Goal: Task Accomplishment & Management: Manage account settings

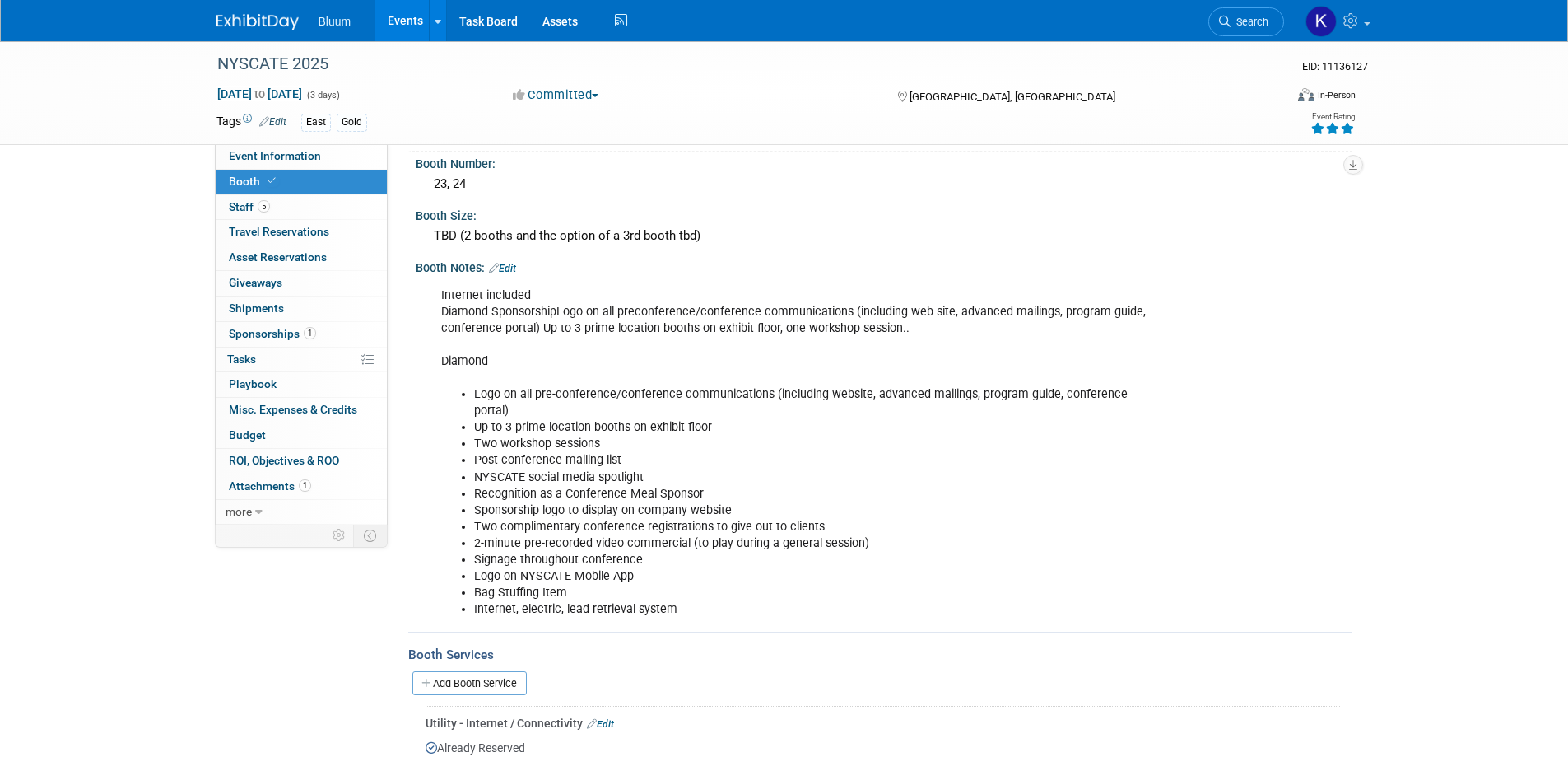
scroll to position [69, 0]
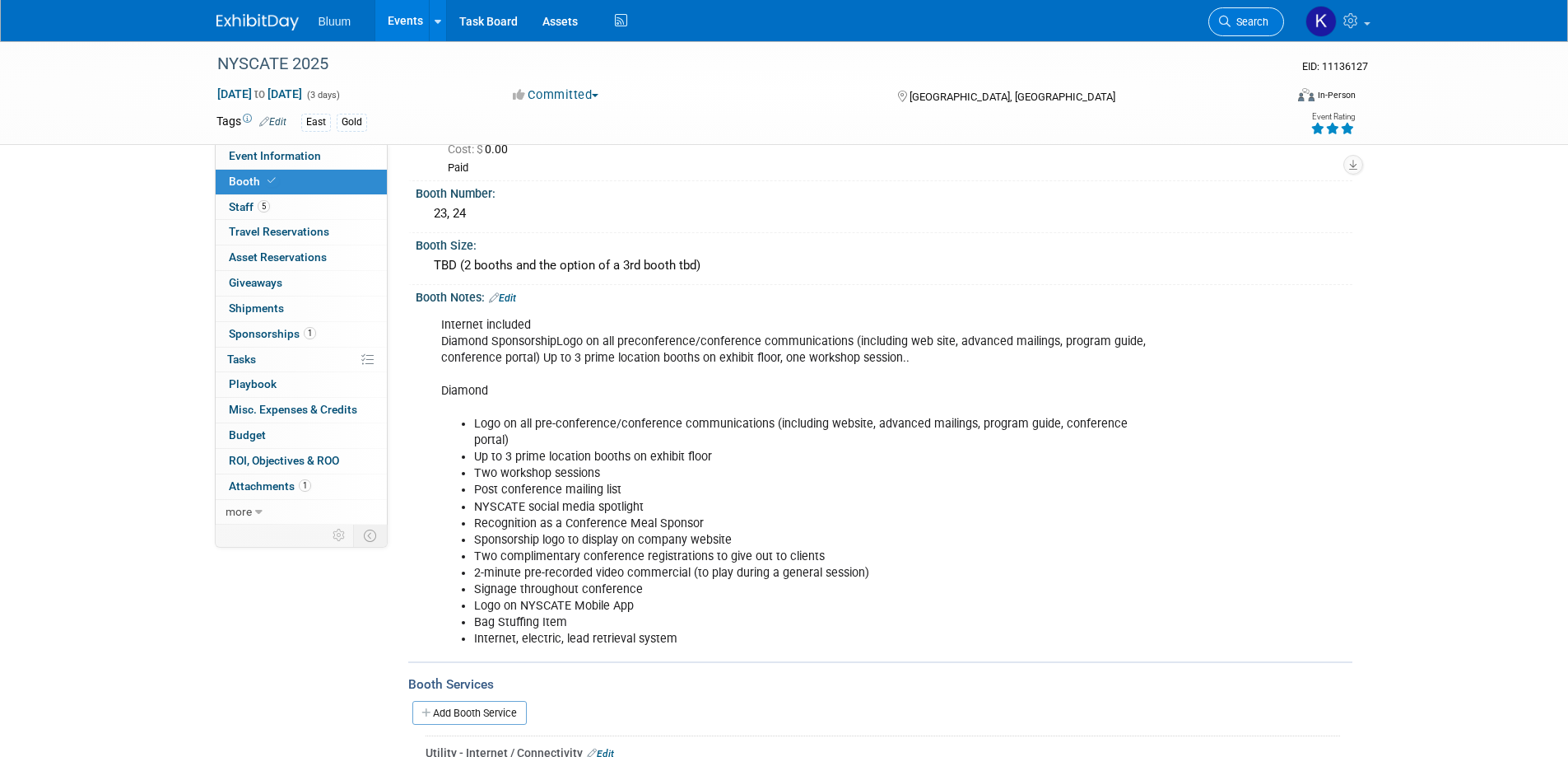
click at [1248, 25] on span "Search" at bounding box center [1250, 22] width 38 height 12
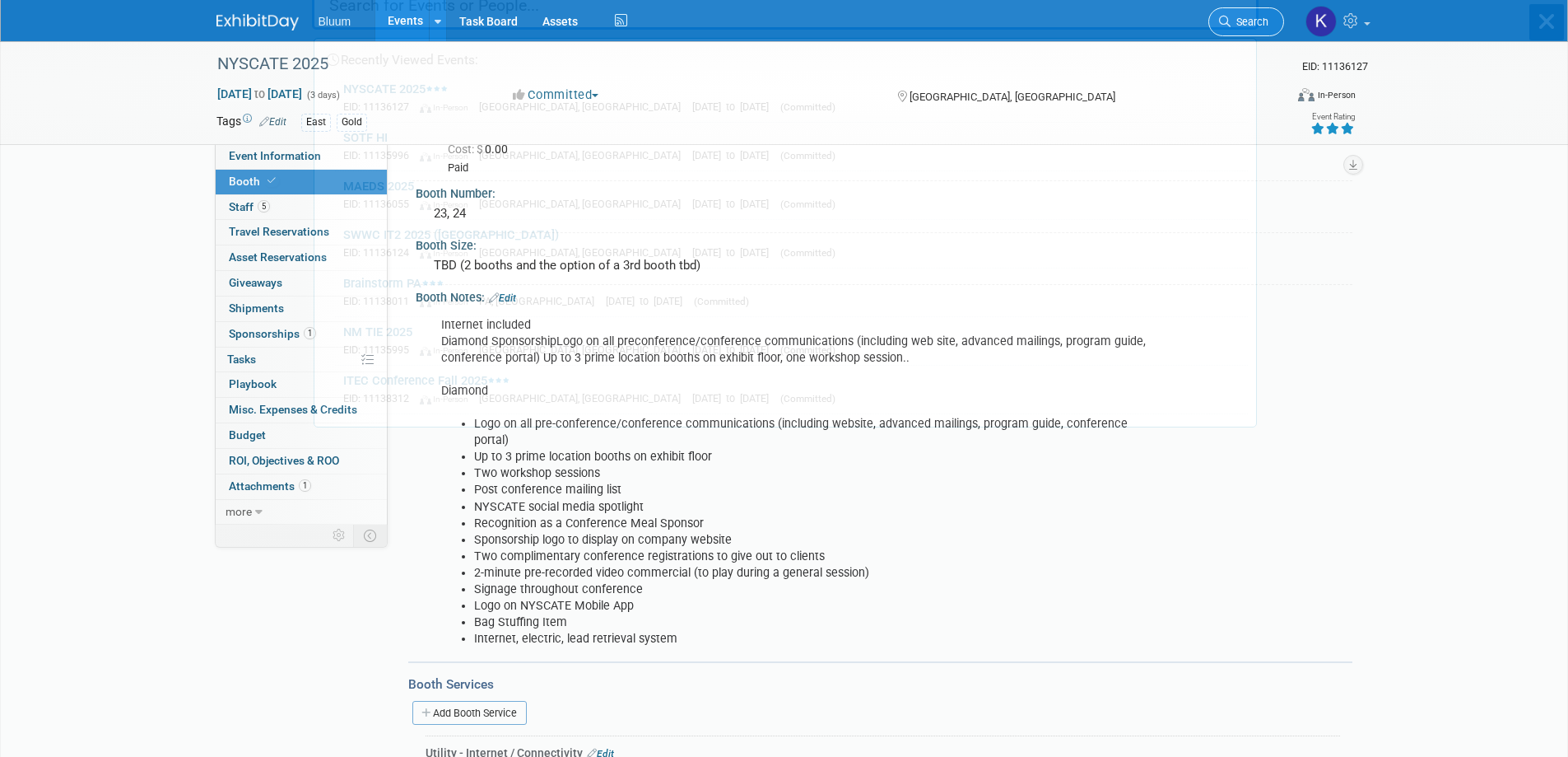
scroll to position [0, 0]
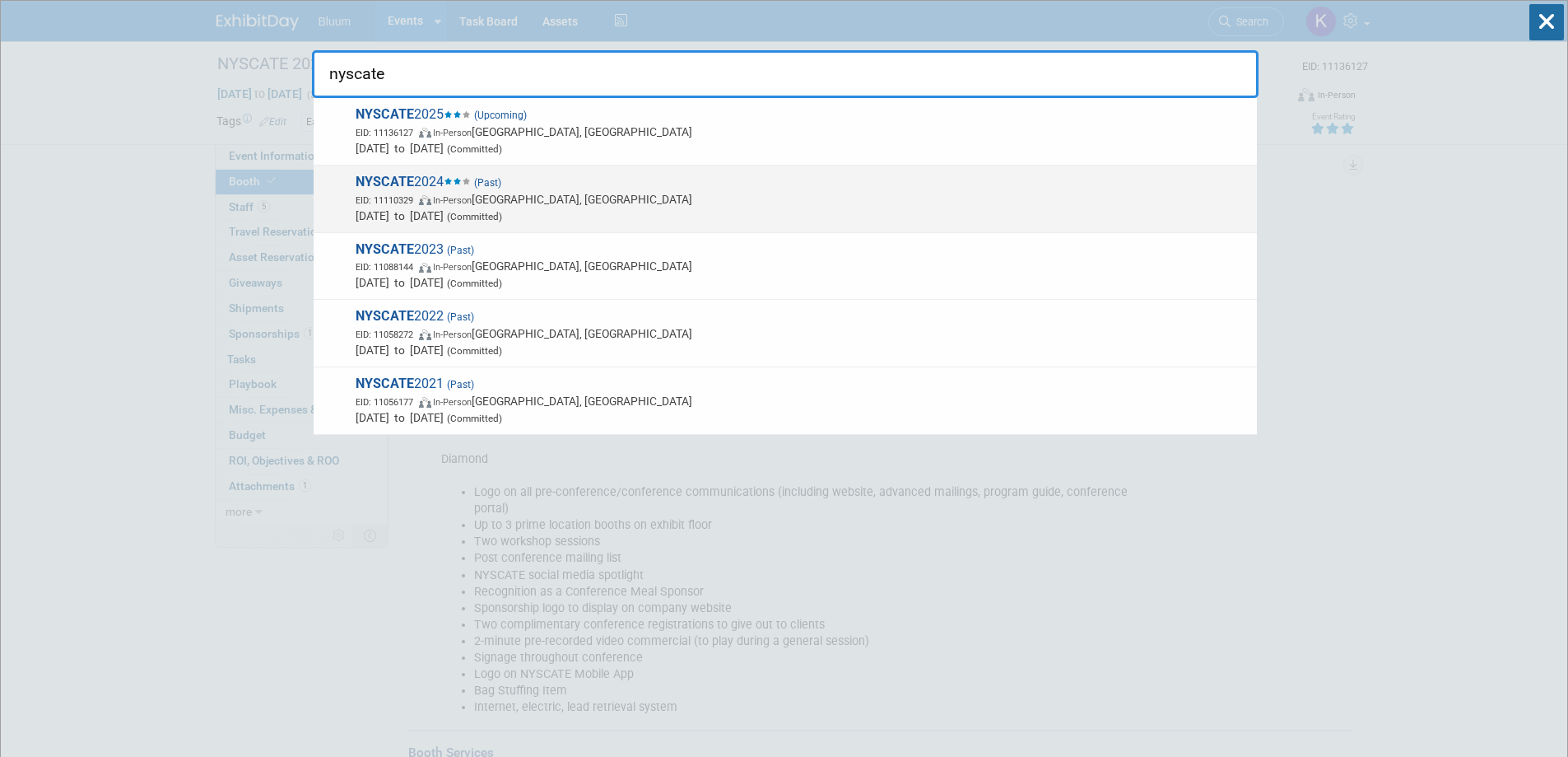
type input "nyscate"
click at [424, 189] on span "NYSCATE 2024 (Past) EID: 11110329 In-Person Verona, NY Nov 24, 2024 to Nov 26, …" at bounding box center [800, 198] width 899 height 50
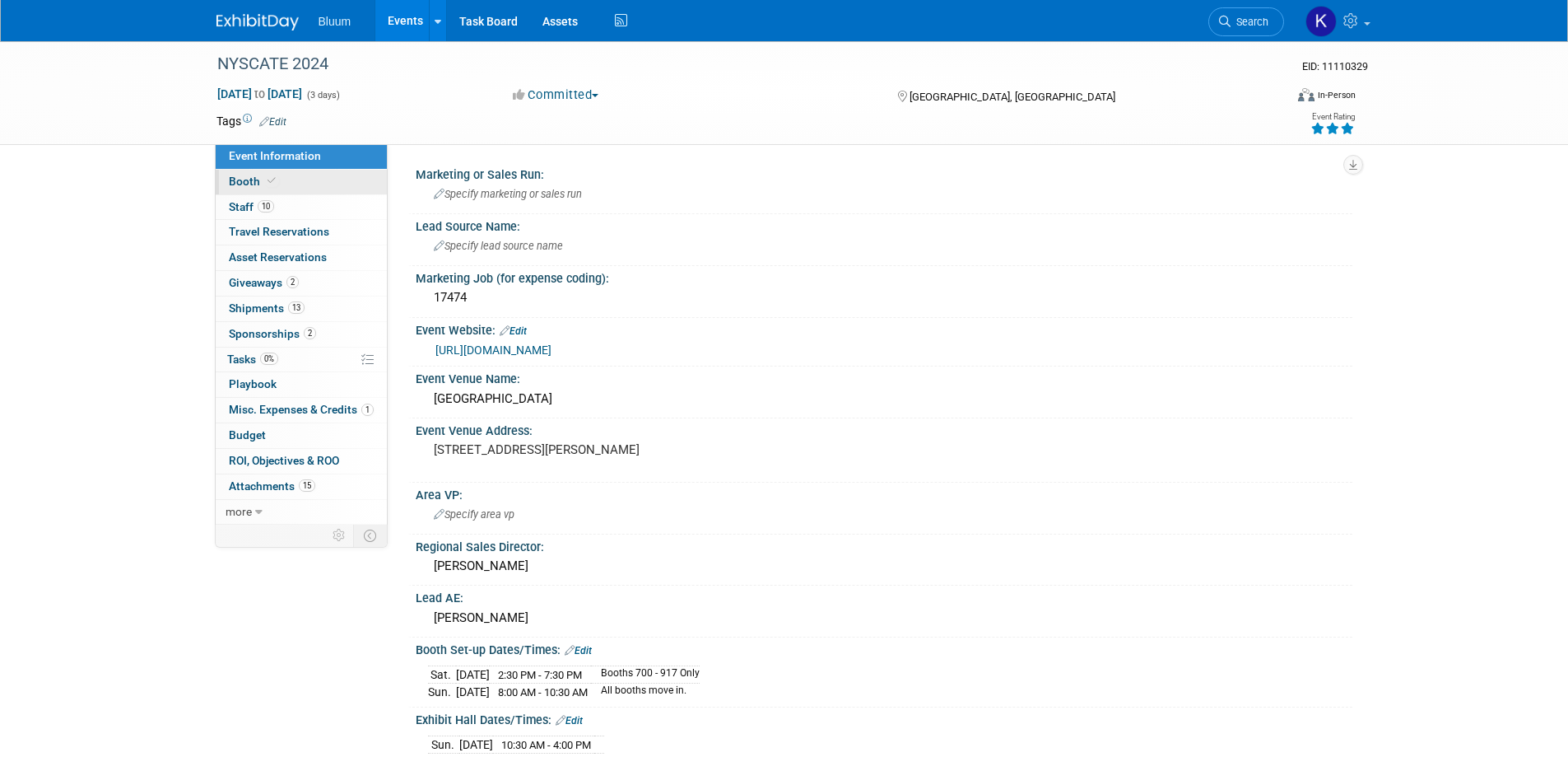
click at [244, 184] on span "Booth" at bounding box center [254, 180] width 50 height 13
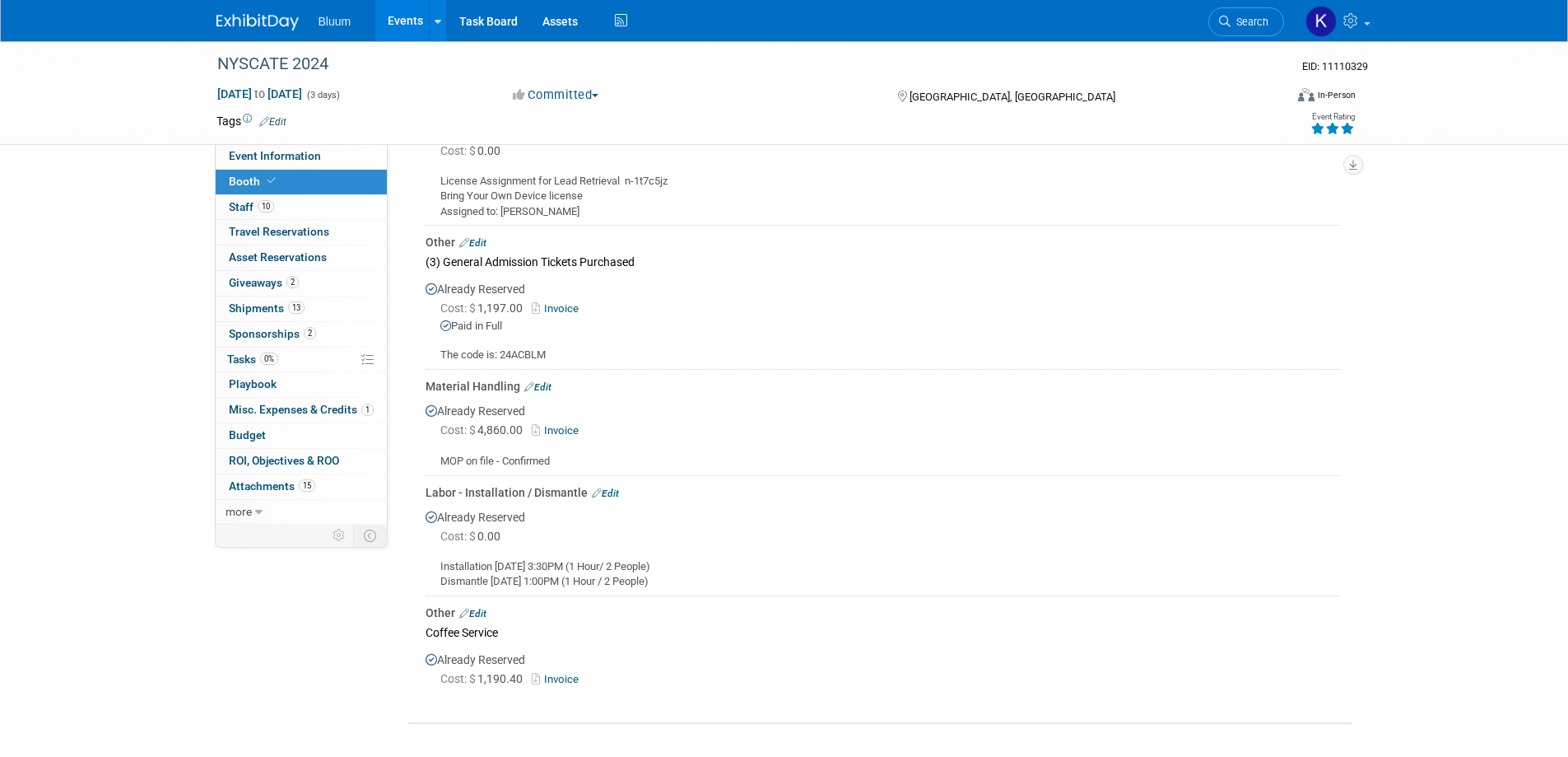
scroll to position [988, 0]
click at [1264, 24] on span "Search" at bounding box center [1250, 22] width 38 height 12
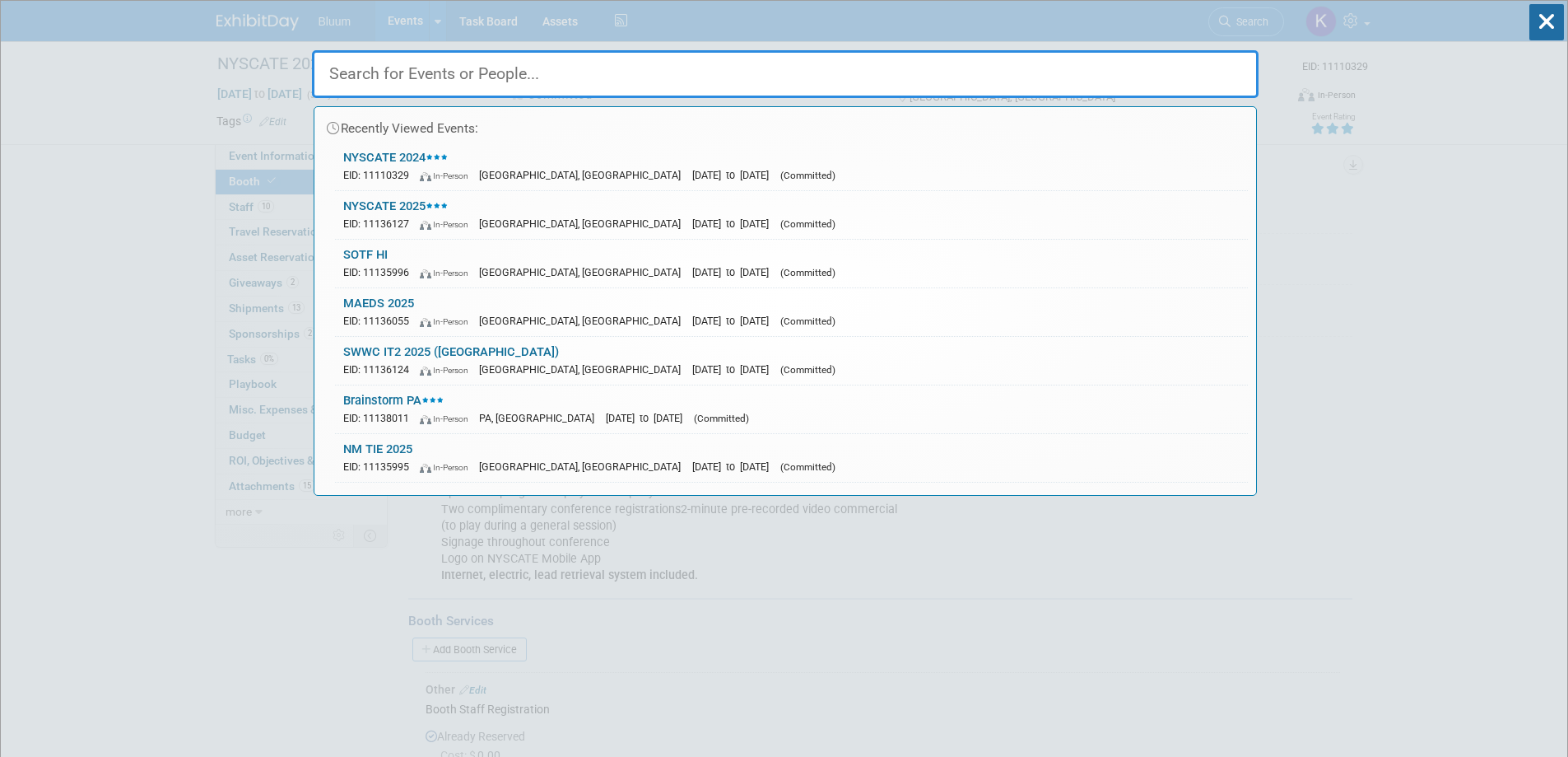
click at [635, 81] on input "text" at bounding box center [785, 74] width 946 height 48
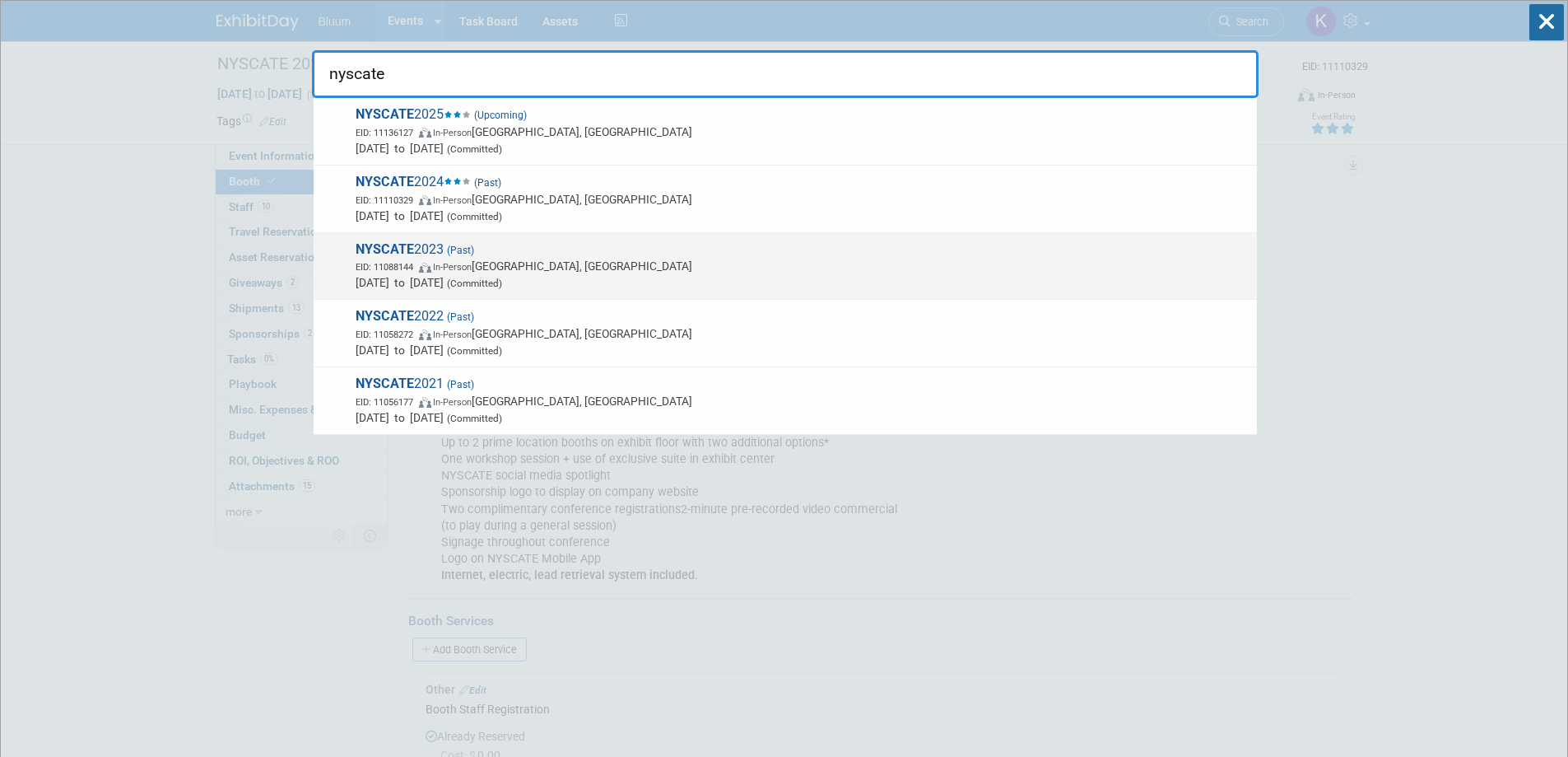
type input "nyscate"
click at [424, 247] on span "NYSCATE 2023 (Past) EID: 11088144 In-Person Rochester, NY Nov 20, 2023 to Nov 2…" at bounding box center [800, 266] width 899 height 50
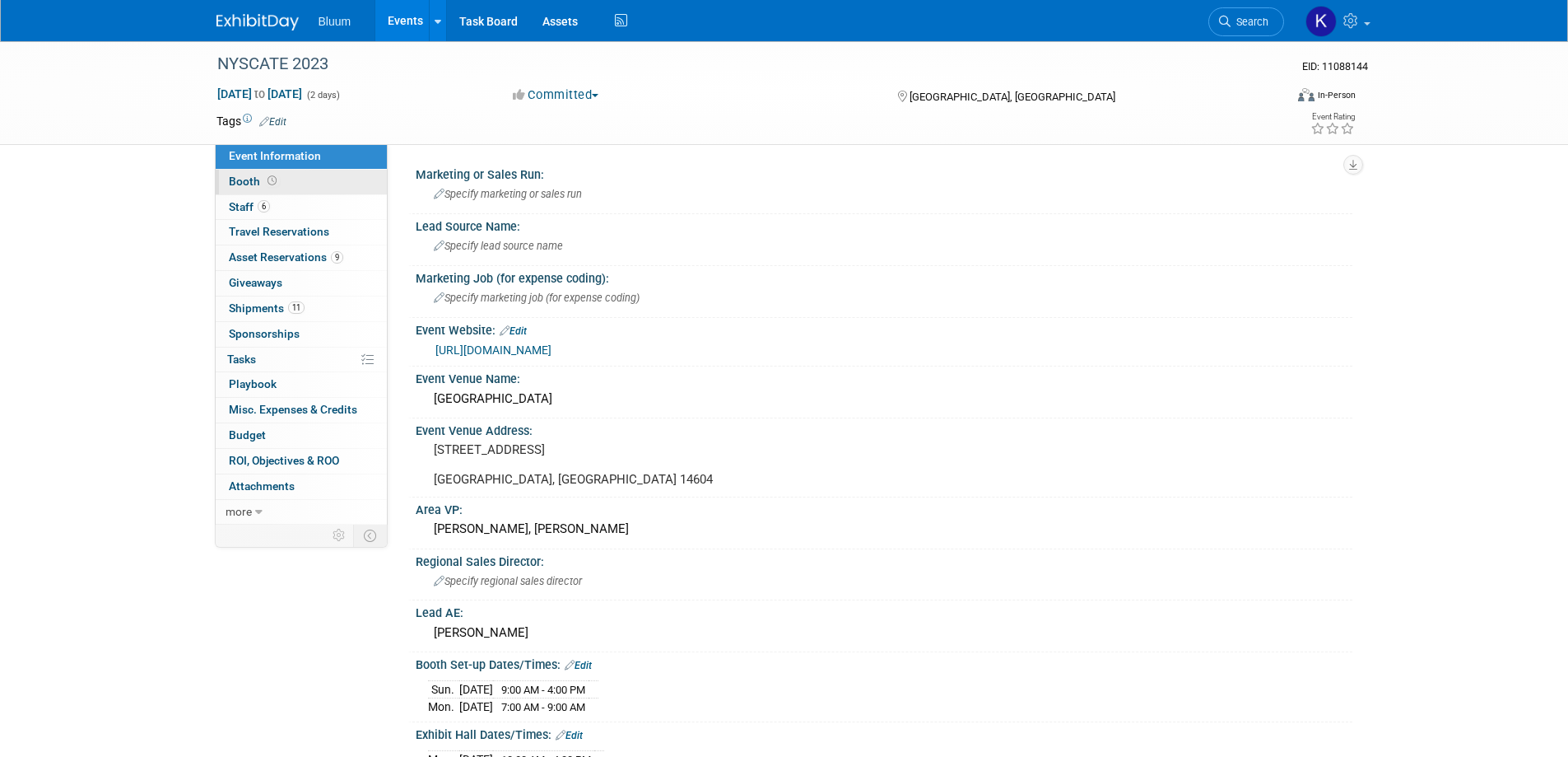
click at [236, 181] on span "Booth" at bounding box center [254, 180] width 51 height 13
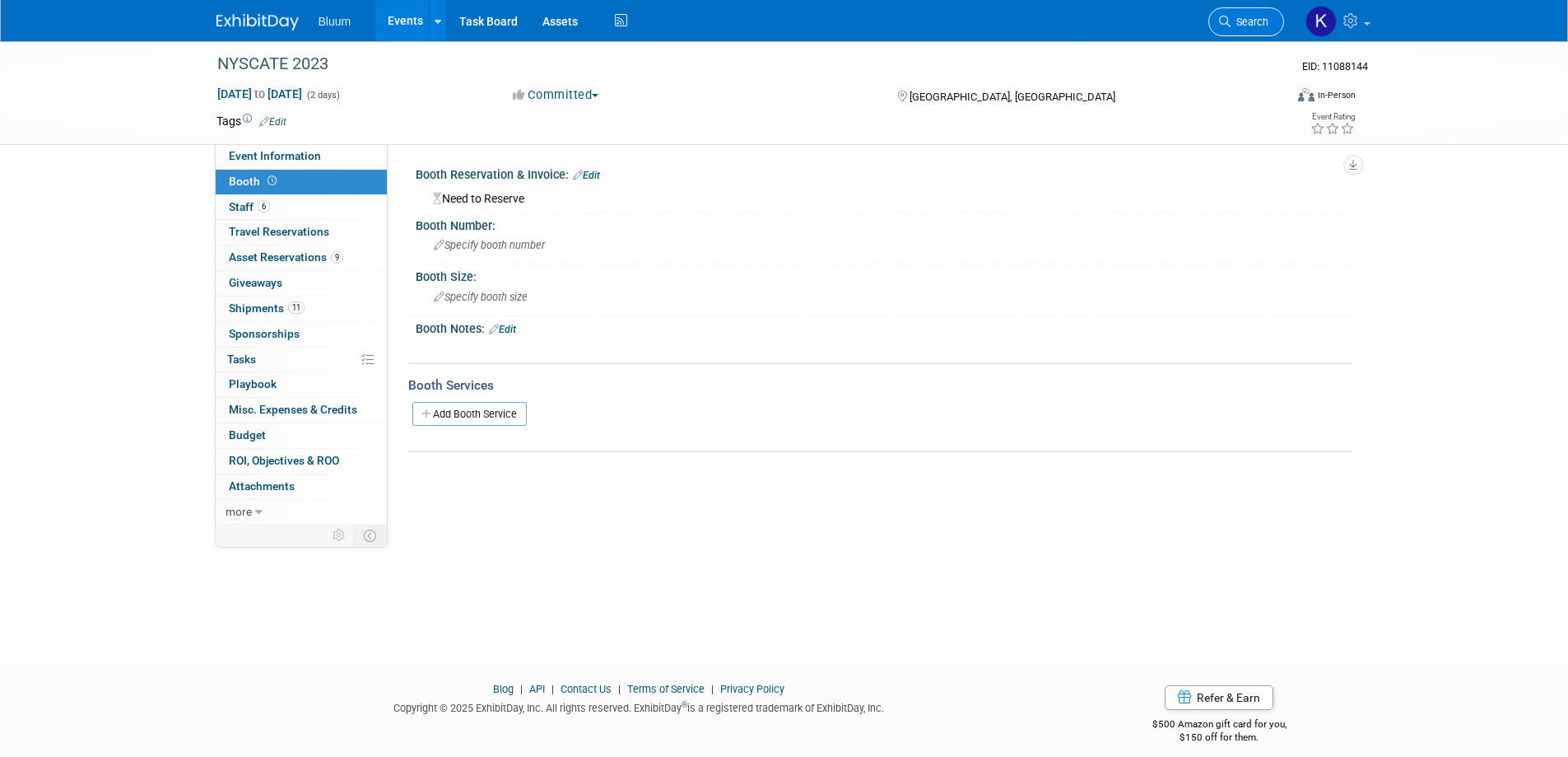
click at [1246, 21] on span "Search" at bounding box center [1250, 22] width 38 height 12
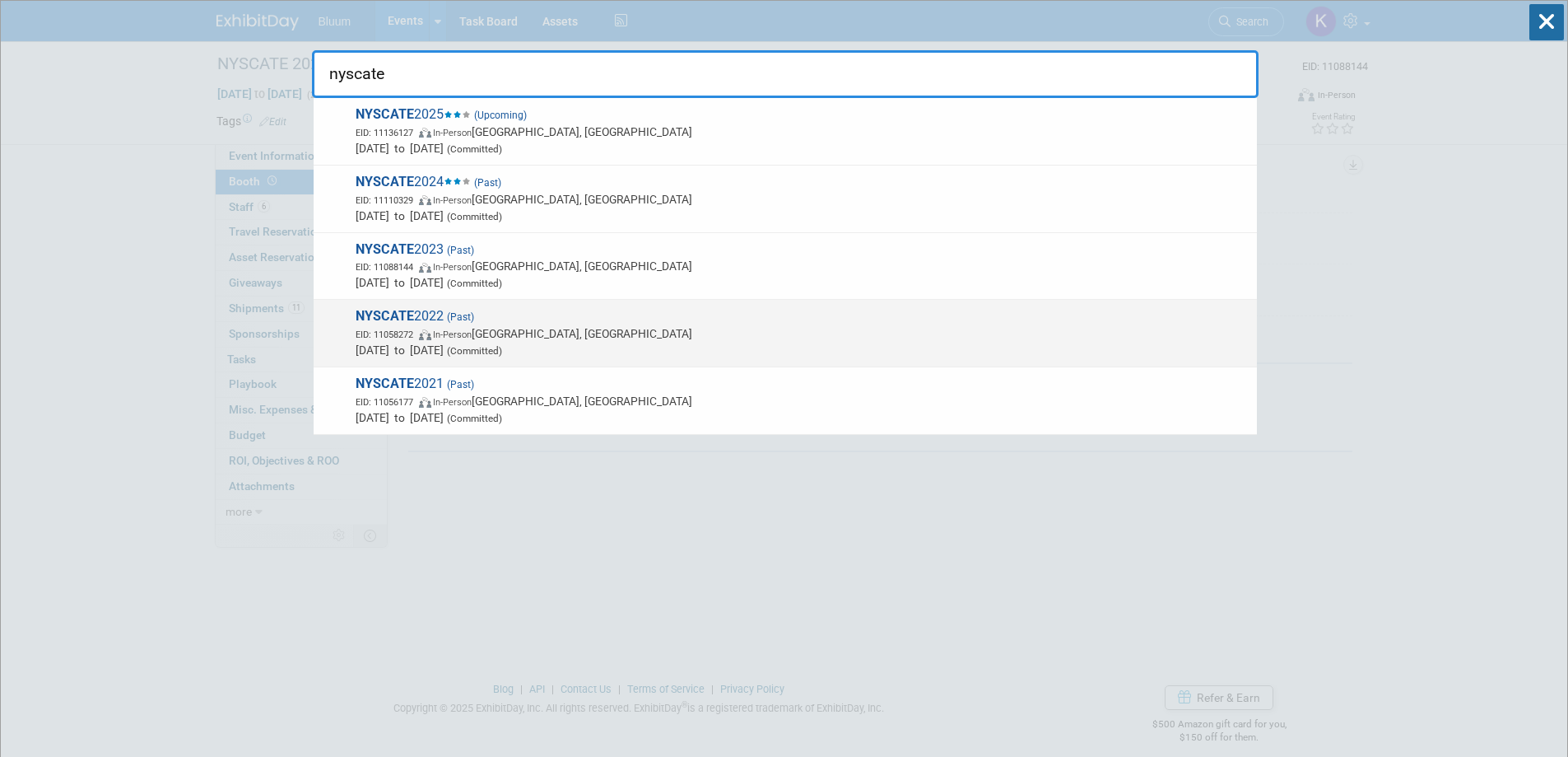
type input "nyscate"
click at [410, 325] on span "NYSCATE 2022 (Past) EID: 11058272 In-Person Rochester, NY Nov 20, 2022 to Nov 2…" at bounding box center [800, 333] width 899 height 50
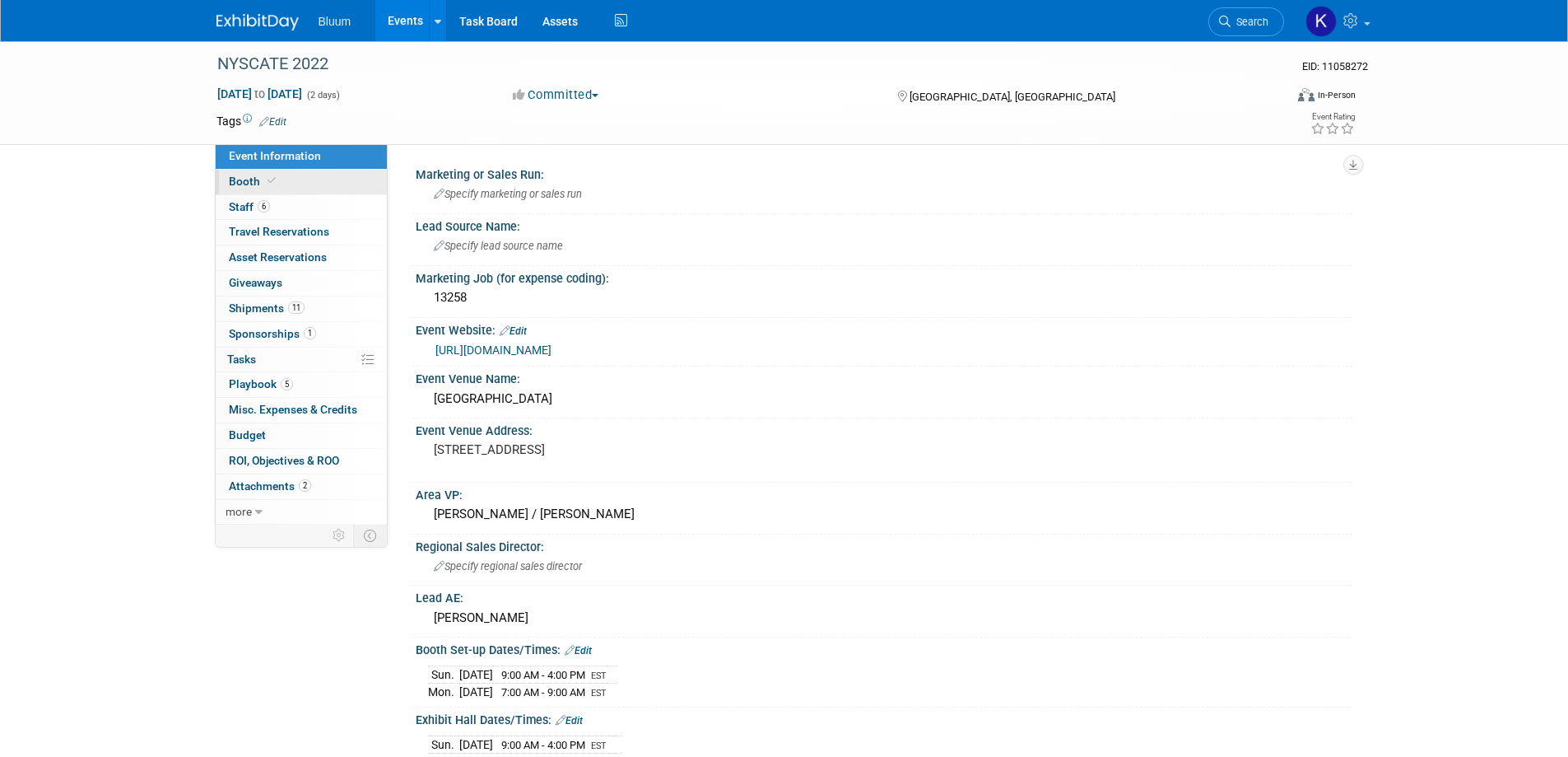
click at [244, 188] on link "Booth" at bounding box center [302, 181] width 171 height 25
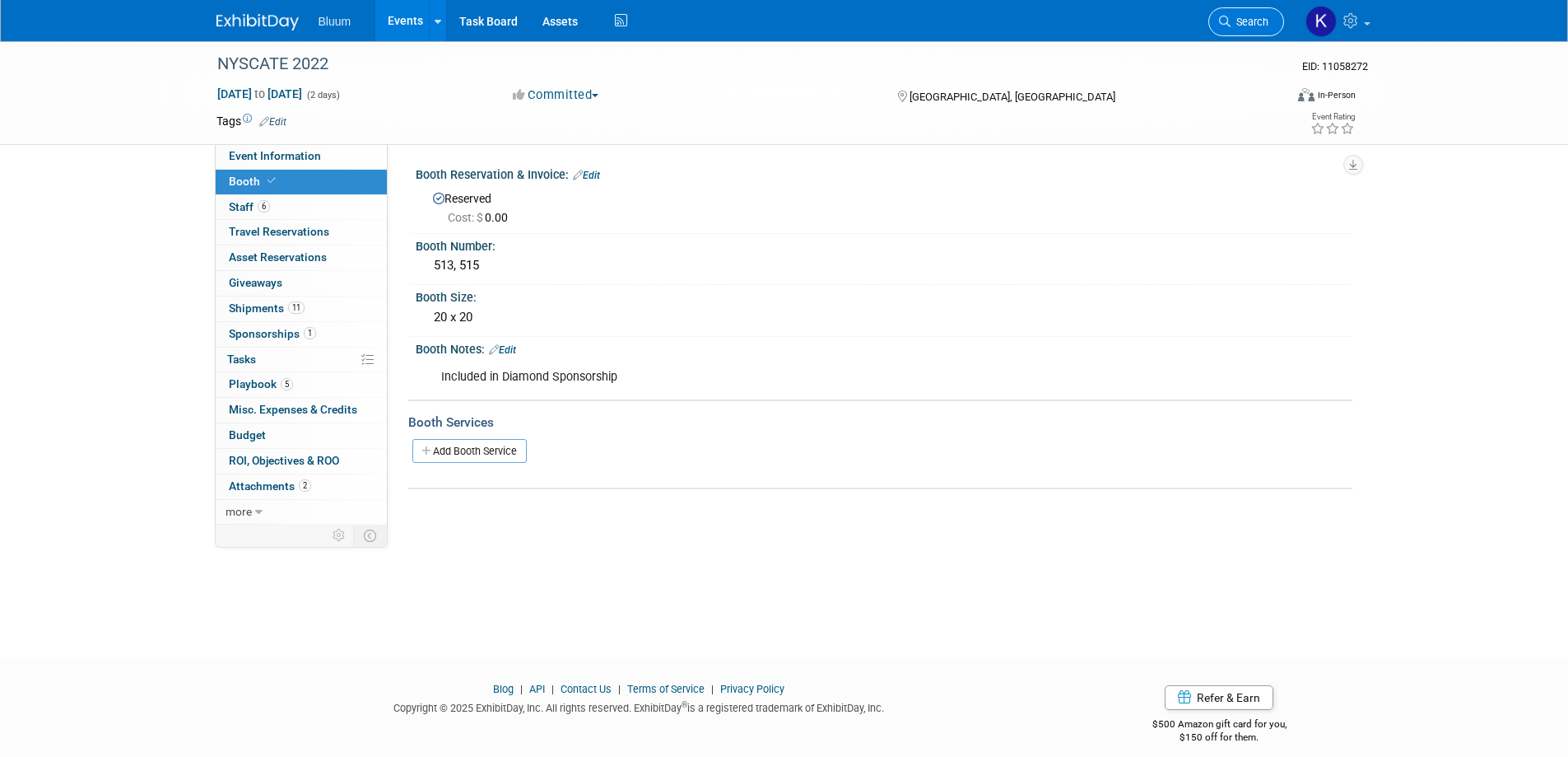
click at [1242, 26] on span "Search" at bounding box center [1250, 22] width 38 height 12
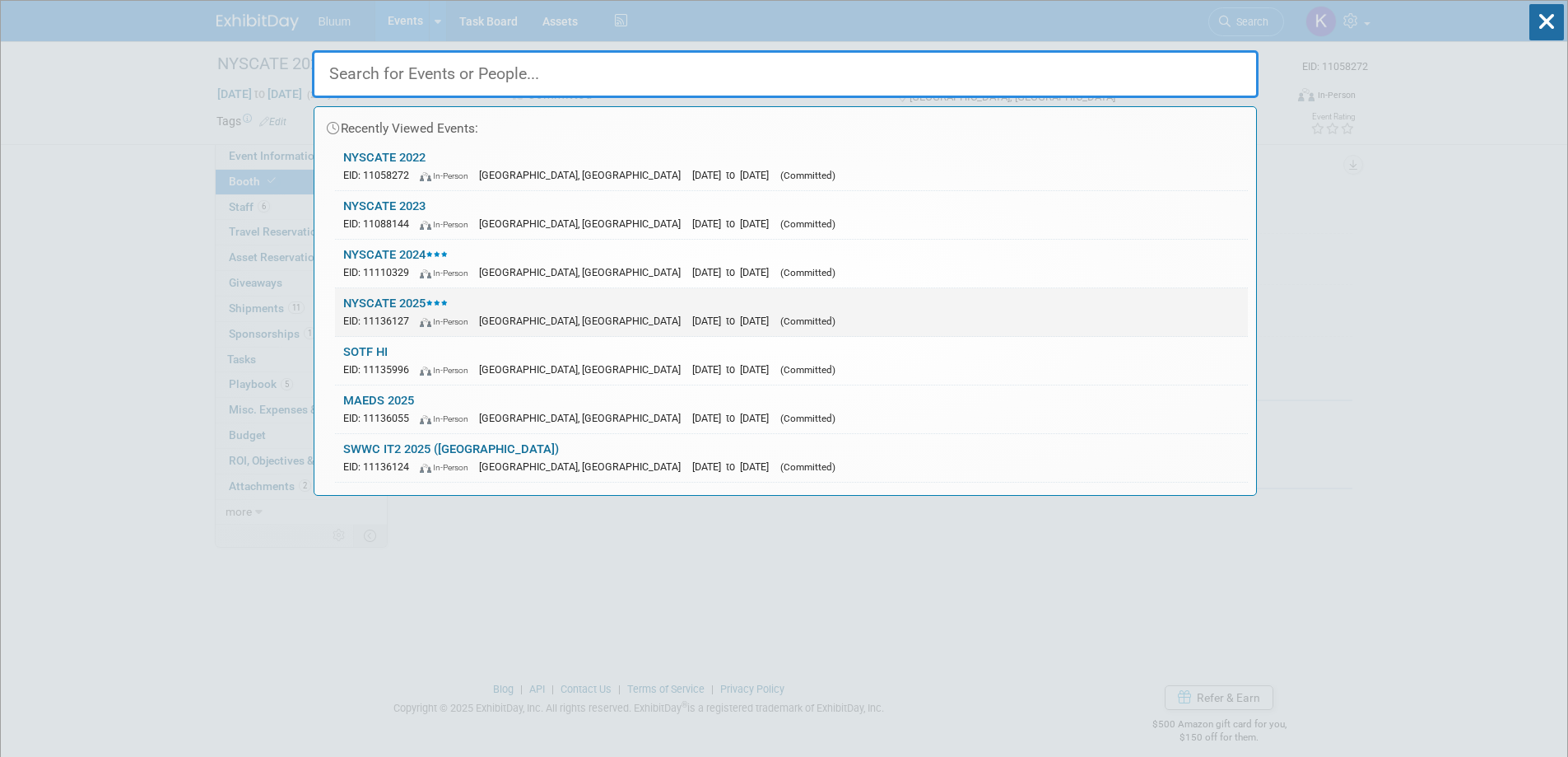
click at [383, 307] on link "NYSCATE 2025 EID: 11136127 In-Person Verona, NY Nov 23, 2025 to Nov 25, 2025 (C…" at bounding box center [791, 312] width 914 height 48
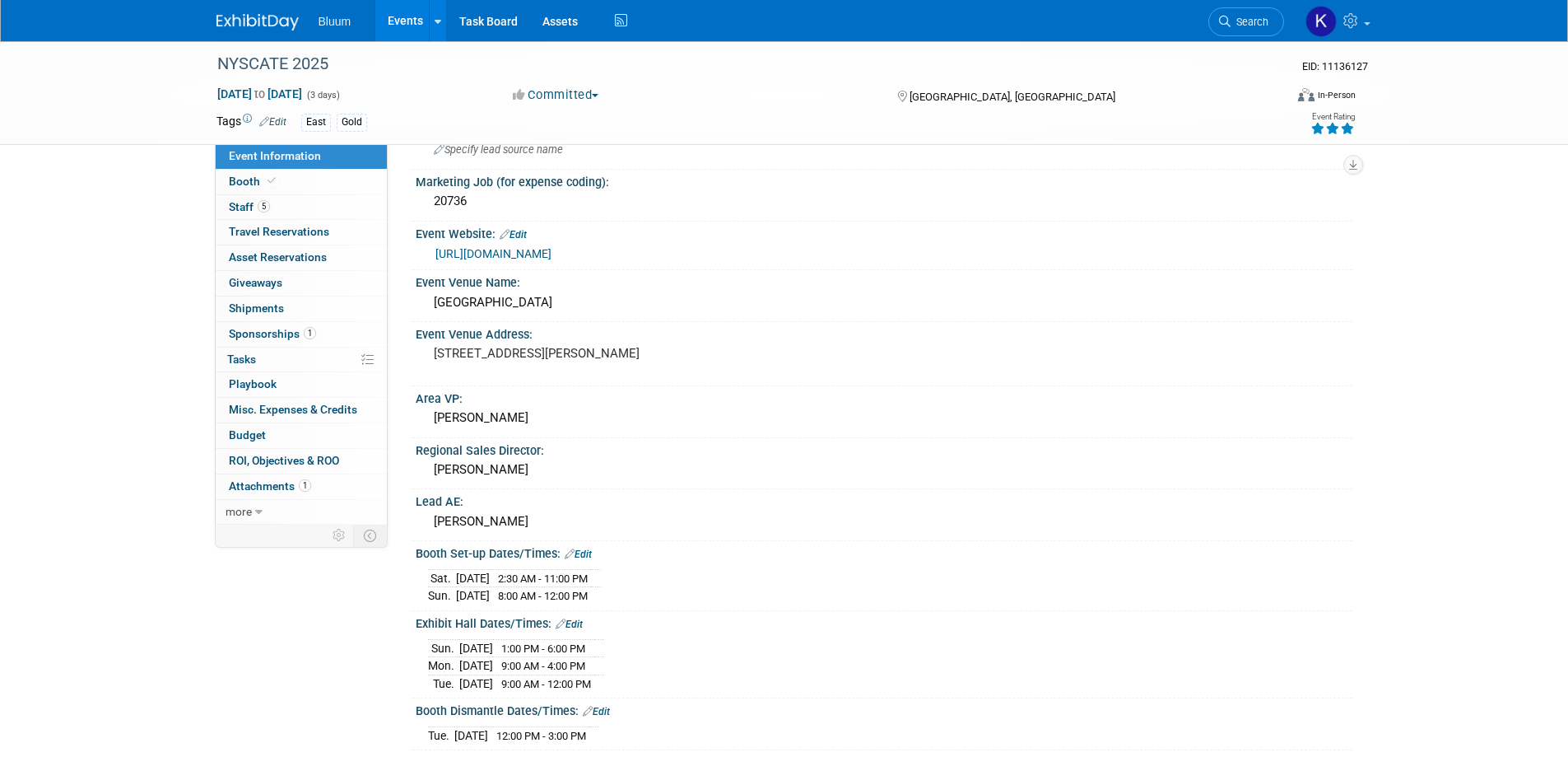
scroll to position [247, 0]
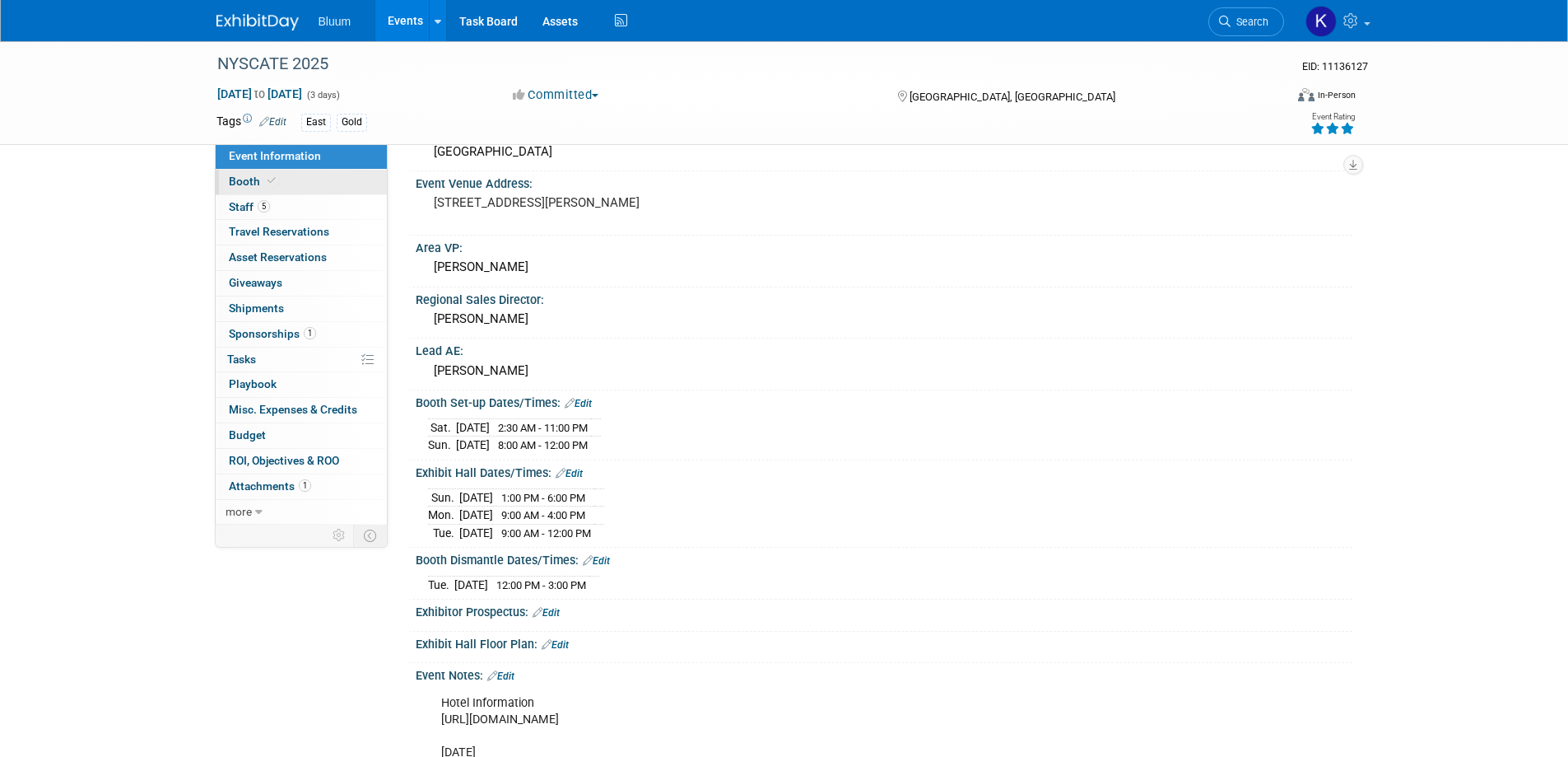
click at [244, 187] on span "Booth" at bounding box center [254, 180] width 50 height 13
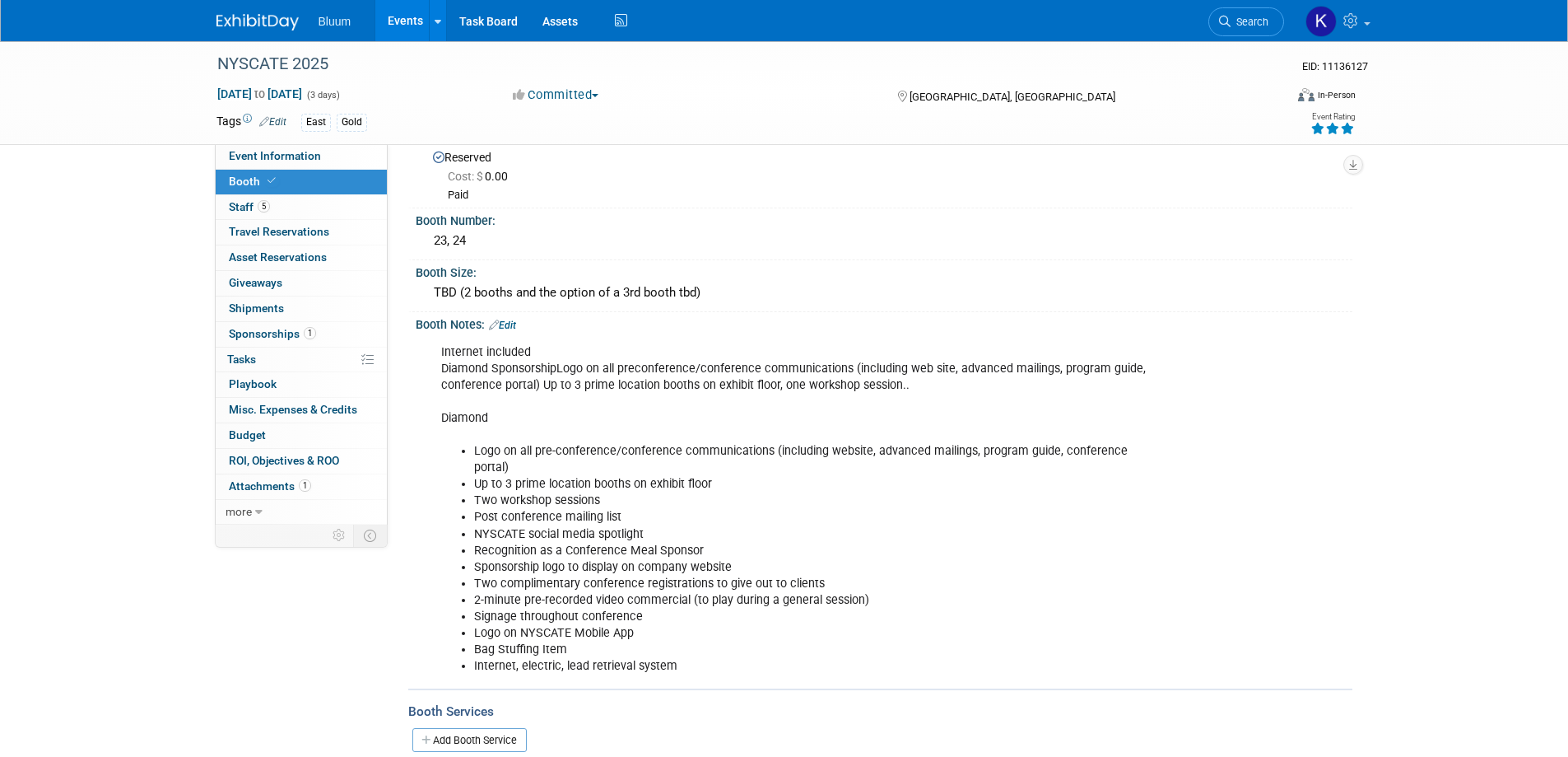
scroll to position [0, 0]
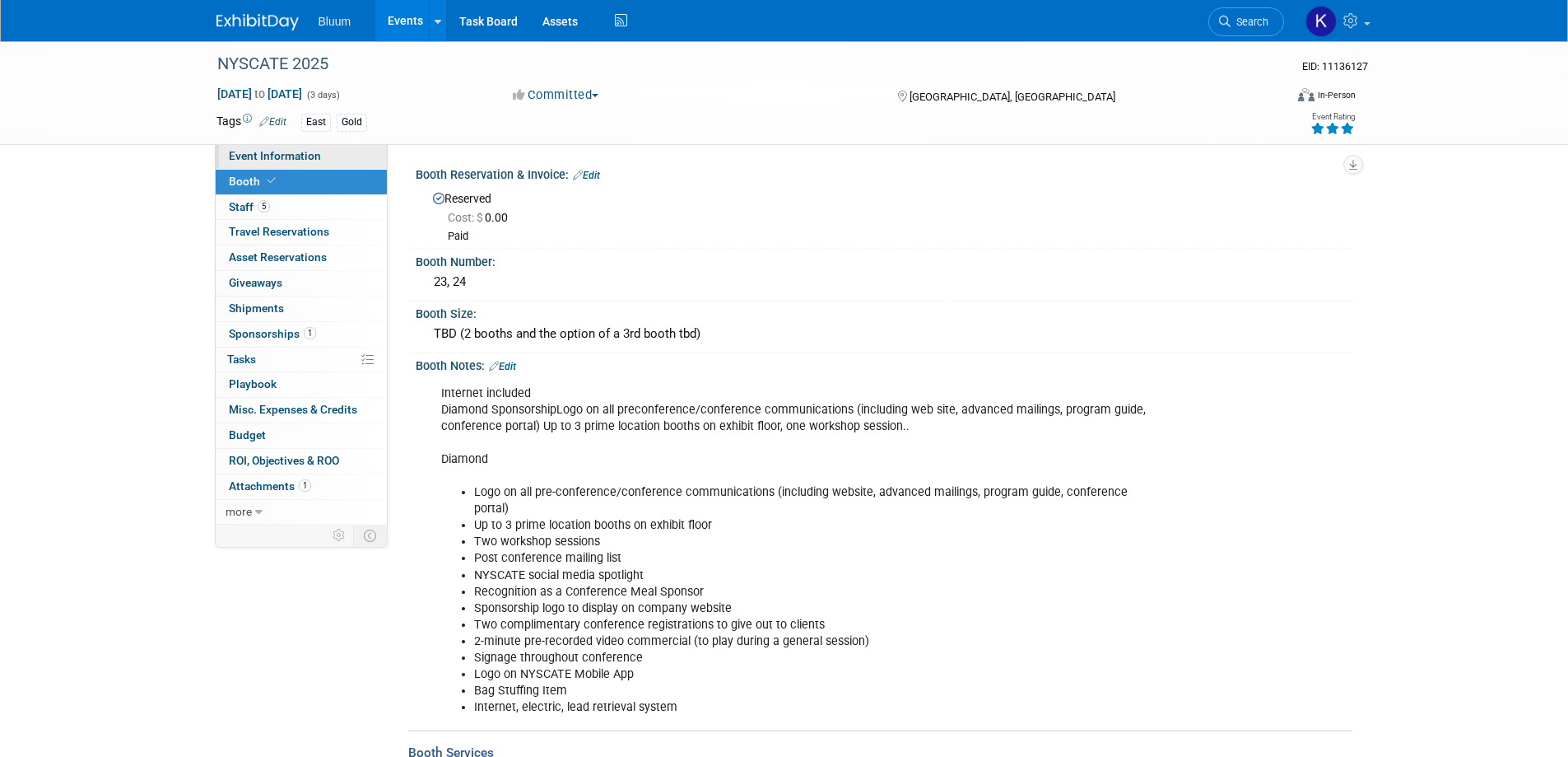
click at [272, 160] on span "Event Information" at bounding box center [275, 155] width 93 height 13
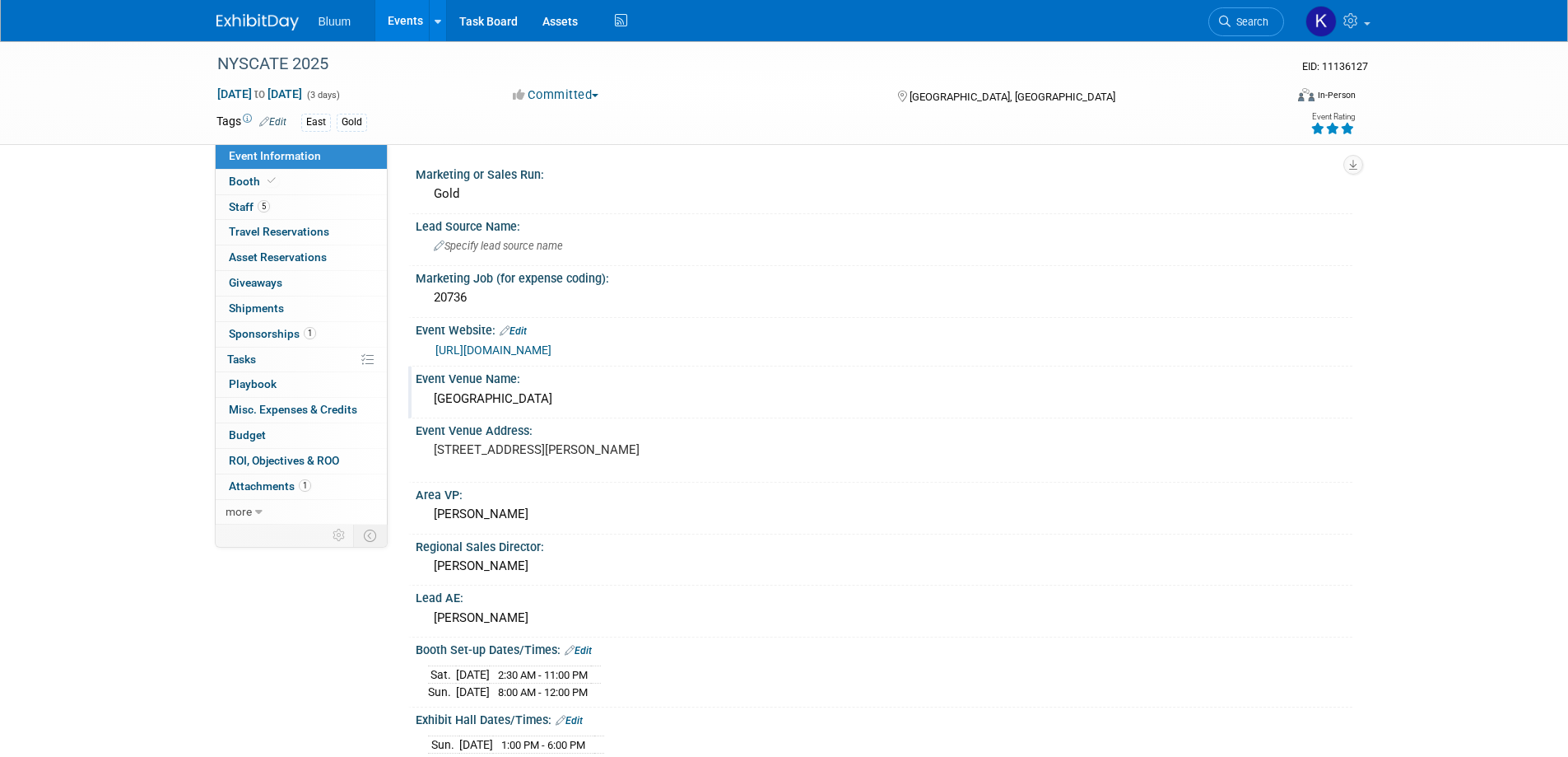
drag, startPoint x: 679, startPoint y: 396, endPoint x: 427, endPoint y: 409, distance: 252.3
click at [428, 409] on div "Turning Stone Resort and Conference Center" at bounding box center [885, 399] width 913 height 26
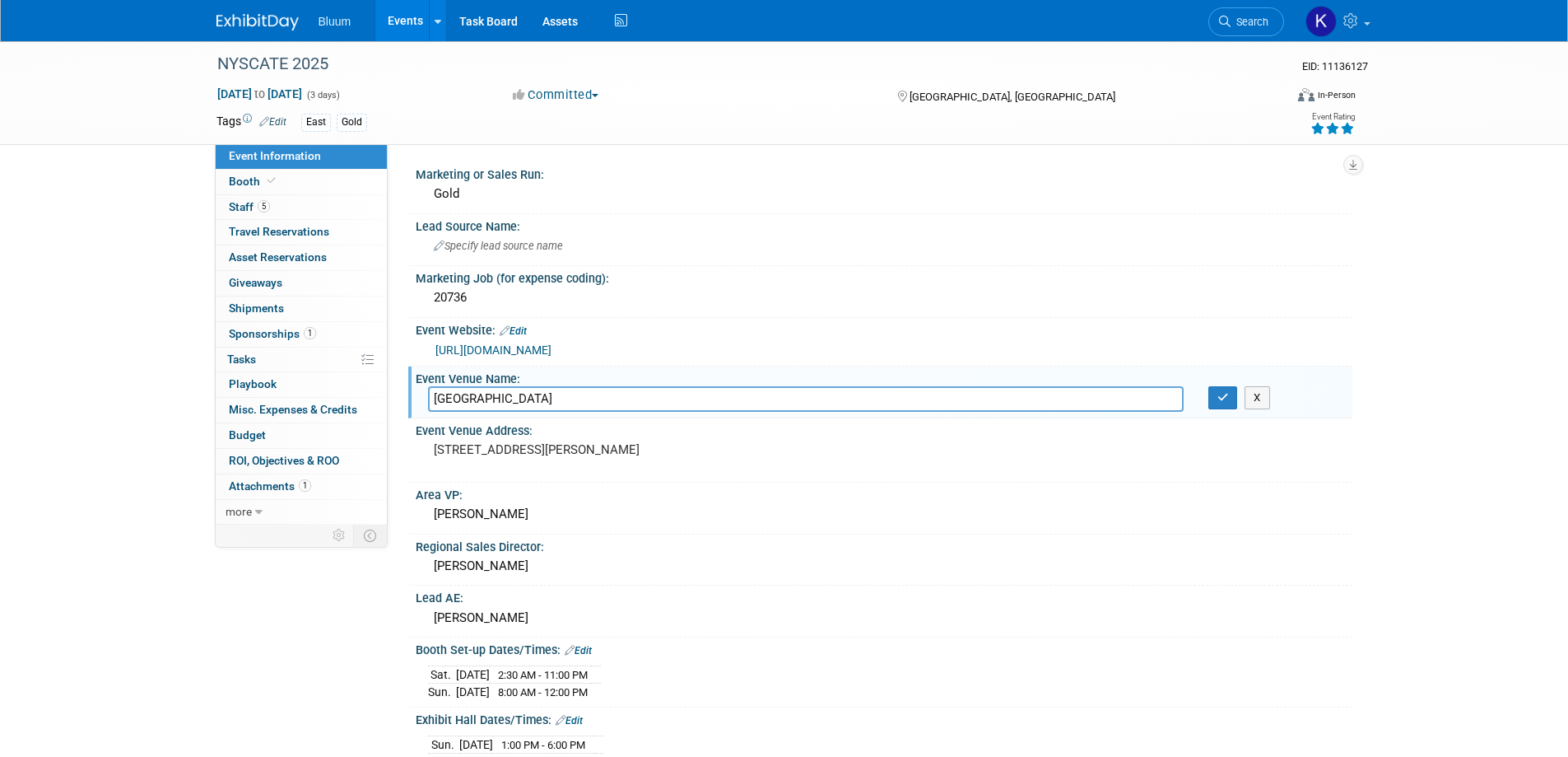
drag, startPoint x: 676, startPoint y: 394, endPoint x: 417, endPoint y: 402, distance: 259.1
click at [417, 402] on div "Turning Stone Resort and Conference Center" at bounding box center [806, 399] width 781 height 26
click at [1229, 393] on button "button" at bounding box center [1223, 397] width 30 height 23
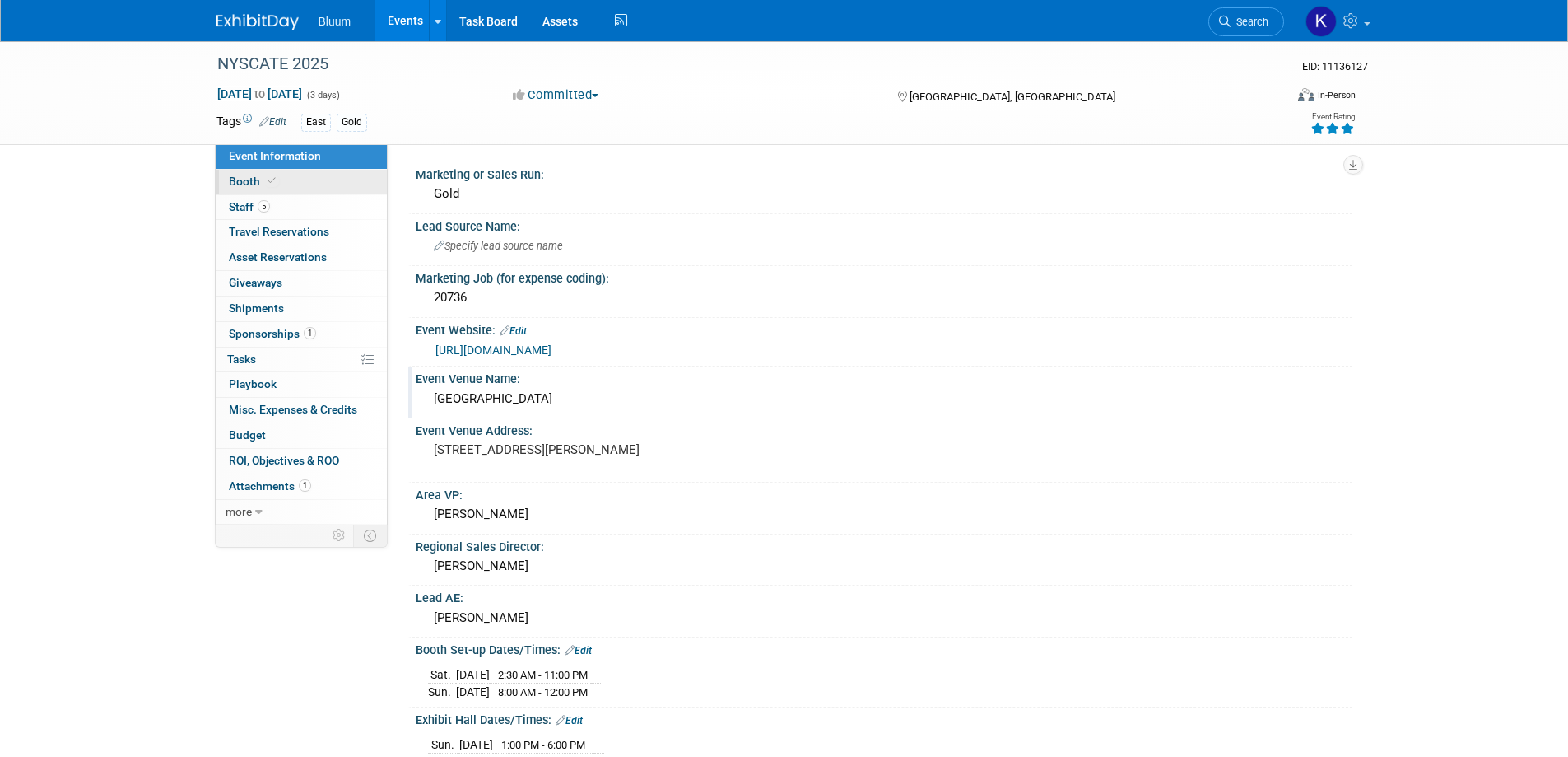
click at [252, 185] on span "Booth" at bounding box center [254, 180] width 50 height 13
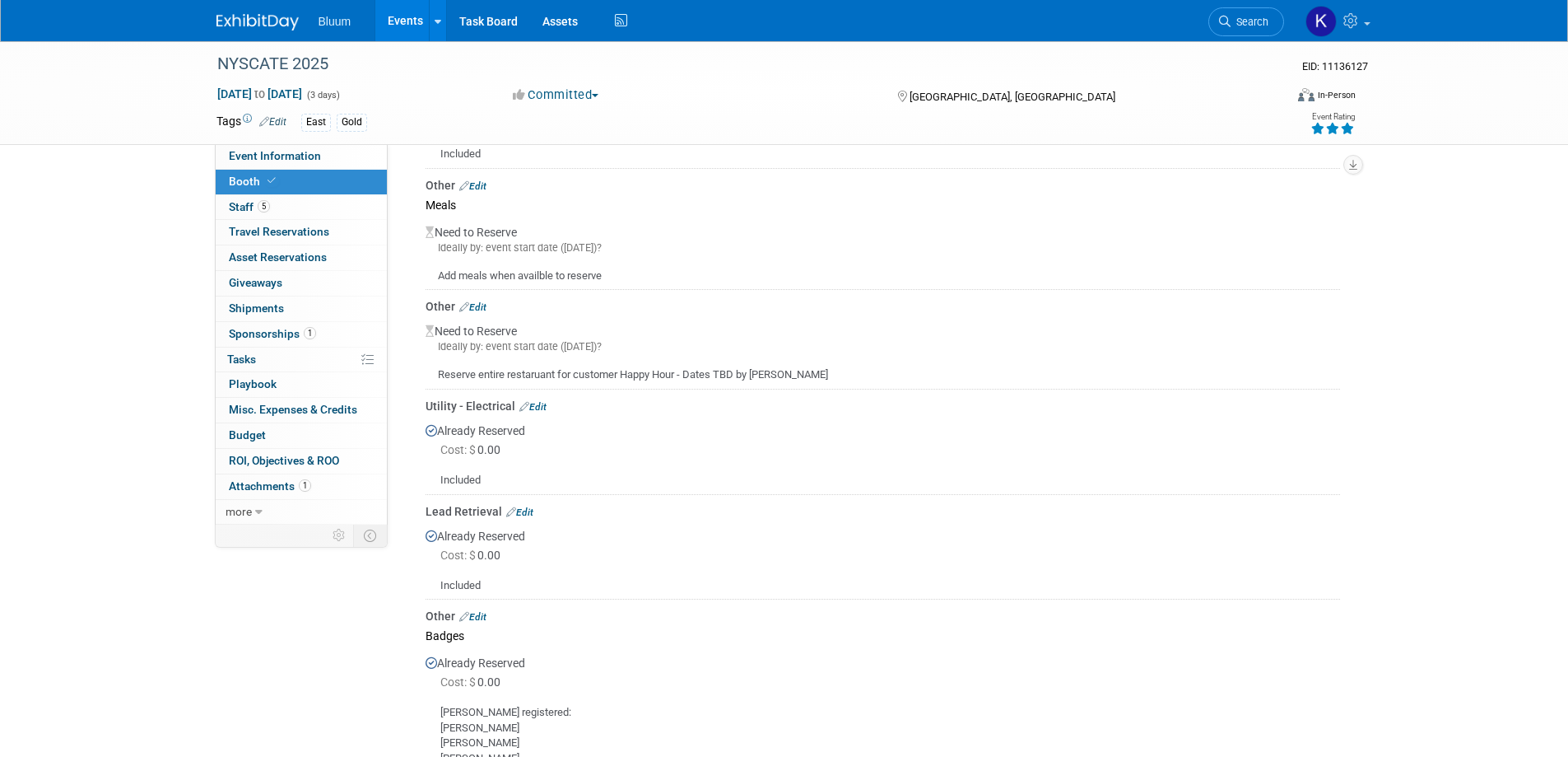
scroll to position [494, 0]
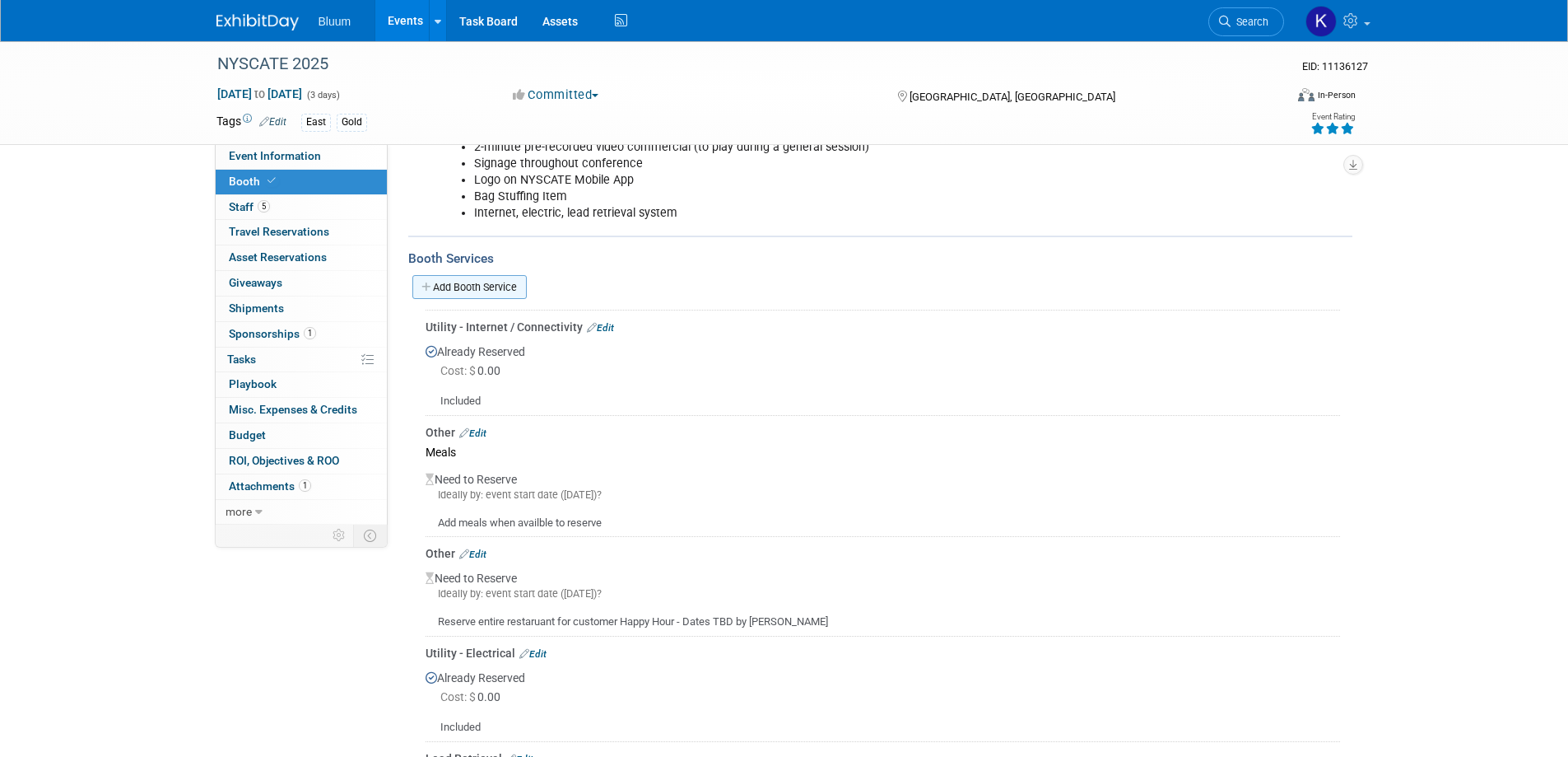
click at [495, 275] on link "Add Booth Service" at bounding box center [469, 287] width 115 height 24
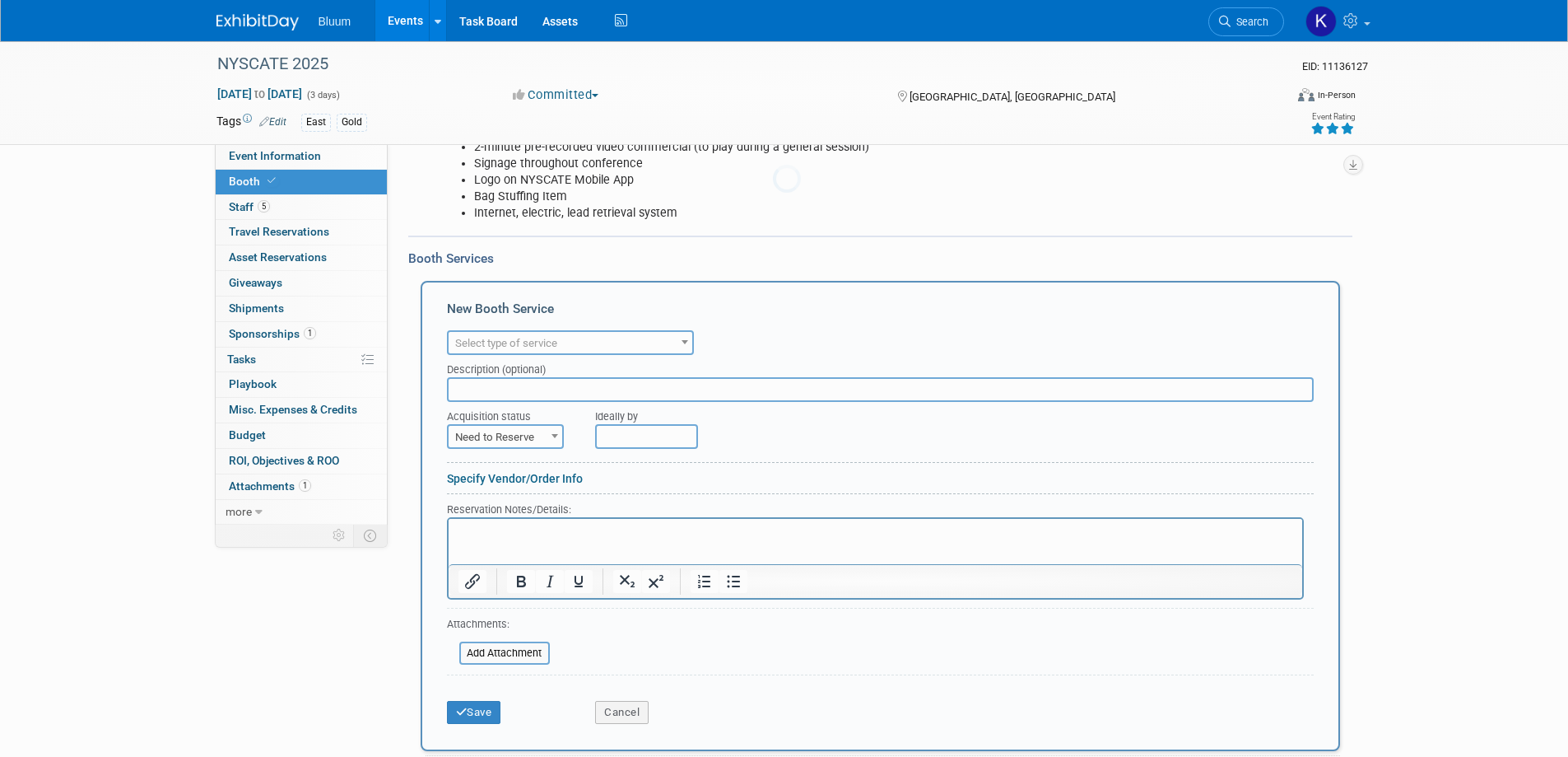
scroll to position [0, 0]
click at [645, 332] on span "Select type of service" at bounding box center [570, 343] width 244 height 23
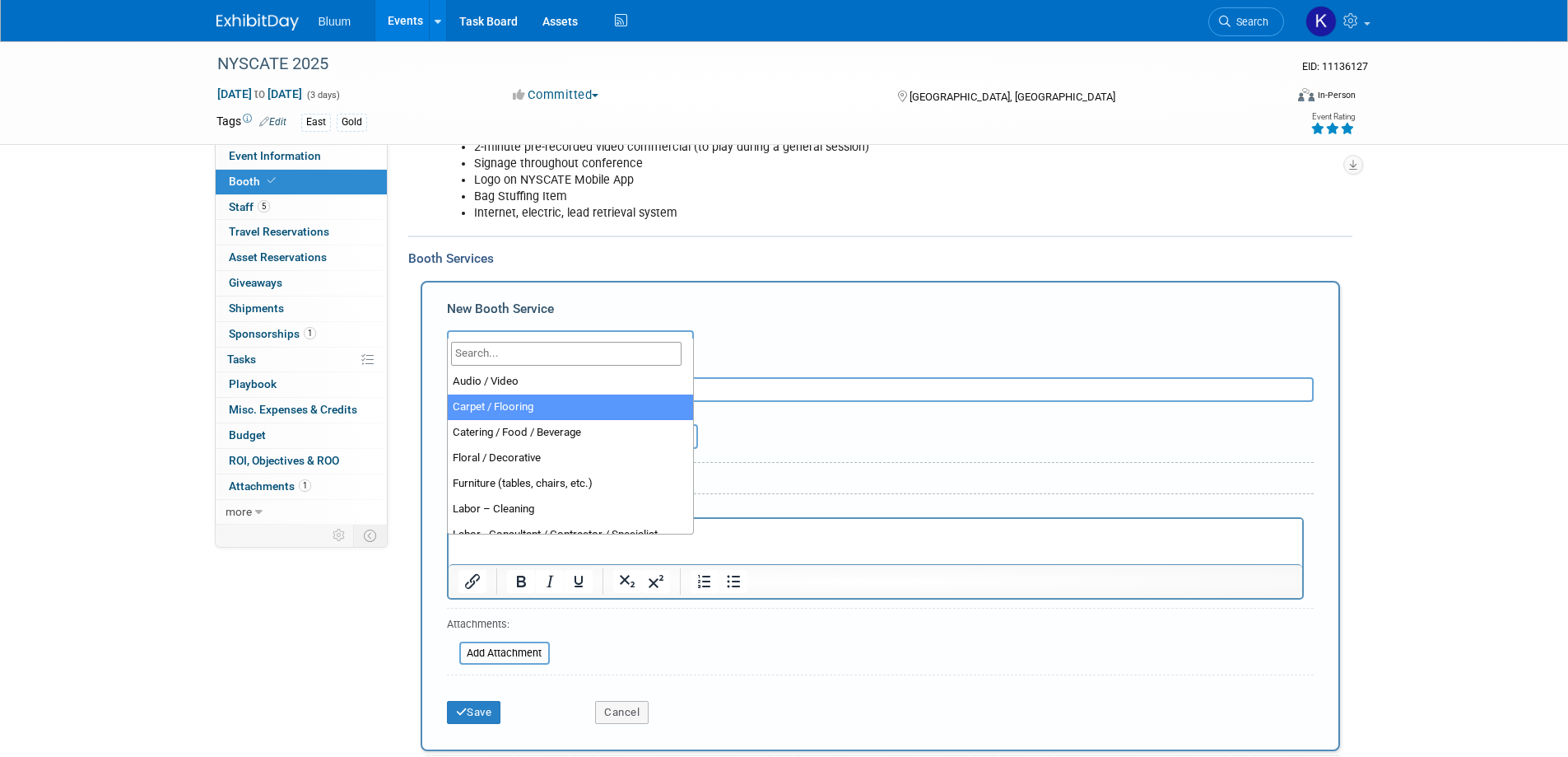
select select "4"
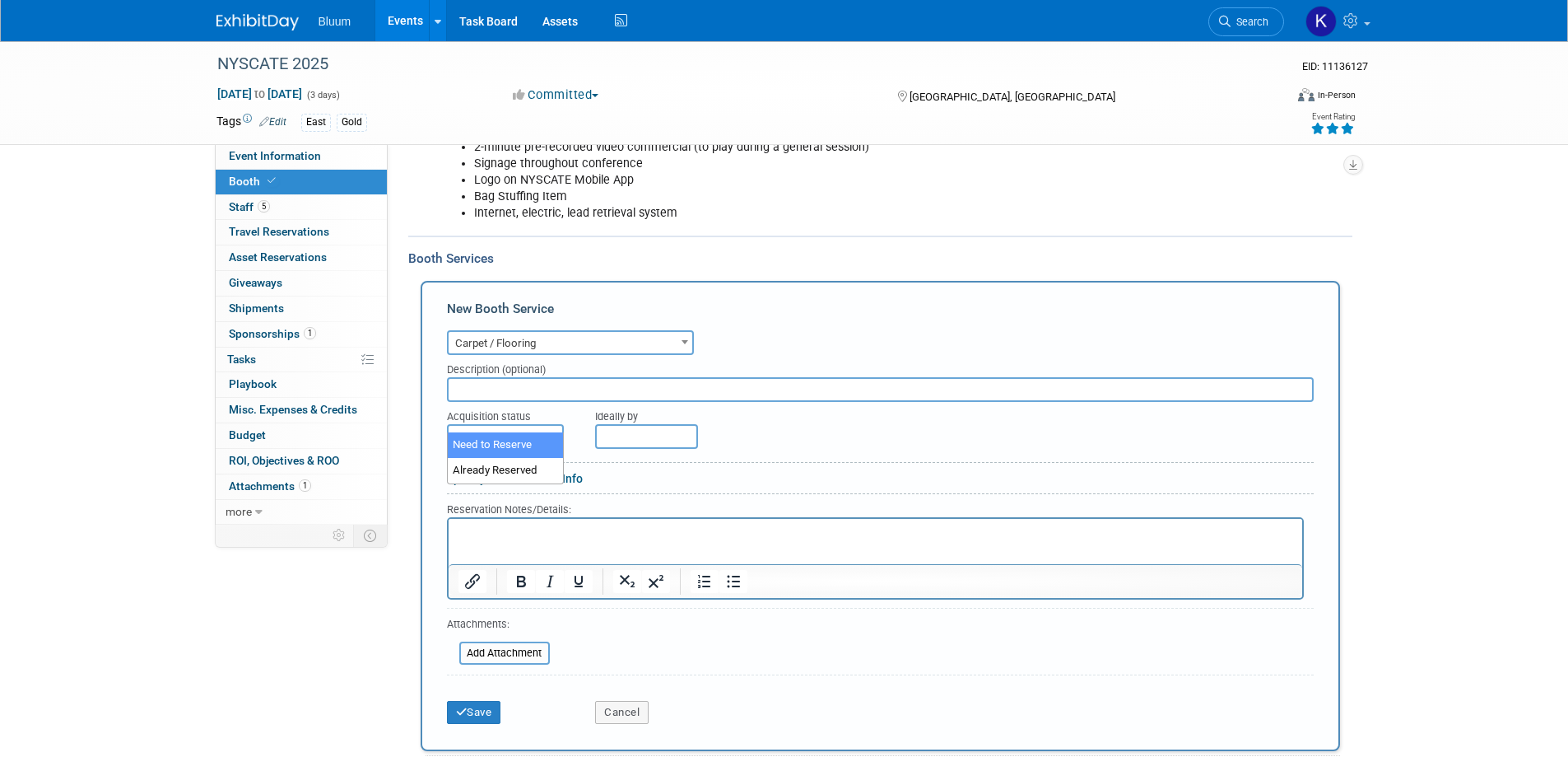
click at [544, 425] on span "Need to Reserve" at bounding box center [505, 436] width 114 height 23
select select "2"
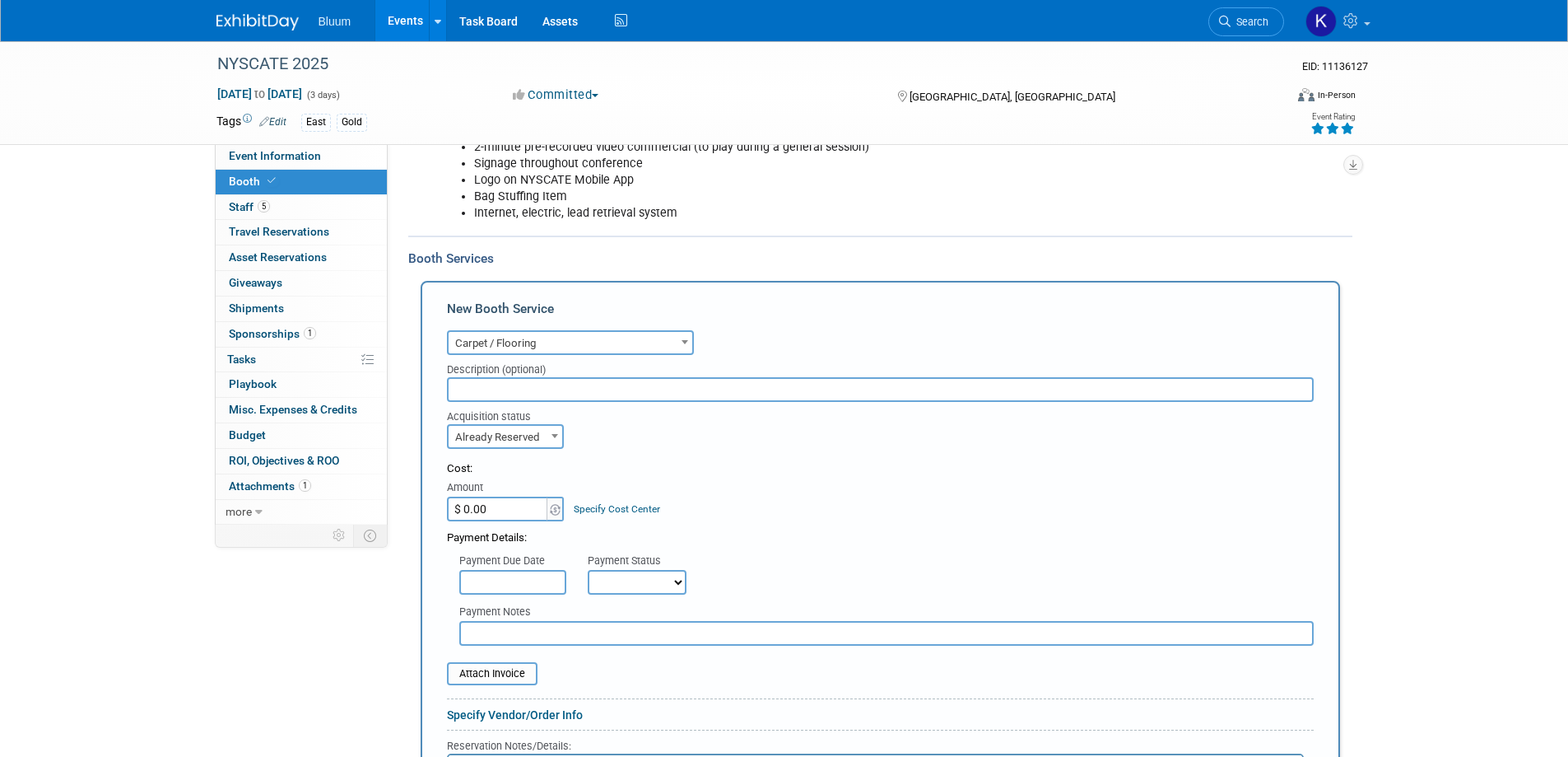
scroll to position [741, 0]
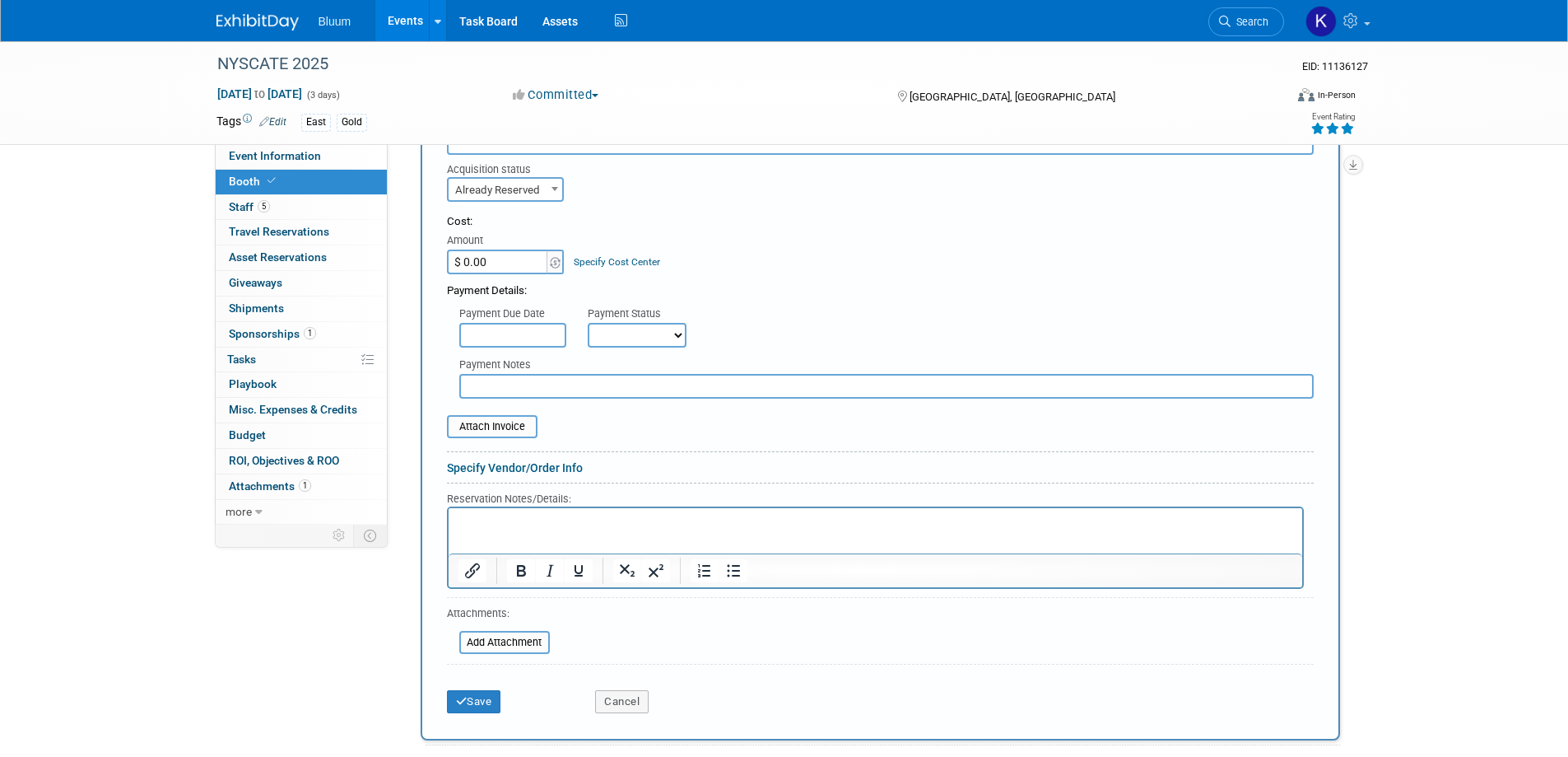
click at [495, 530] on html at bounding box center [875, 519] width 854 height 22
click at [472, 690] on button "Save" at bounding box center [474, 701] width 55 height 23
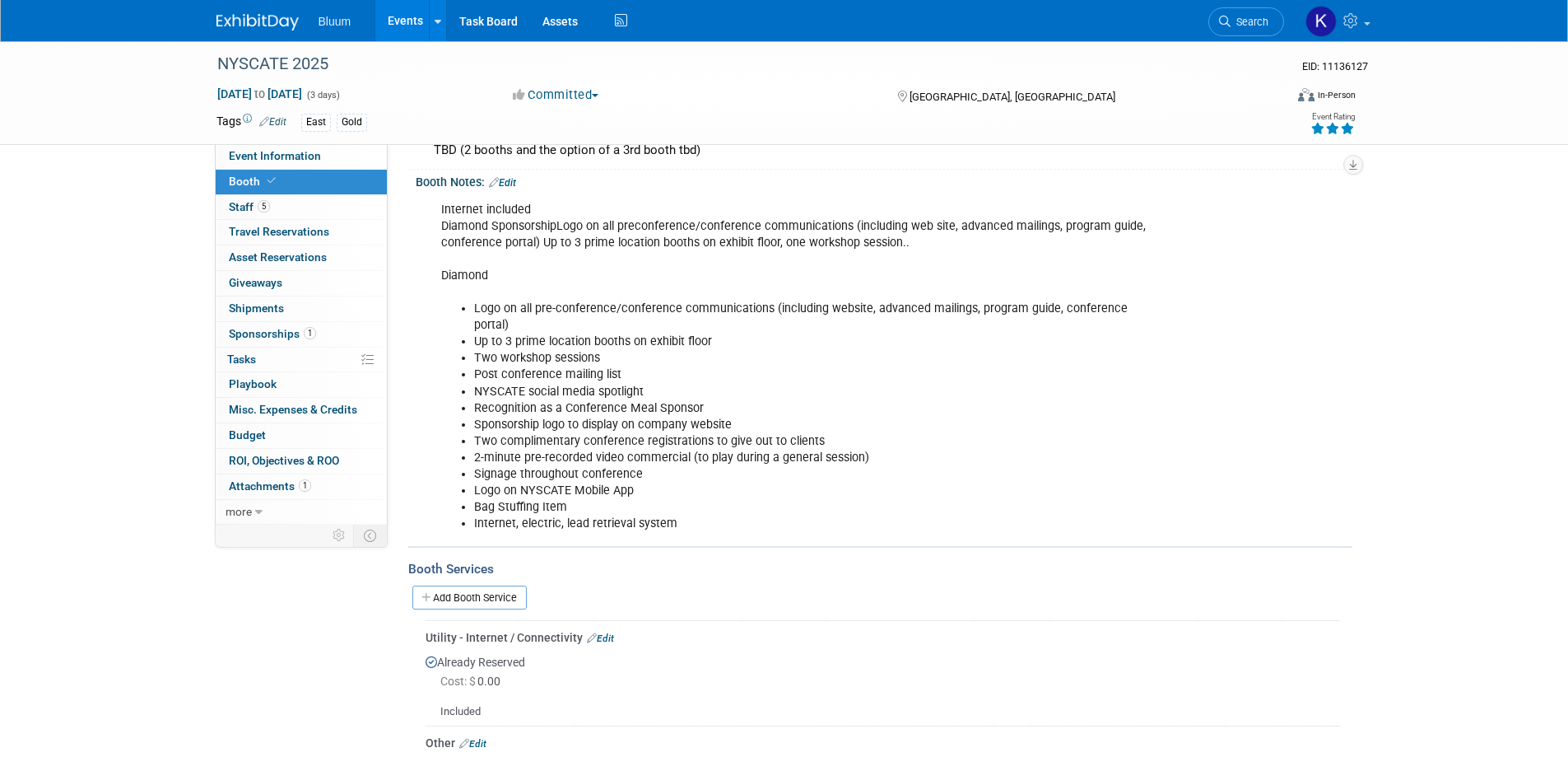
scroll to position [0, 0]
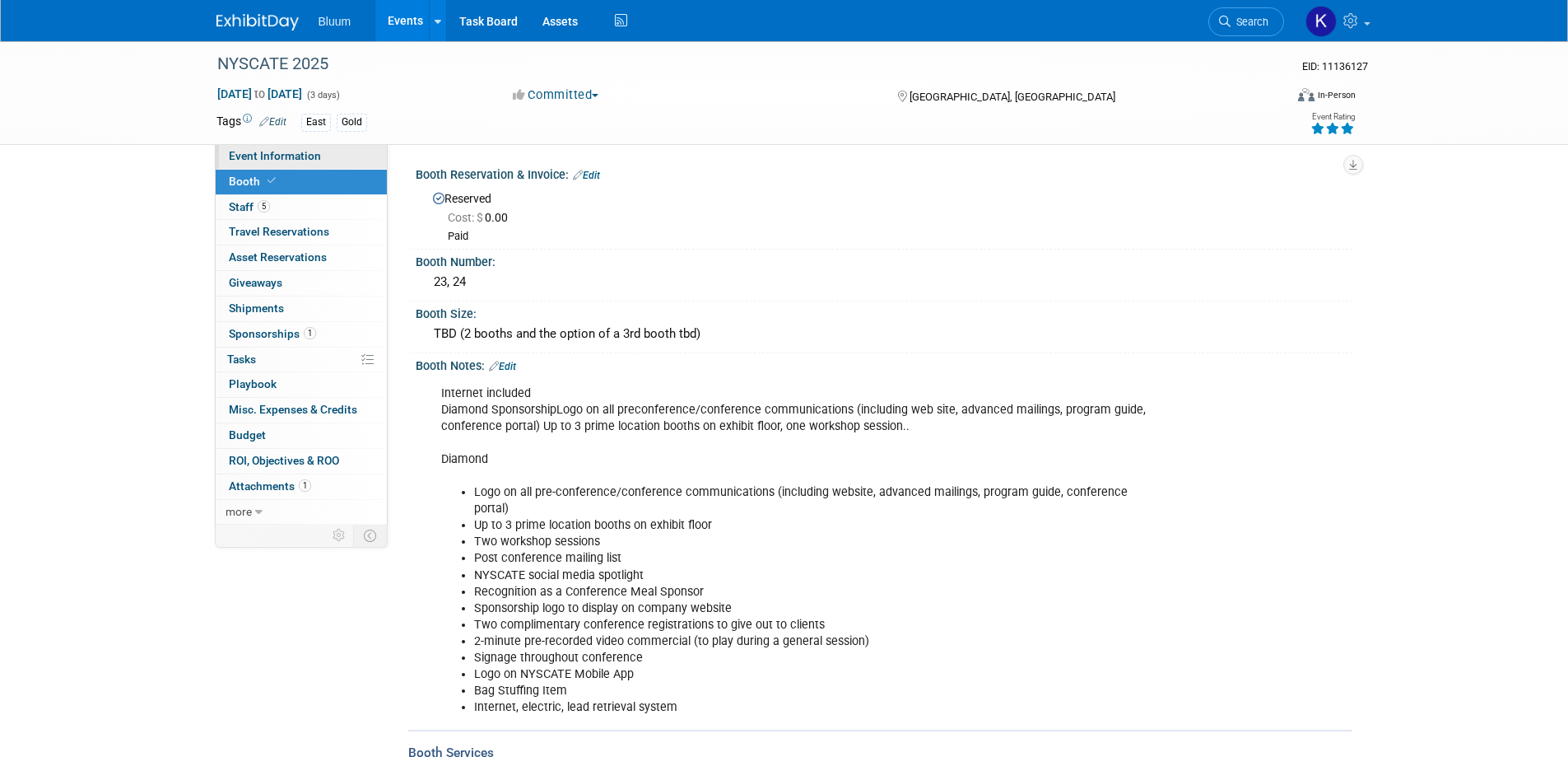
click at [273, 158] on span "Event Information" at bounding box center [275, 155] width 93 height 13
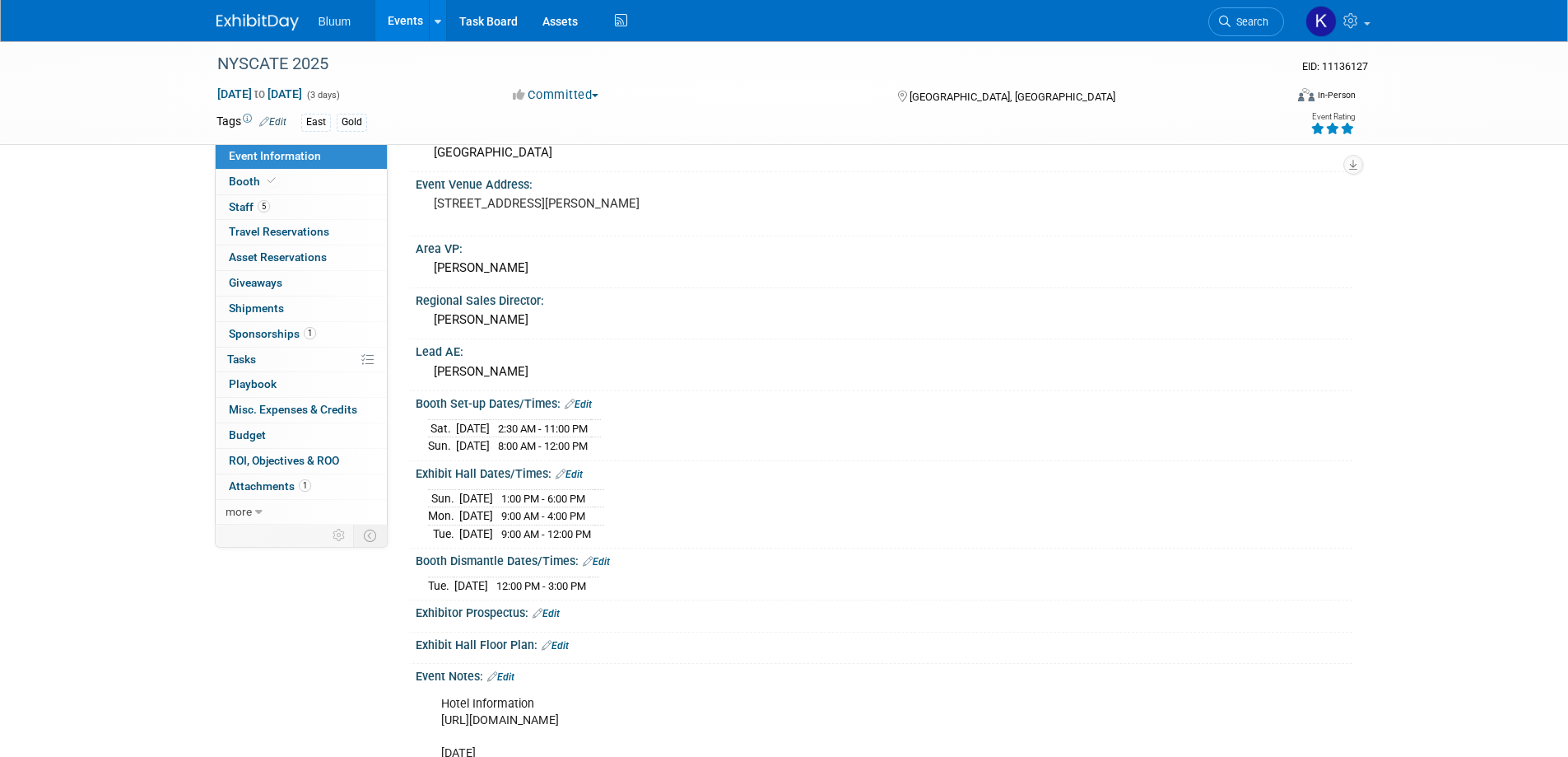
scroll to position [247, 0]
drag, startPoint x: 518, startPoint y: 337, endPoint x: 602, endPoint y: 245, distance: 124.6
click at [602, 245] on div "Area VP:" at bounding box center [884, 245] width 937 height 21
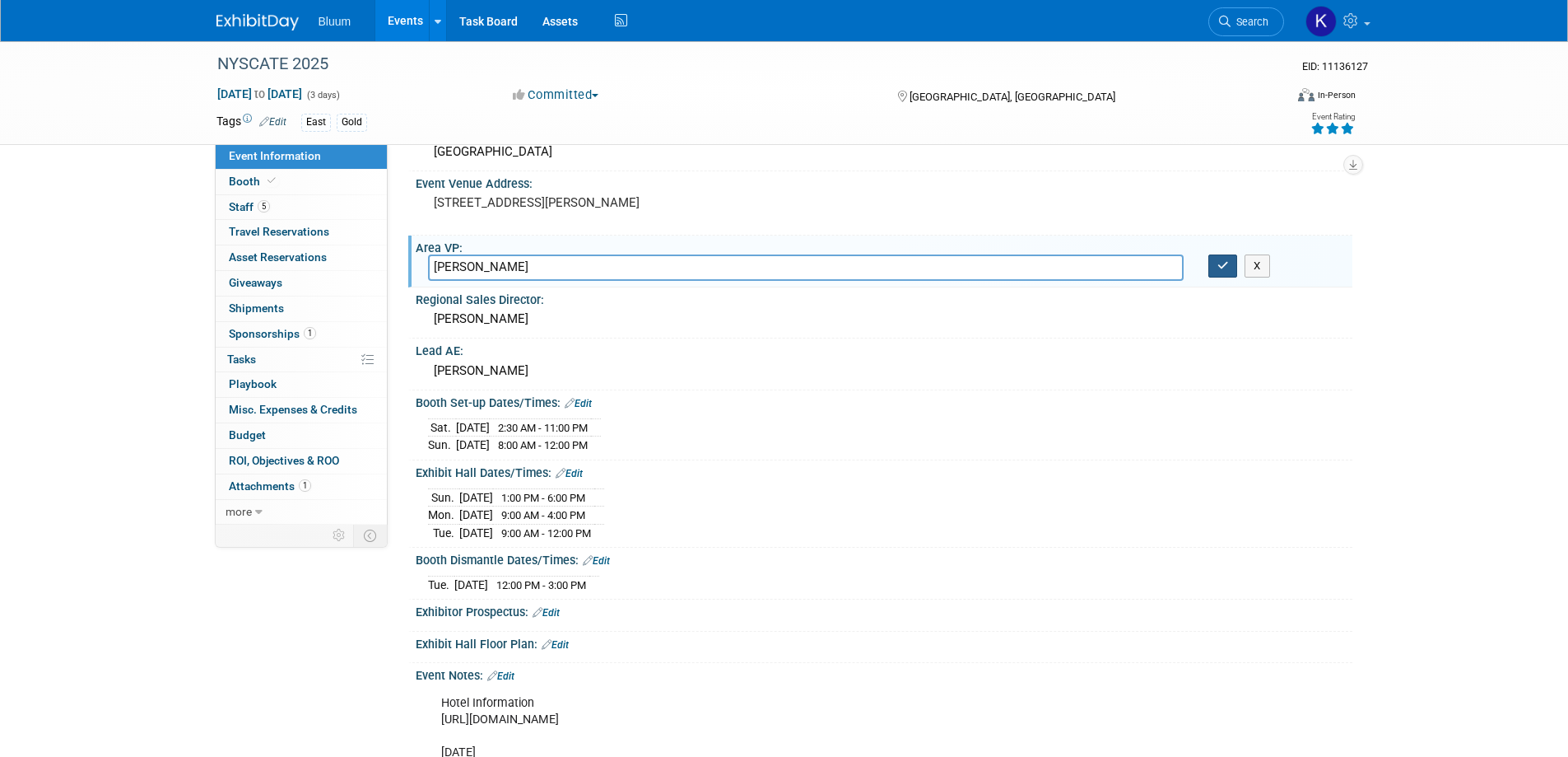
click at [1212, 263] on button "button" at bounding box center [1223, 265] width 30 height 23
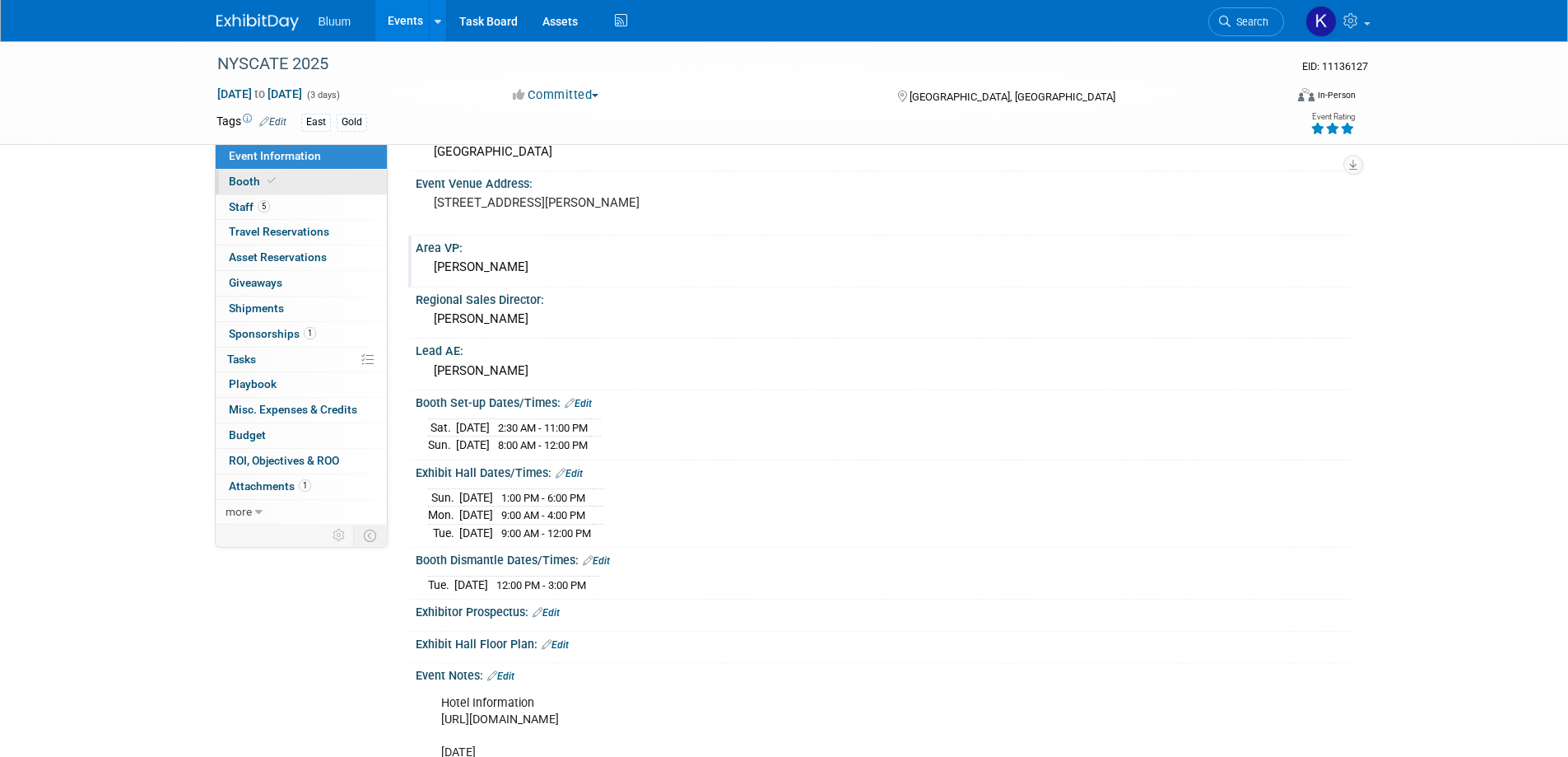
click at [248, 183] on span "Booth" at bounding box center [254, 180] width 50 height 13
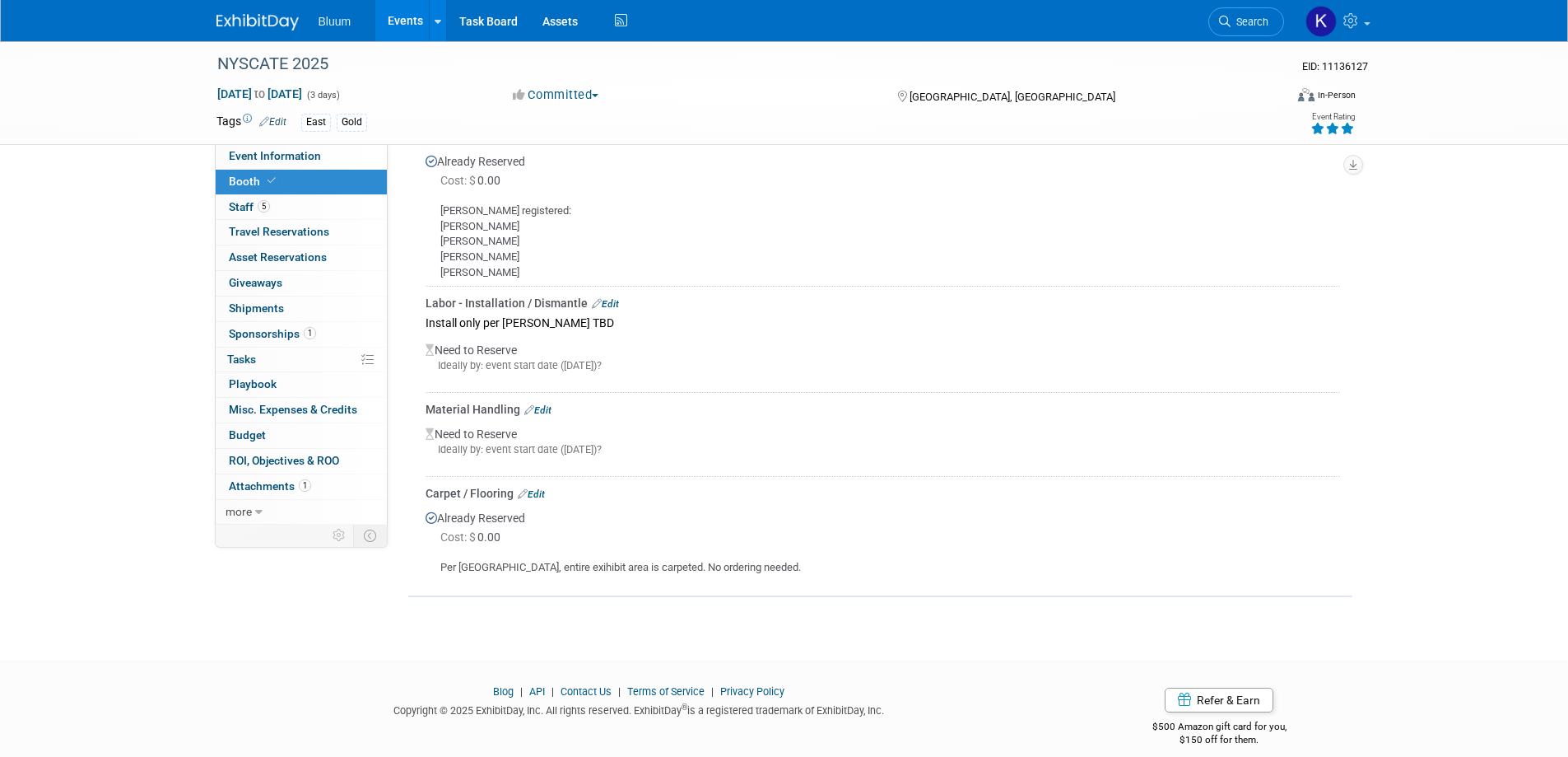
scroll to position [1244, 0]
click at [548, 402] on link "Edit" at bounding box center [537, 408] width 27 height 12
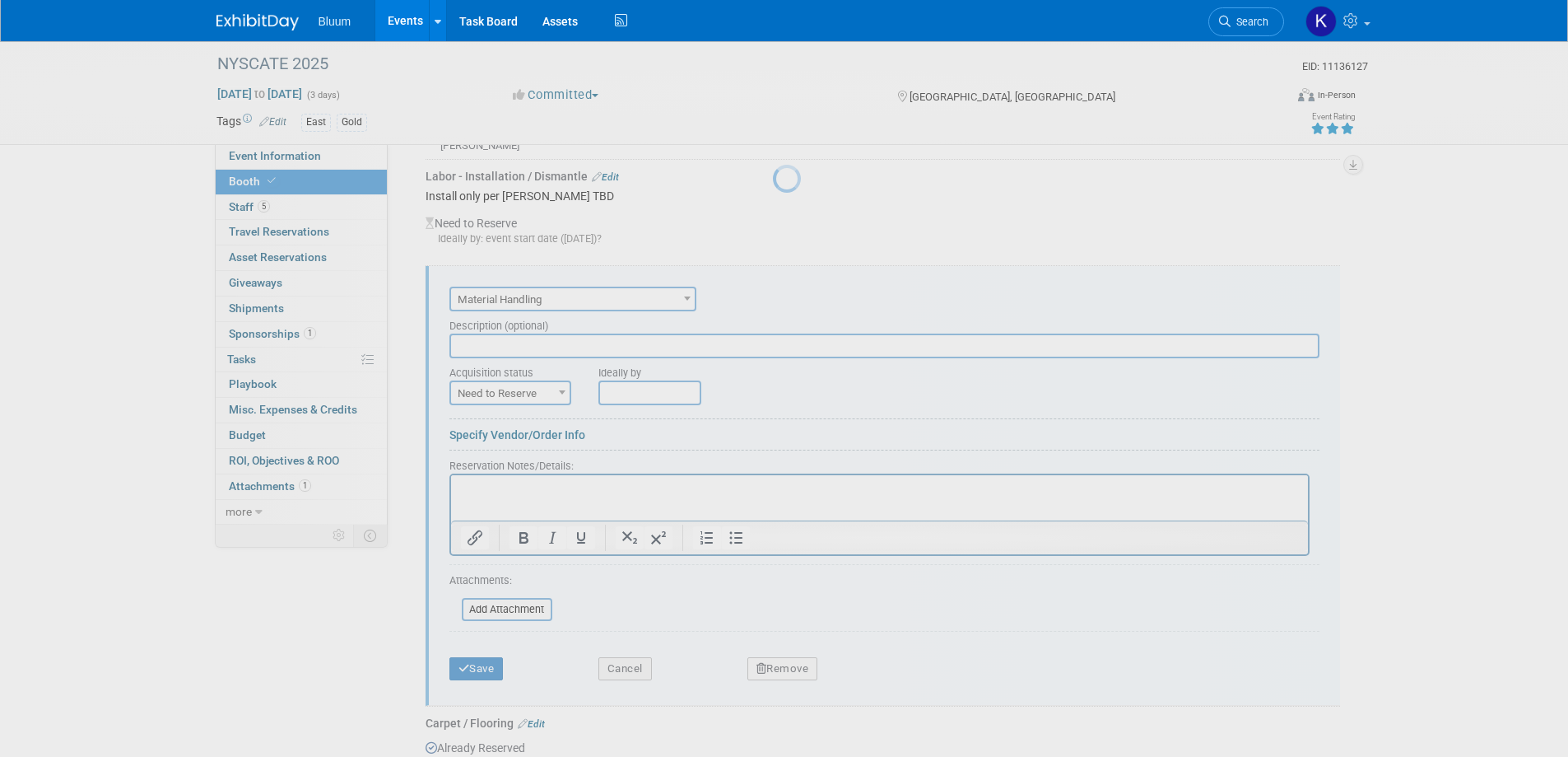
scroll to position [1430, 0]
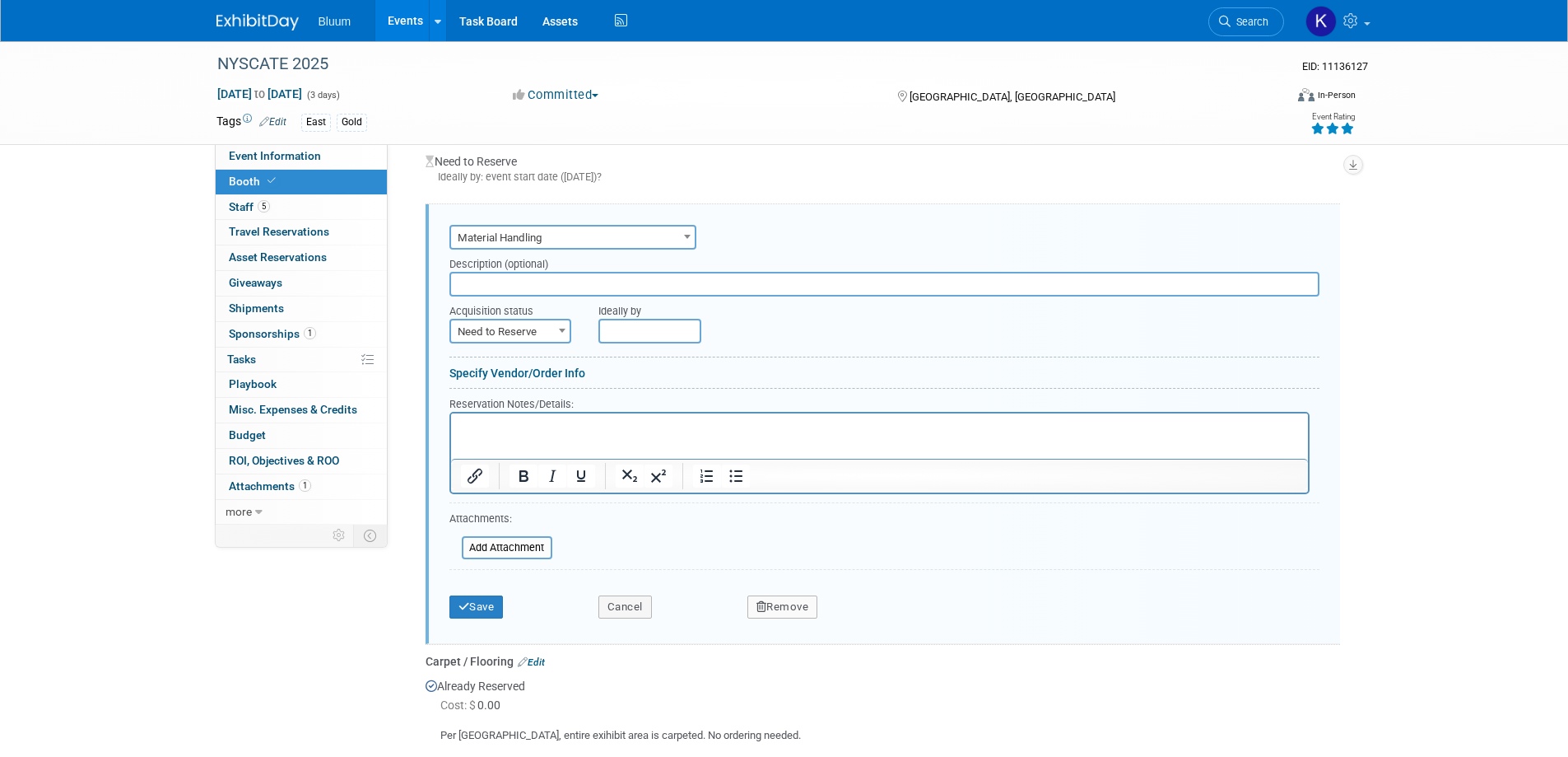
click at [554, 320] on span at bounding box center [562, 330] width 17 height 21
select select "2"
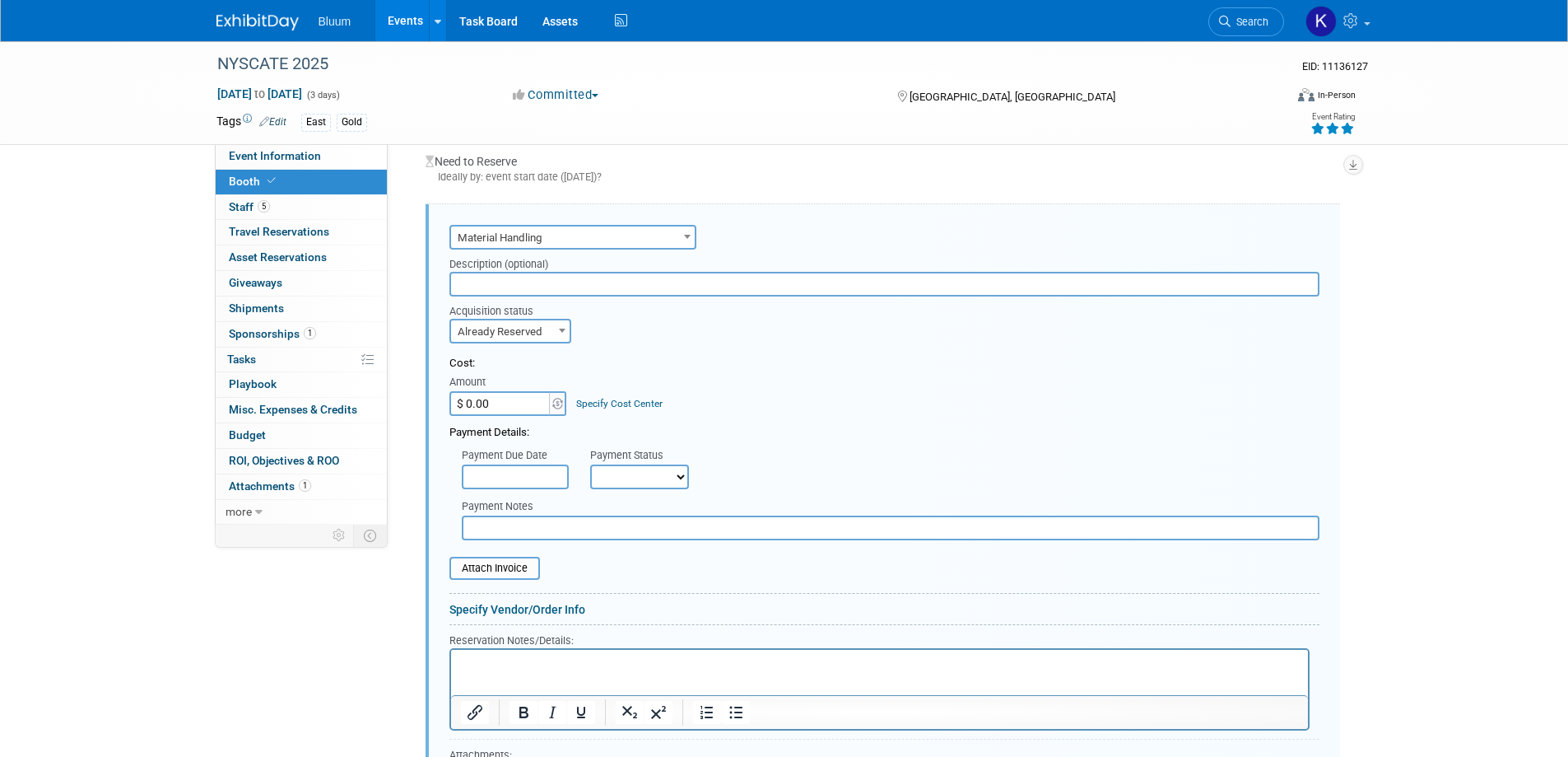
click at [498, 661] on p "Rich Text Area. Press ALT-0 for help." at bounding box center [879, 664] width 838 height 16
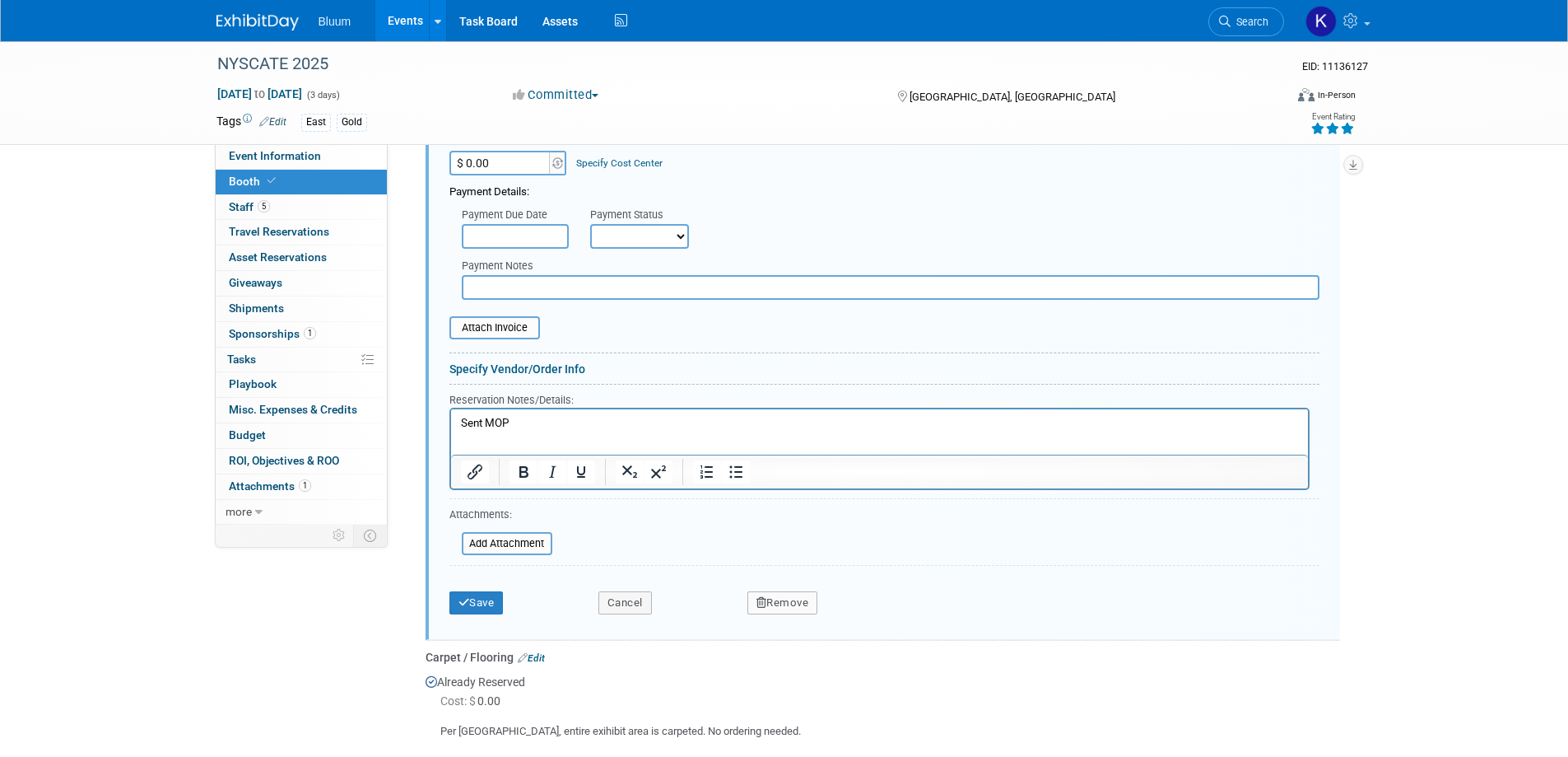
scroll to position [1837, 0]
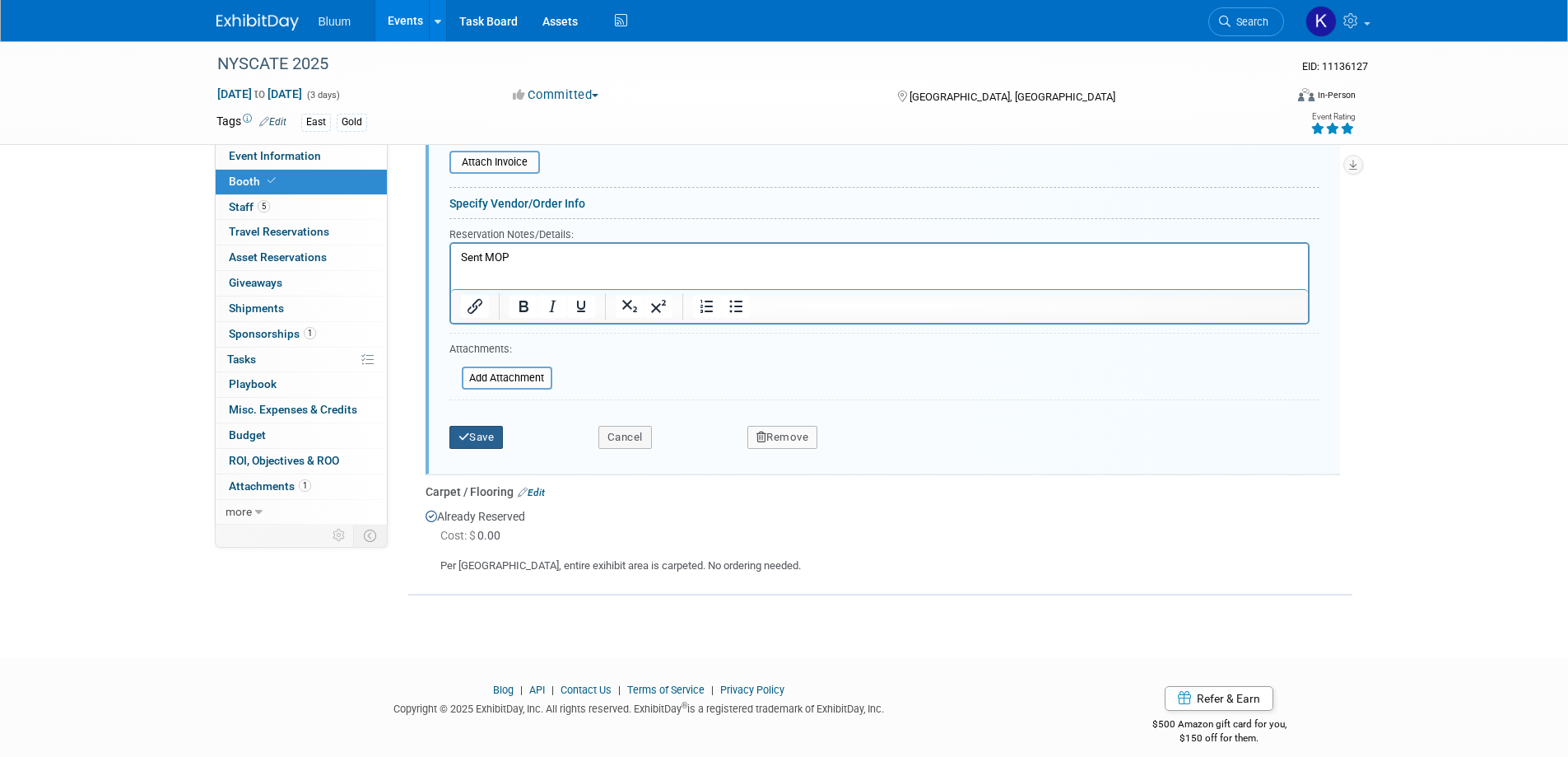
click at [467, 427] on button "Save" at bounding box center [476, 436] width 55 height 23
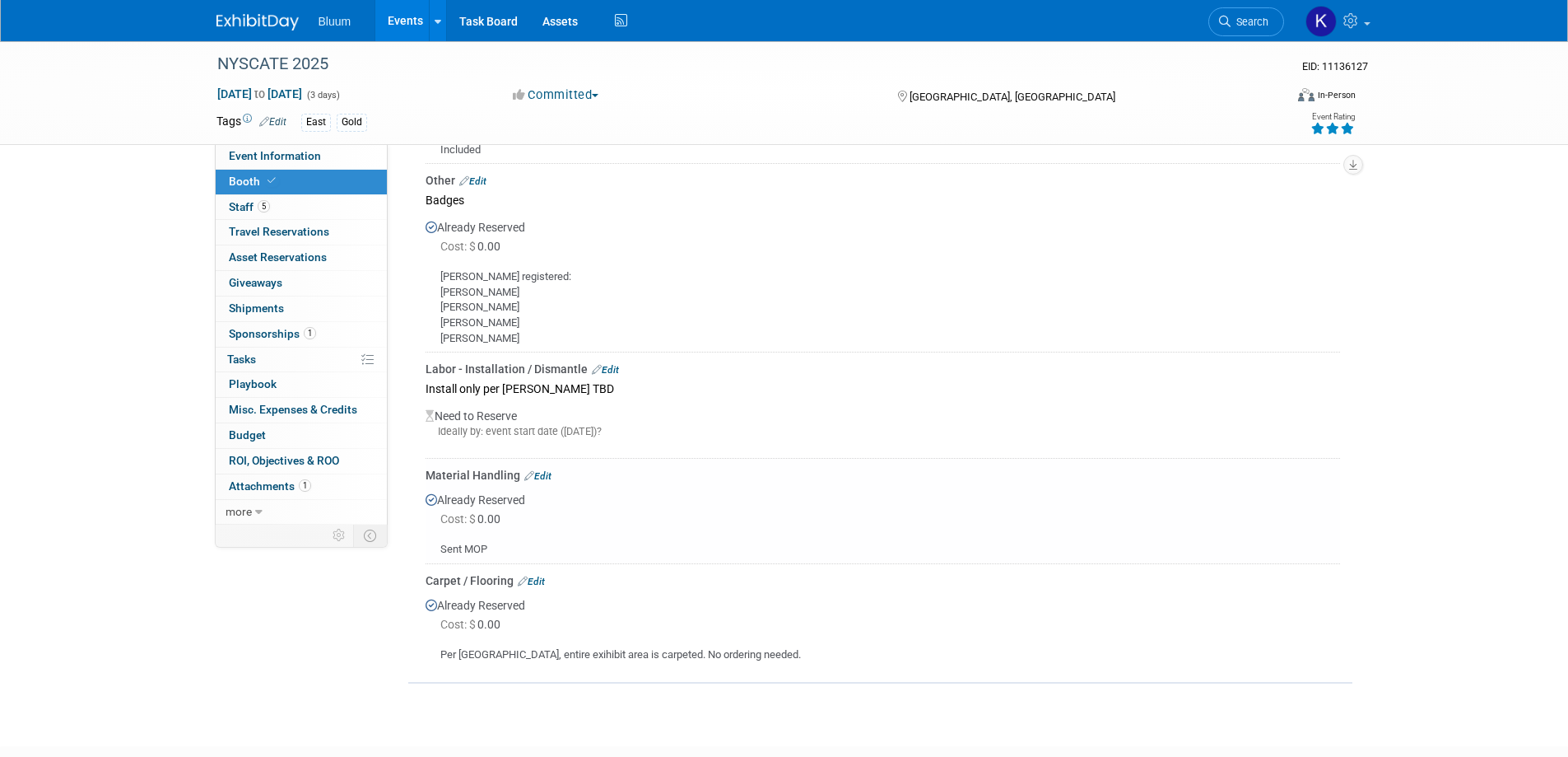
scroll to position [1182, 0]
click at [612, 359] on link "Edit" at bounding box center [605, 365] width 27 height 12
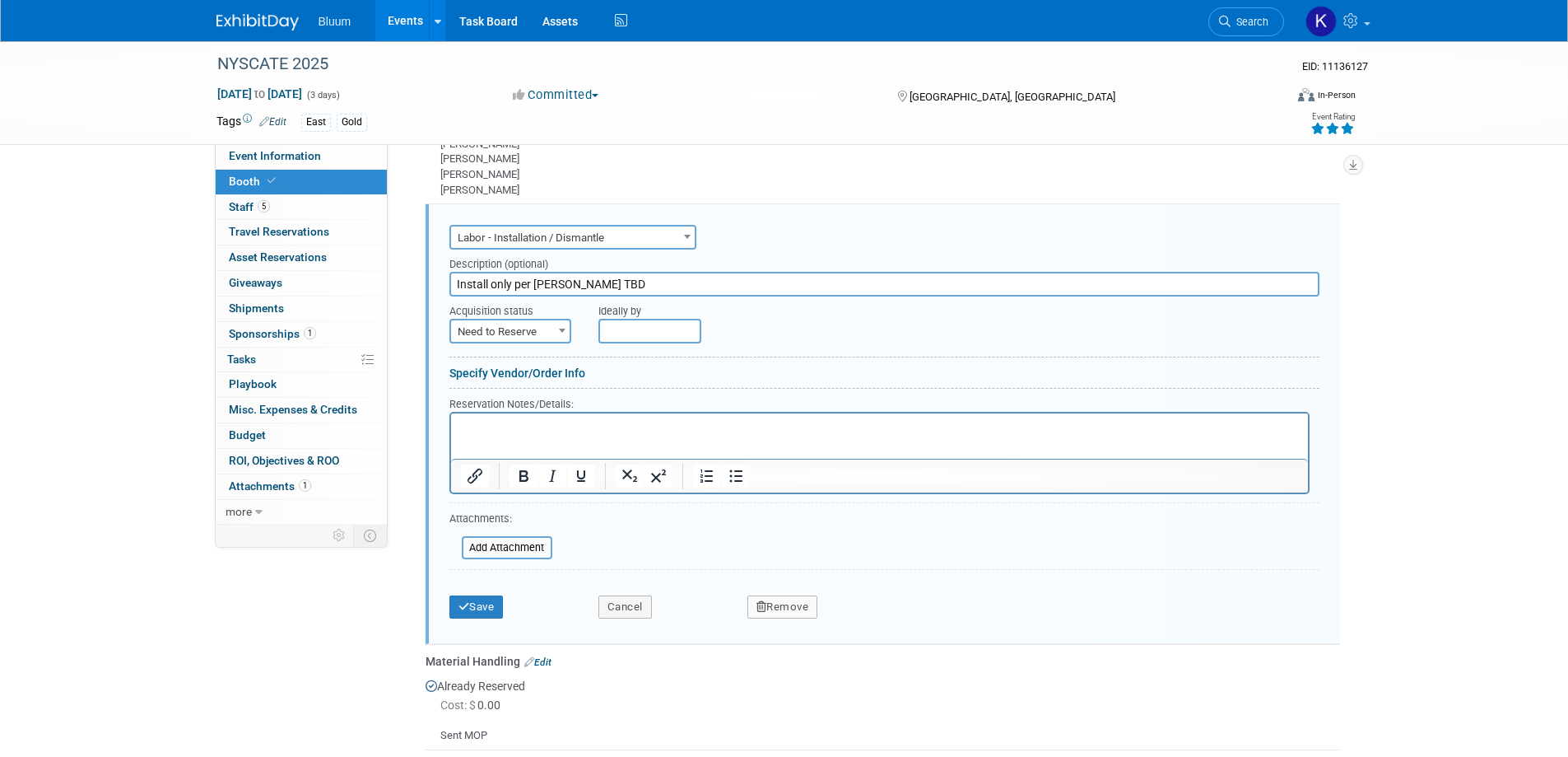
scroll to position [1326, 0]
click at [551, 320] on span "Need to Reserve" at bounding box center [510, 331] width 119 height 23
select select "2"
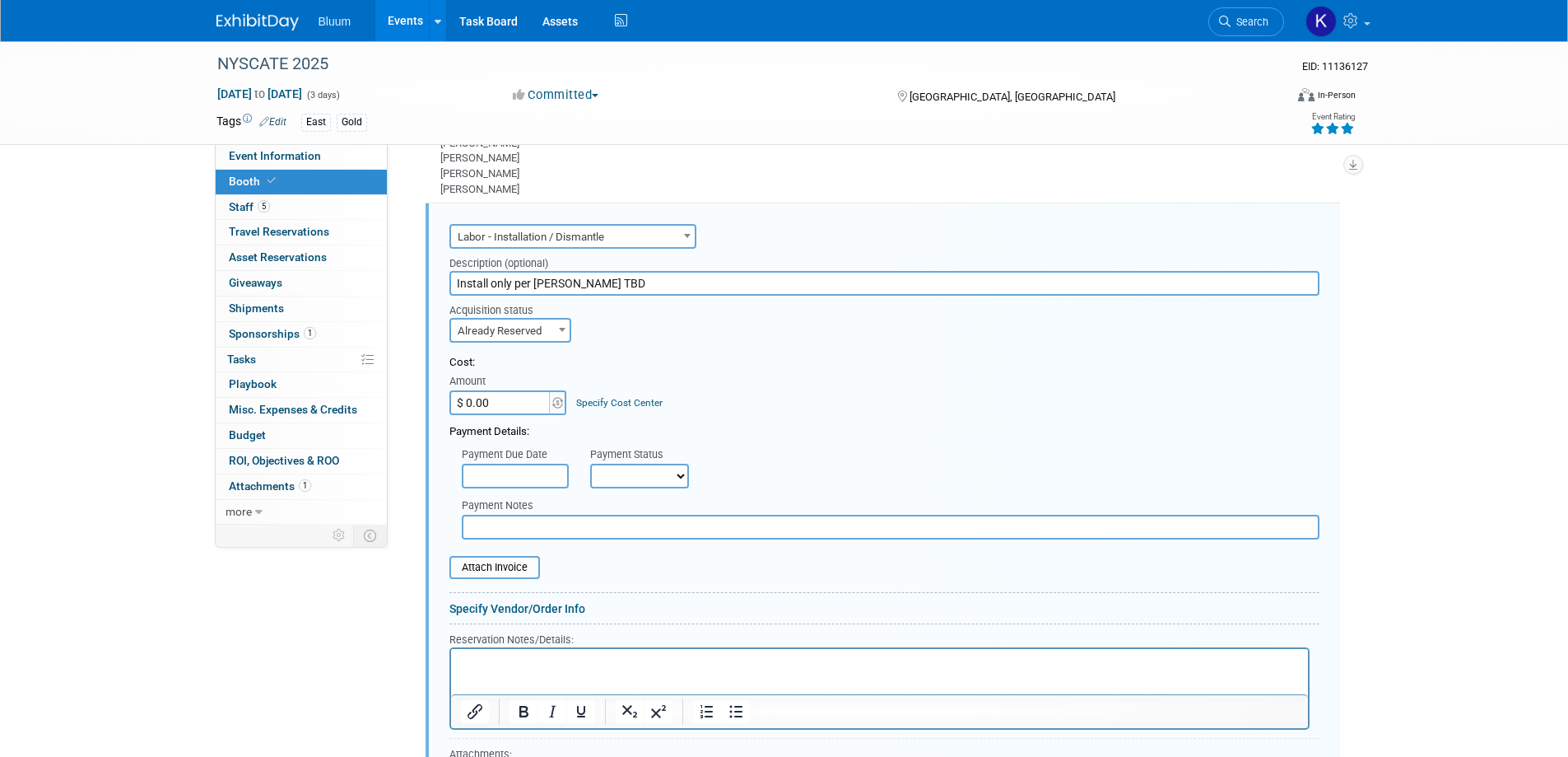
click at [515, 659] on p "Rich Text Area. Press ALT-0 for help." at bounding box center [879, 663] width 838 height 16
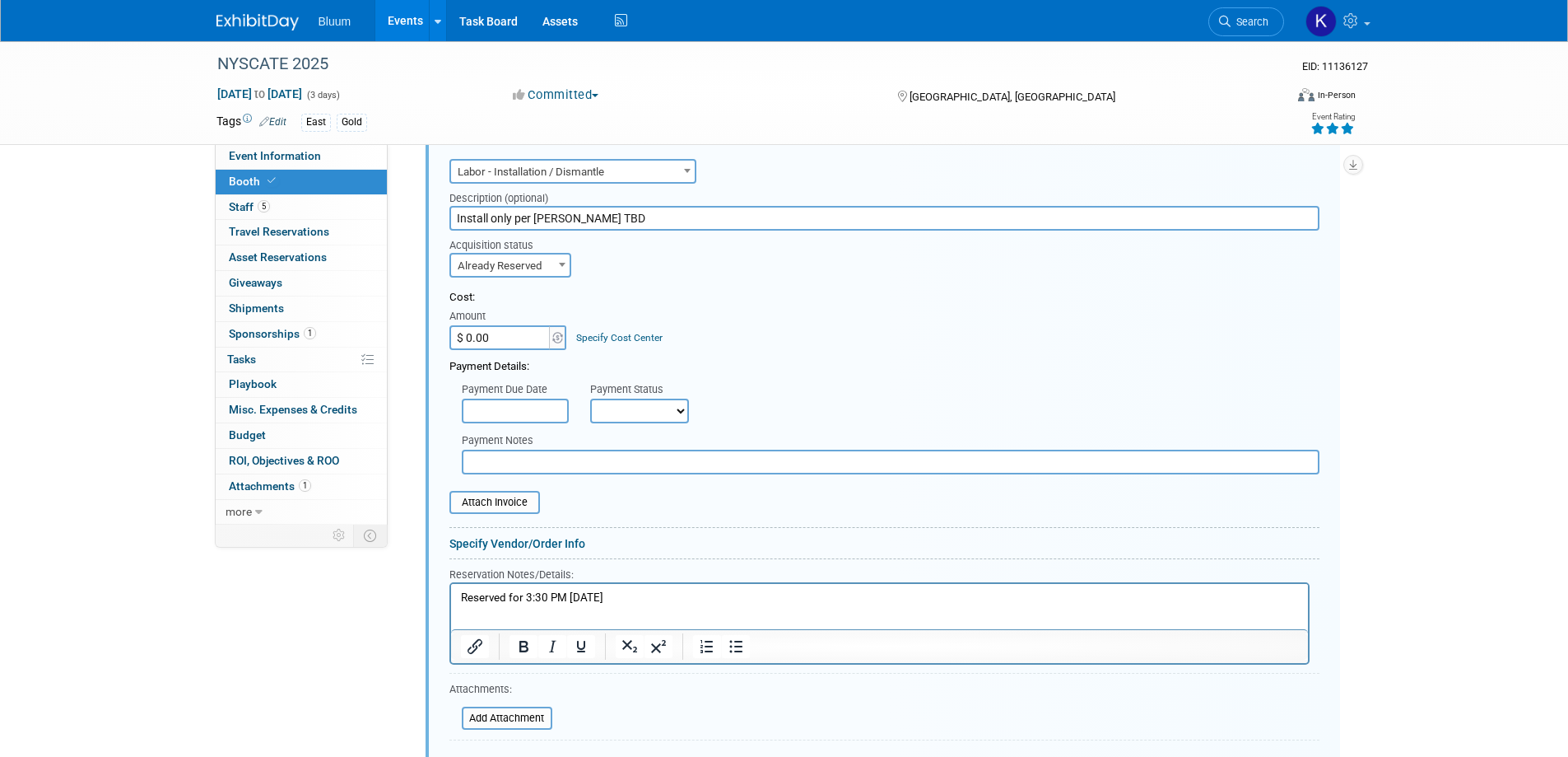
scroll to position [1654, 0]
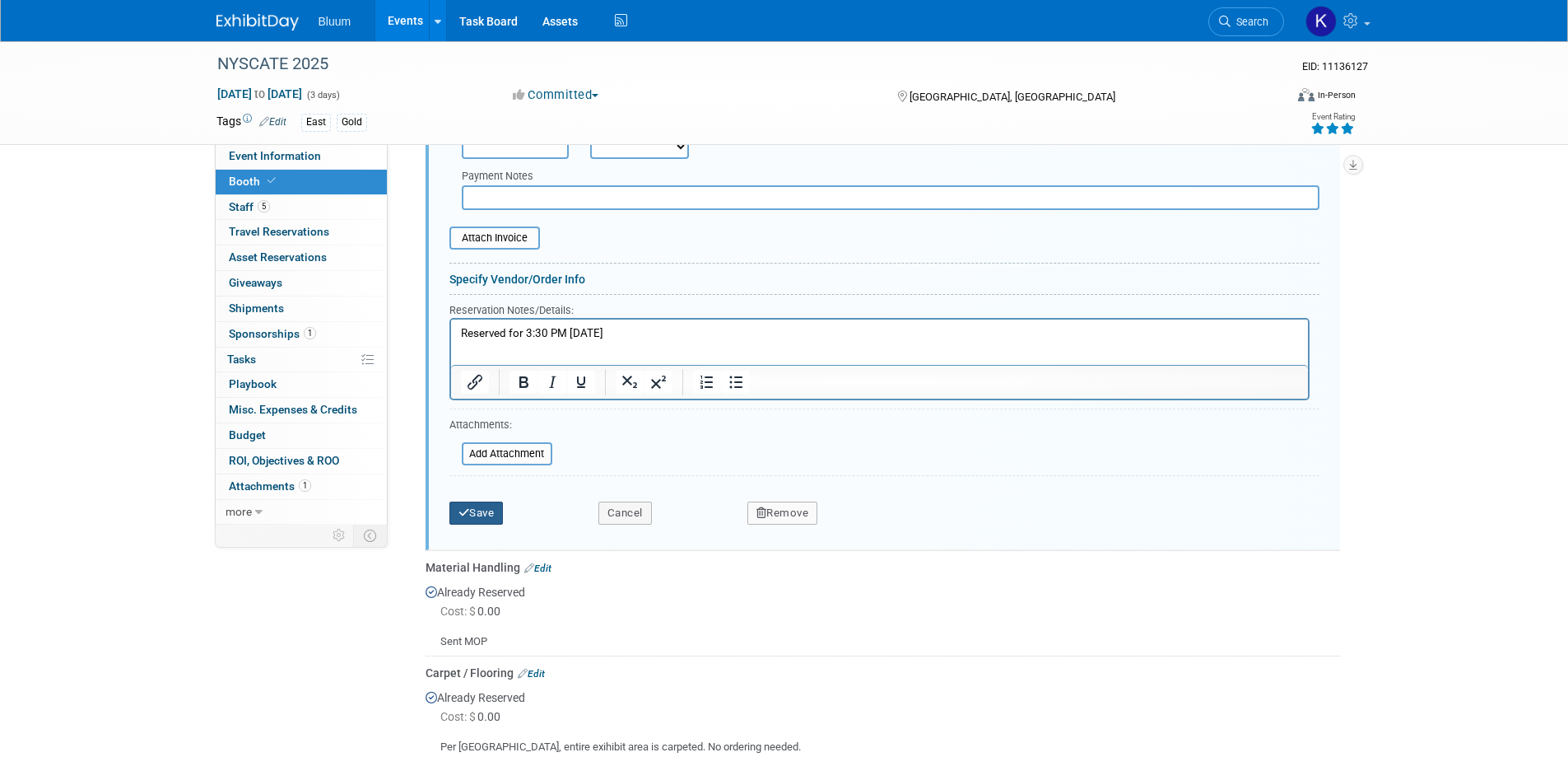
click at [476, 501] on button "Save" at bounding box center [476, 512] width 55 height 23
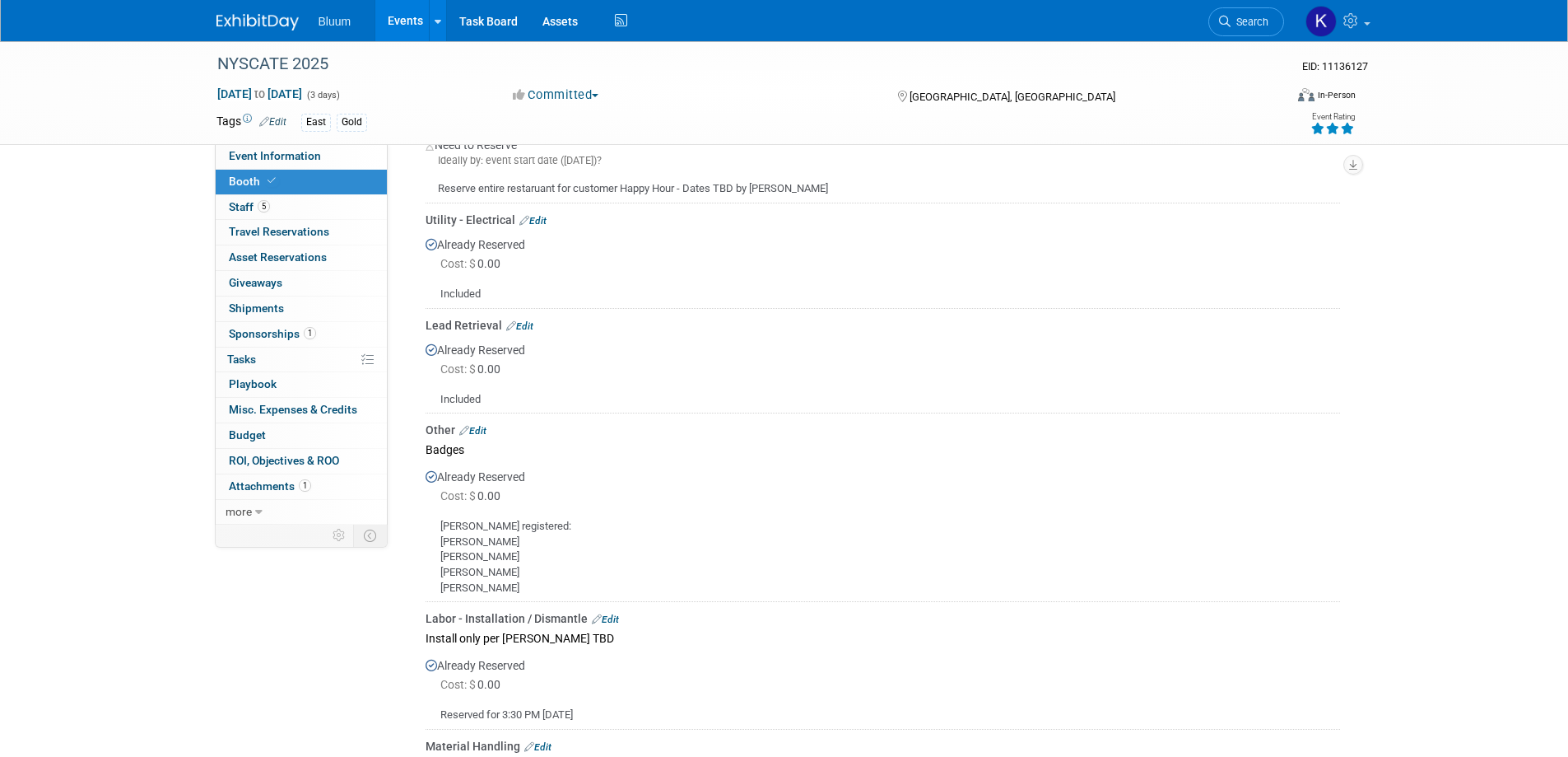
scroll to position [792, 0]
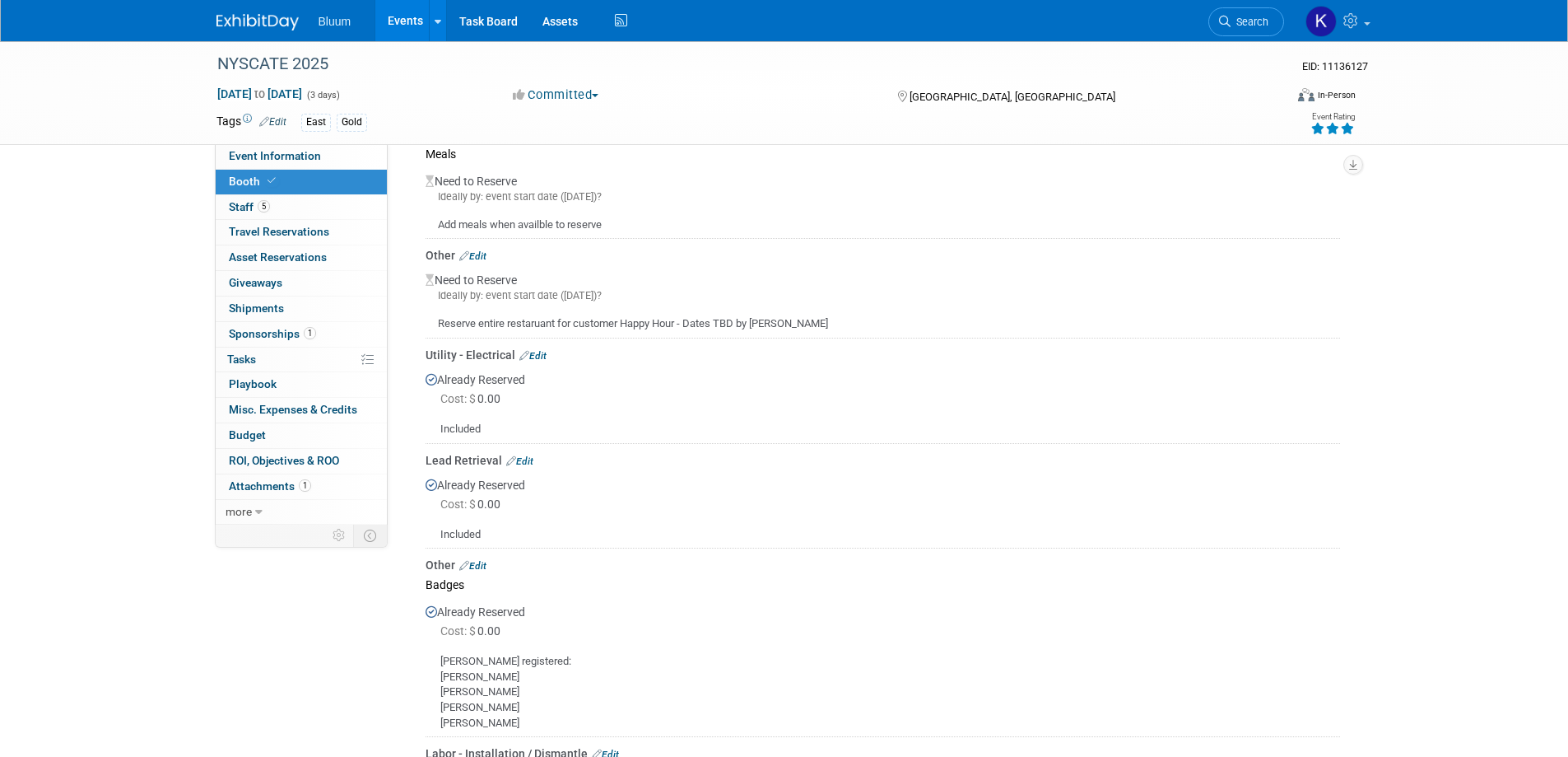
click at [402, 24] on link "Events" at bounding box center [405, 20] width 60 height 41
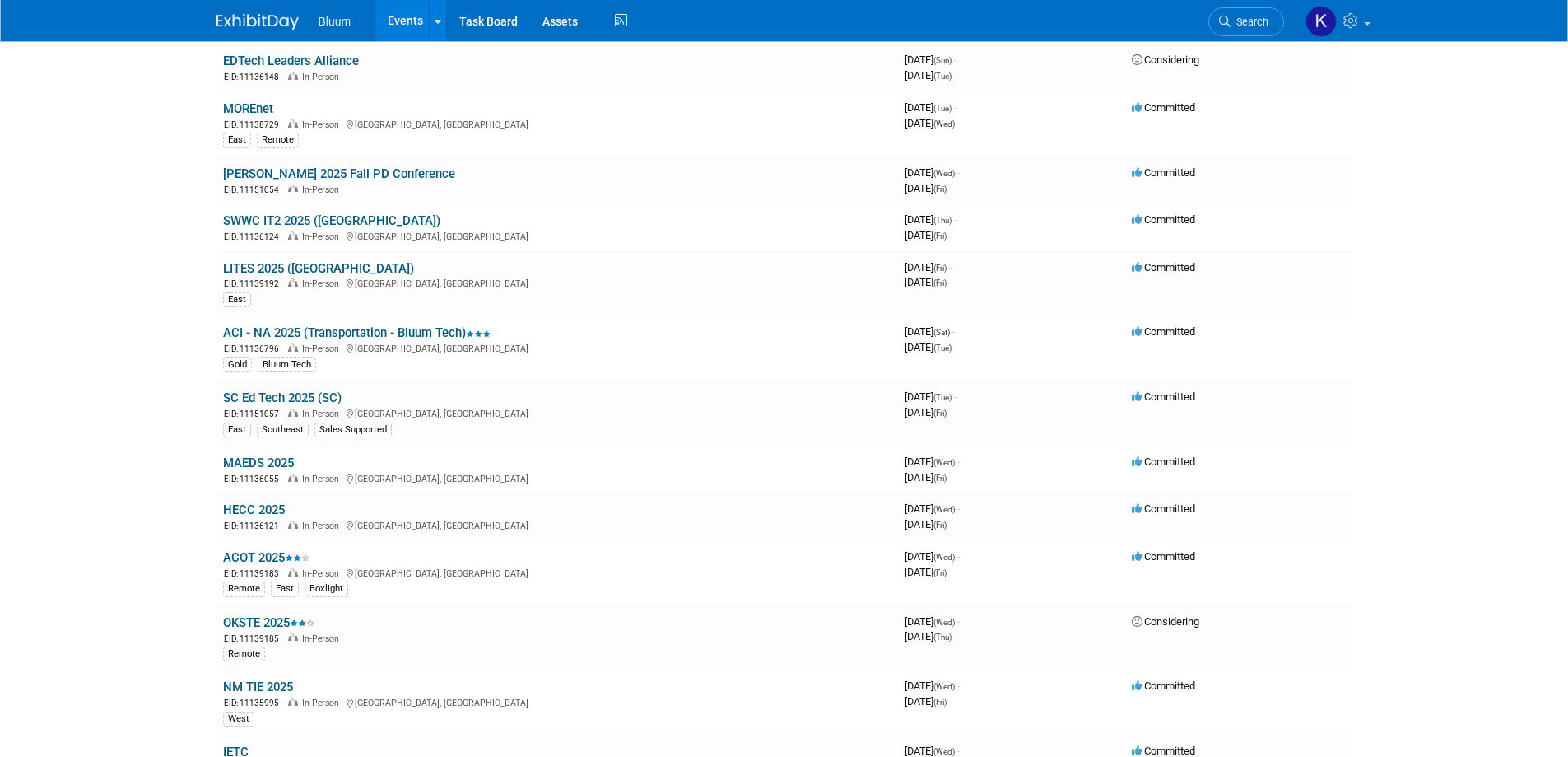
scroll to position [658, 0]
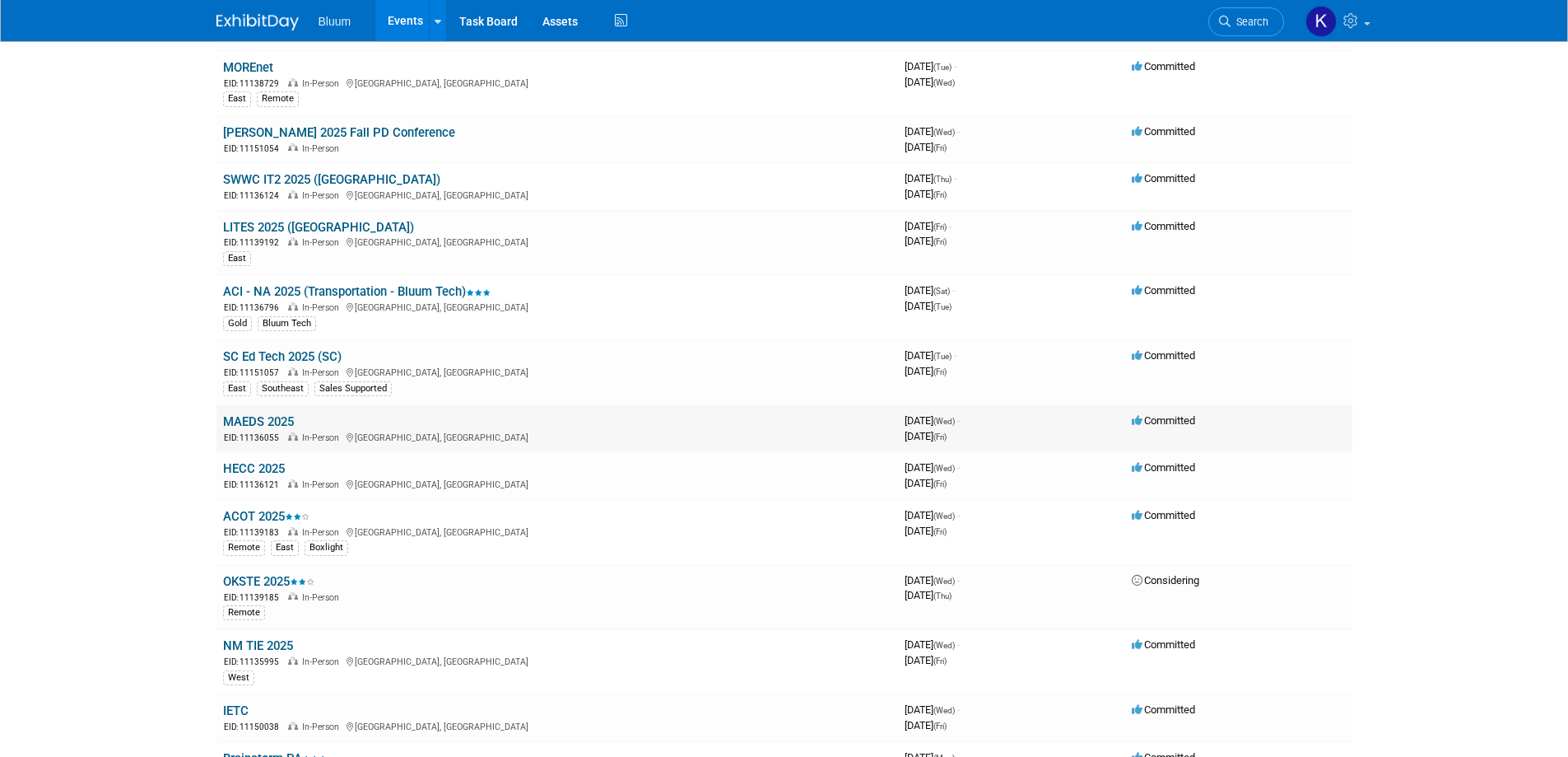
click at [250, 426] on link "MAEDS 2025" at bounding box center [258, 421] width 71 height 15
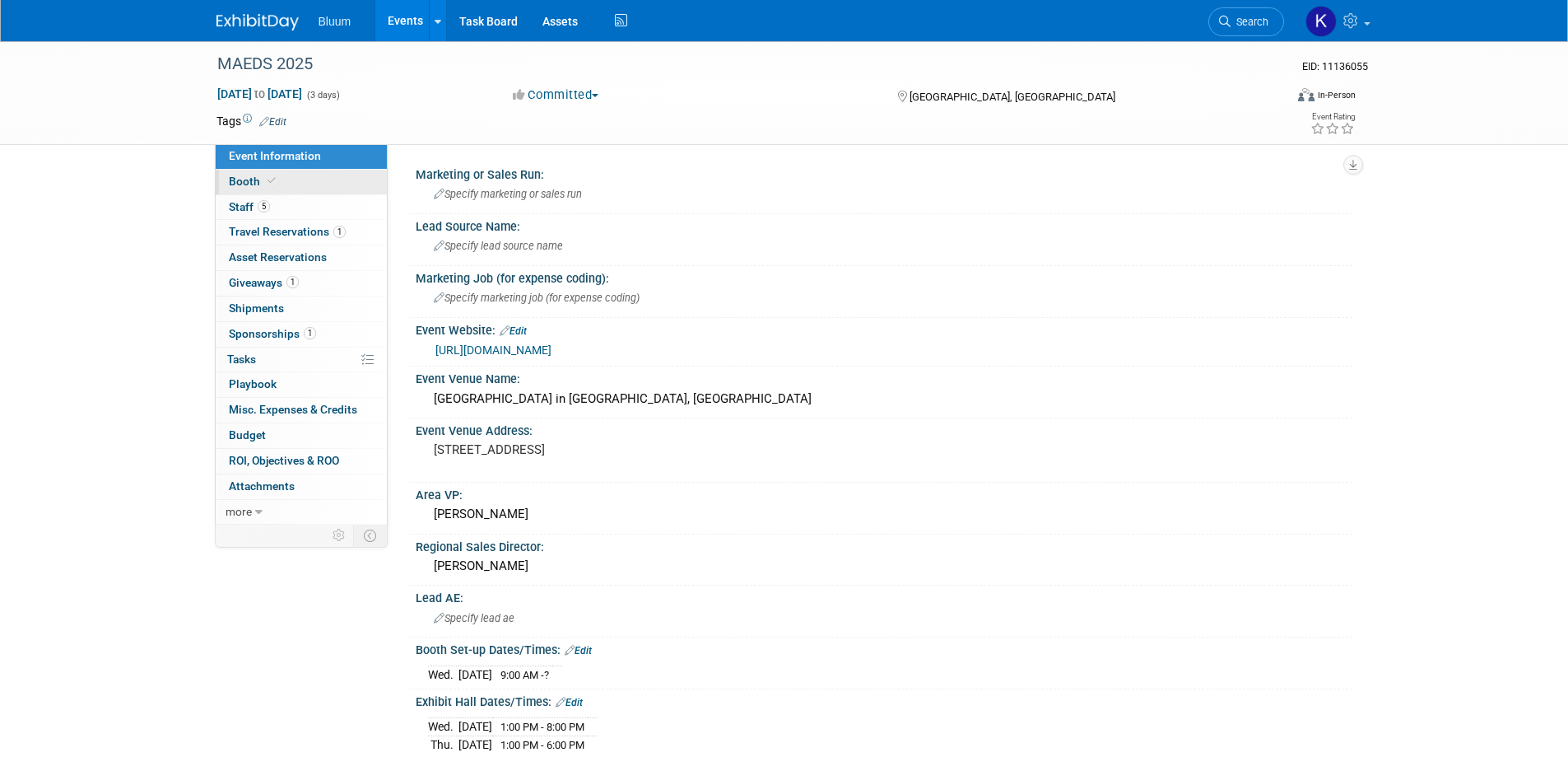
click at [234, 178] on span "Booth" at bounding box center [254, 180] width 50 height 13
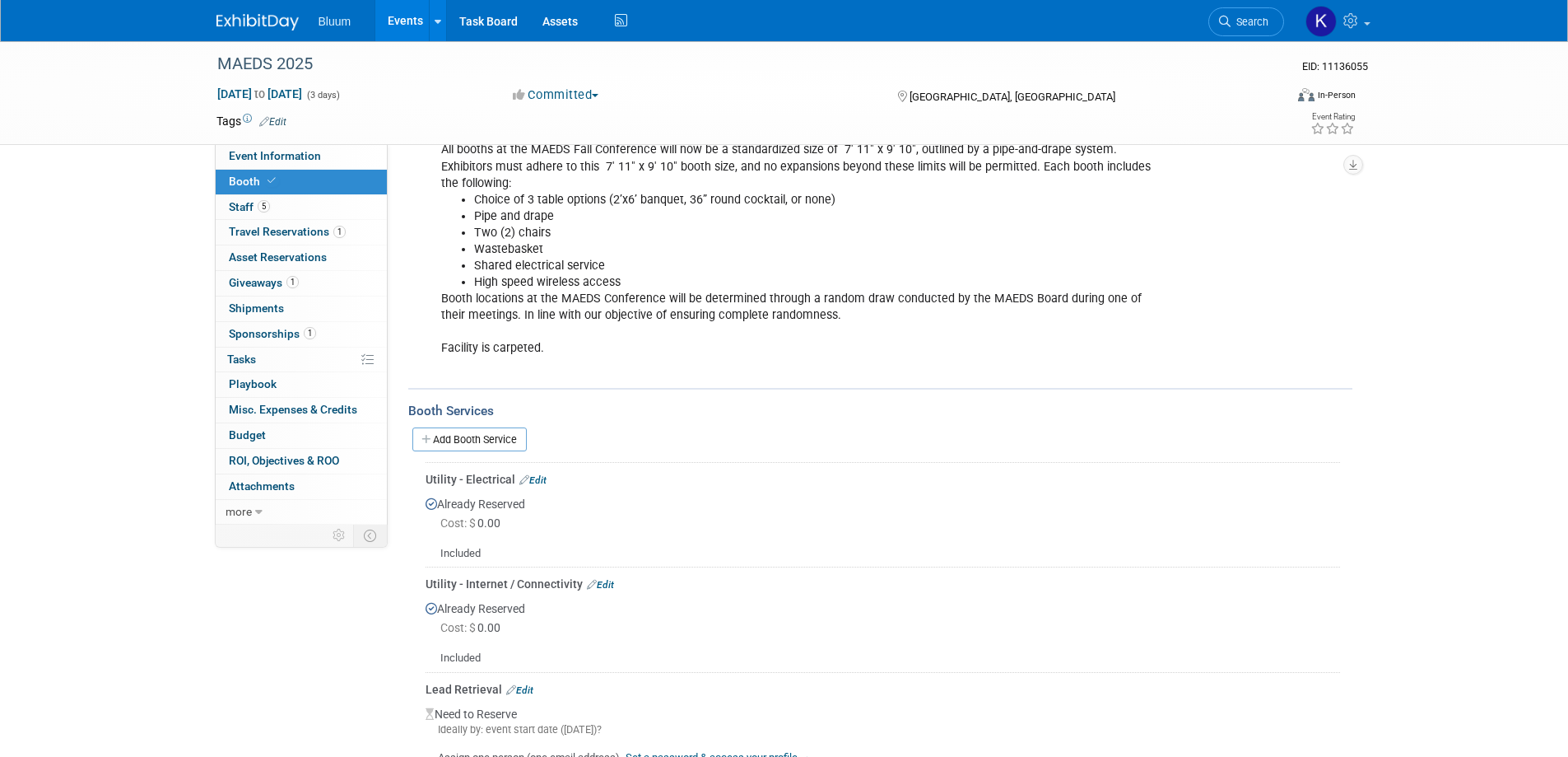
scroll to position [164, 0]
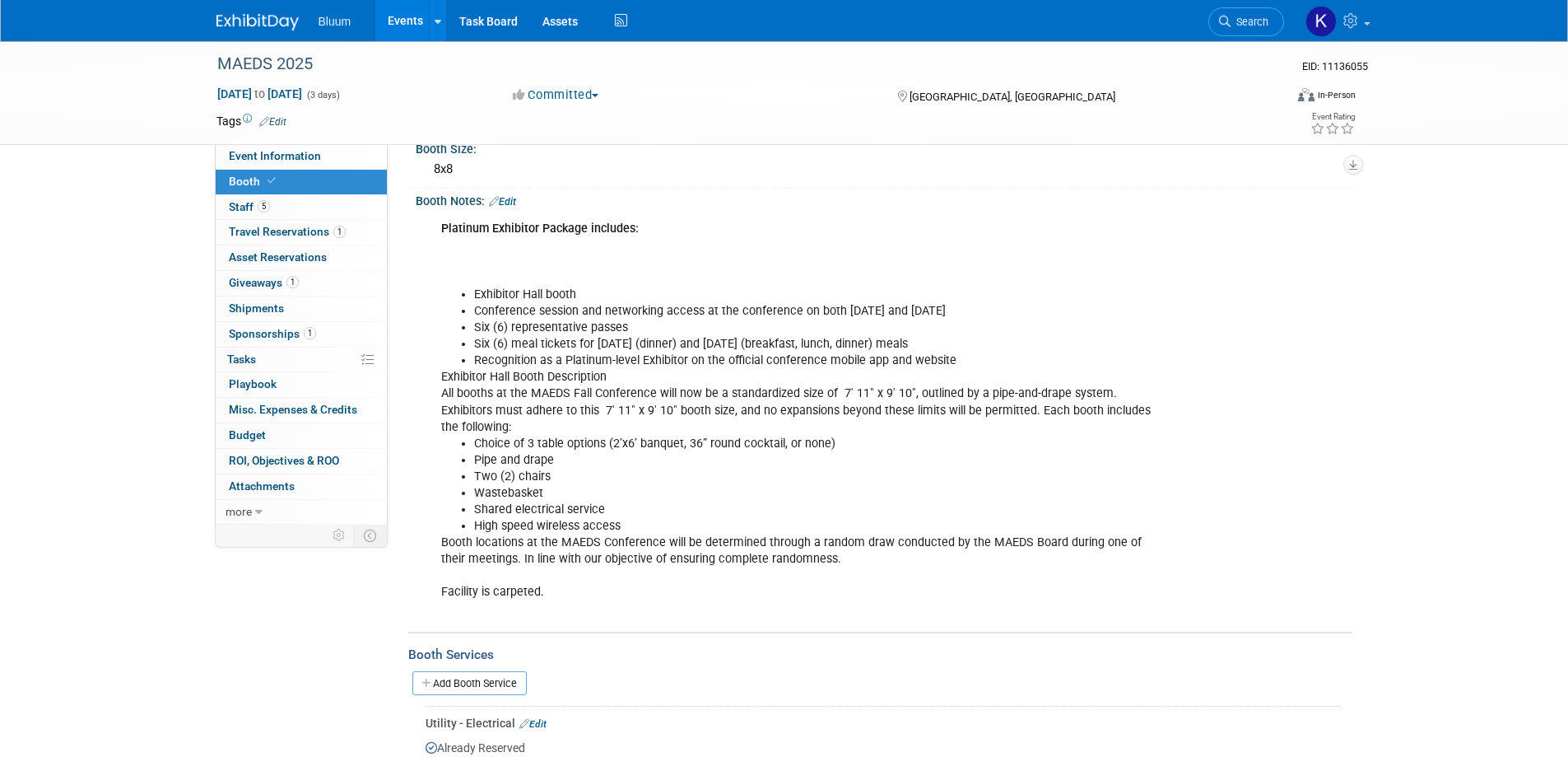
click at [412, 21] on link "Events" at bounding box center [405, 20] width 60 height 41
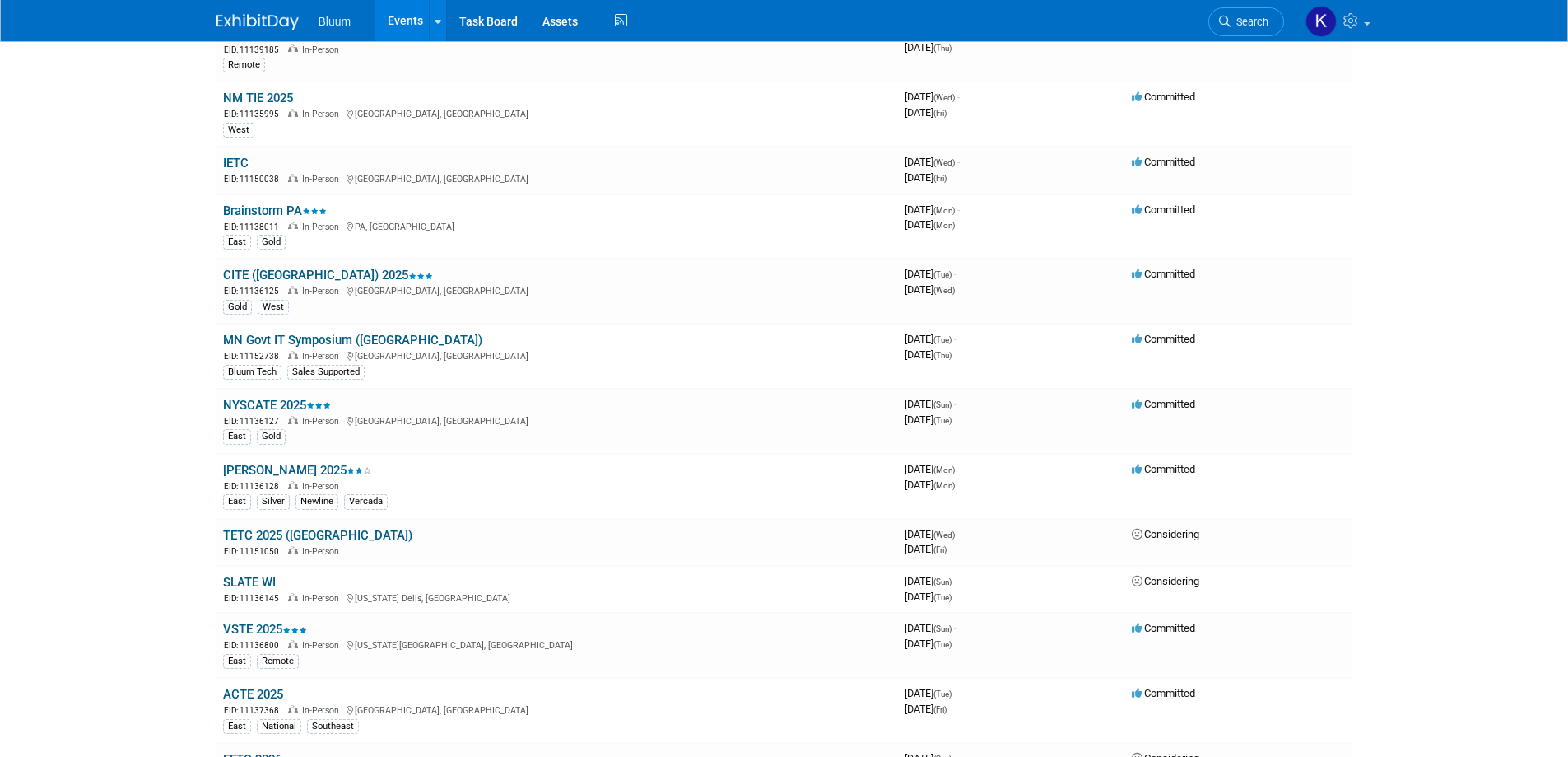
scroll to position [1235, 0]
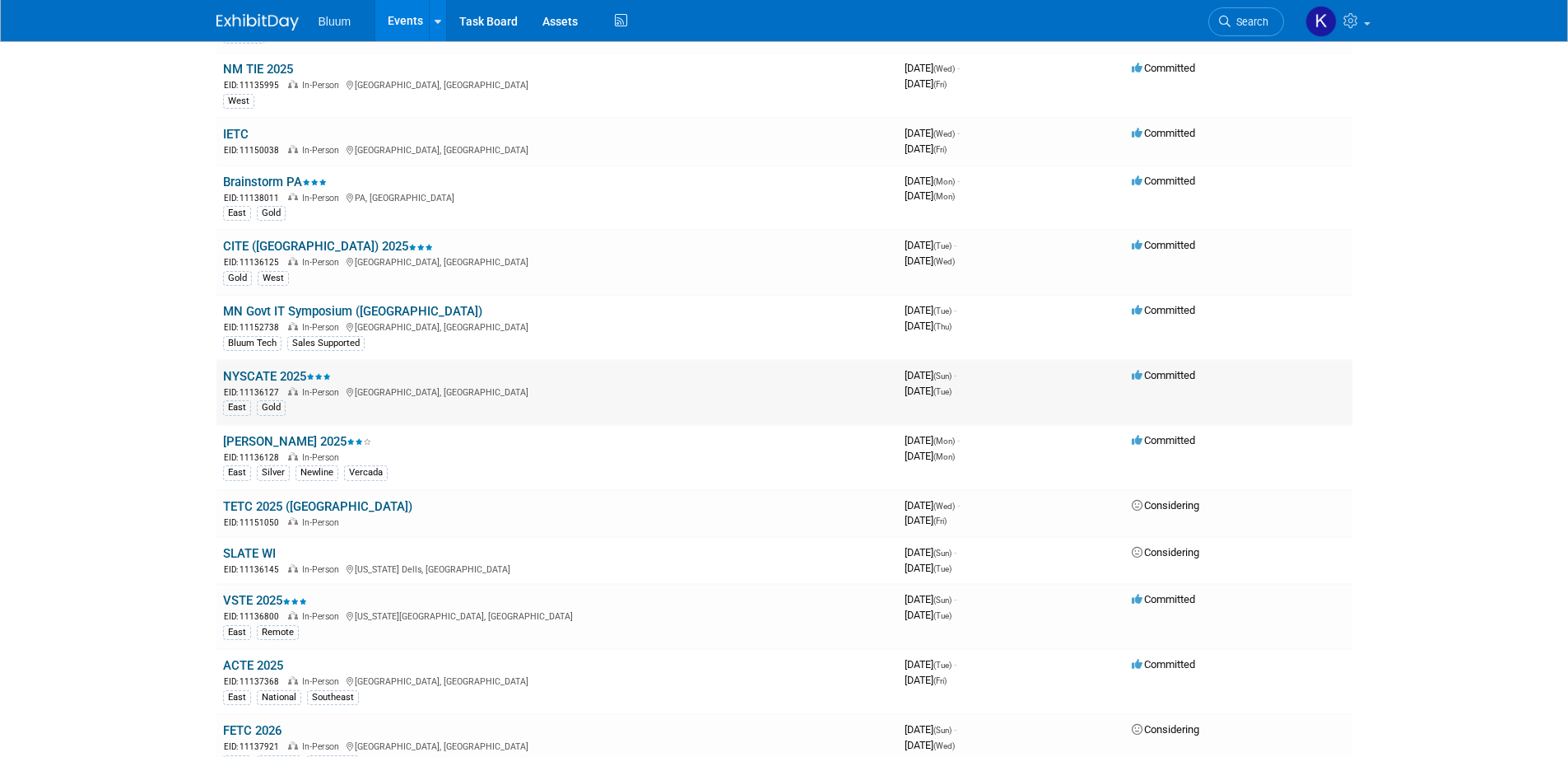
click at [283, 375] on link "NYSCATE 2025" at bounding box center [277, 376] width 108 height 15
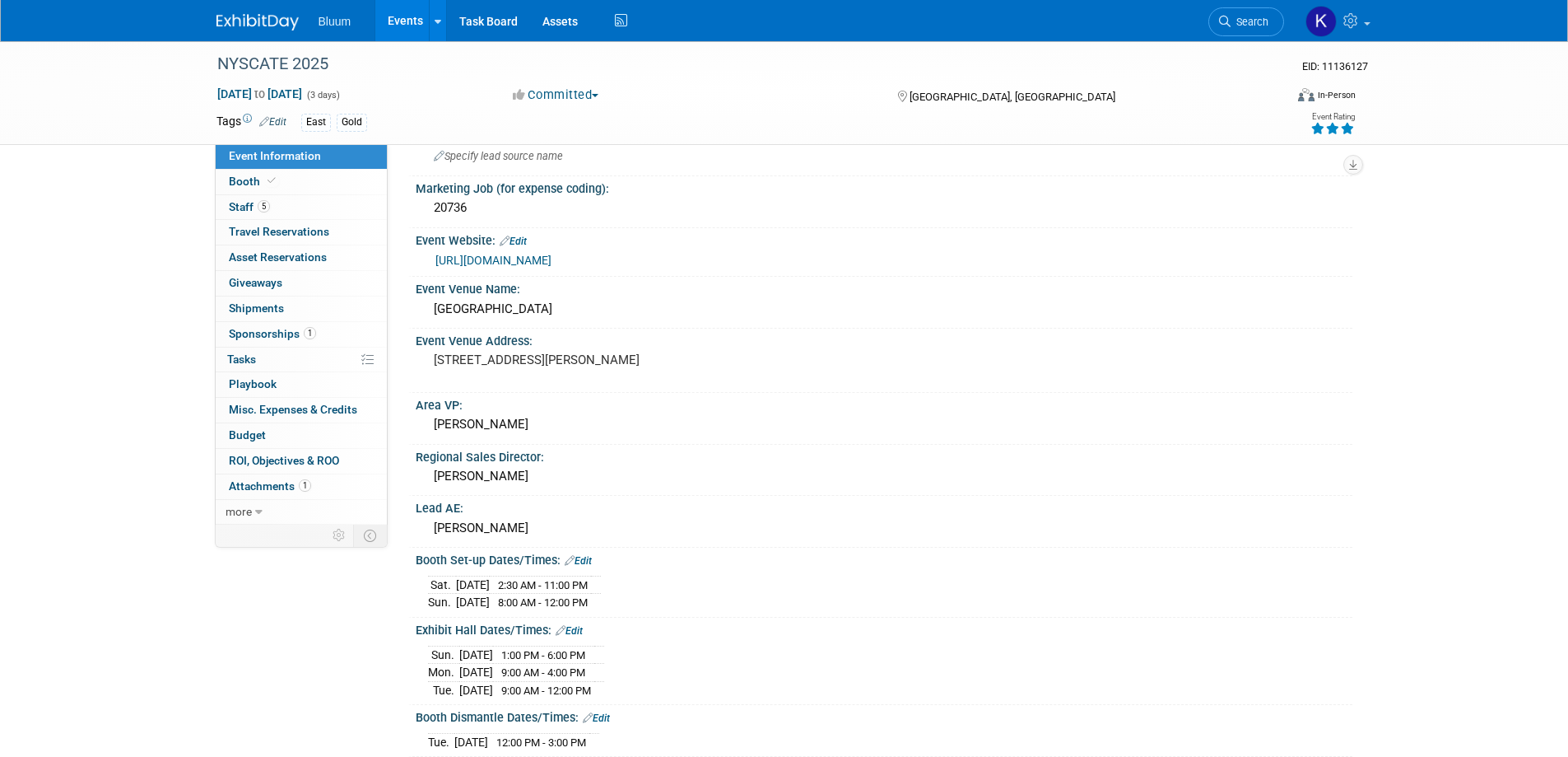
scroll to position [164, 0]
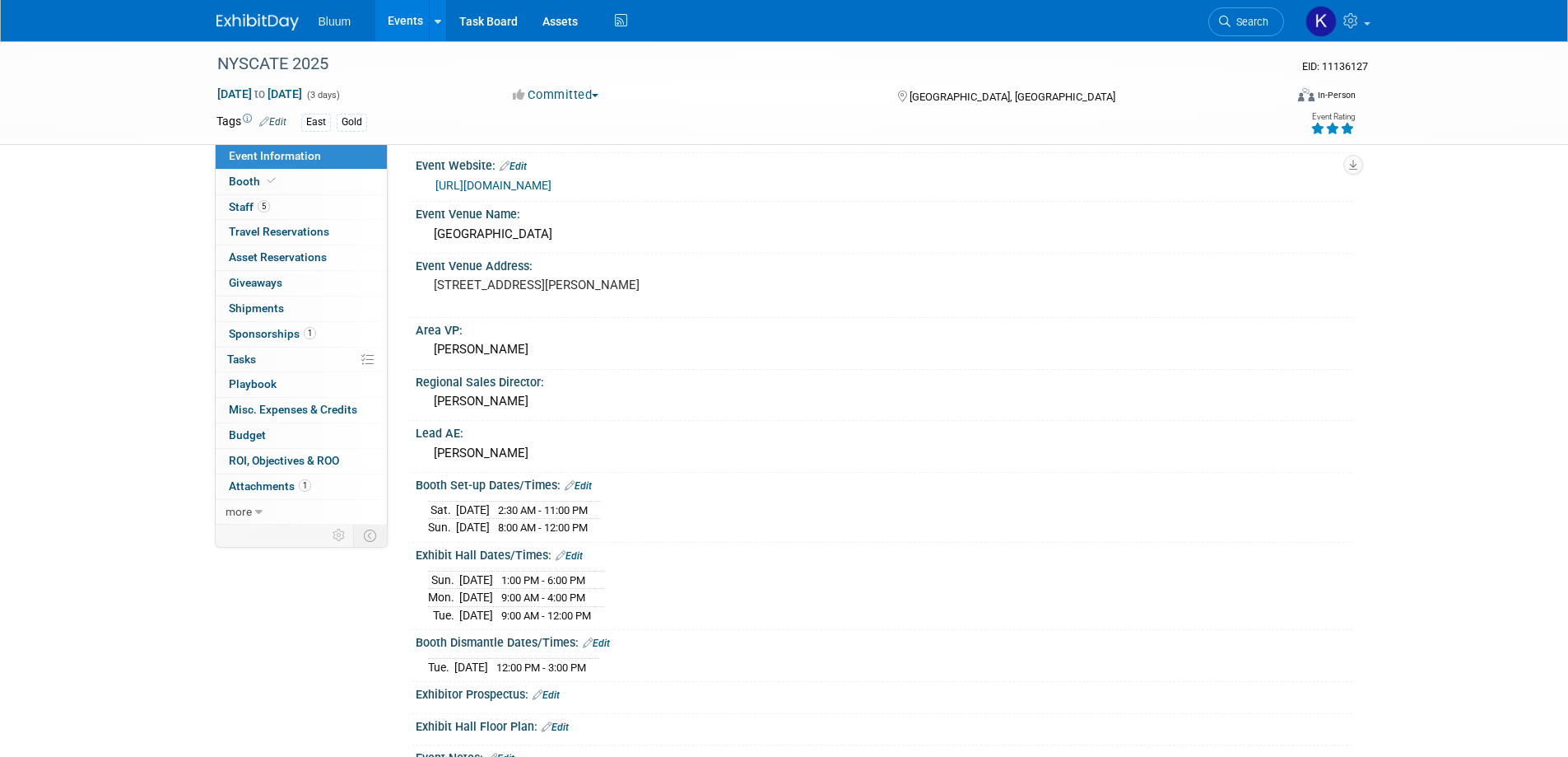
click at [592, 486] on link "Edit" at bounding box center [578, 486] width 27 height 12
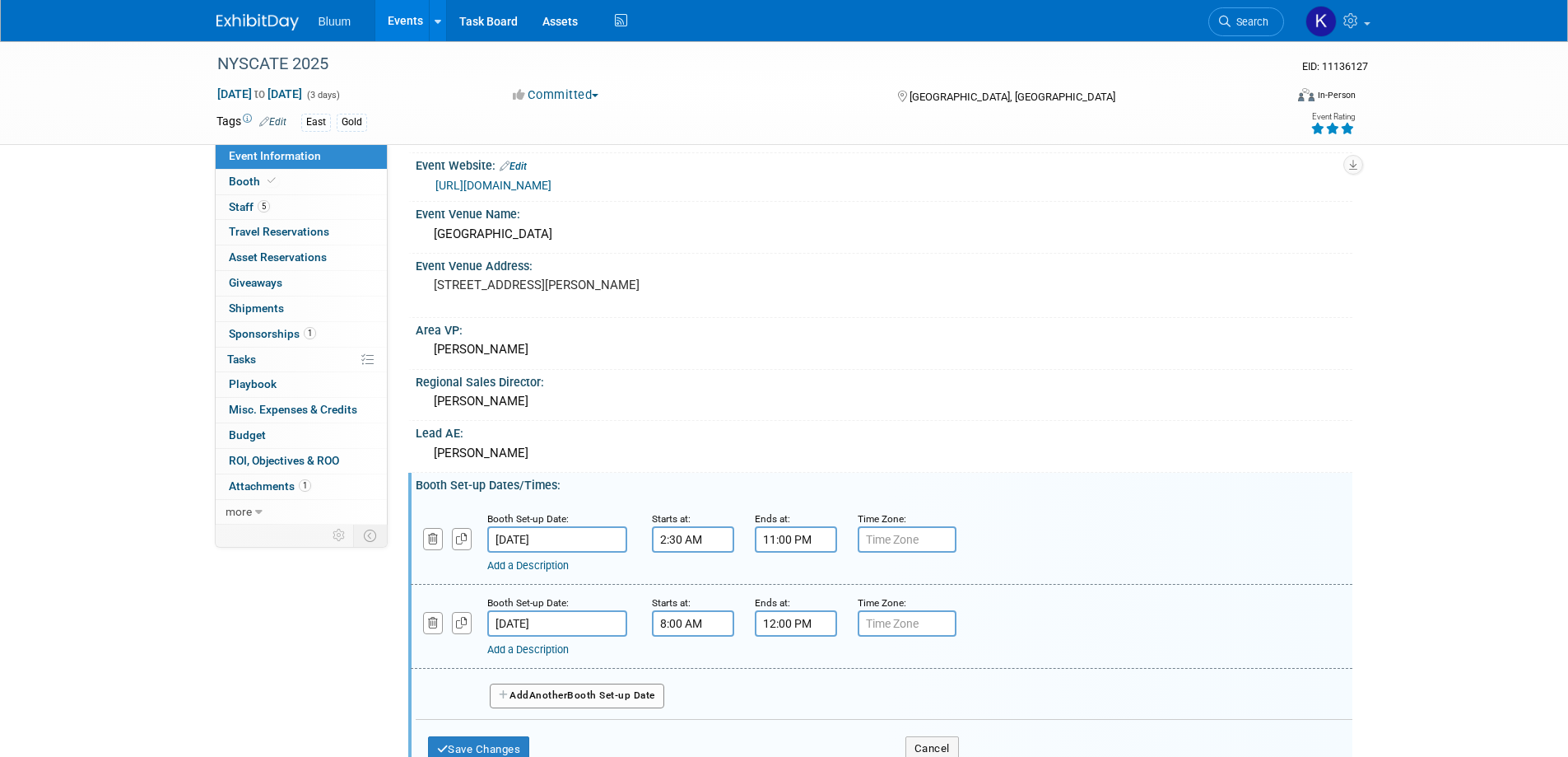
click at [676, 535] on input "2:30 AM" at bounding box center [693, 539] width 83 height 26
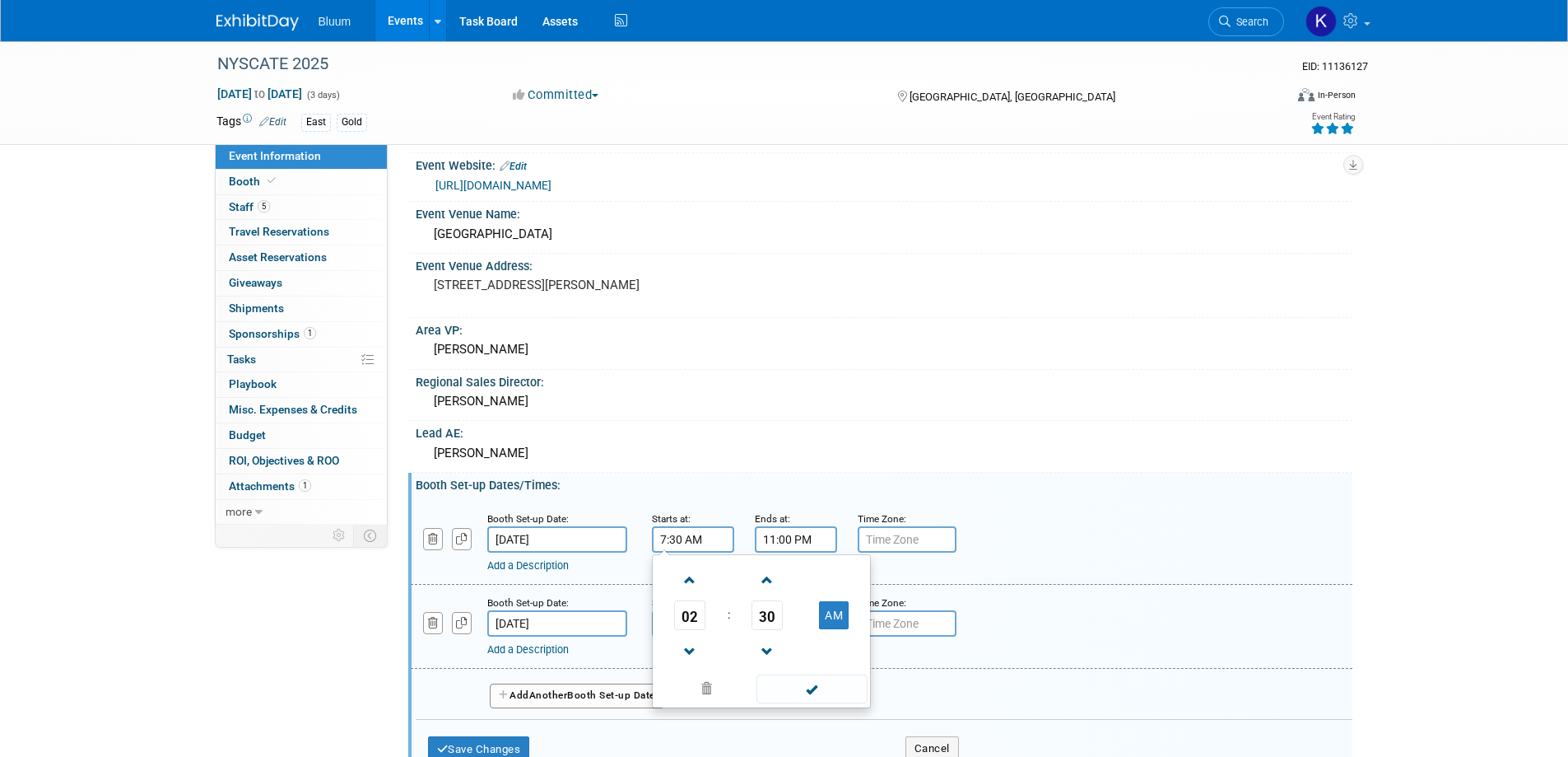
type input "7:300 AM"
click at [696, 611] on span "02" at bounding box center [689, 616] width 31 height 30
click at [842, 628] on td "07" at bounding box center [840, 625] width 53 height 45
click at [762, 614] on span "30" at bounding box center [767, 616] width 31 height 30
click at [687, 577] on td "00" at bounding box center [682, 580] width 53 height 45
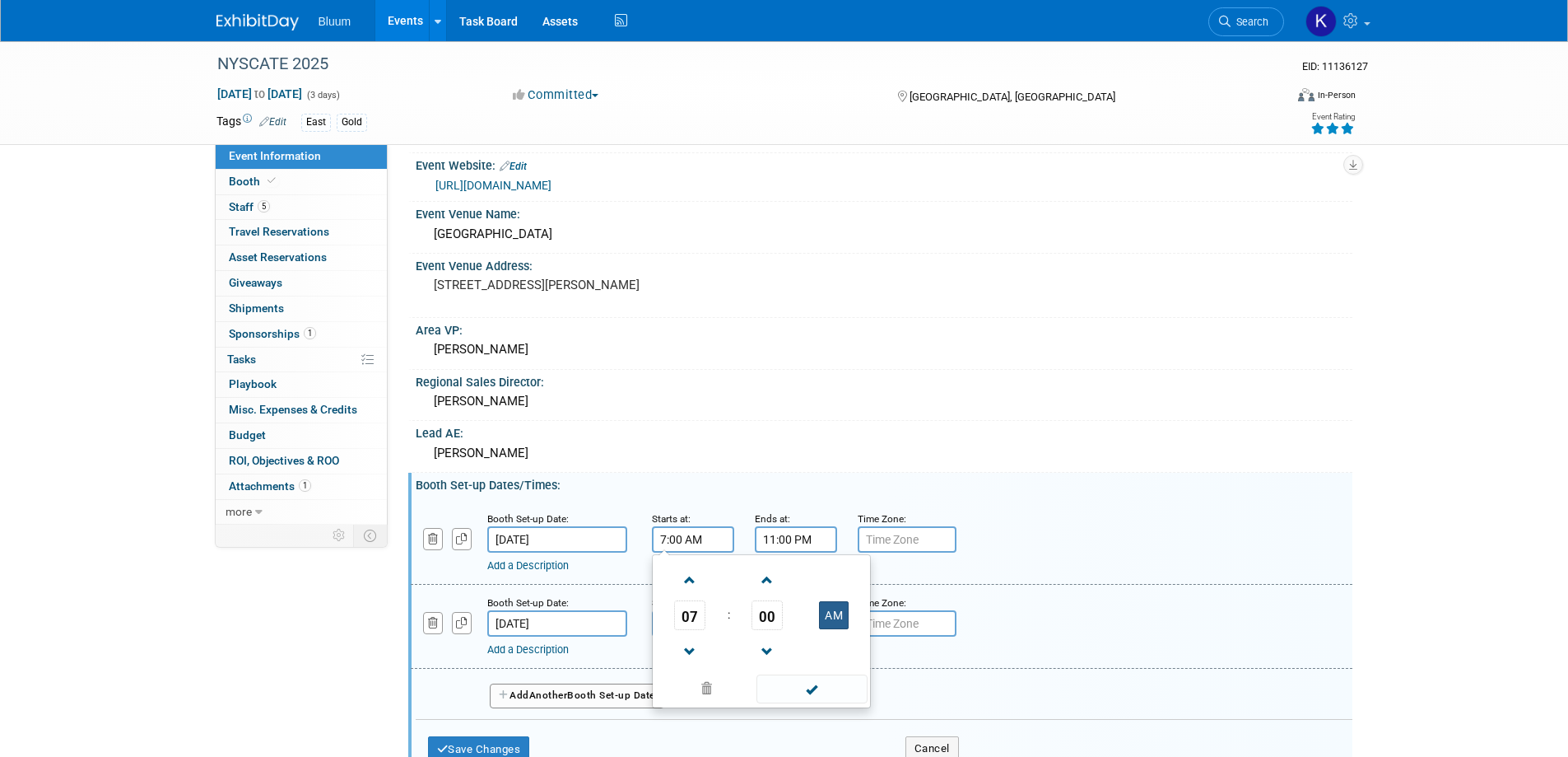
click at [837, 615] on button "AM" at bounding box center [834, 615] width 30 height 28
click at [822, 685] on span at bounding box center [813, 688] width 112 height 29
type input "7:00 PM"
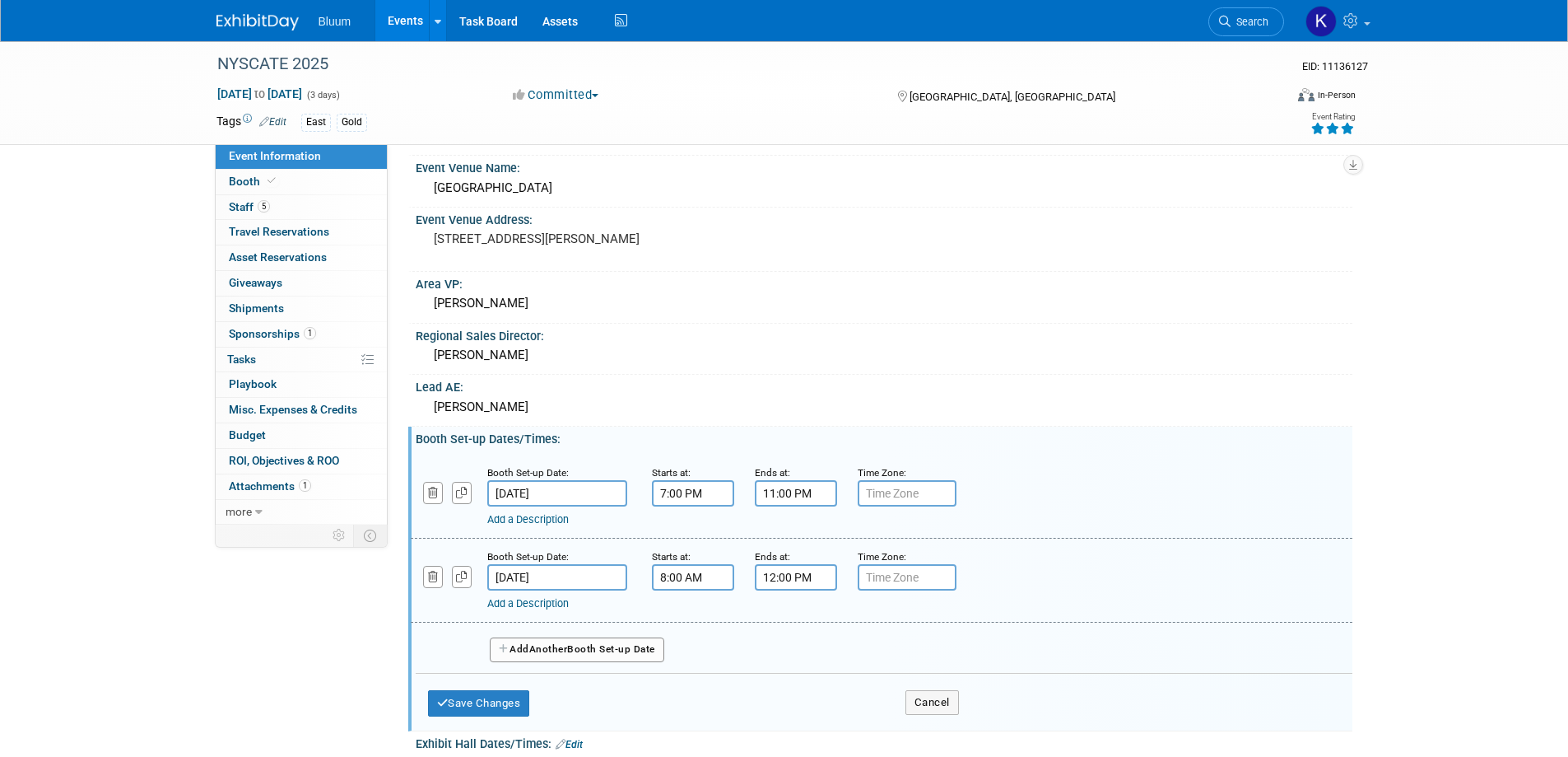
scroll to position [247, 0]
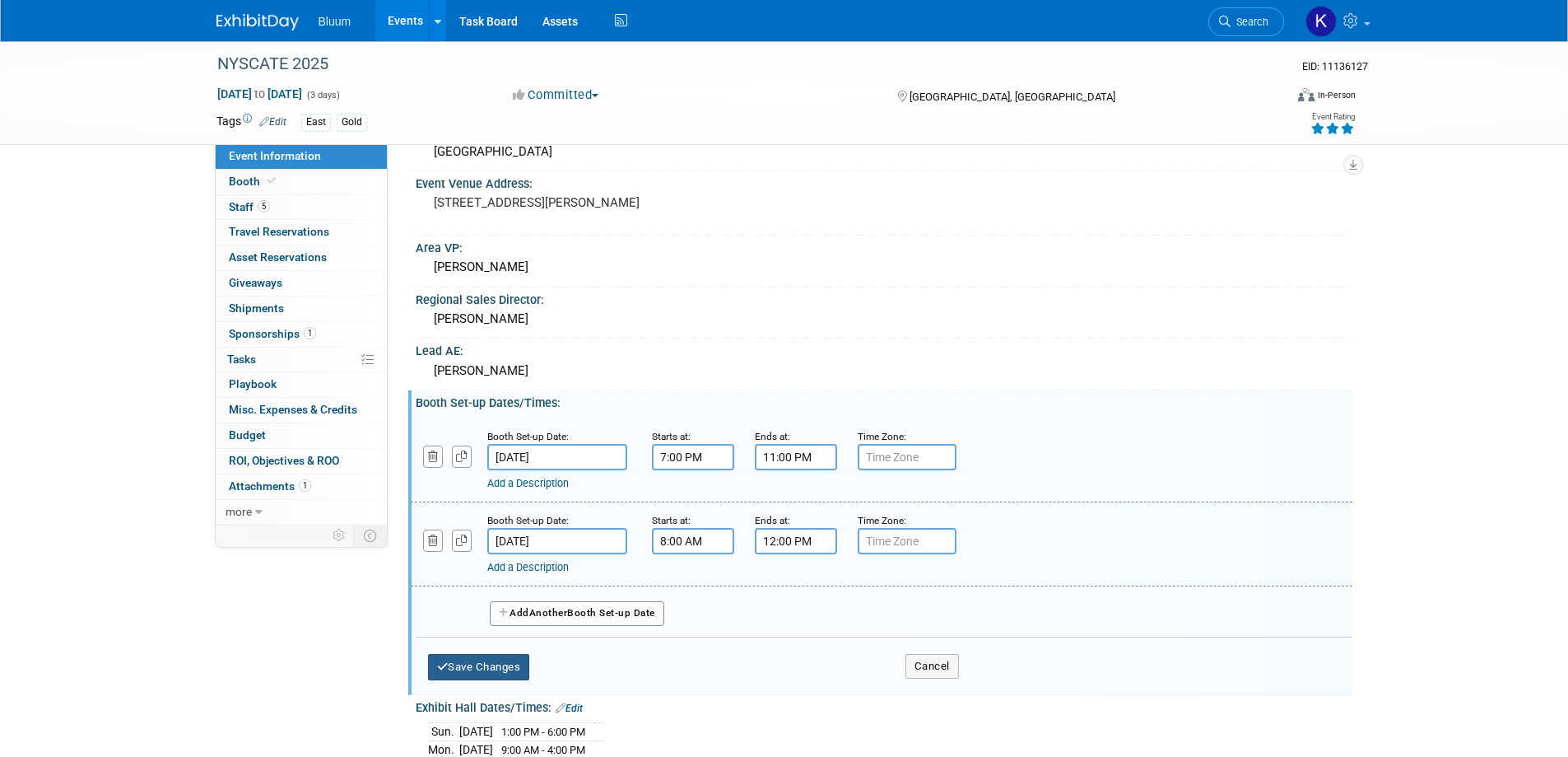
click at [477, 668] on button "Save Changes" at bounding box center [479, 666] width 102 height 26
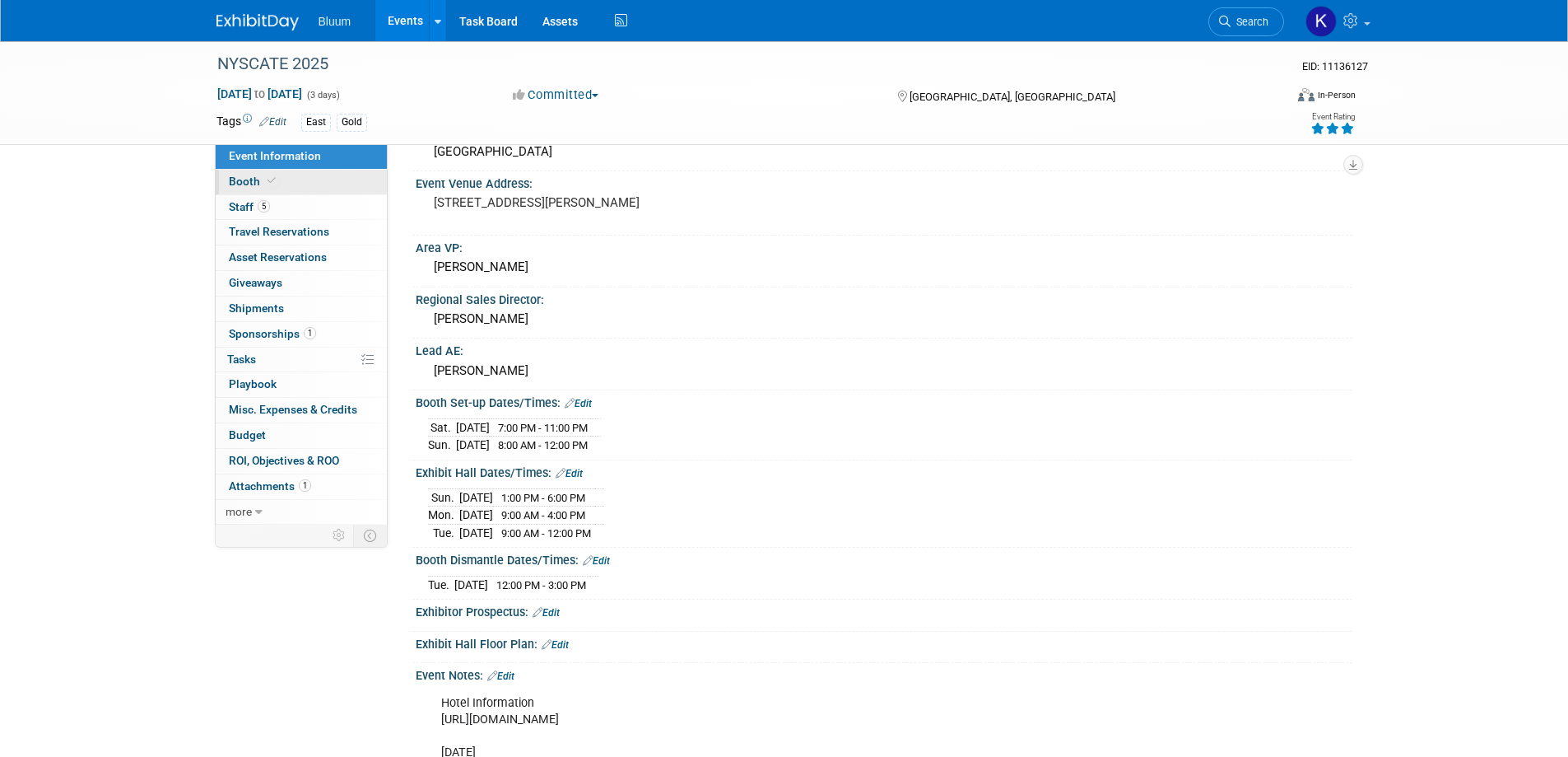
click at [243, 178] on span "Booth" at bounding box center [254, 180] width 50 height 13
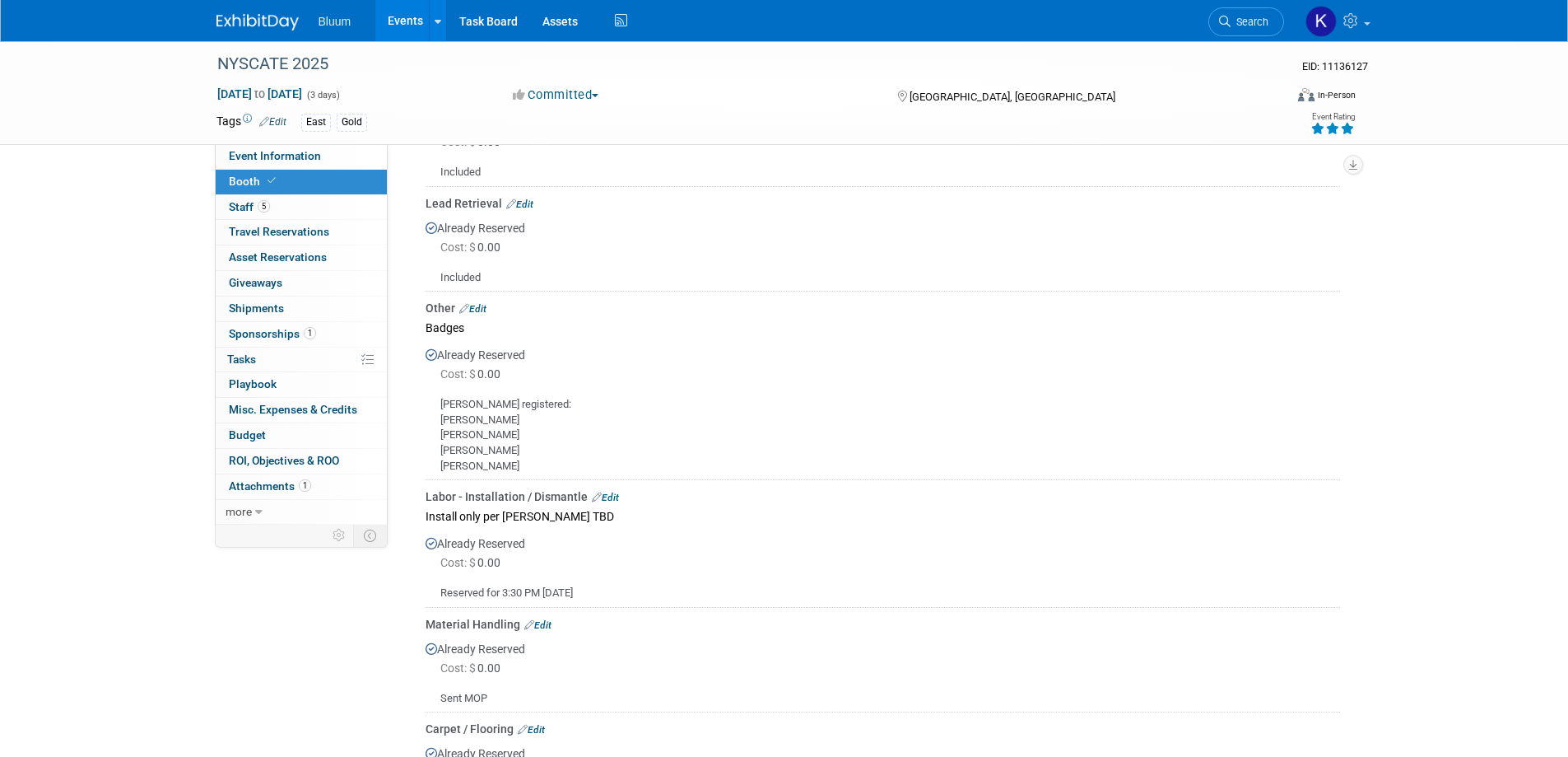
scroll to position [1152, 0]
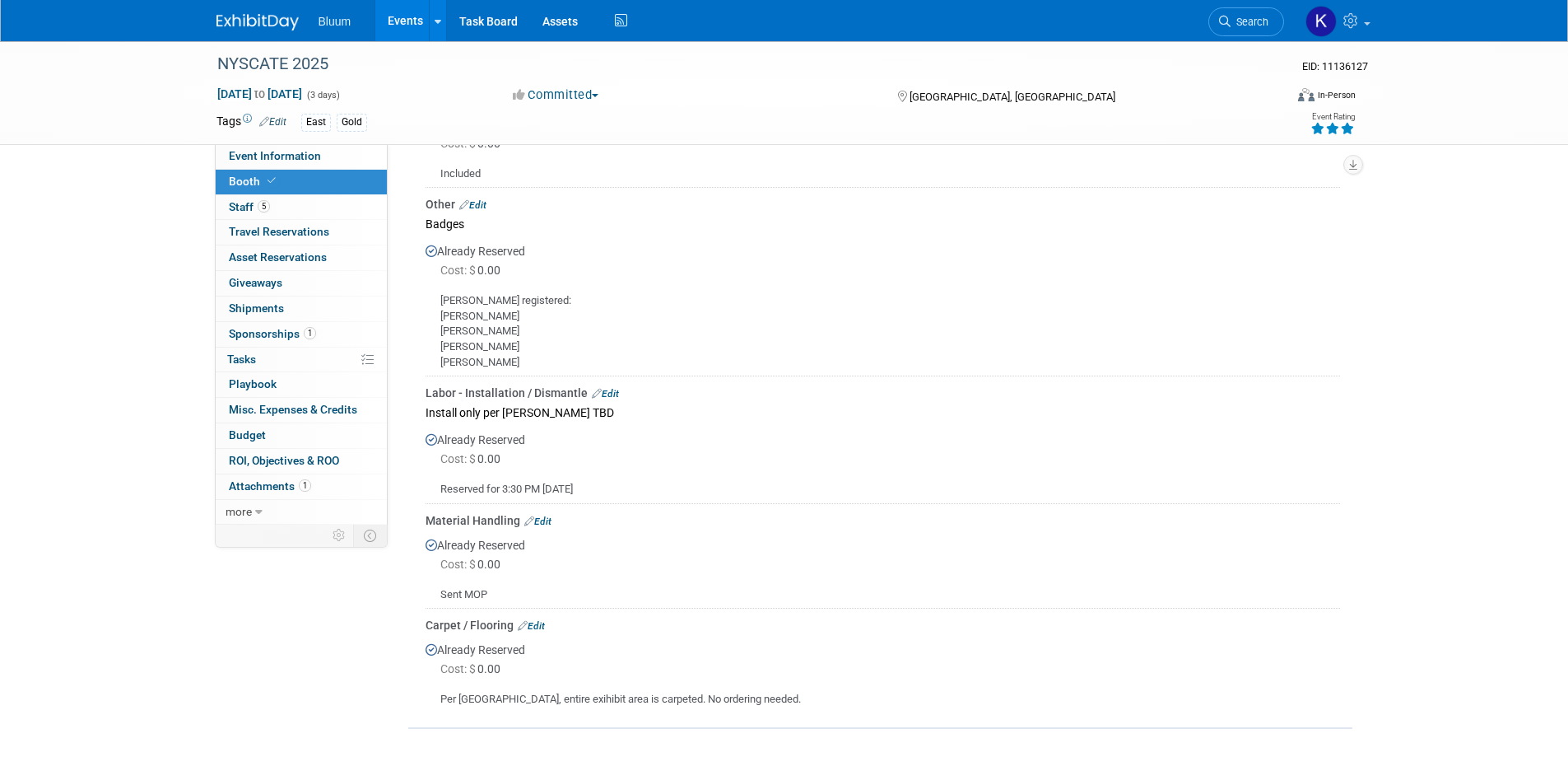
click at [606, 387] on link "Edit" at bounding box center [605, 393] width 27 height 12
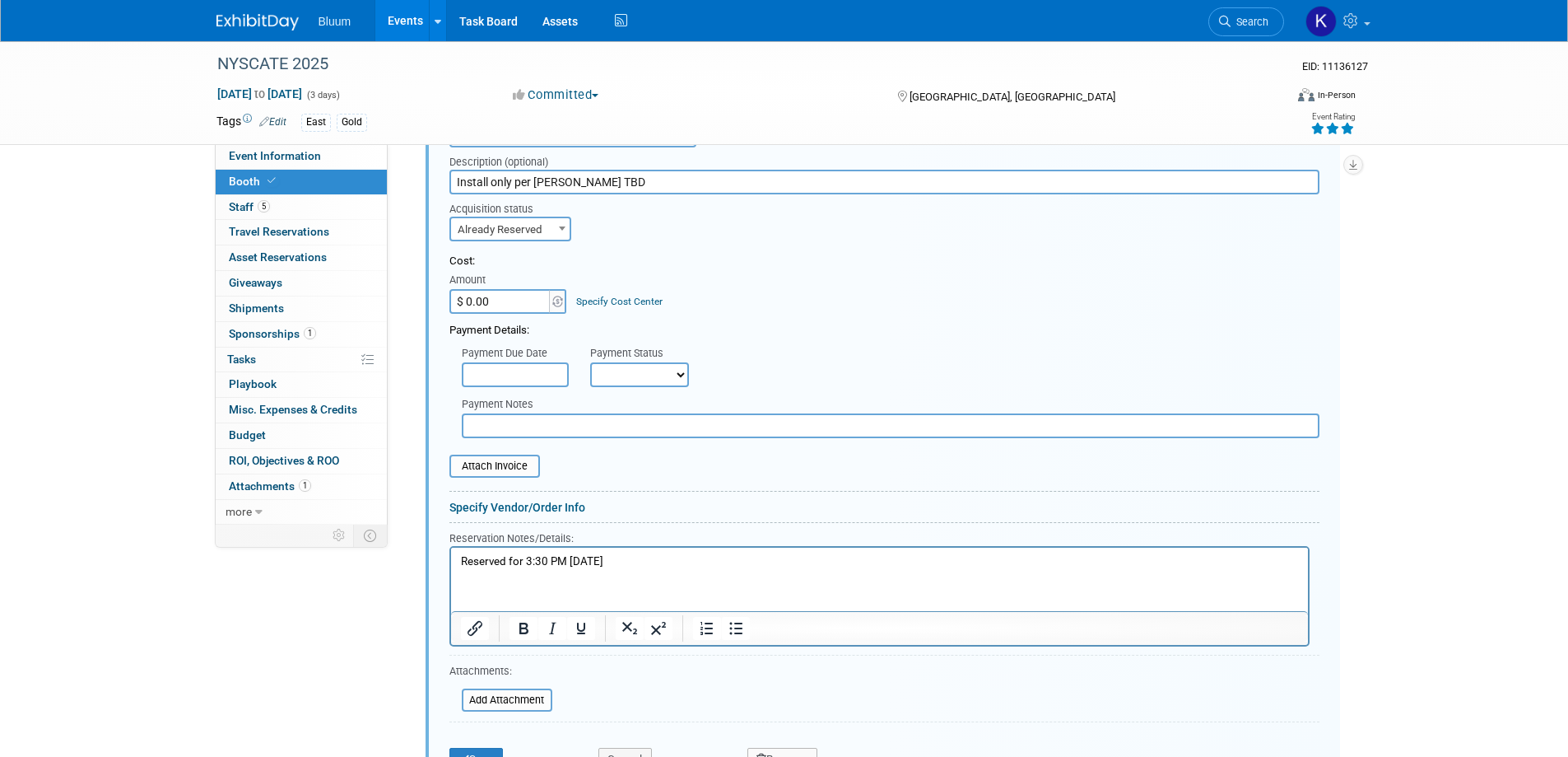
scroll to position [1490, 0]
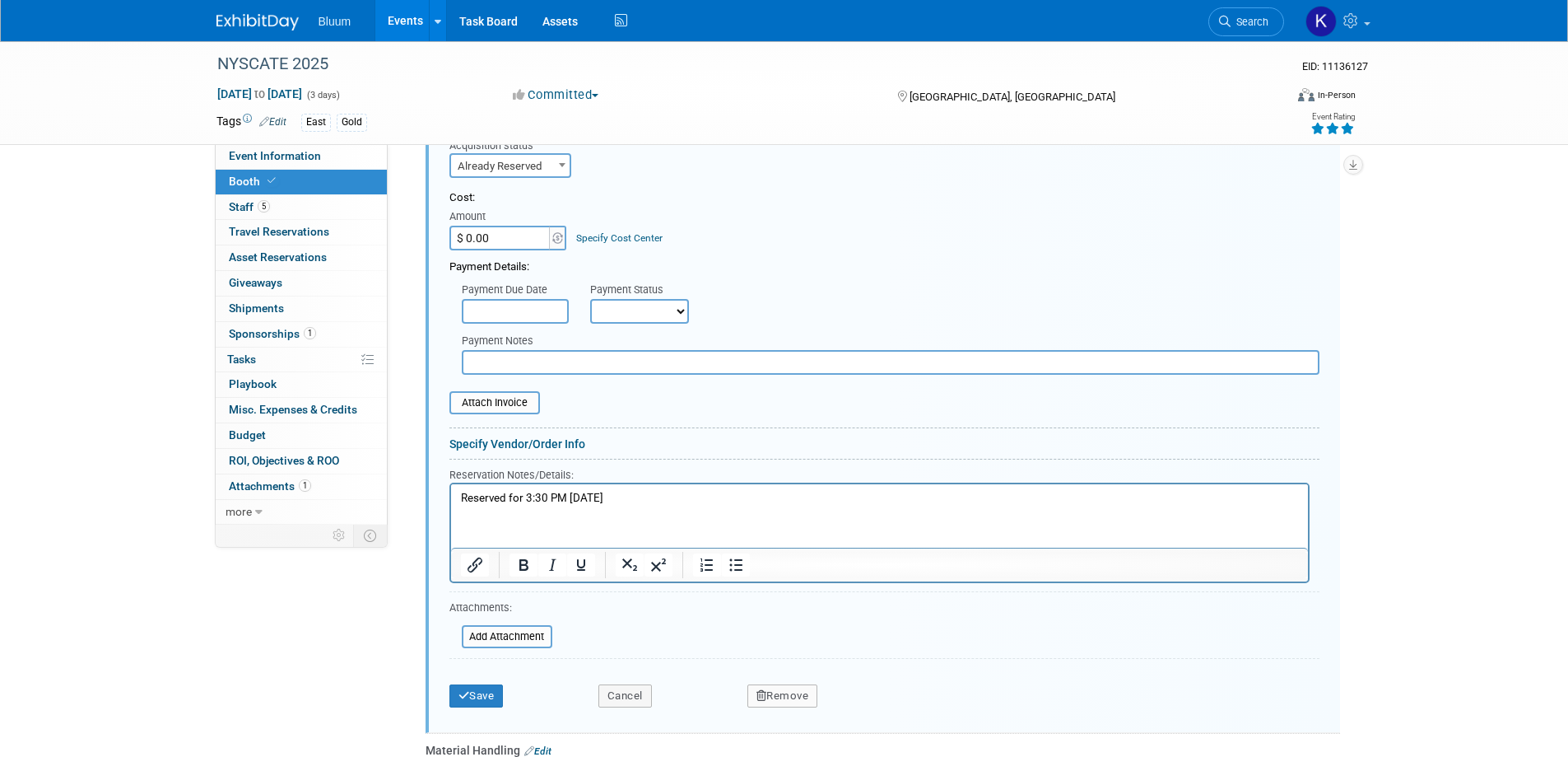
click at [522, 498] on p "Reserved for 3:30 PM 11/22" at bounding box center [879, 499] width 838 height 16
click at [486, 684] on button "Save" at bounding box center [476, 695] width 55 height 23
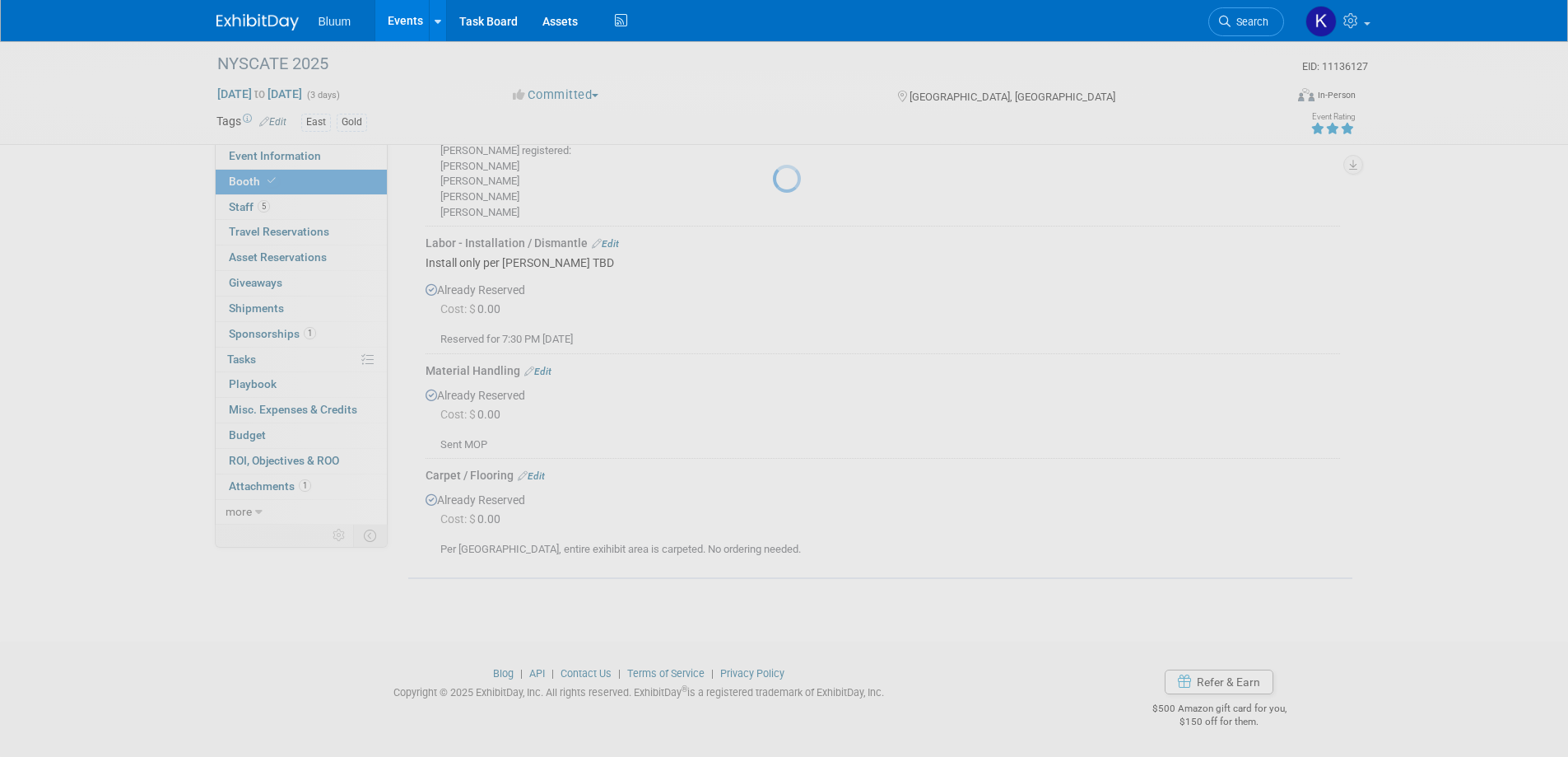
scroll to position [1286, 0]
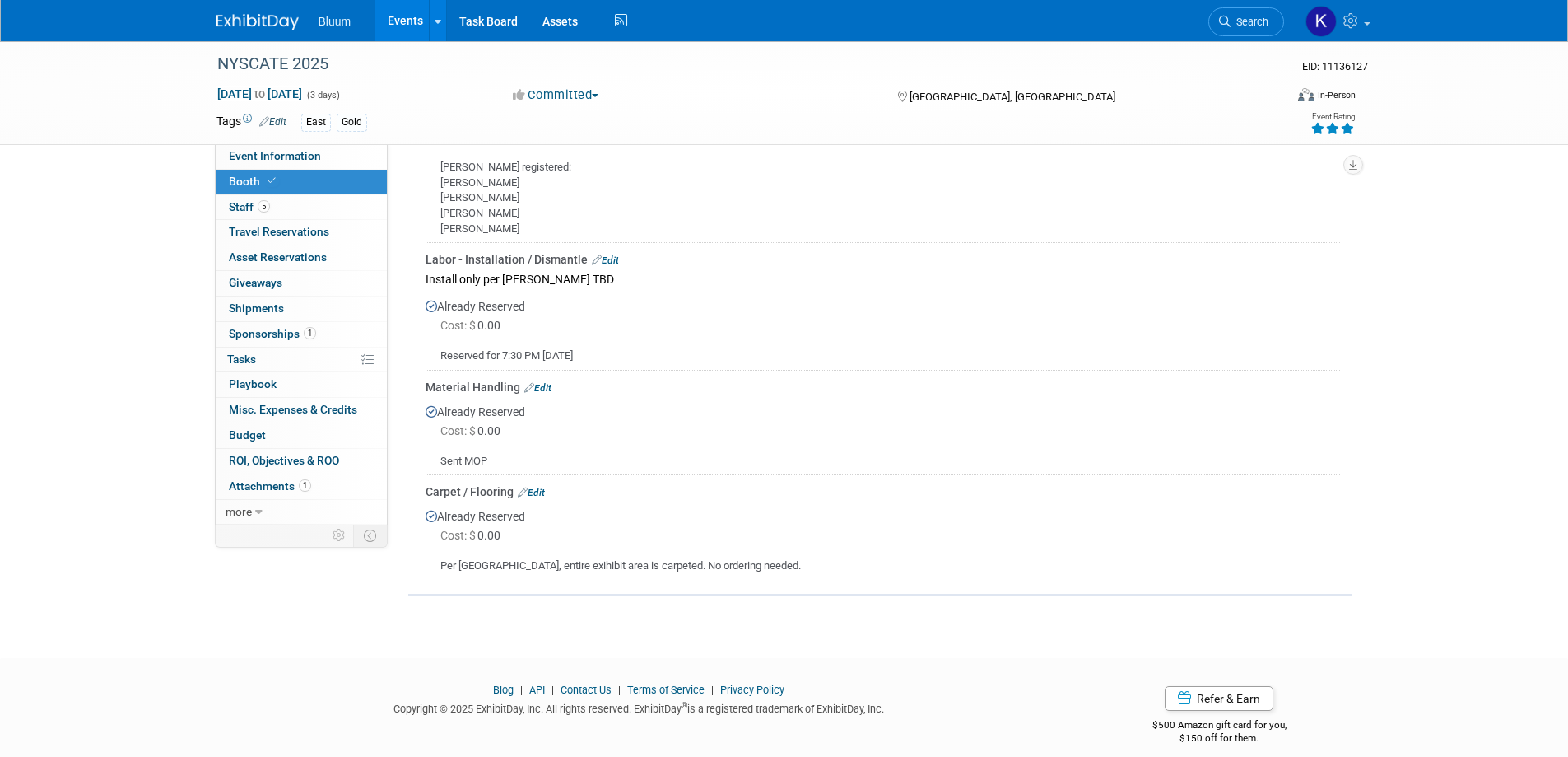
click at [1436, 707] on div "Blog | API | Contact Us | Terms of Service | Privacy Policy Copyright © 2025 Ex…" at bounding box center [784, 707] width 1568 height 92
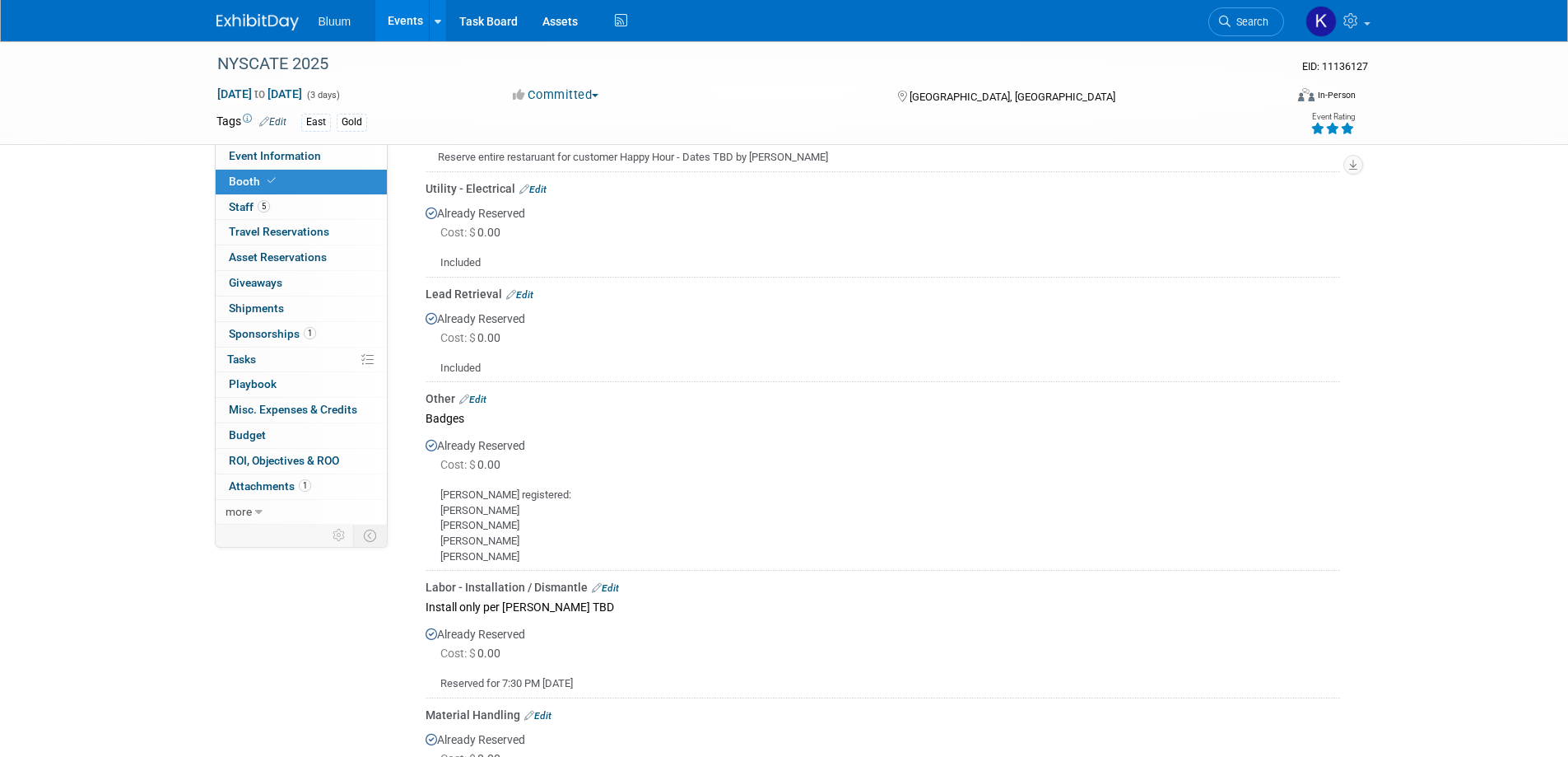
scroll to position [956, 0]
click at [266, 157] on span "Event Information" at bounding box center [275, 155] width 93 height 13
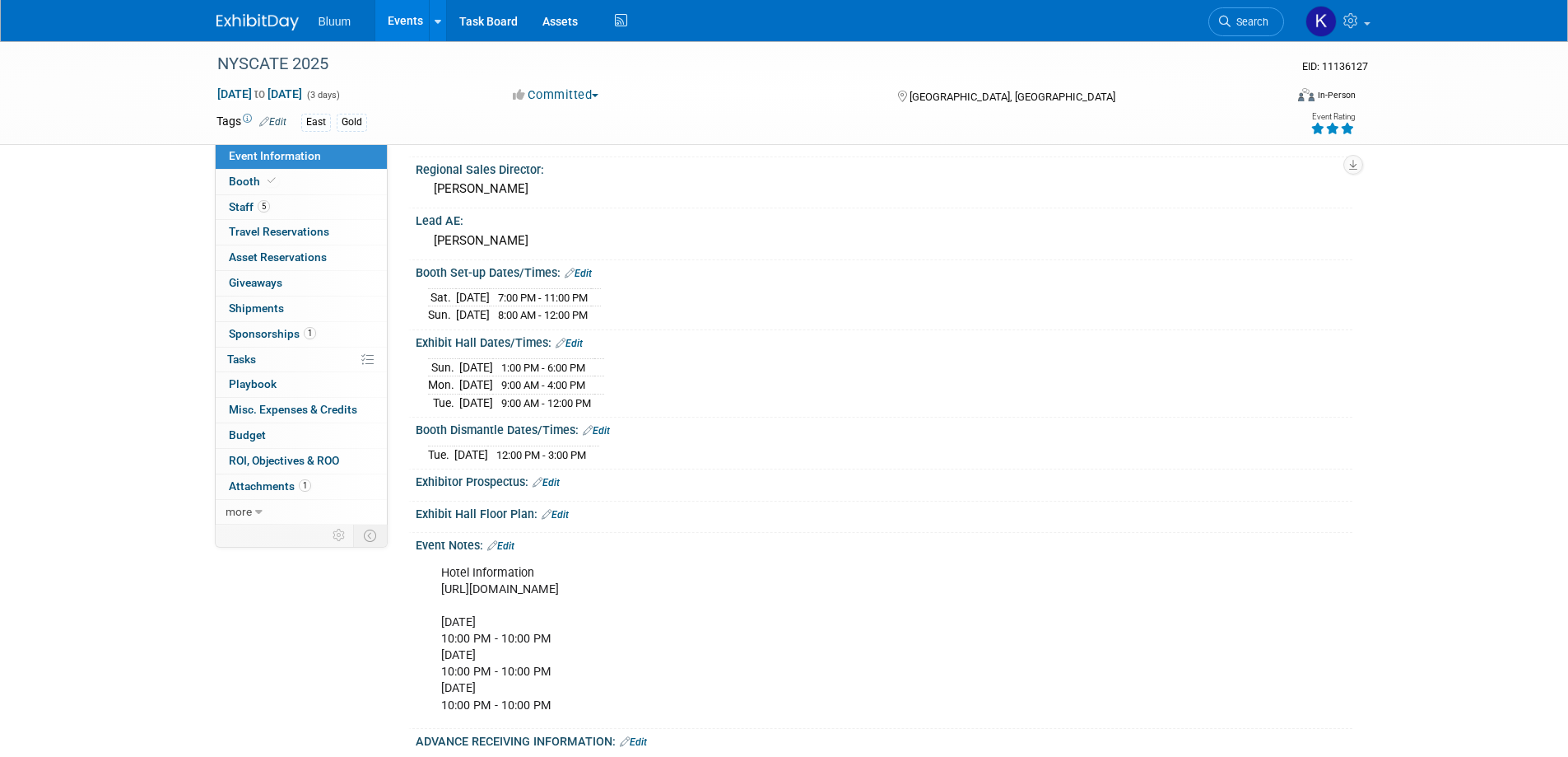
scroll to position [577, 0]
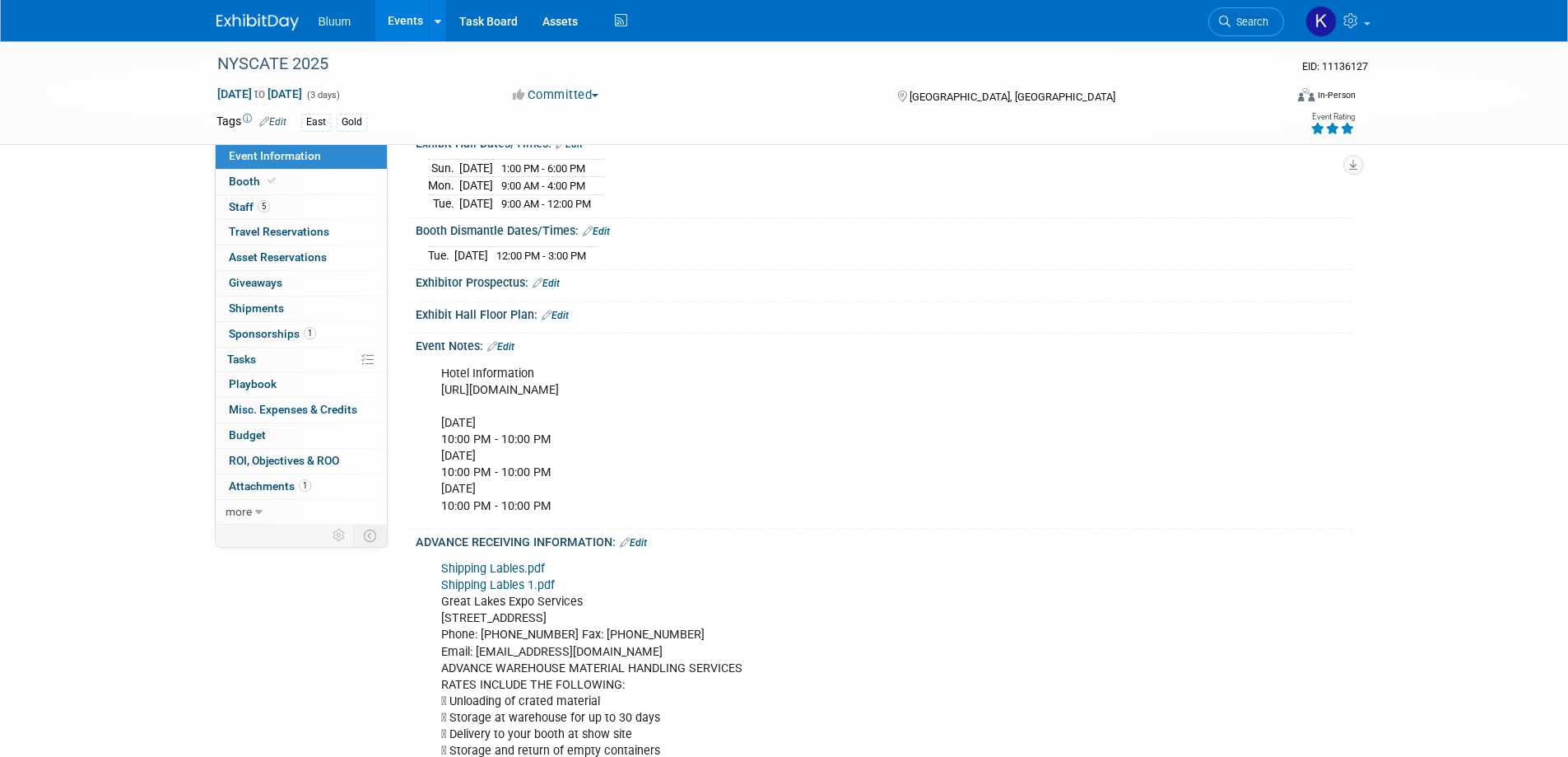
click at [605, 225] on link "Edit" at bounding box center [596, 231] width 27 height 12
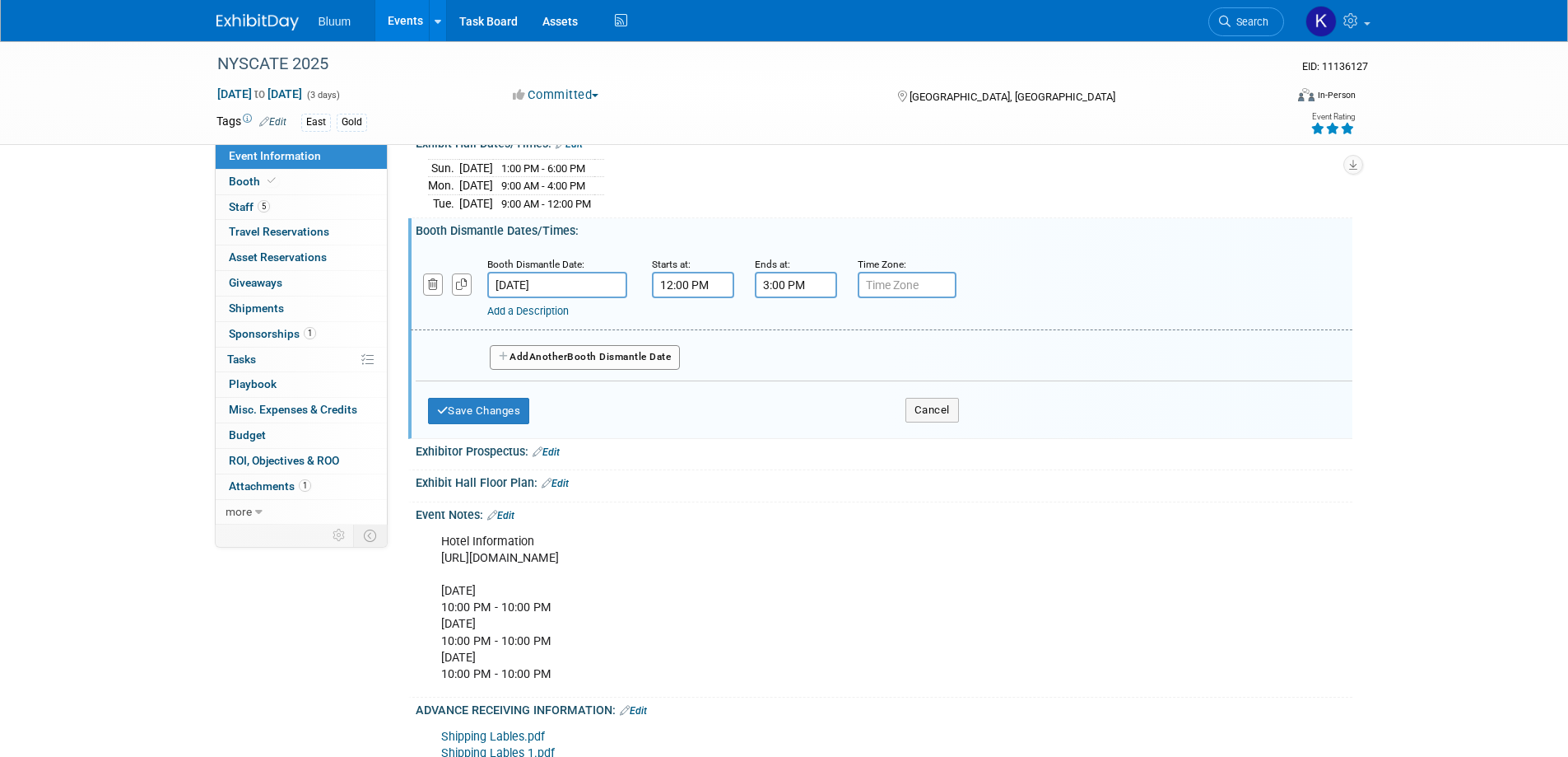
click at [790, 283] on input "3:00 PM" at bounding box center [796, 285] width 83 height 26
click at [790, 357] on span "03" at bounding box center [792, 361] width 31 height 30
click at [838, 363] on td "05" at bounding box center [838, 371] width 53 height 45
type input "5:00 PM"
click at [912, 437] on span at bounding box center [915, 434] width 112 height 29
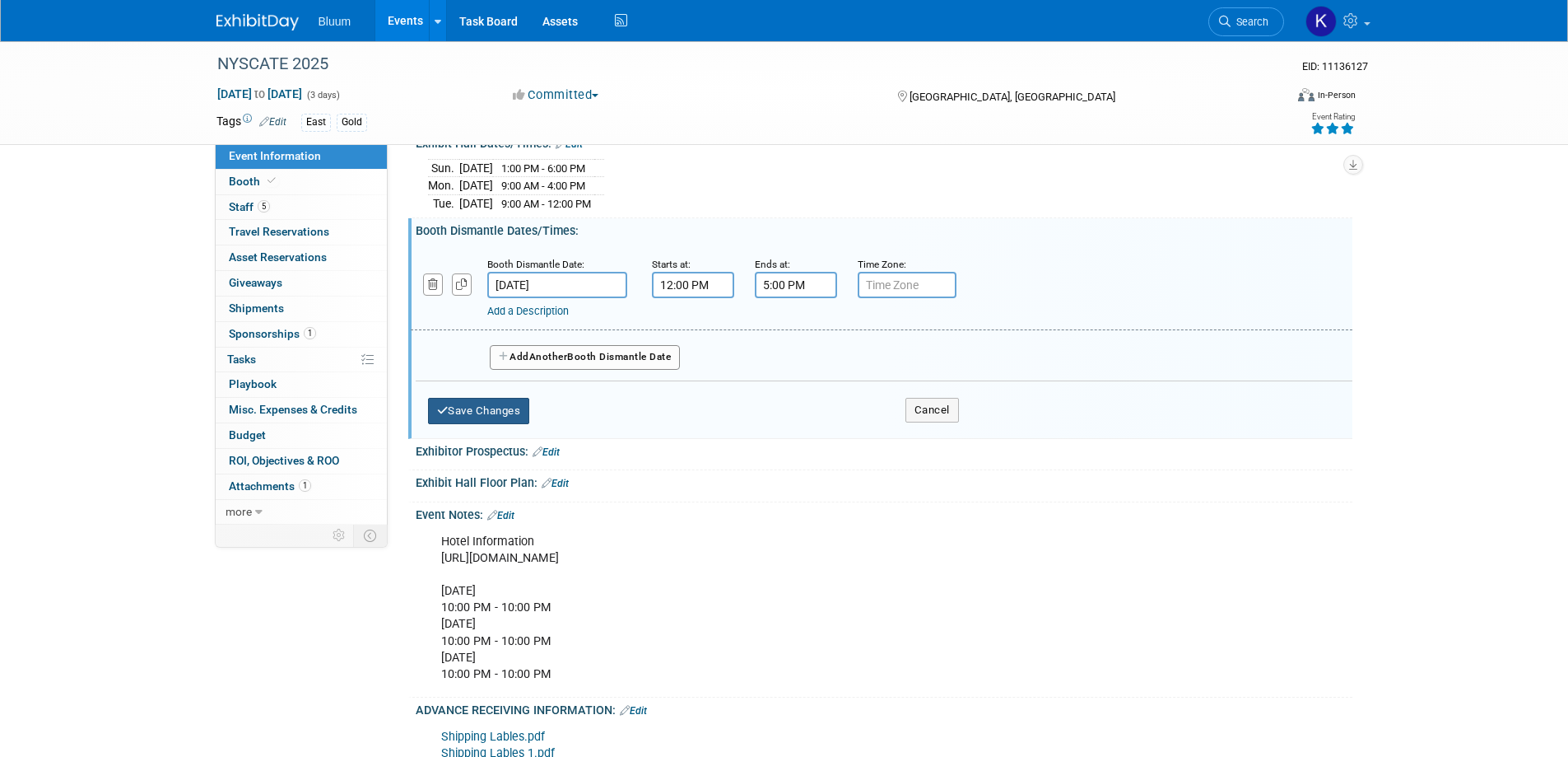
click at [477, 413] on button "Save Changes" at bounding box center [479, 410] width 102 height 26
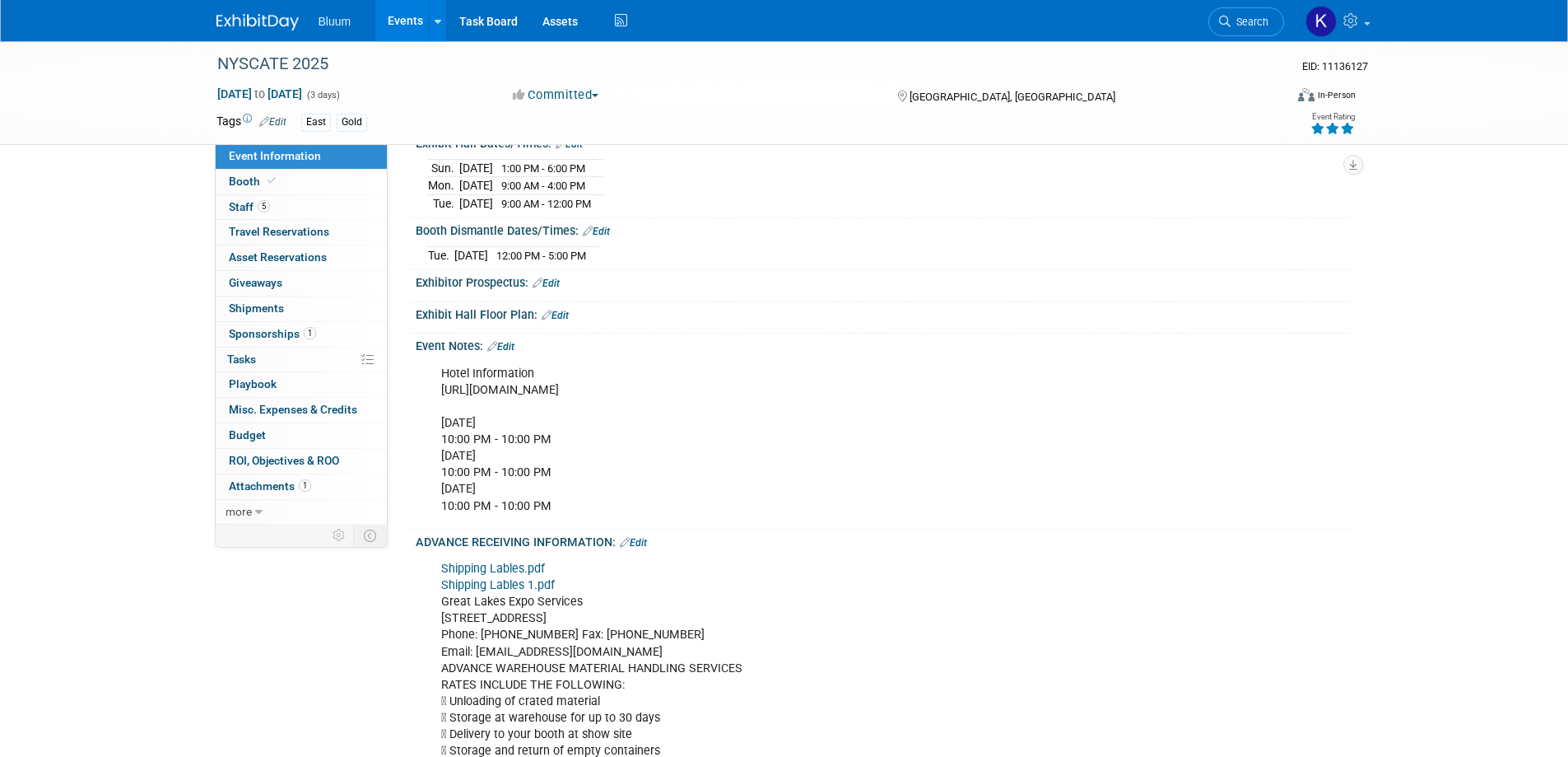
click at [404, 19] on link "Events" at bounding box center [405, 20] width 60 height 41
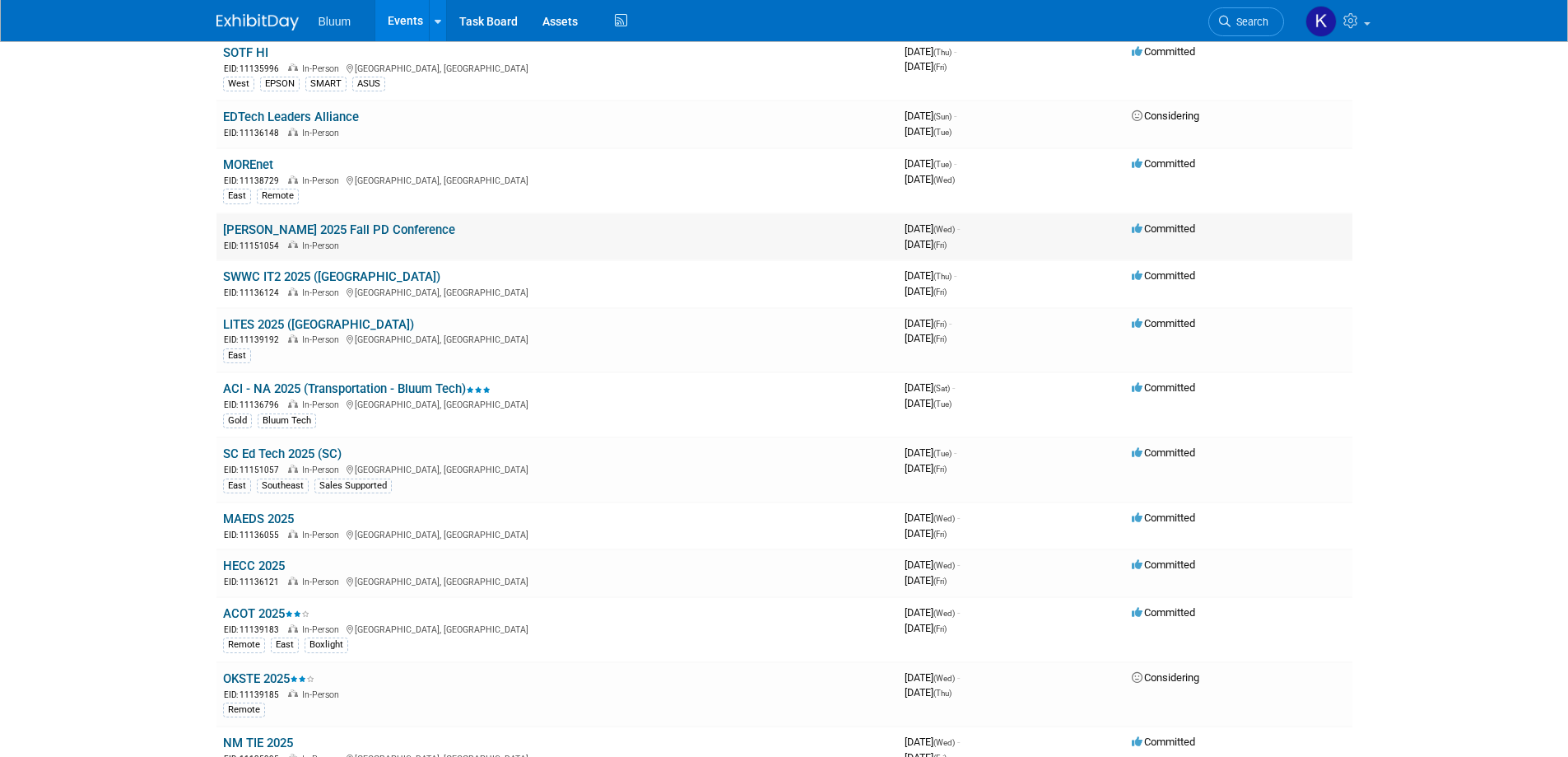
scroll to position [577, 0]
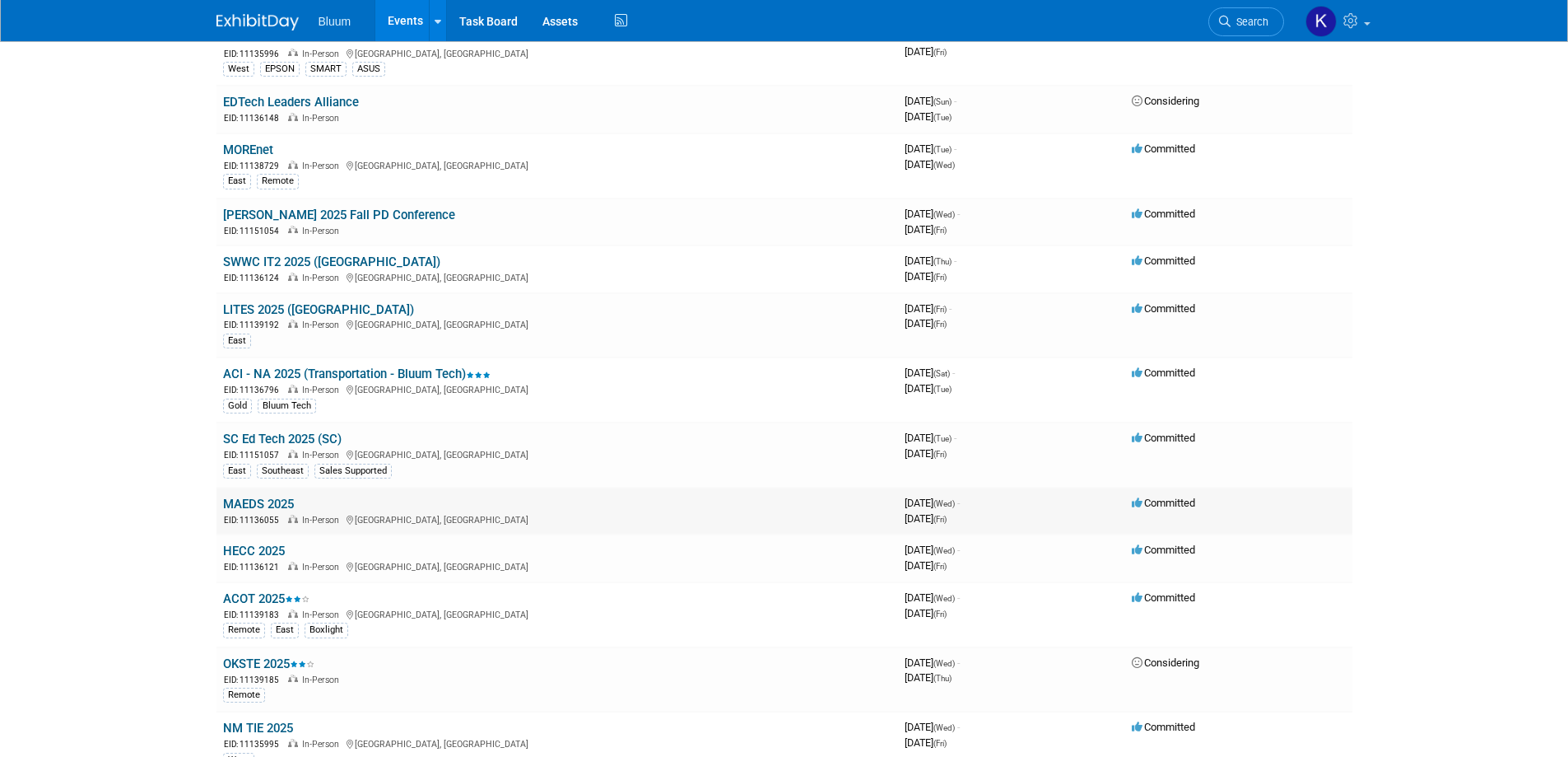
click at [256, 505] on link "MAEDS 2025" at bounding box center [258, 503] width 71 height 15
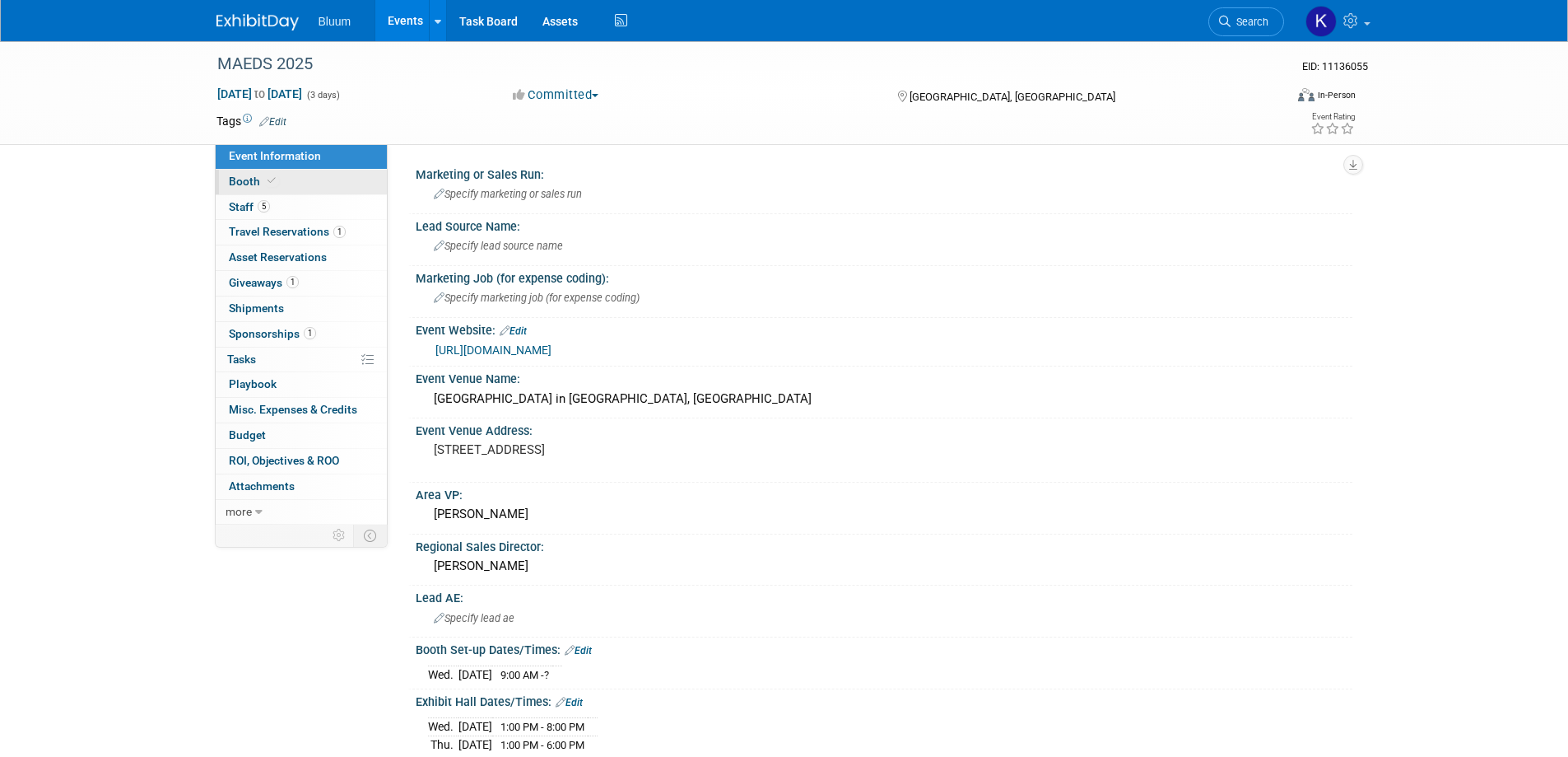
click at [233, 182] on span "Booth" at bounding box center [254, 180] width 50 height 13
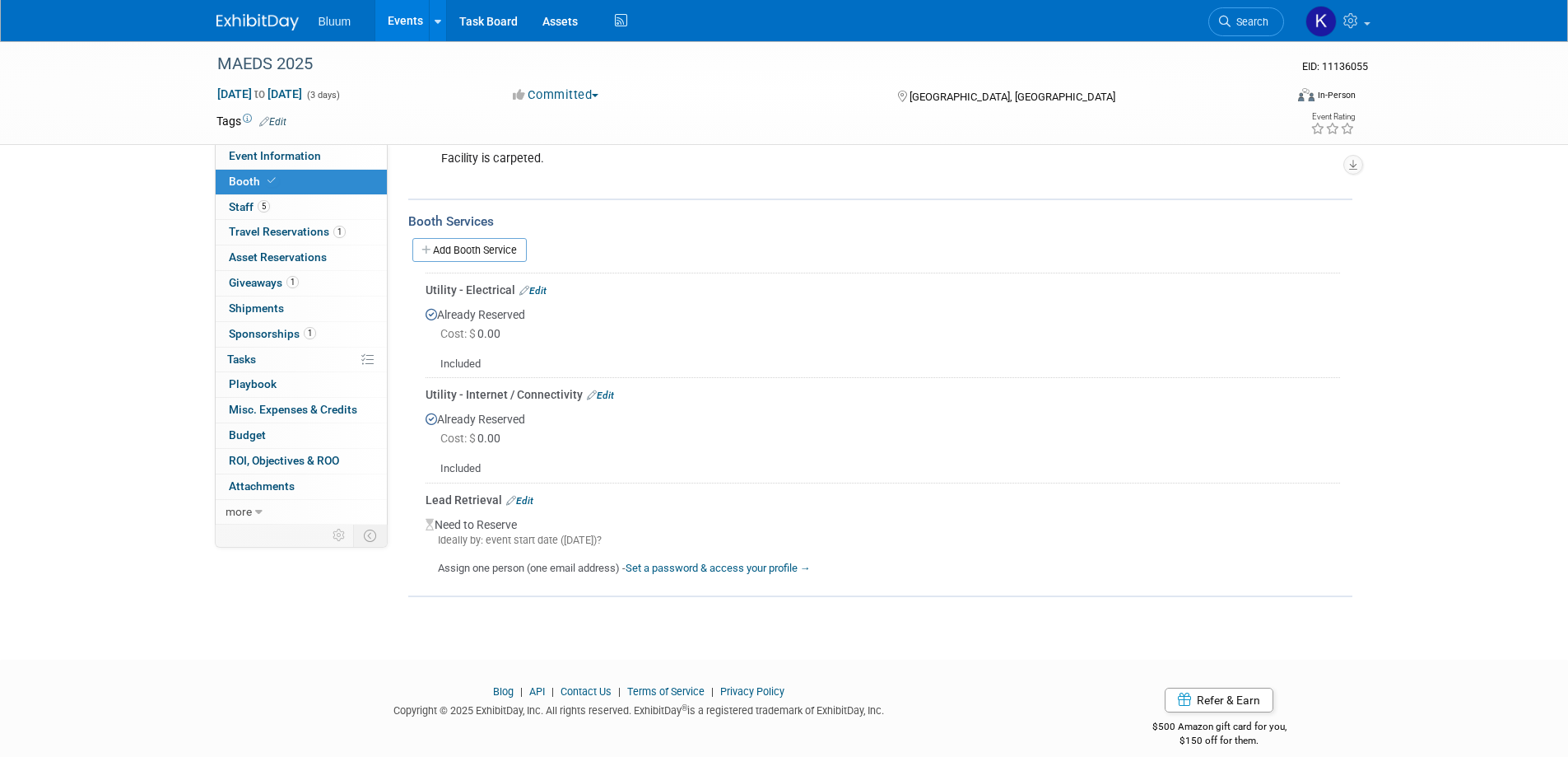
scroll to position [600, 0]
click at [317, 152] on span "Event Information" at bounding box center [275, 155] width 93 height 13
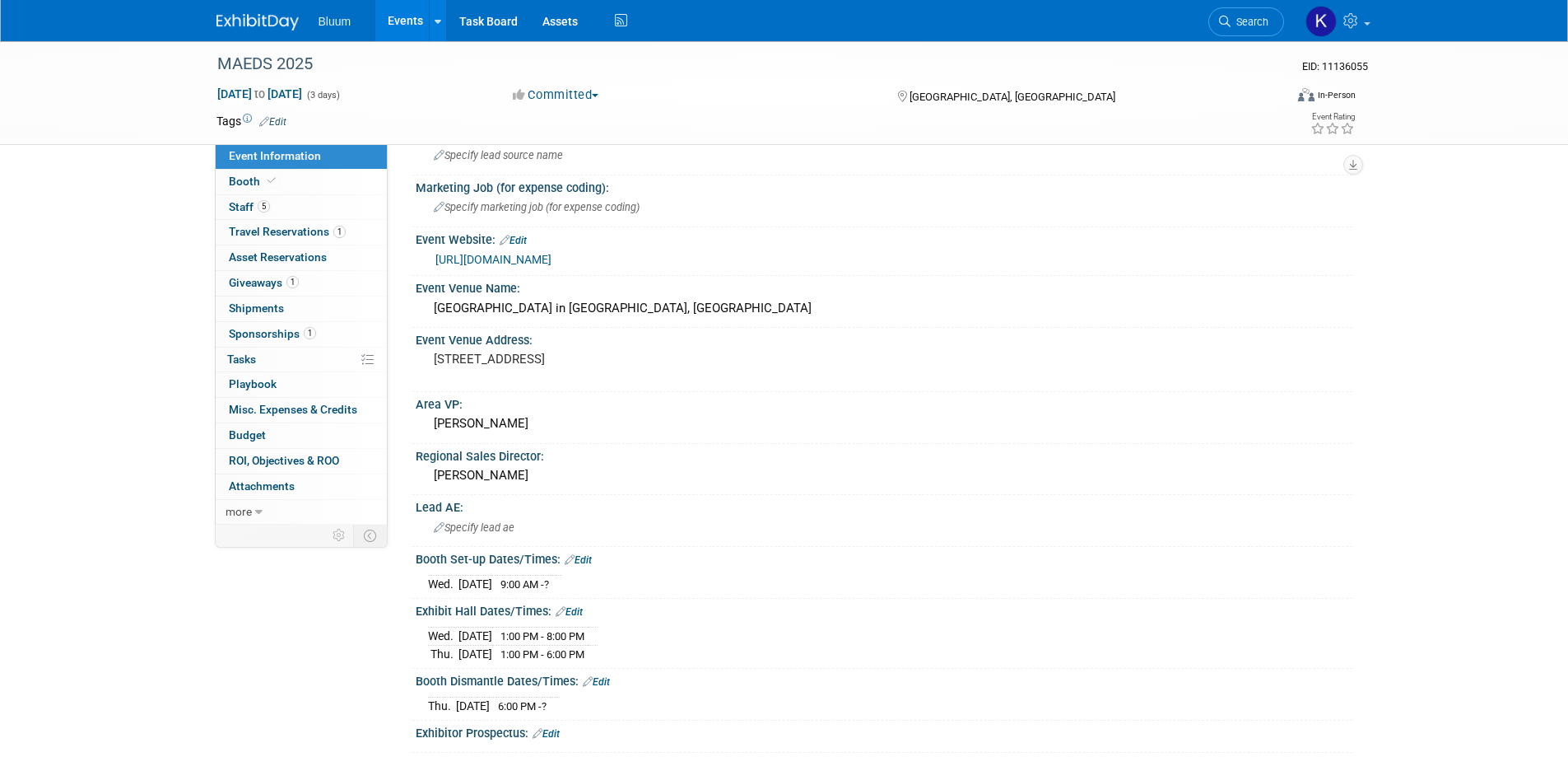
scroll to position [247, 0]
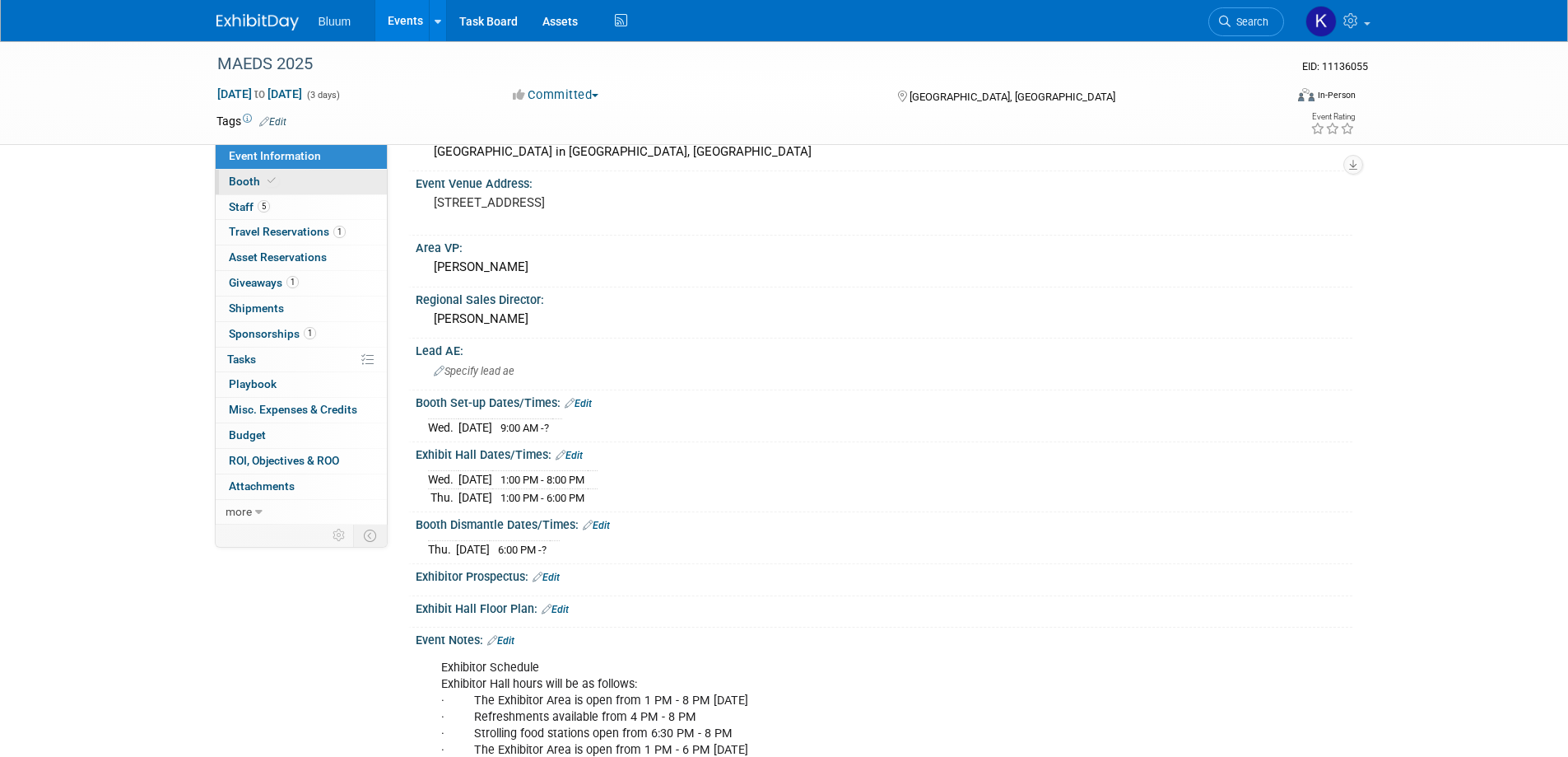
click at [245, 185] on span "Booth" at bounding box center [254, 180] width 50 height 13
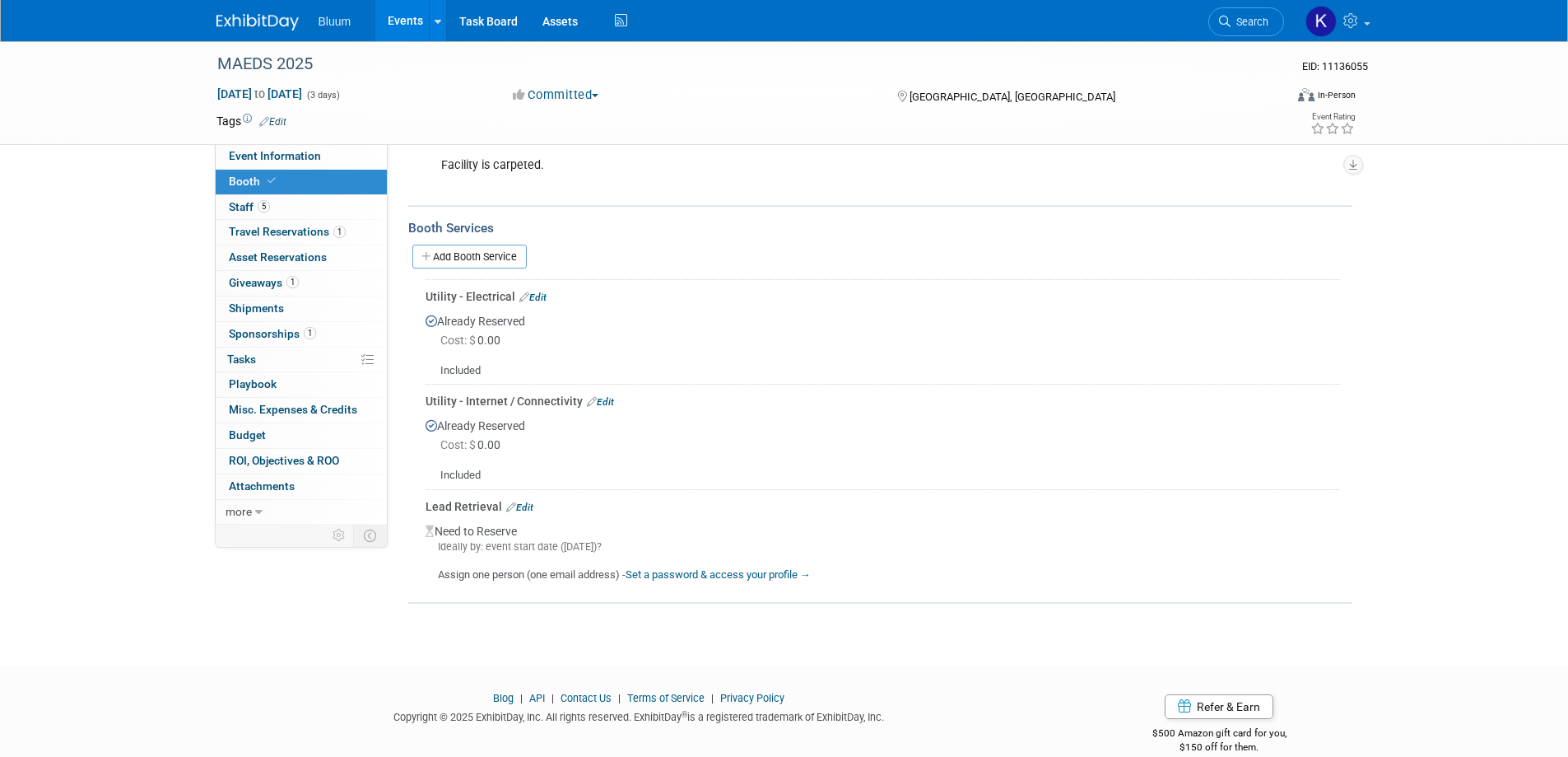
scroll to position [600, 0]
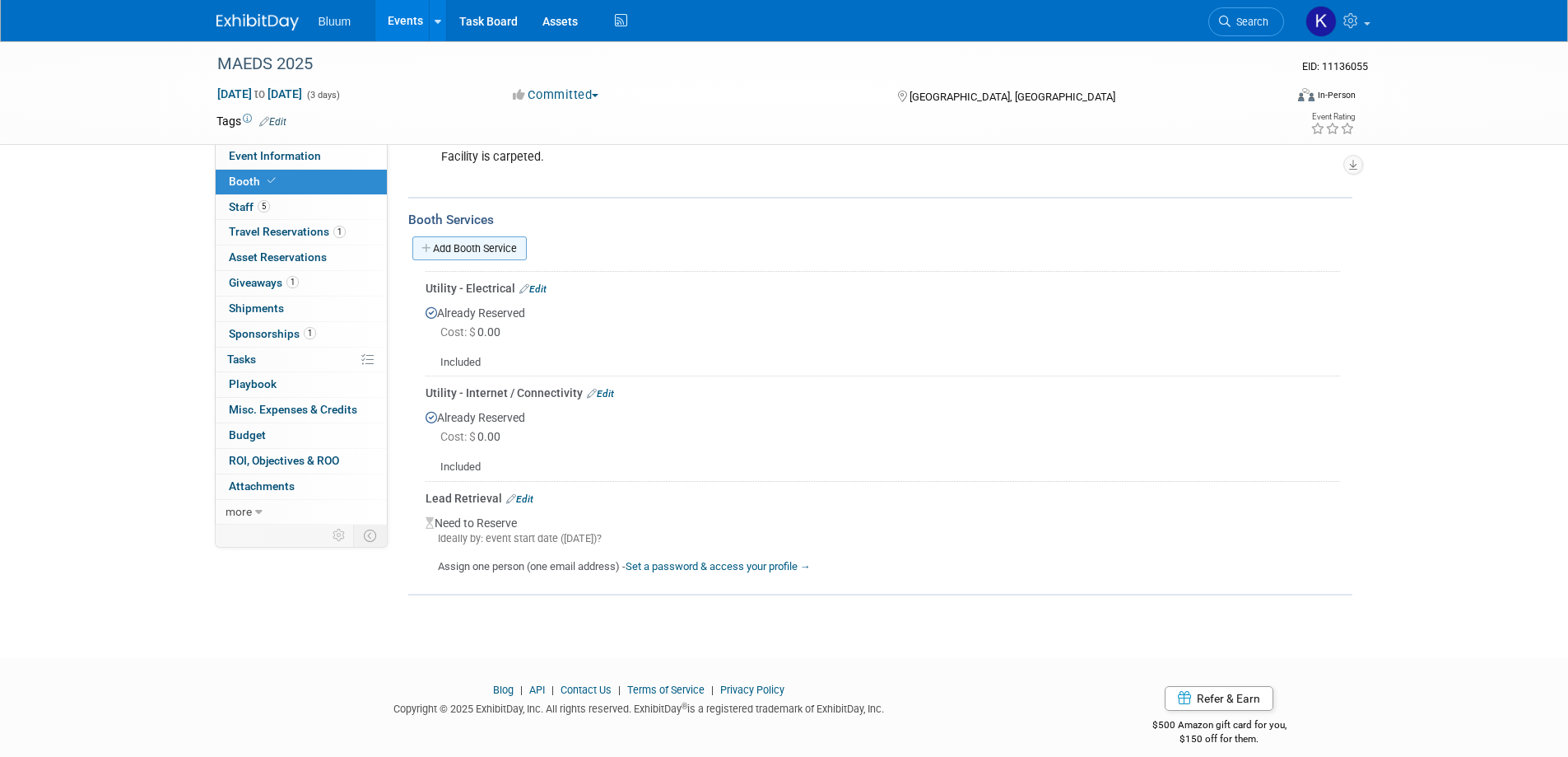
click at [505, 236] on link "Add Booth Service" at bounding box center [469, 248] width 115 height 24
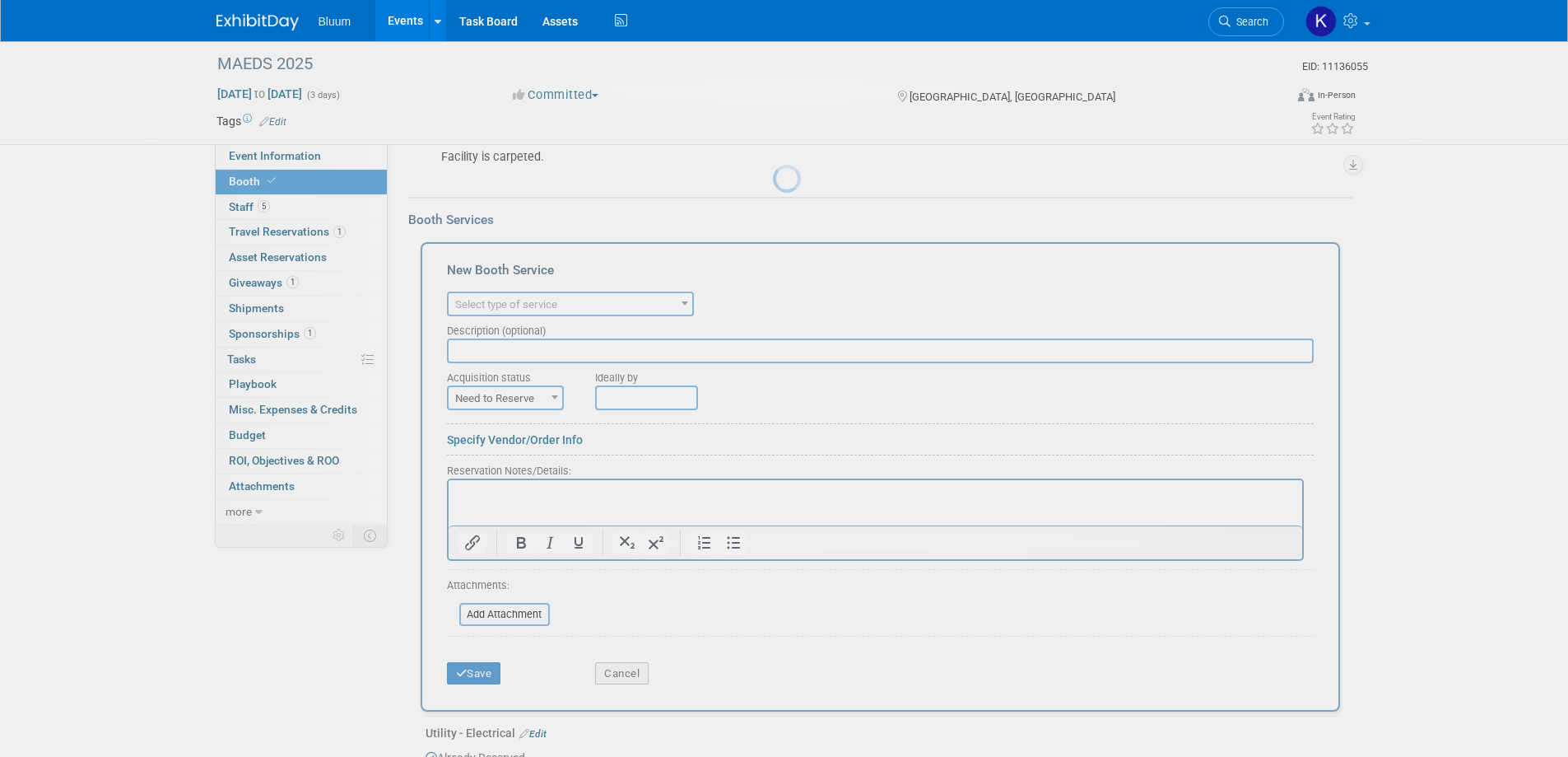
scroll to position [0, 0]
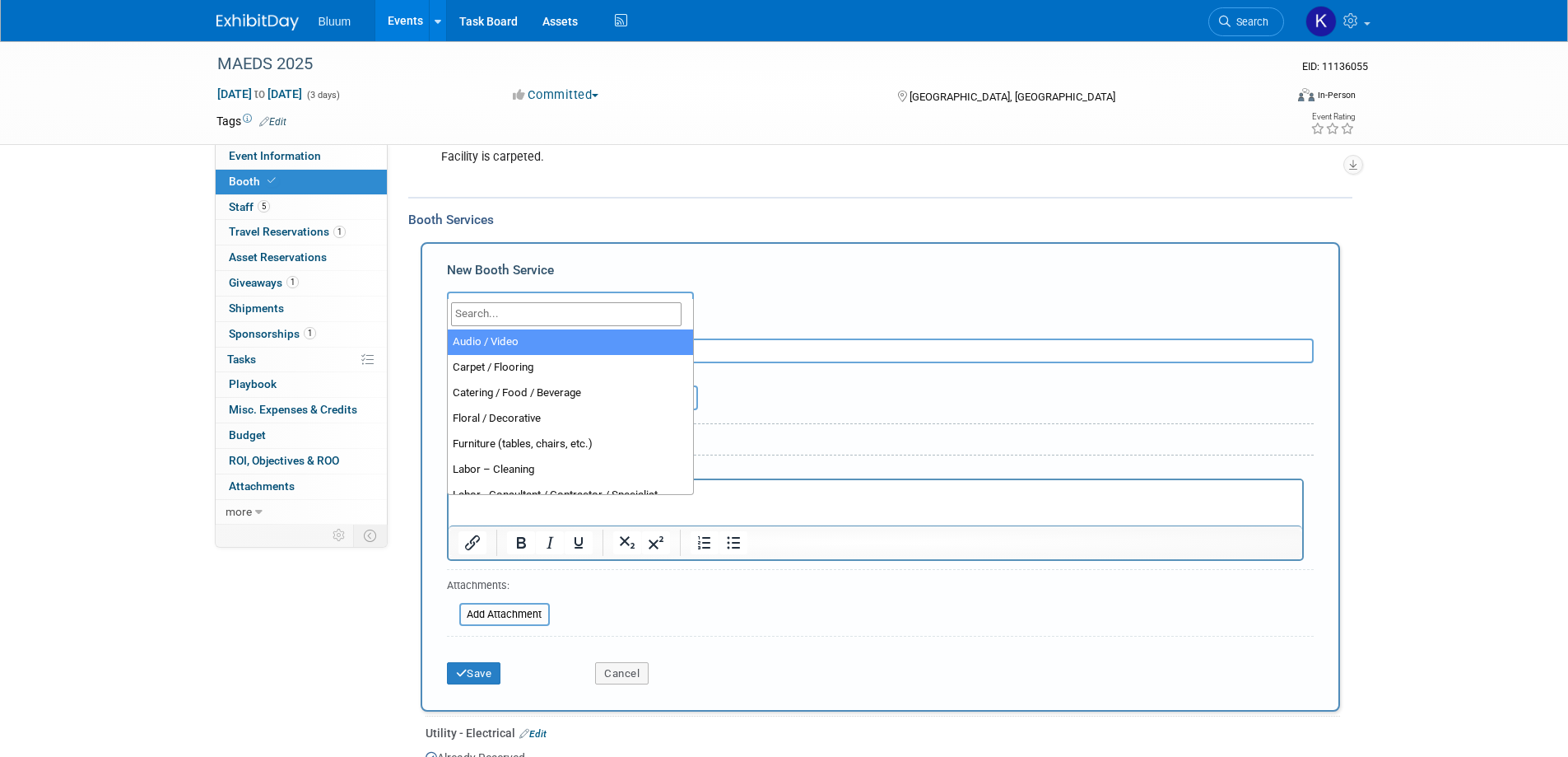
click at [553, 298] on span "Select type of service" at bounding box center [506, 304] width 102 height 12
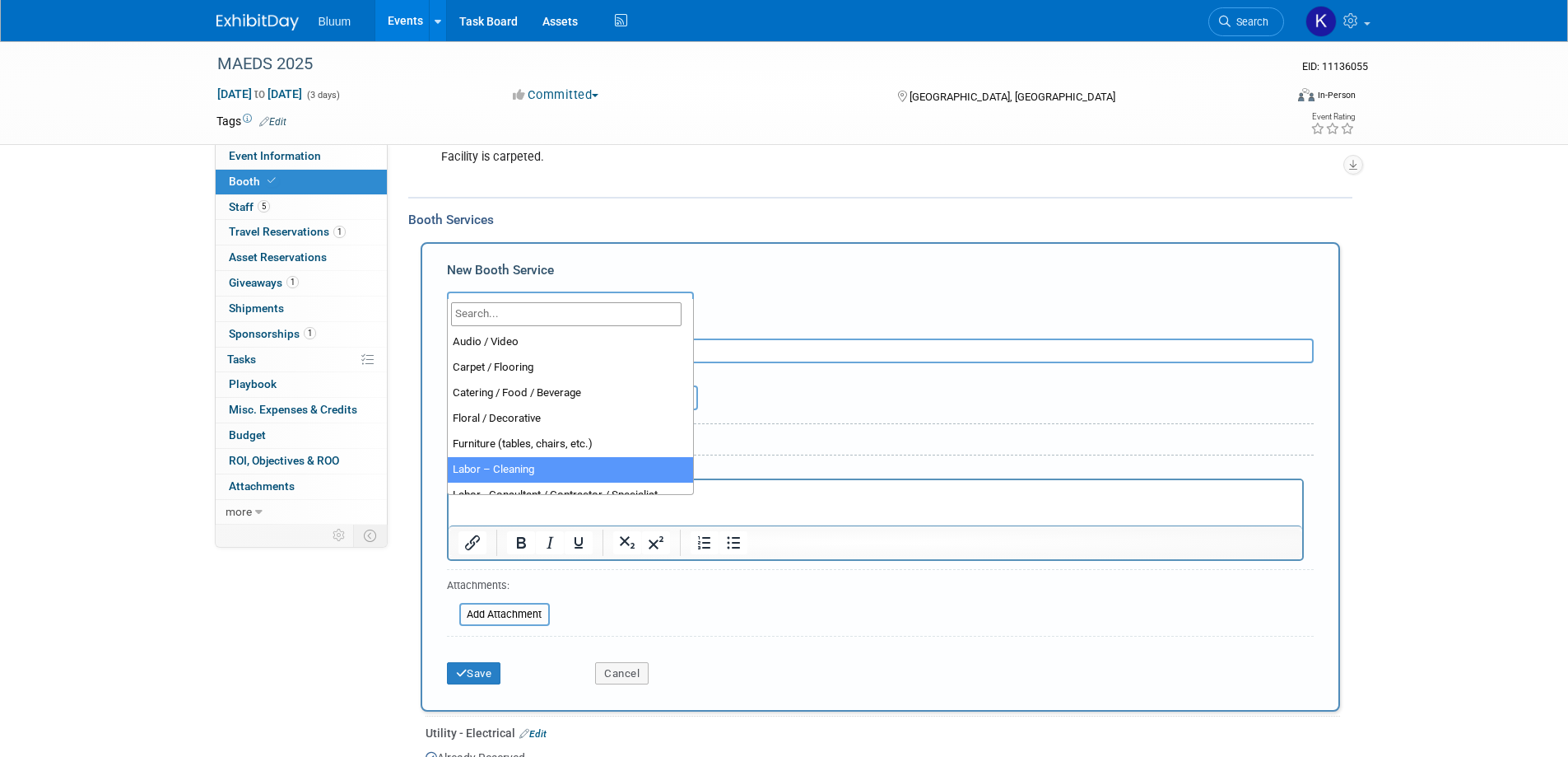
scroll to position [164, 0]
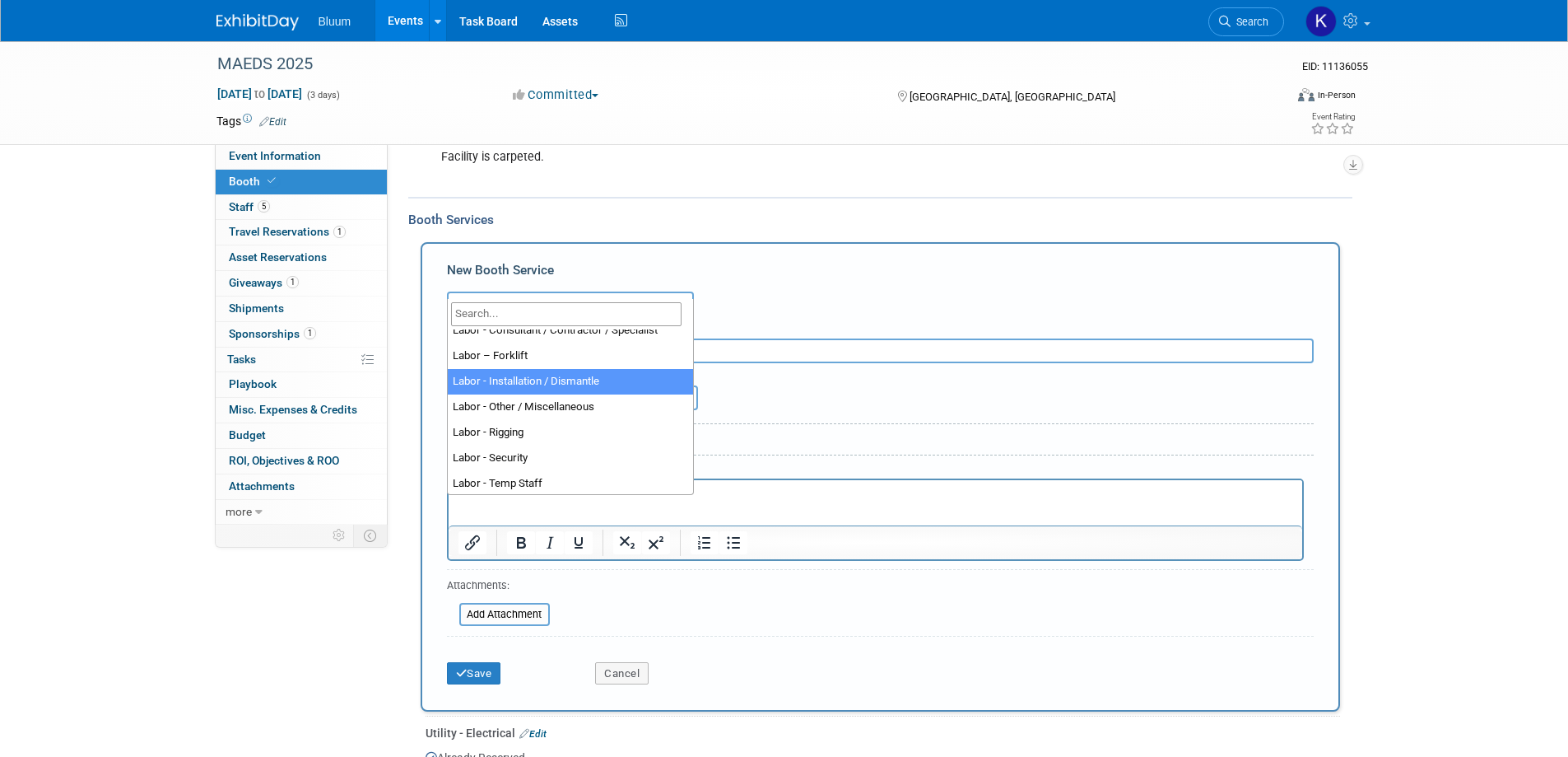
select select "11"
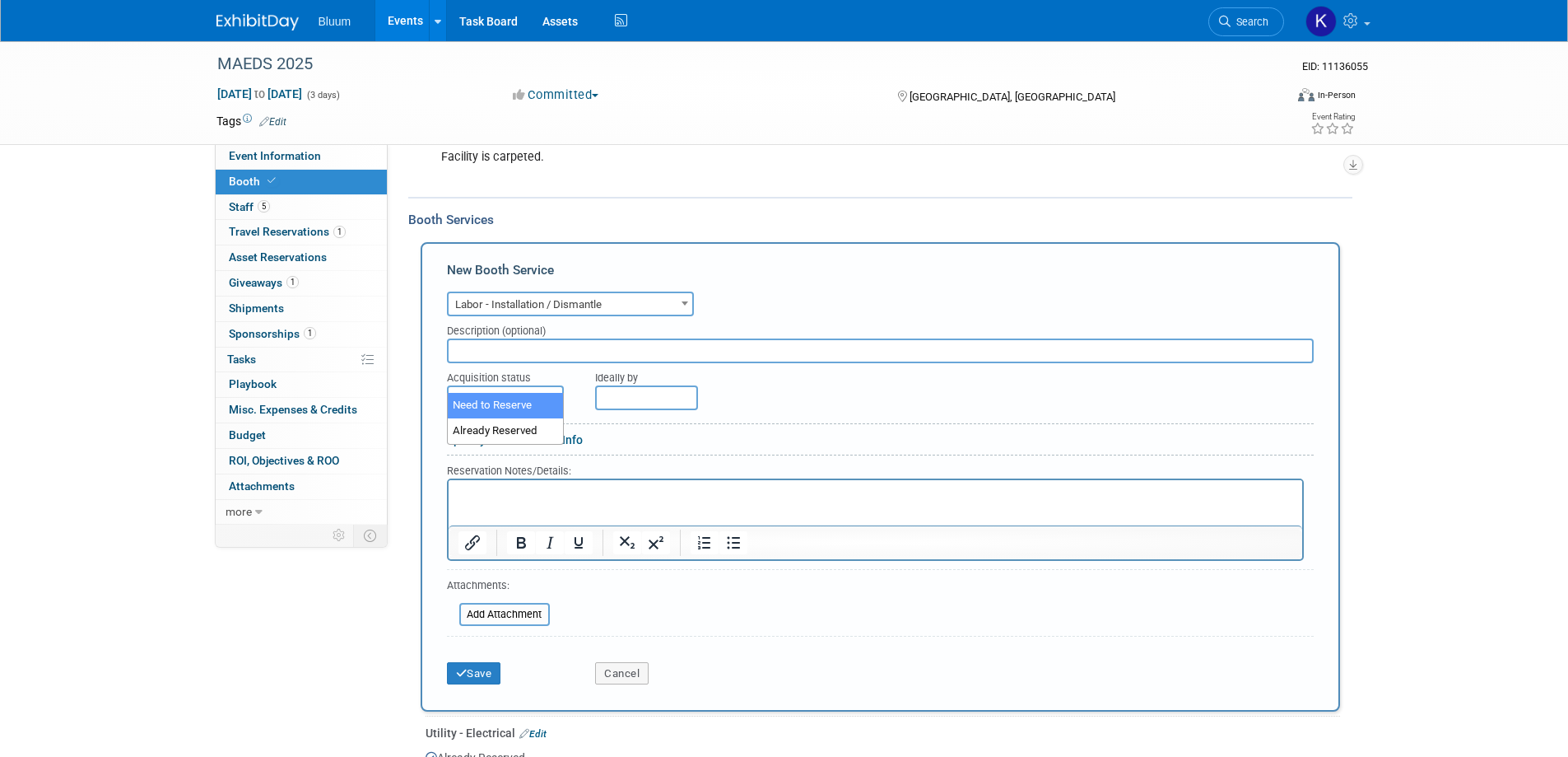
click at [542, 386] on span "Need to Reserve" at bounding box center [505, 397] width 114 height 23
select select "2"
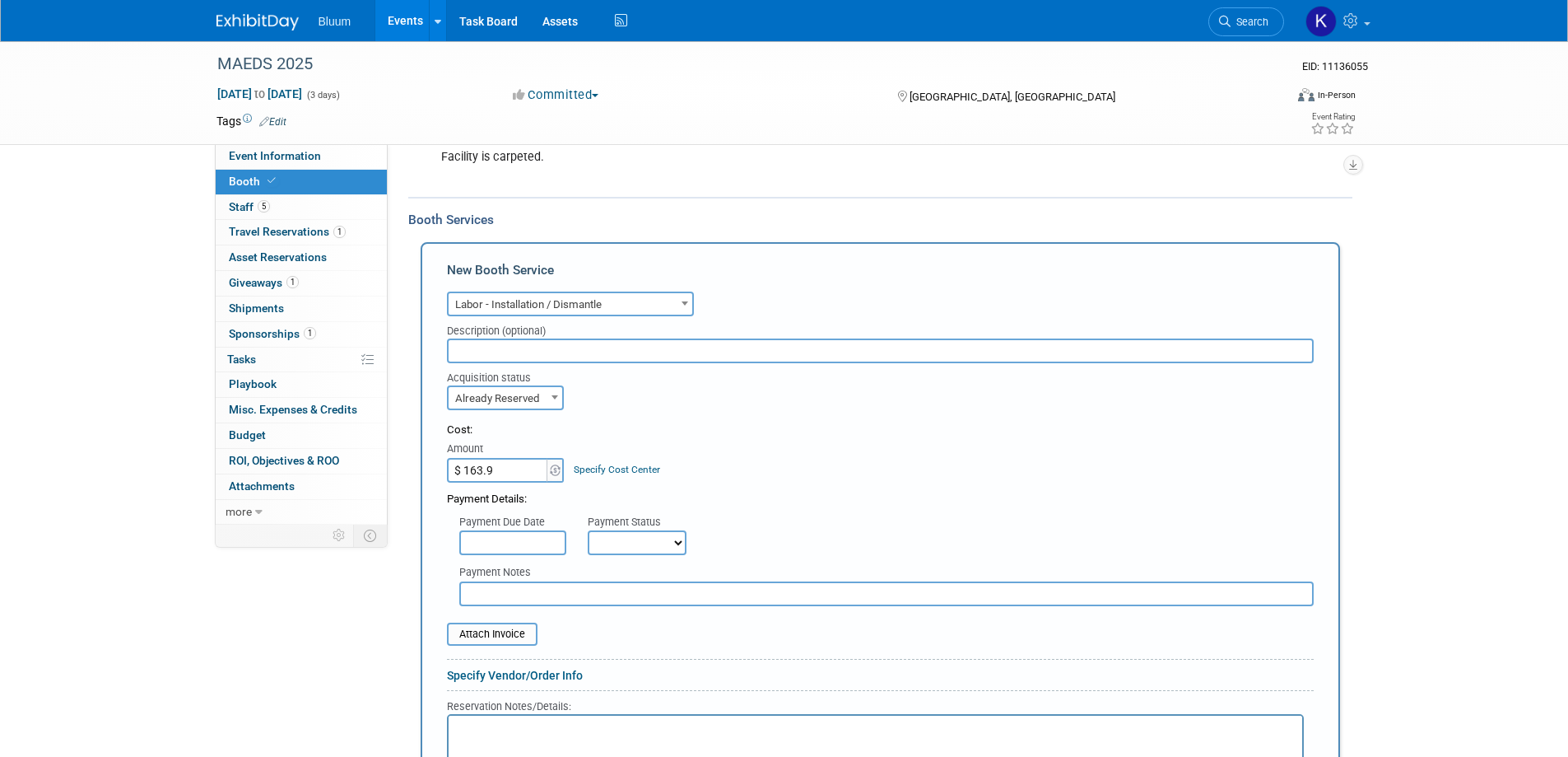
type input "$ 163.90"
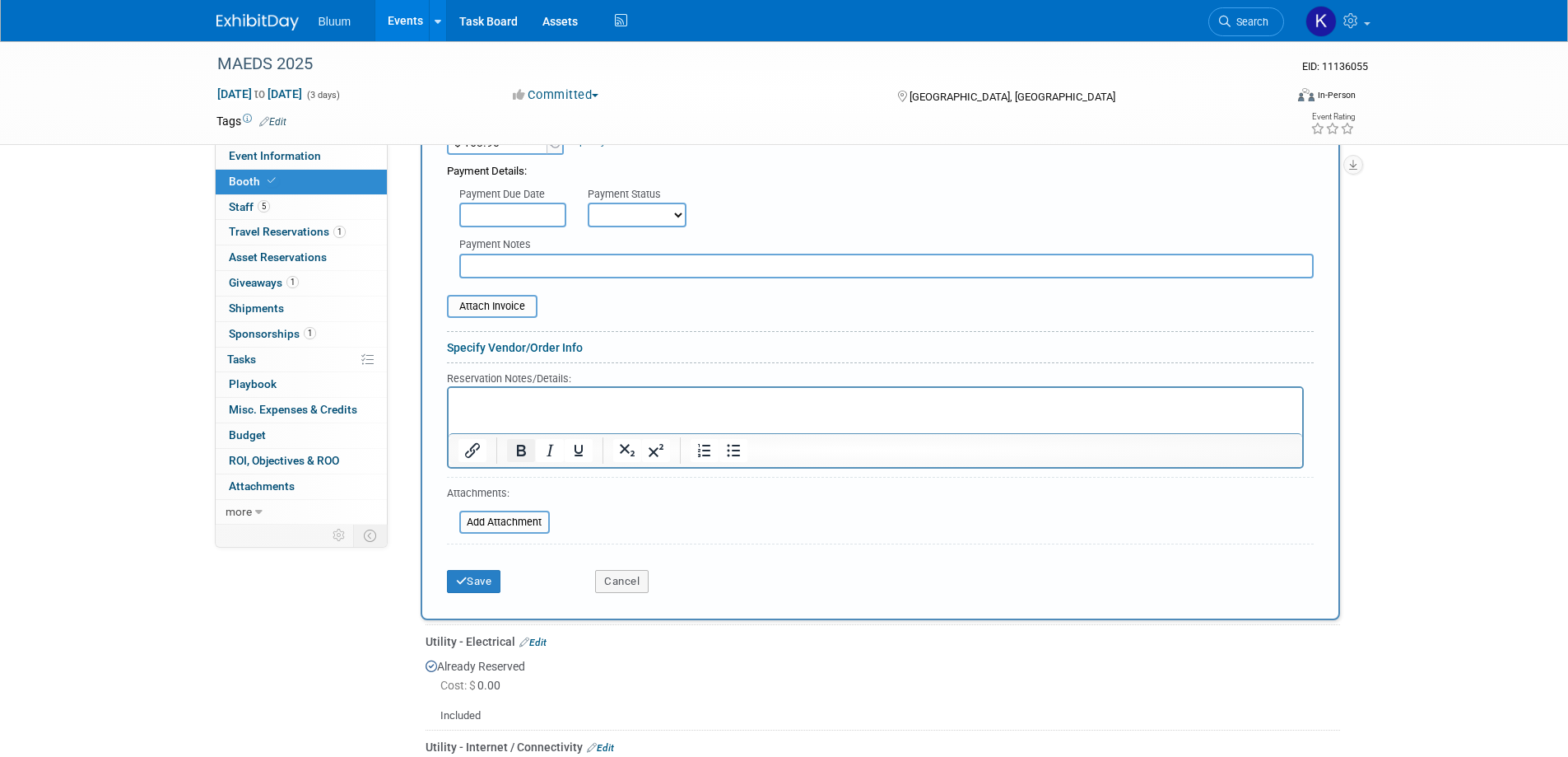
scroll to position [928, 0]
click at [527, 403] on p "Rich Text Area. Press ALT-0 for help." at bounding box center [876, 400] width 835 height 16
click at [483, 568] on button "Save" at bounding box center [474, 579] width 55 height 23
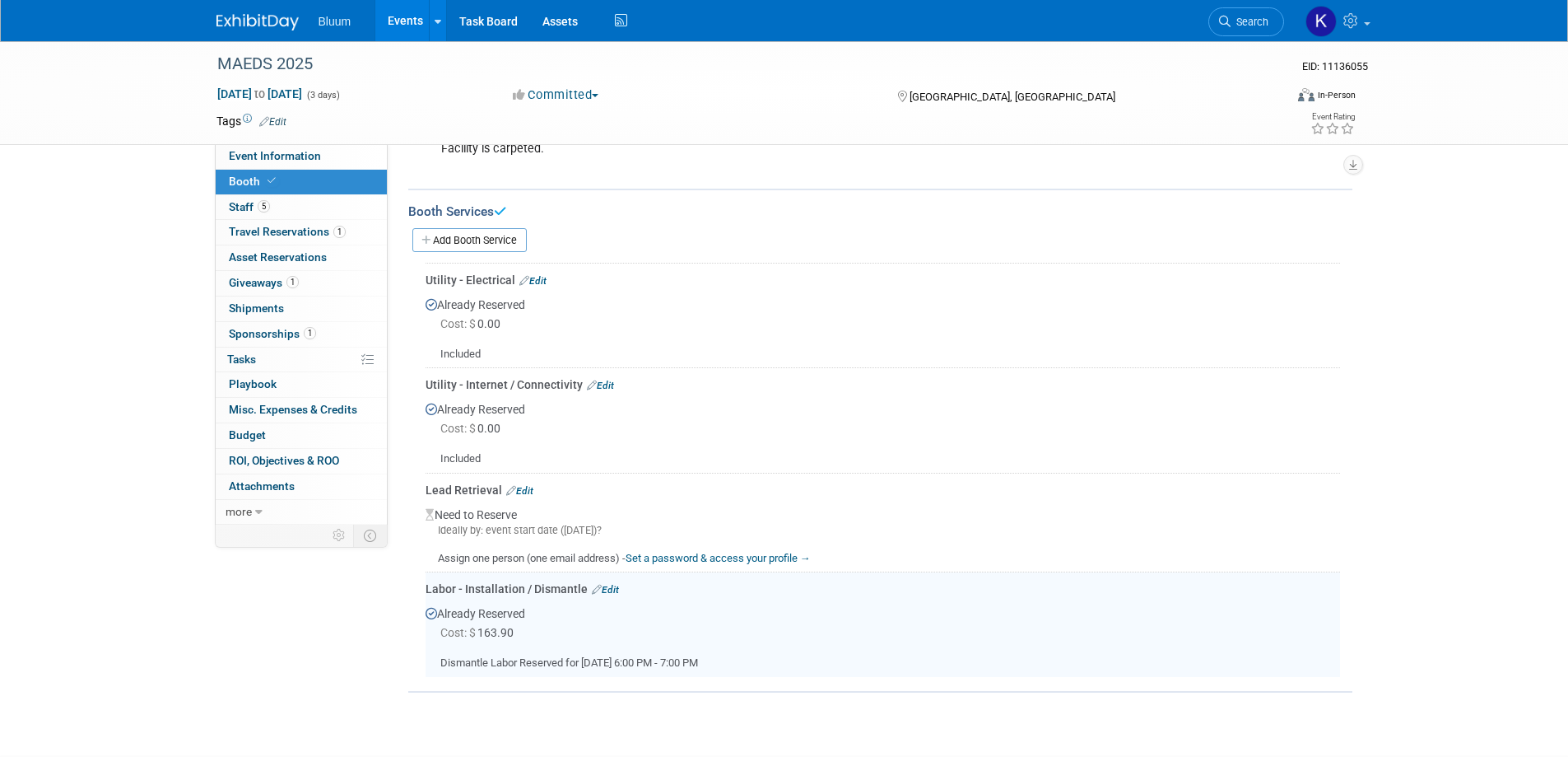
scroll to position [458, 0]
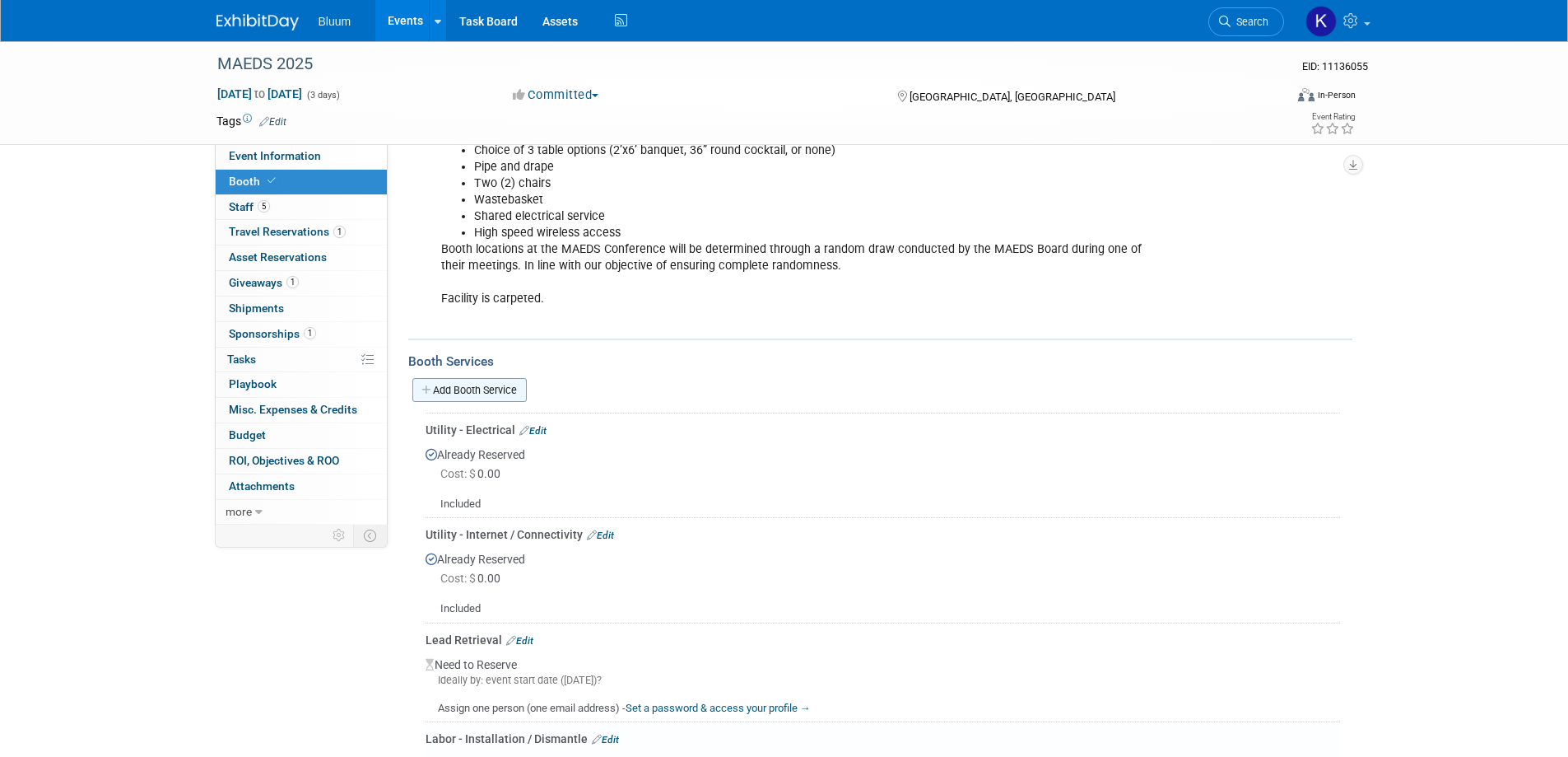
click at [497, 378] on link "Add Booth Service" at bounding box center [469, 389] width 115 height 24
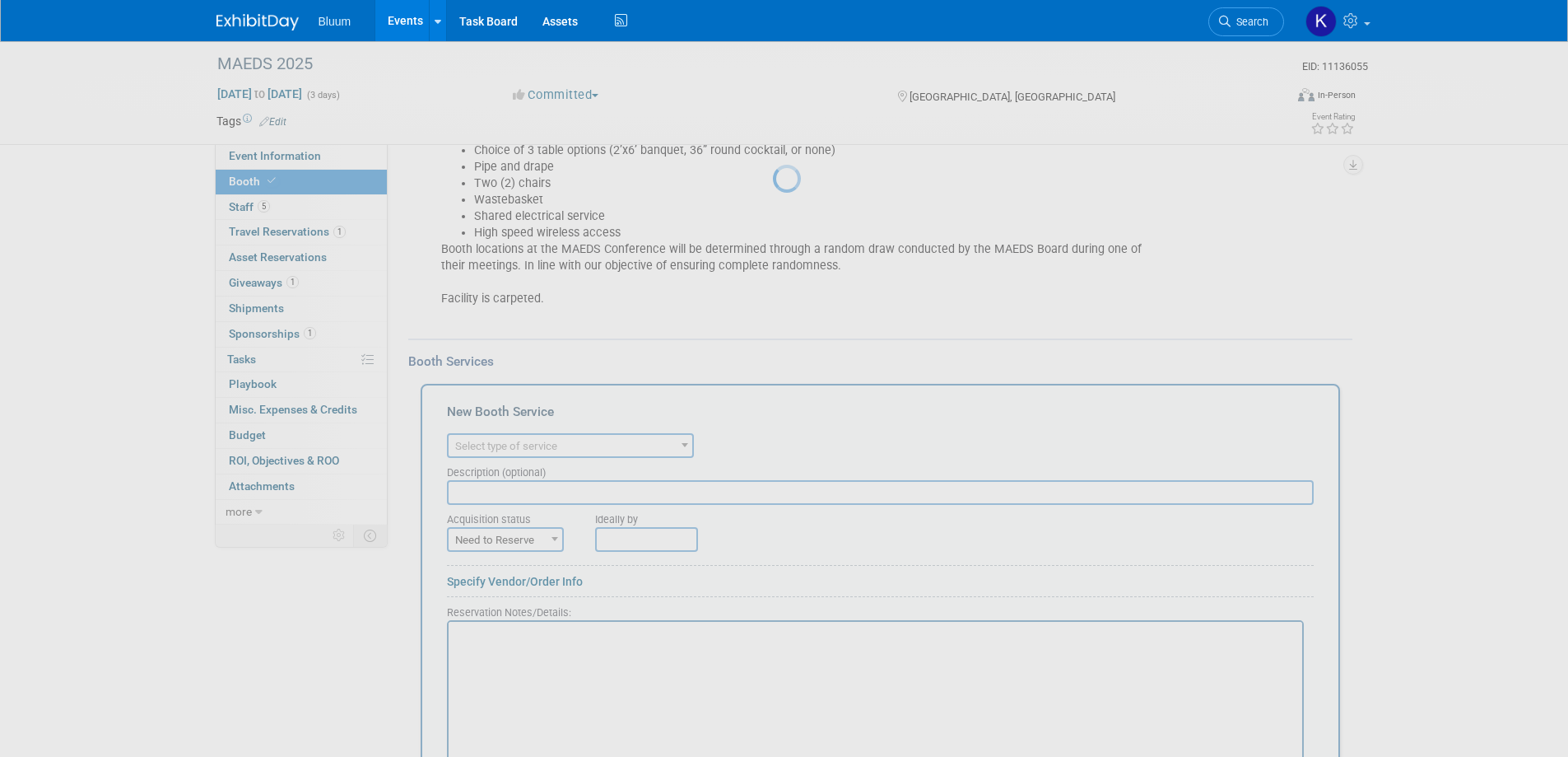
scroll to position [0, 0]
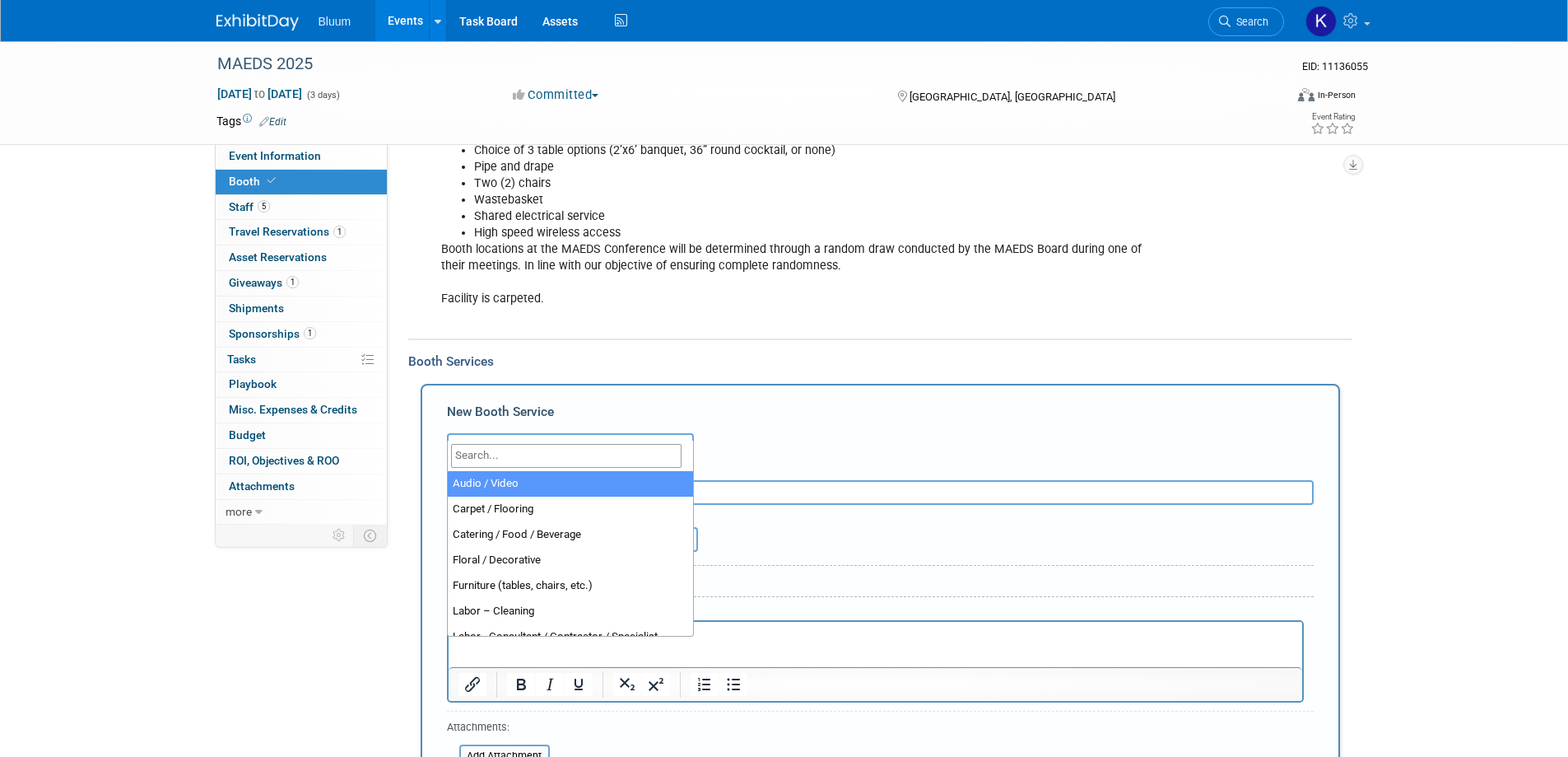
click at [572, 434] on span "Select type of service" at bounding box center [570, 445] width 244 height 23
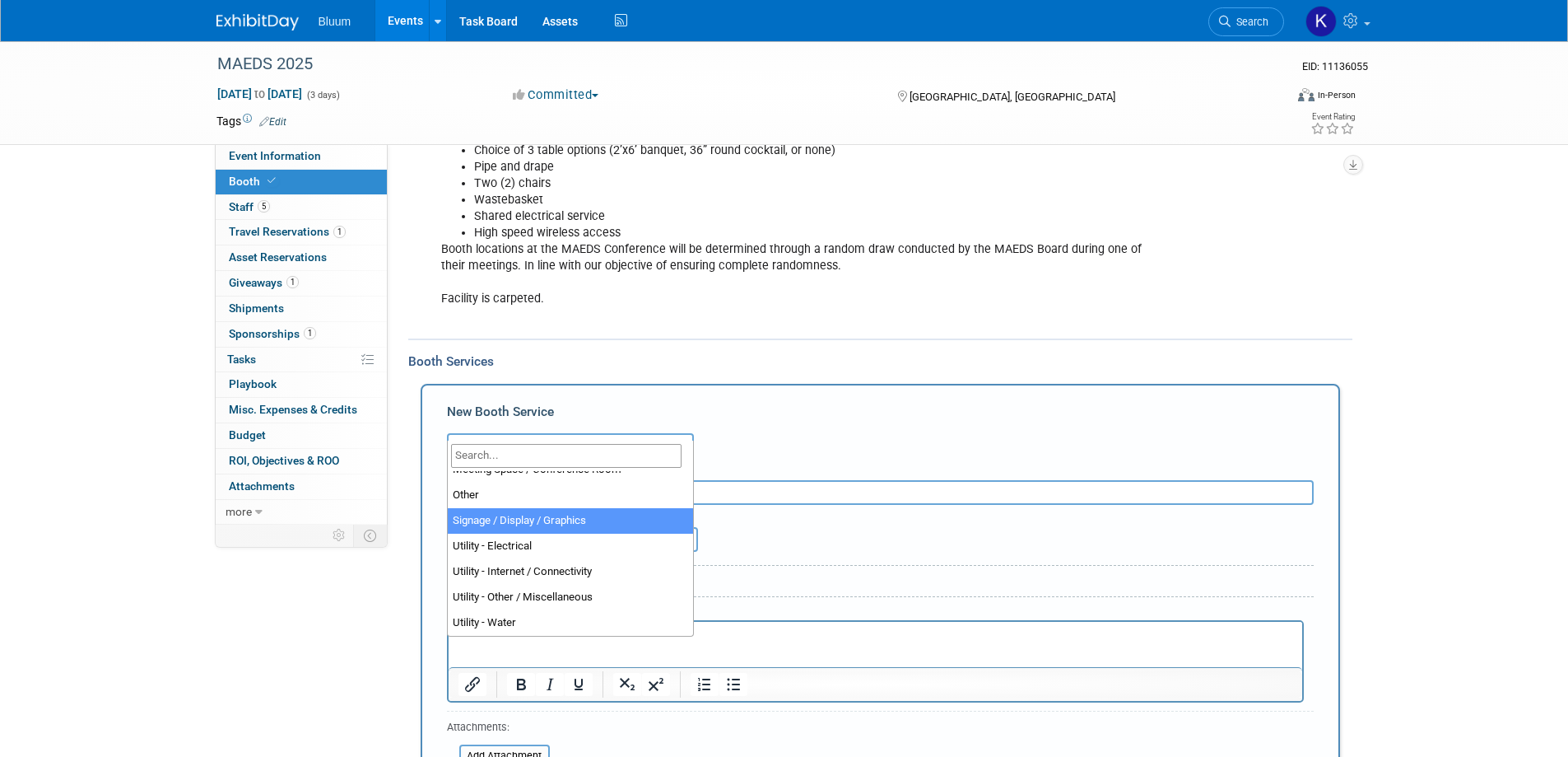
scroll to position [340, 0]
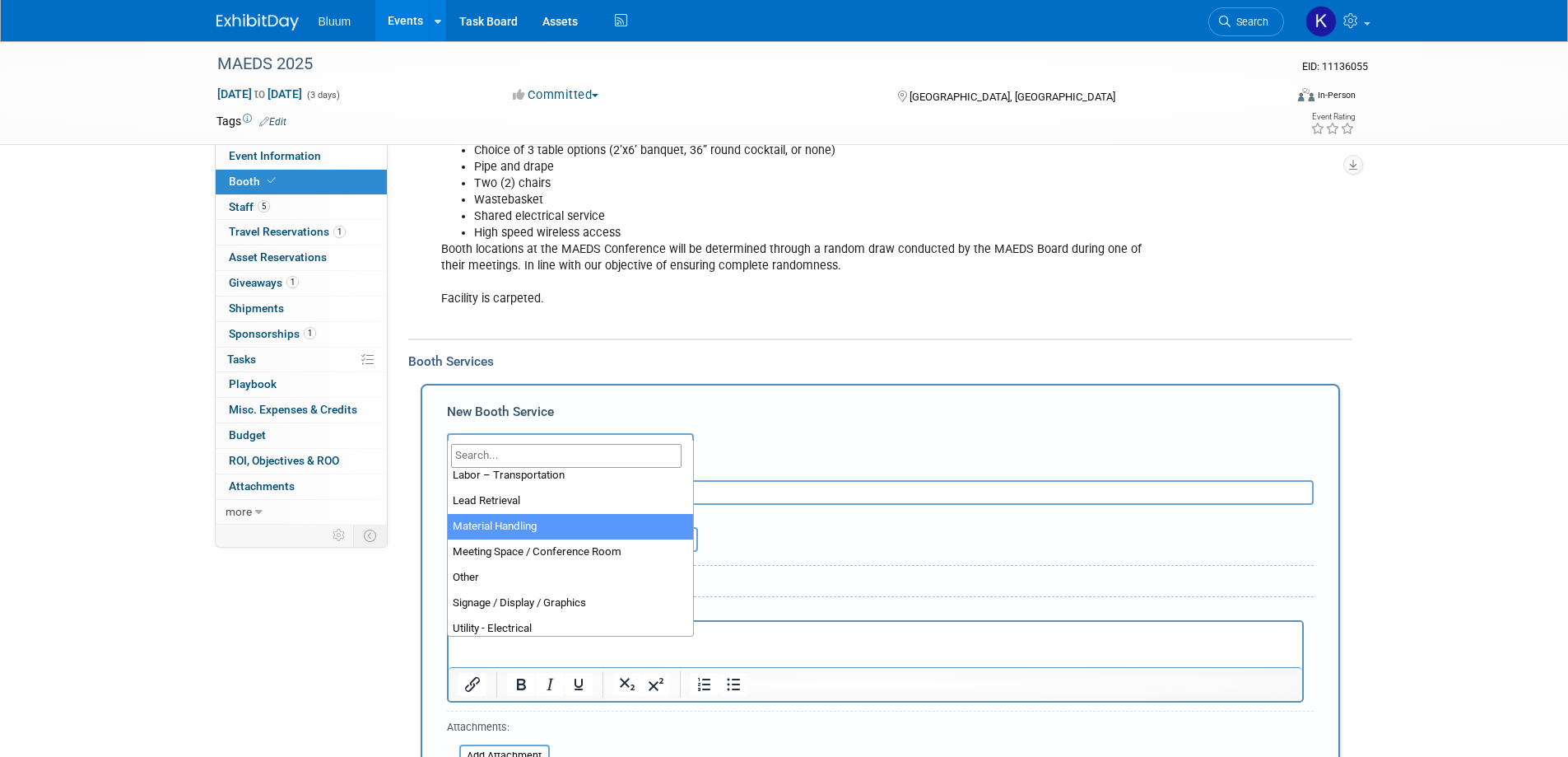
select select "10"
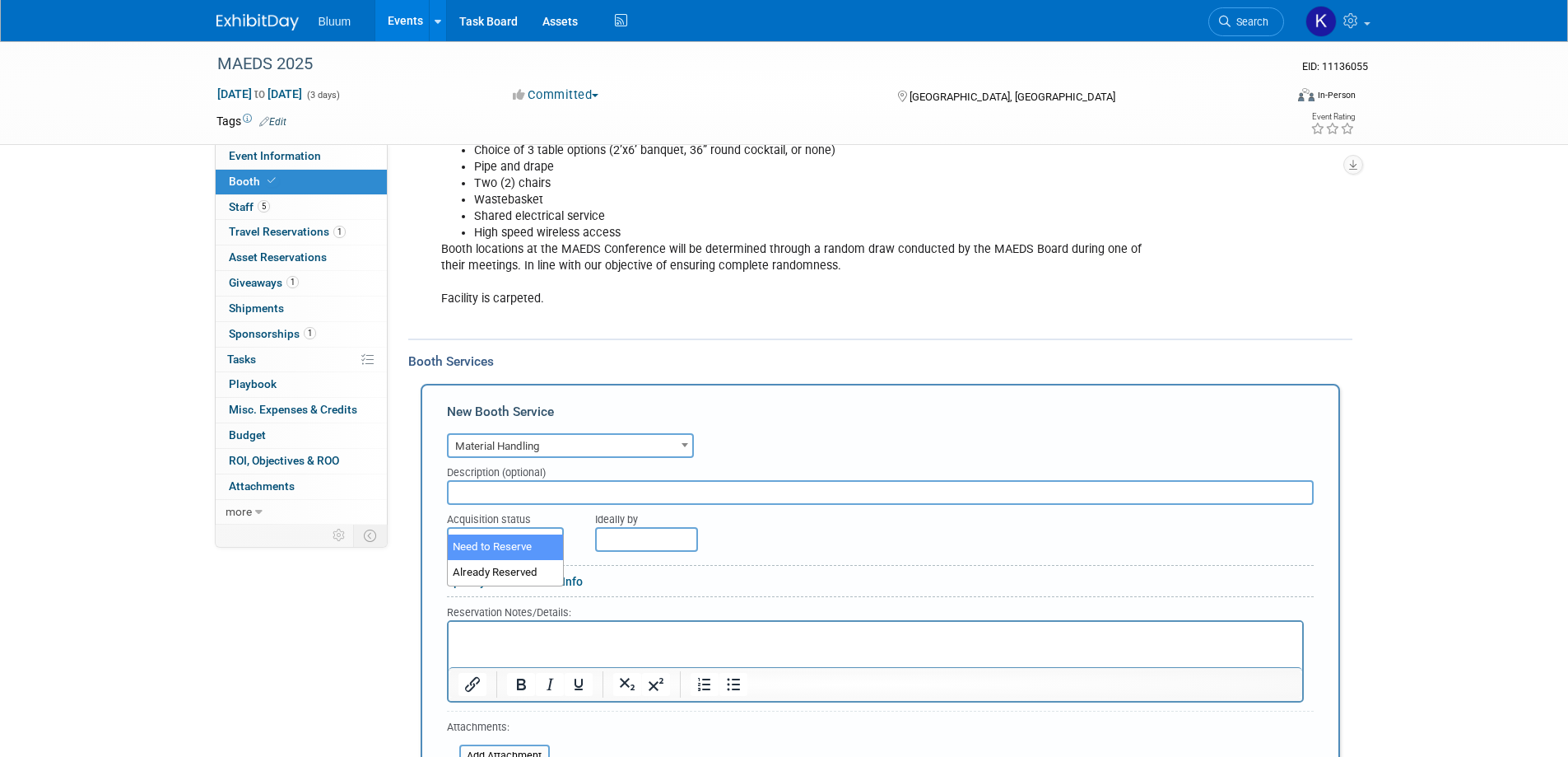
click at [531, 529] on span "Need to Reserve" at bounding box center [505, 540] width 114 height 23
select select "2"
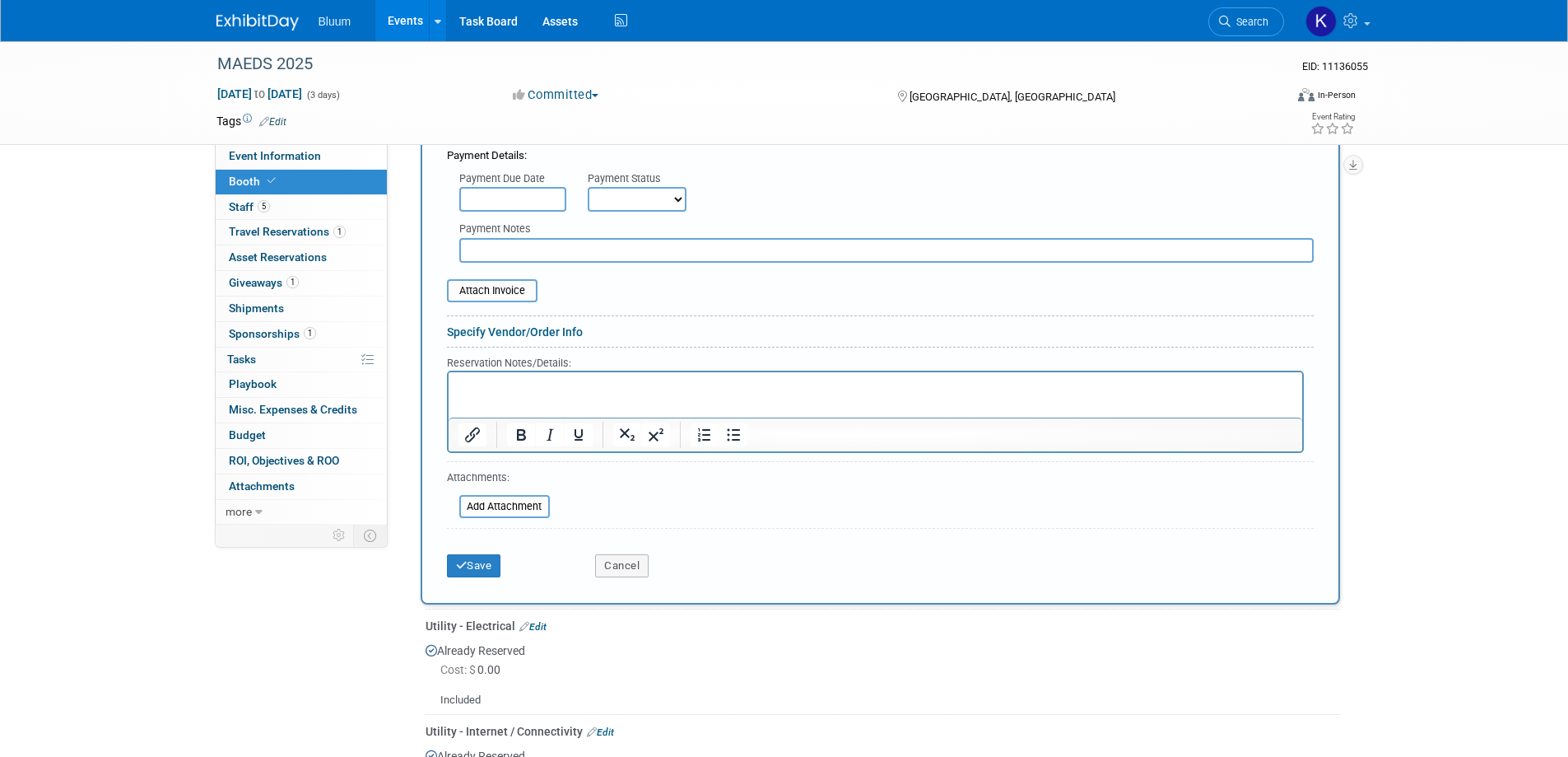
scroll to position [951, 0]
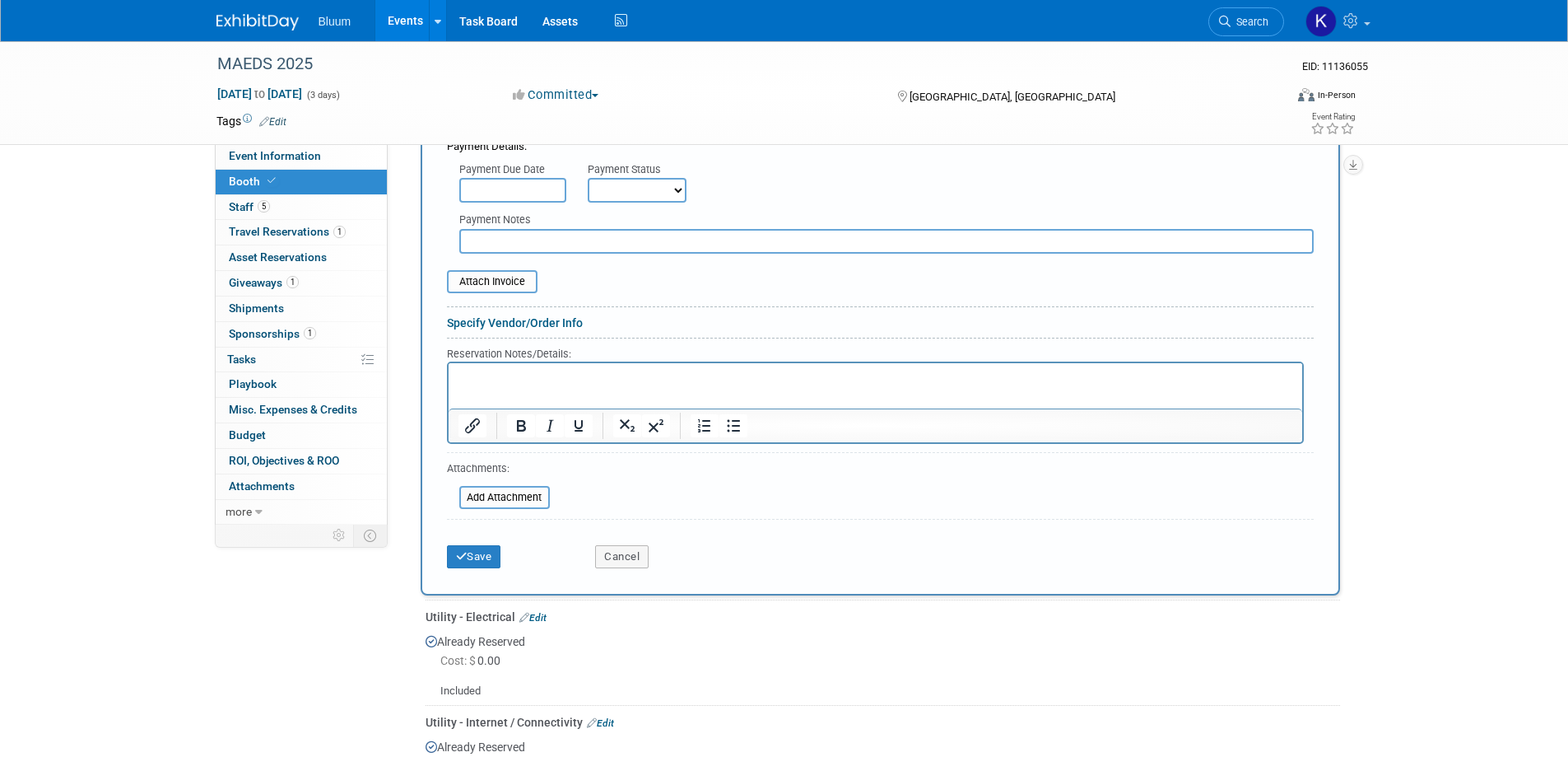
click at [477, 384] on html at bounding box center [875, 374] width 854 height 22
click at [476, 545] on button "Save" at bounding box center [474, 556] width 55 height 23
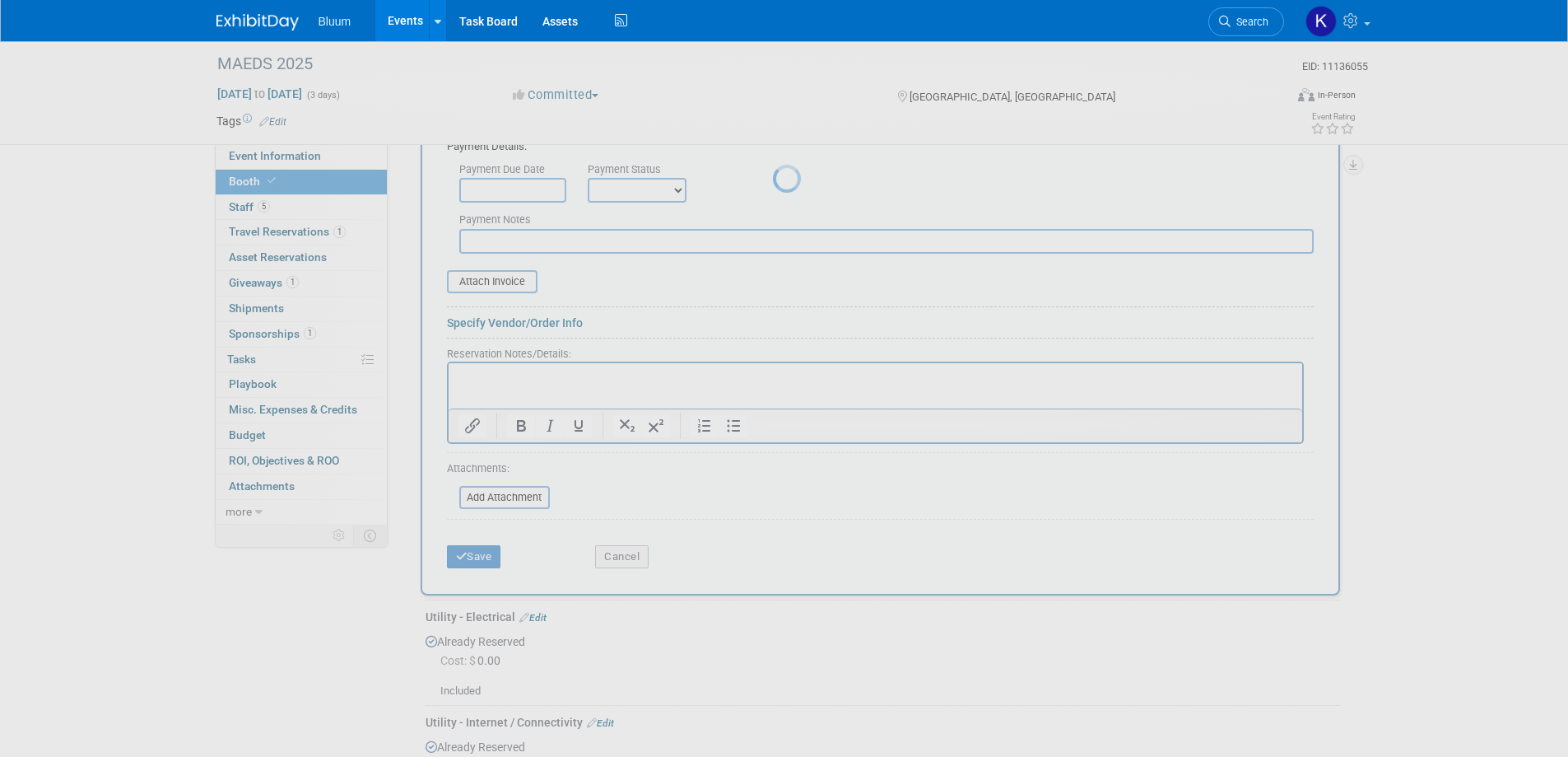
scroll to position [795, 0]
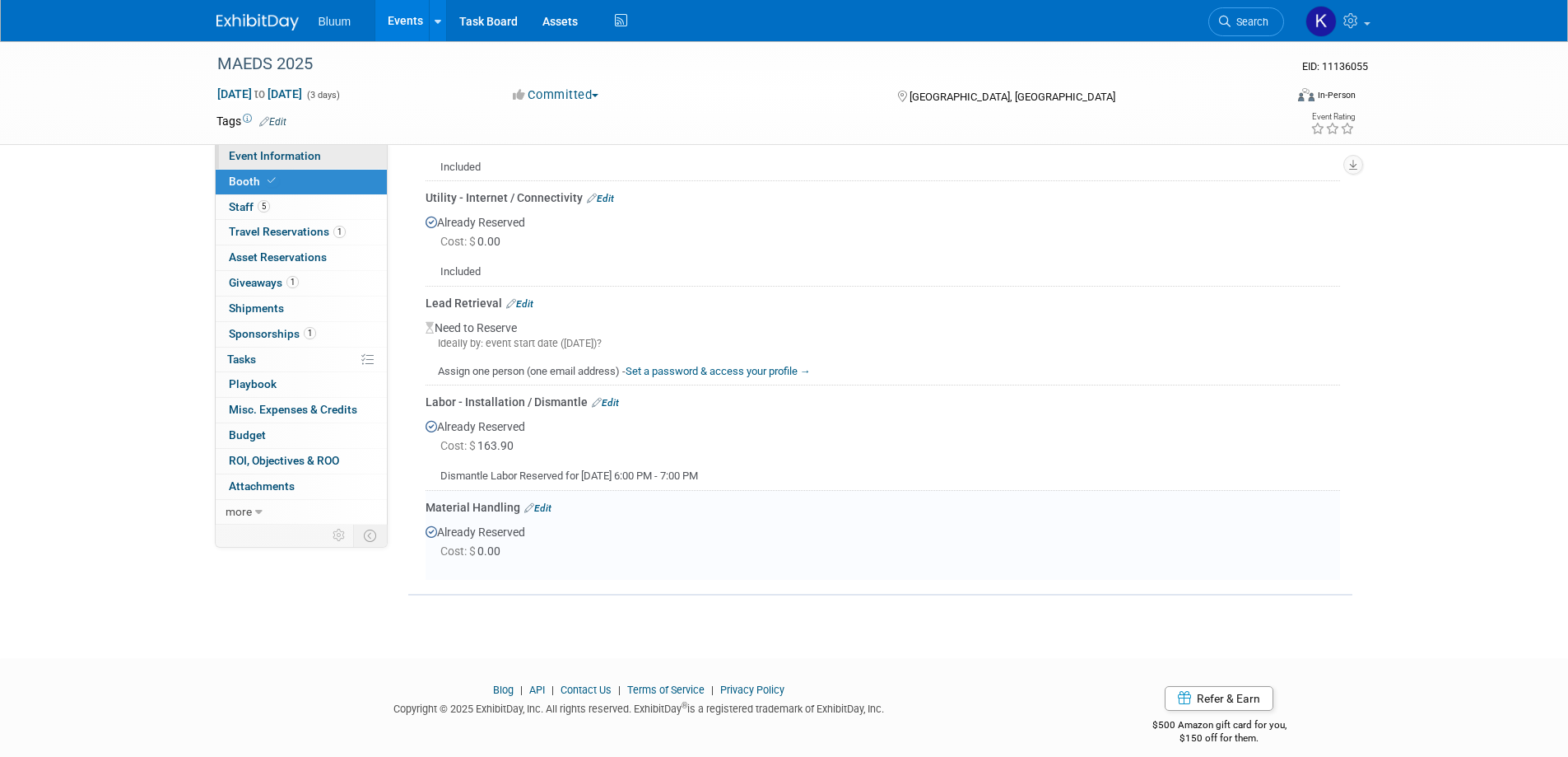
click at [287, 151] on span "Event Information" at bounding box center [275, 155] width 93 height 13
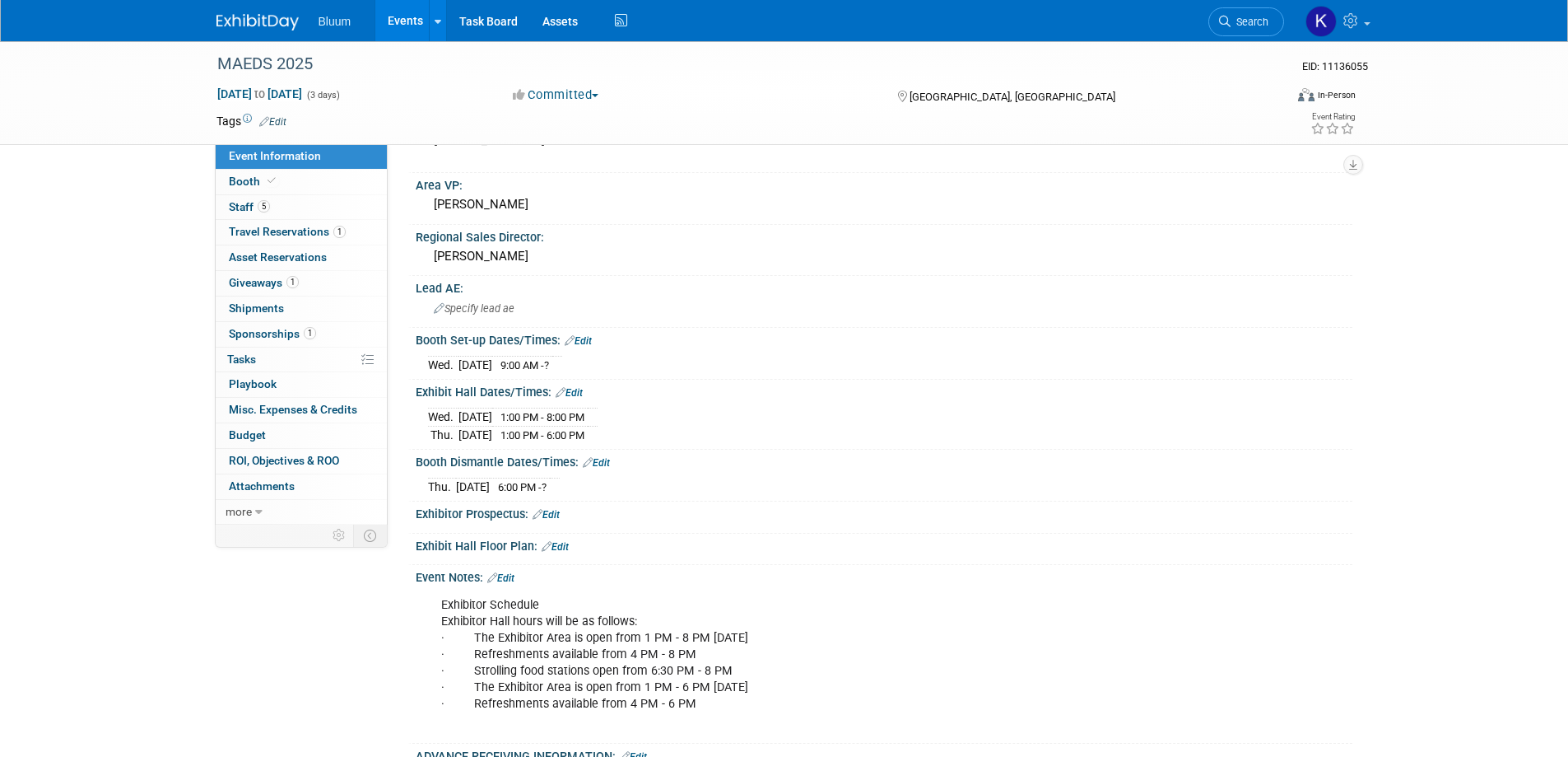
scroll to position [330, 0]
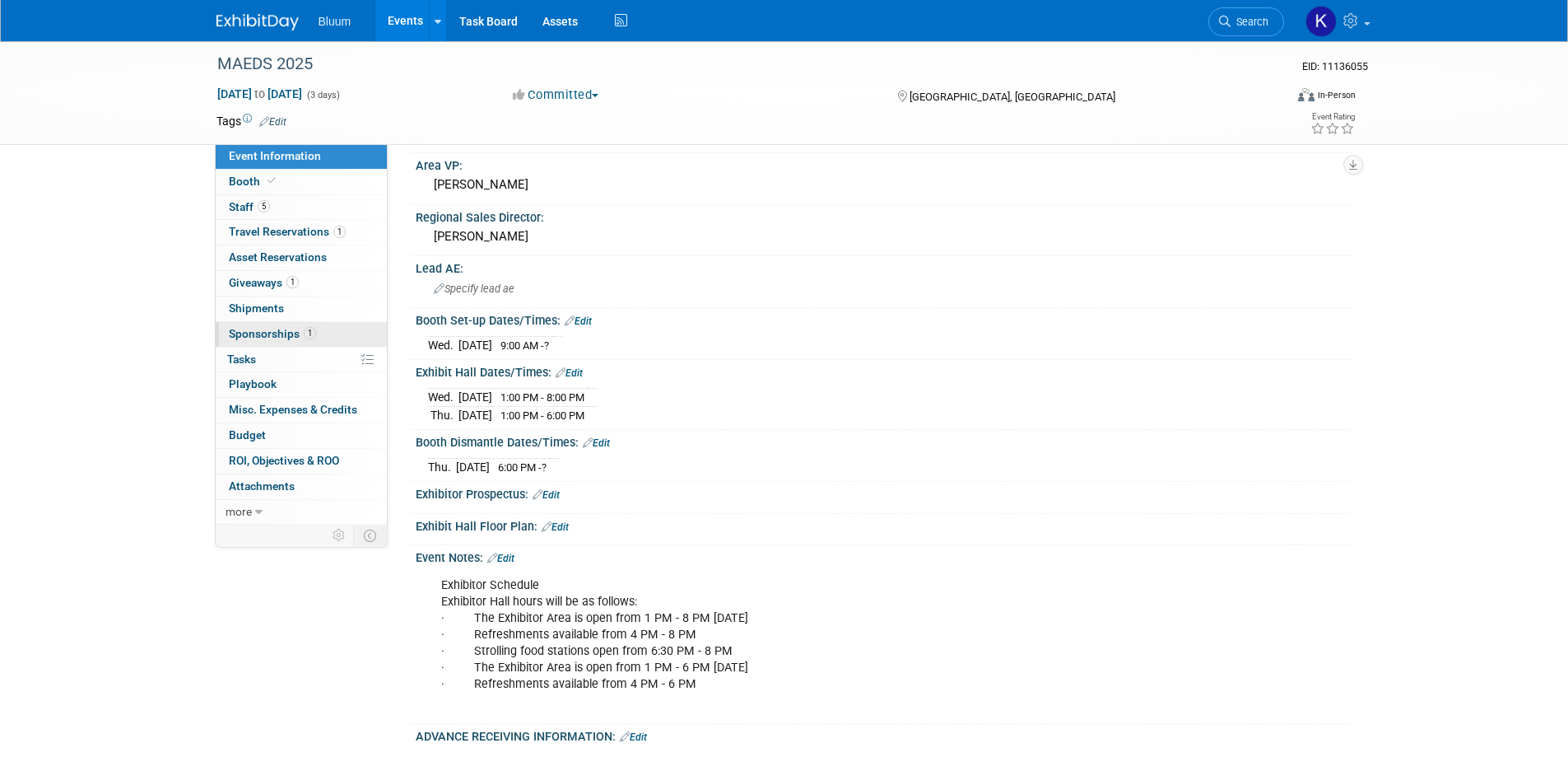
click at [280, 326] on link "1 Sponsorships 1" at bounding box center [302, 334] width 171 height 25
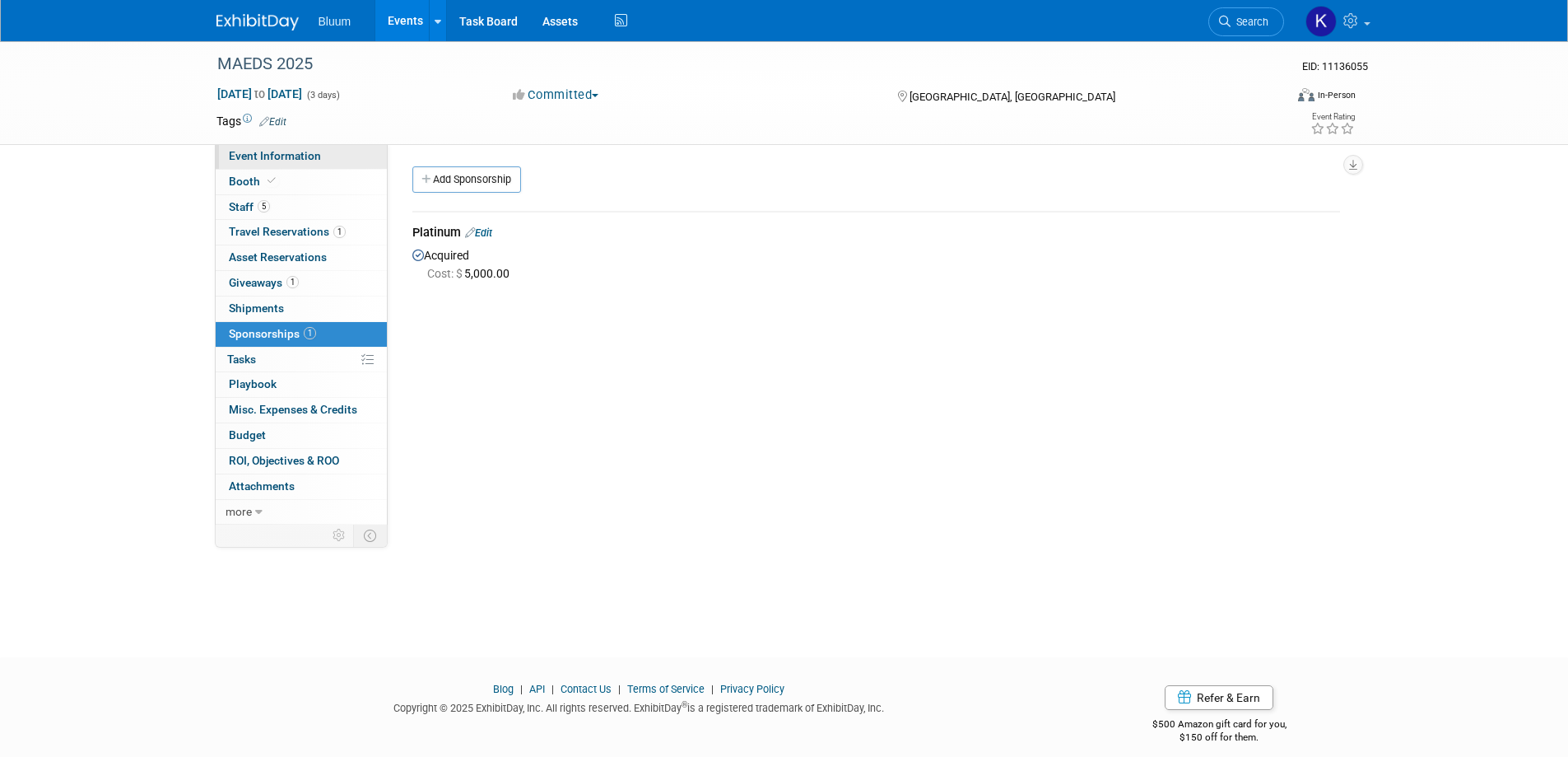
click at [257, 159] on span "Event Information" at bounding box center [275, 155] width 93 height 13
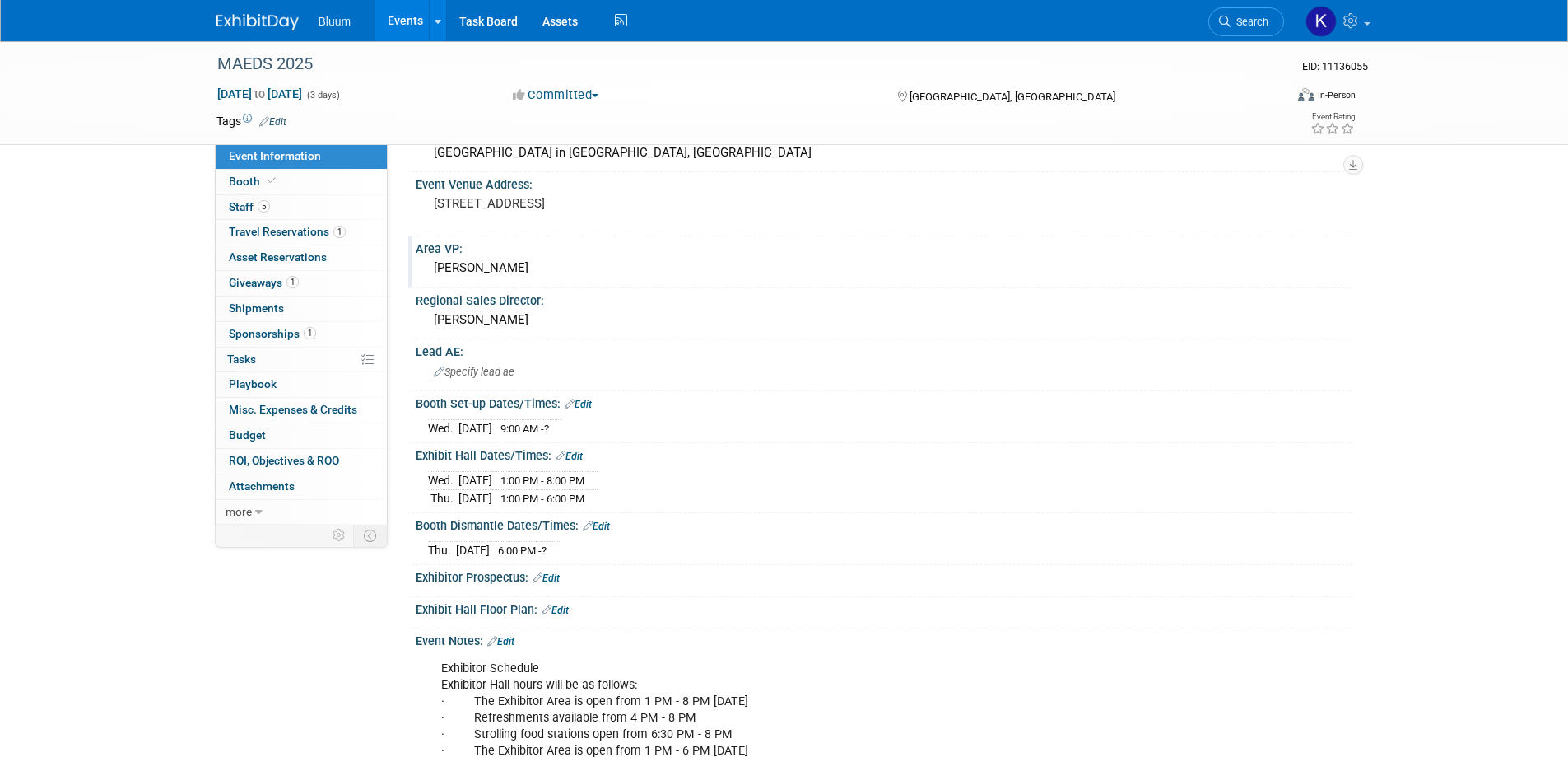
scroll to position [247, 0]
click at [602, 524] on link "Edit" at bounding box center [596, 526] width 27 height 12
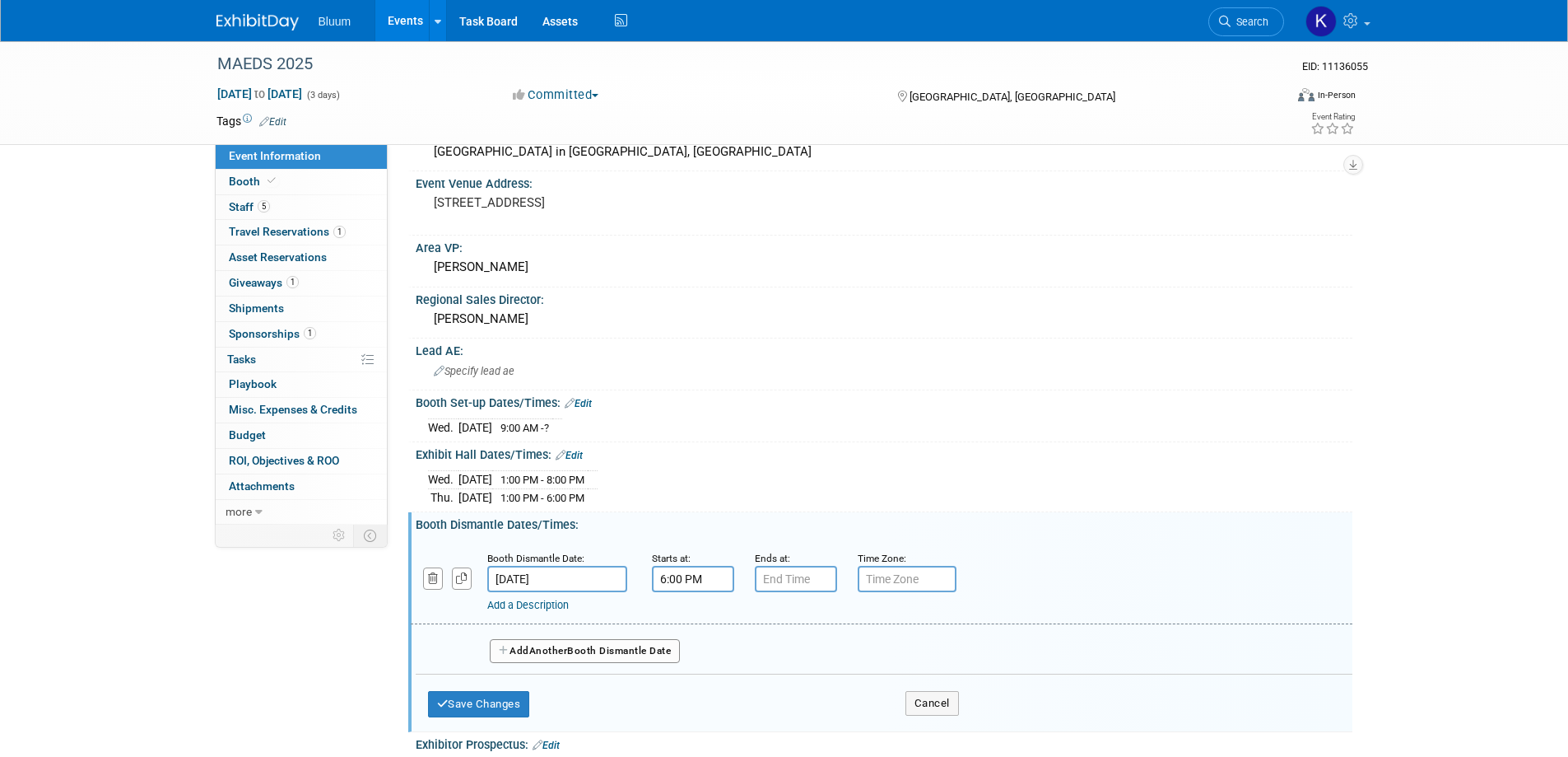
click at [679, 579] on input "6:00 PM" at bounding box center [693, 579] width 83 height 26
type input "6:30 PM"
click at [791, 582] on input "7:00 PM" at bounding box center [796, 579] width 83 height 26
click at [805, 652] on span "07" at bounding box center [792, 654] width 31 height 30
drag, startPoint x: 776, startPoint y: 702, endPoint x: 782, endPoint y: 694, distance: 10.0
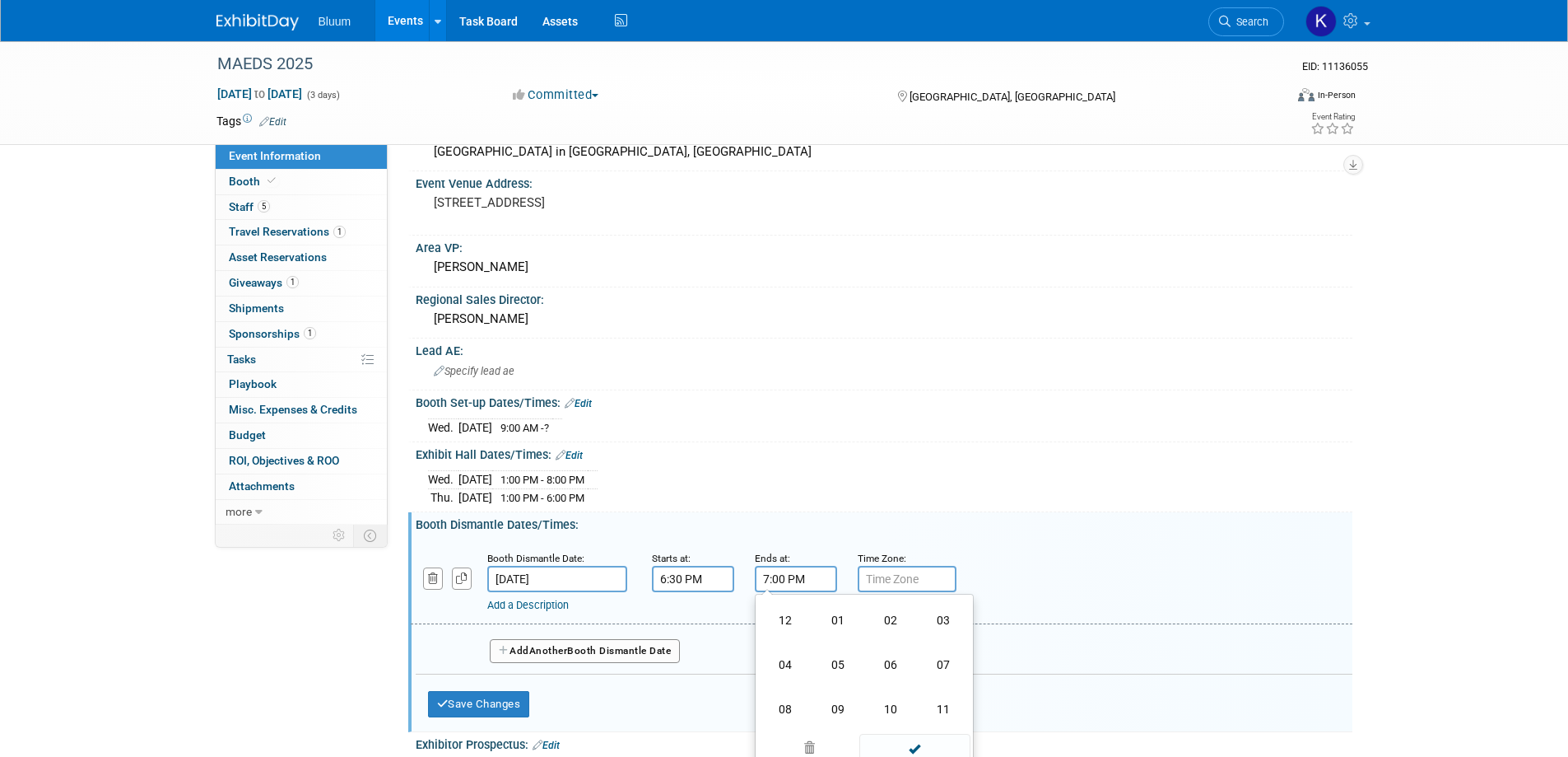
click at [777, 701] on td "08" at bounding box center [785, 708] width 53 height 45
type input "8:00 PM"
click at [553, 600] on link "Add a Description" at bounding box center [528, 605] width 82 height 12
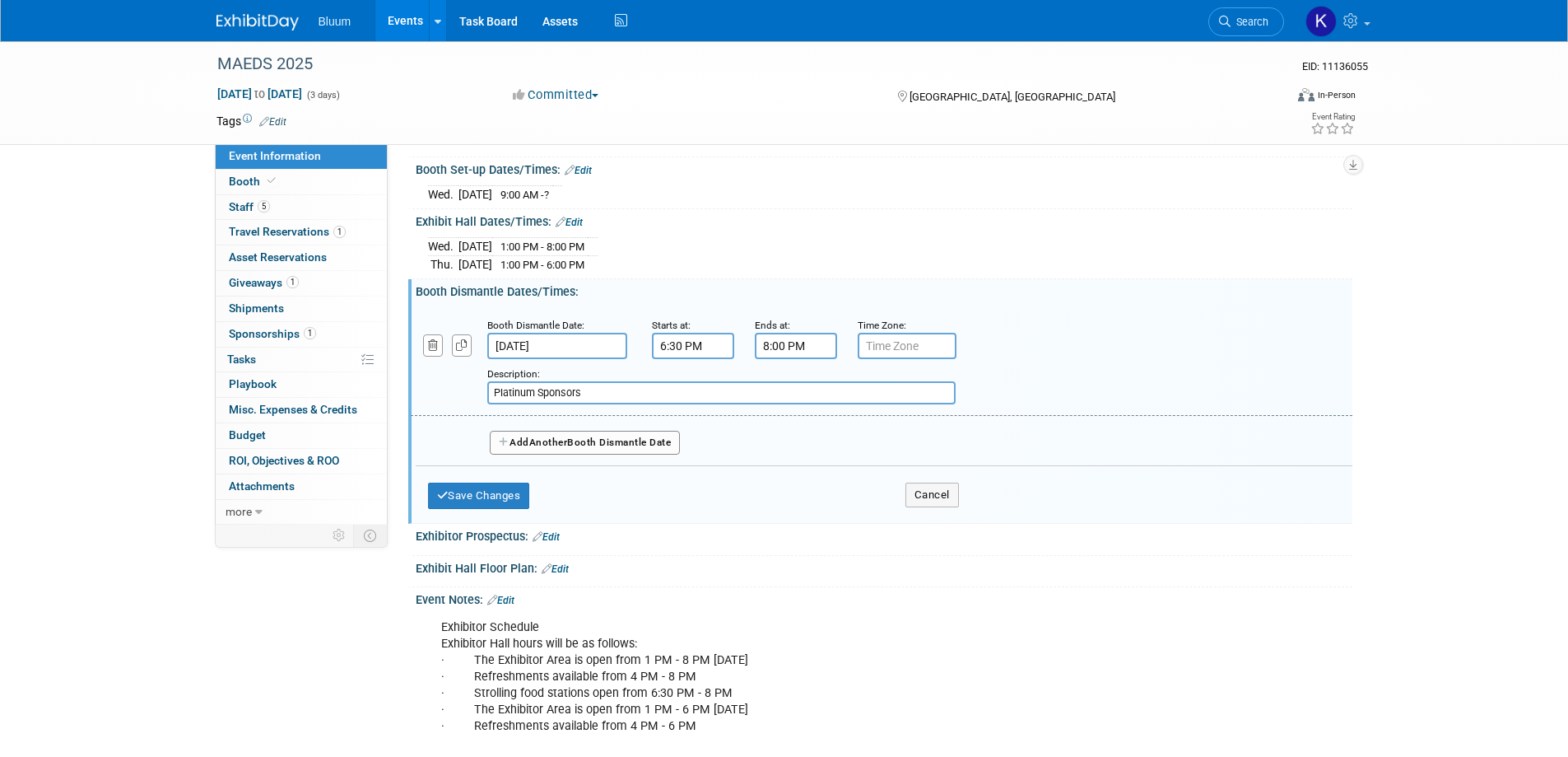
scroll to position [494, 0]
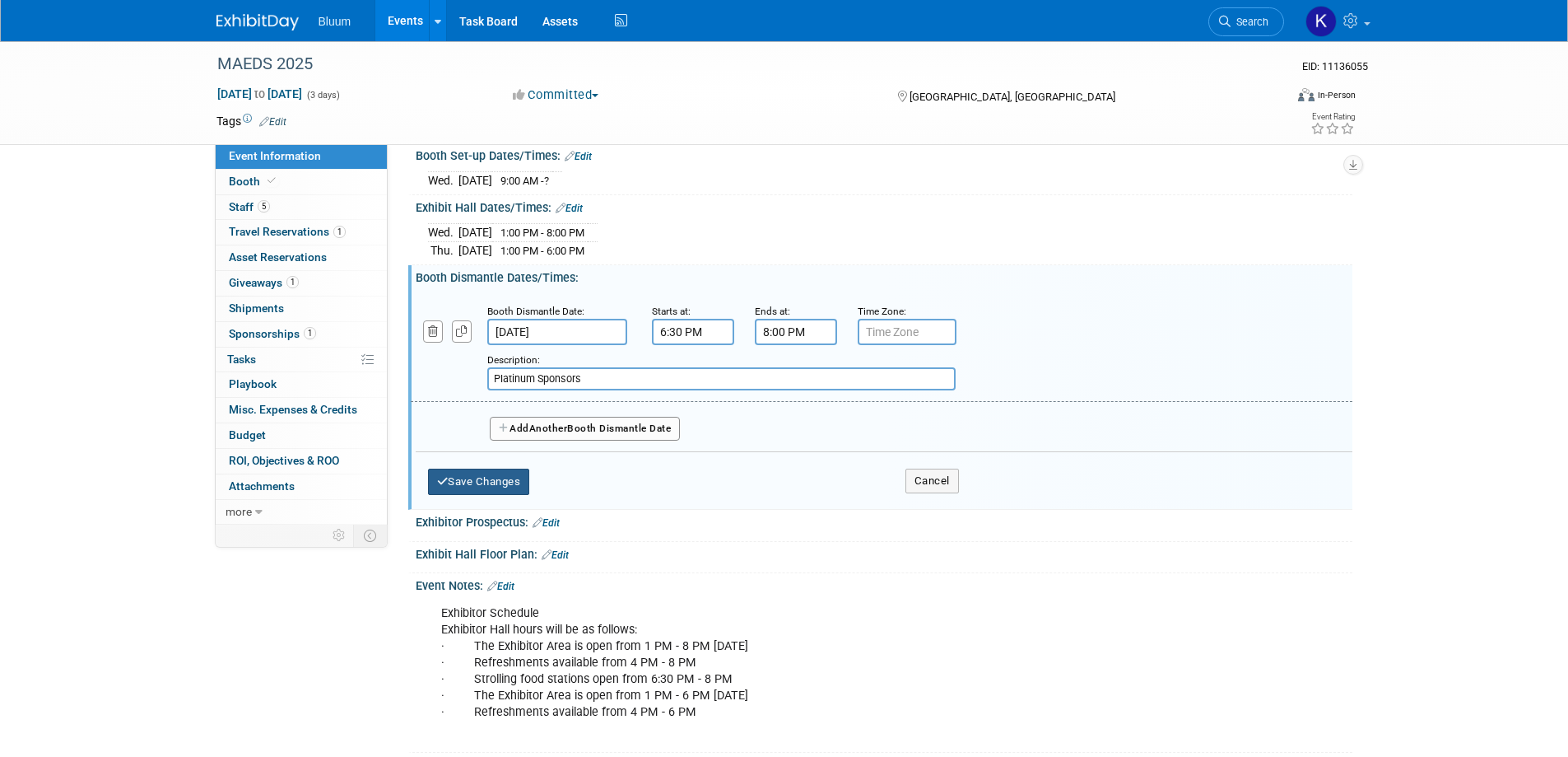
type input "Platinum Sponsors"
click at [501, 488] on button "Save Changes" at bounding box center [479, 481] width 102 height 26
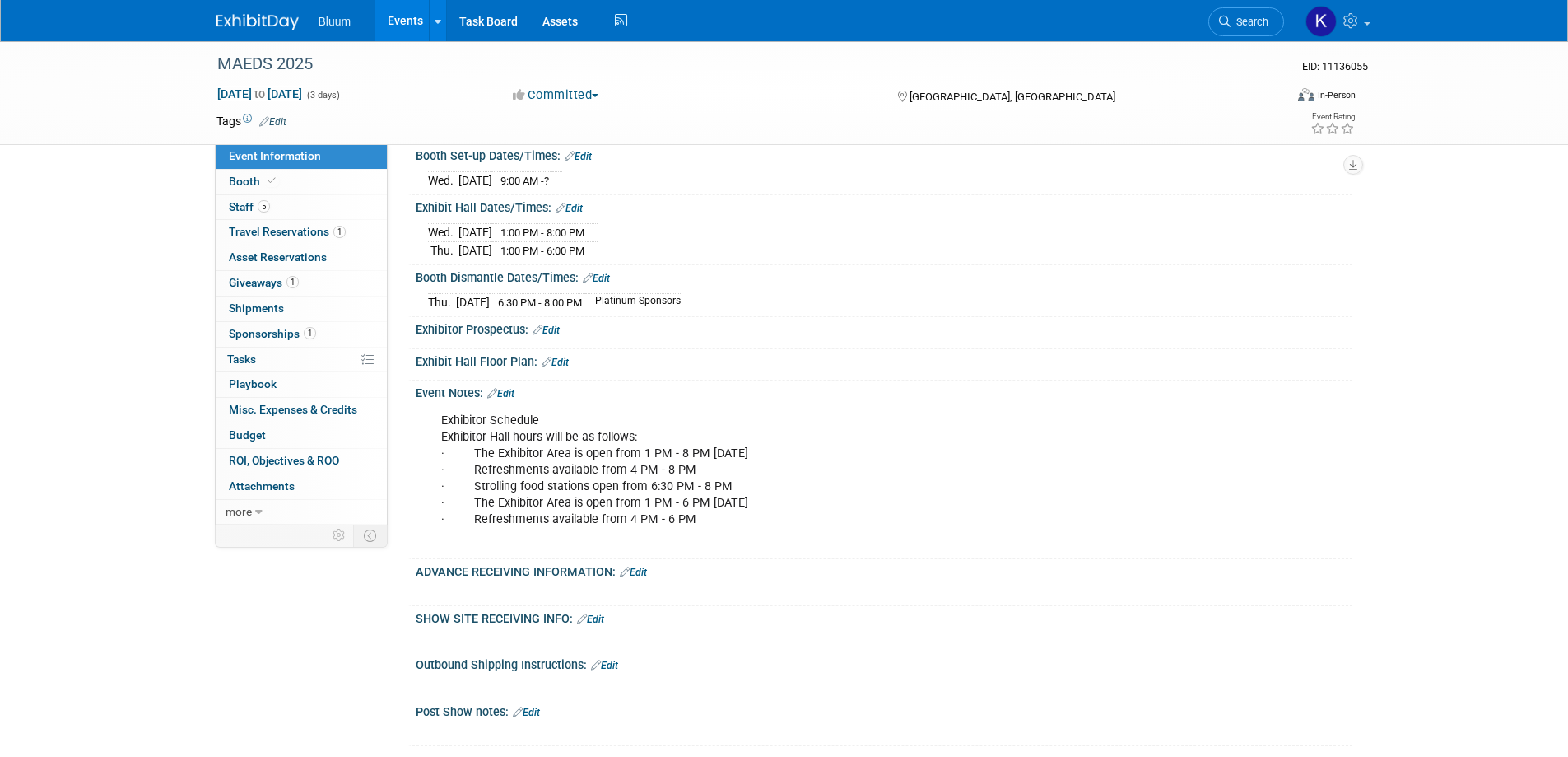
click at [833, 610] on div "SHOW SITE RECEIVING INFO: Edit" at bounding box center [884, 616] width 937 height 21
click at [236, 186] on span "Booth" at bounding box center [254, 180] width 50 height 13
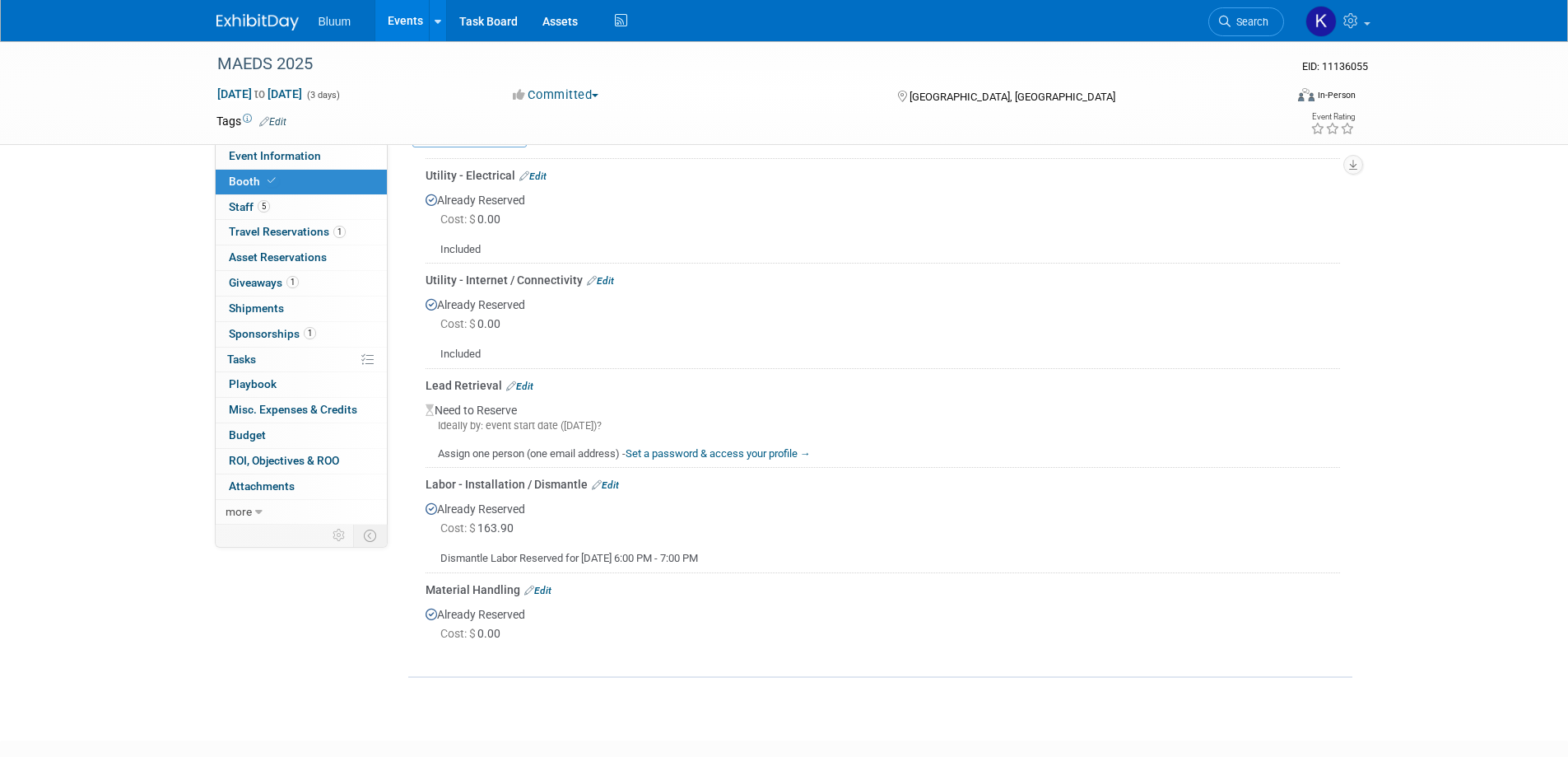
scroll to position [795, 0]
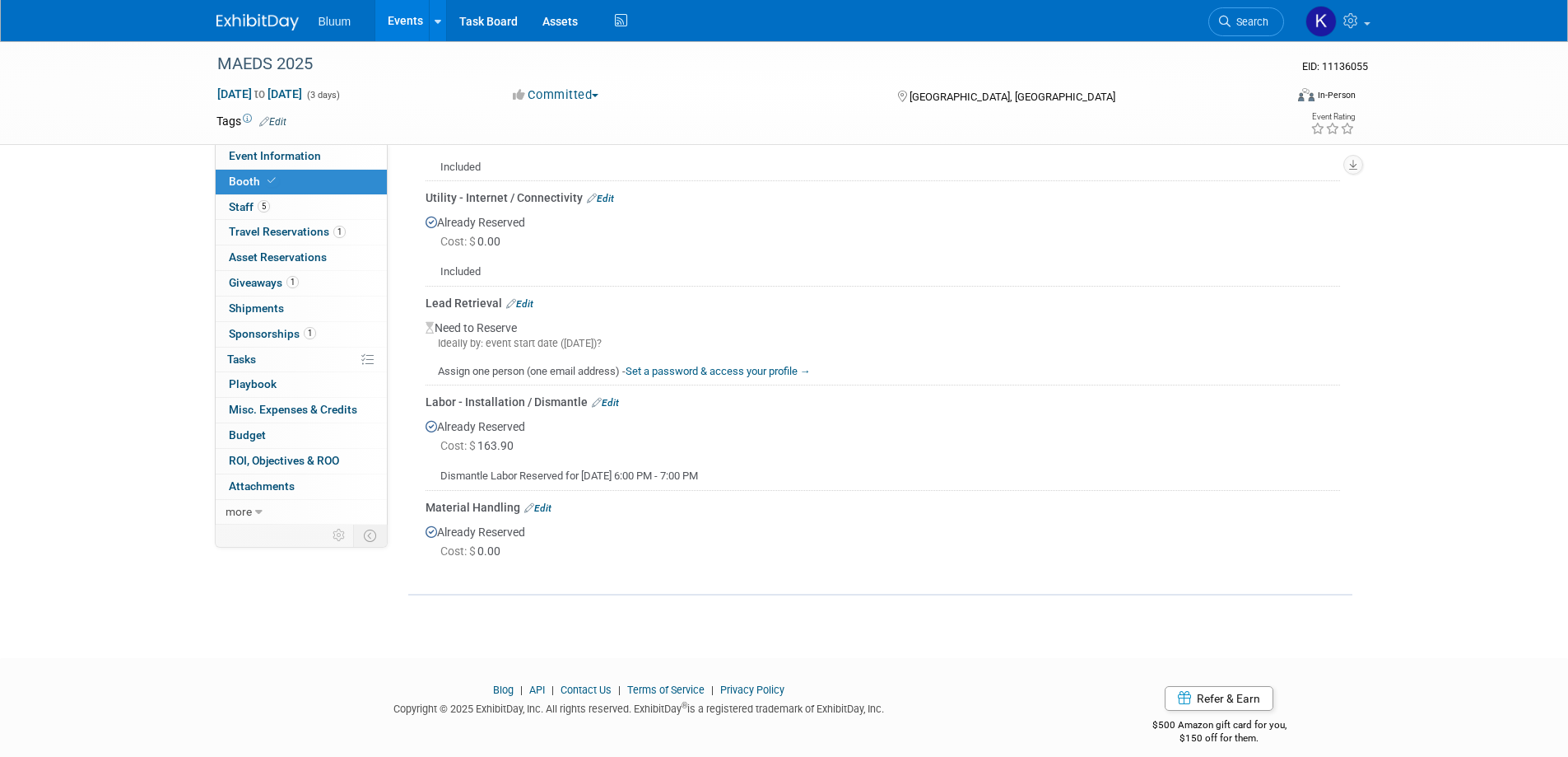
click at [611, 396] on link "Edit" at bounding box center [605, 402] width 27 height 12
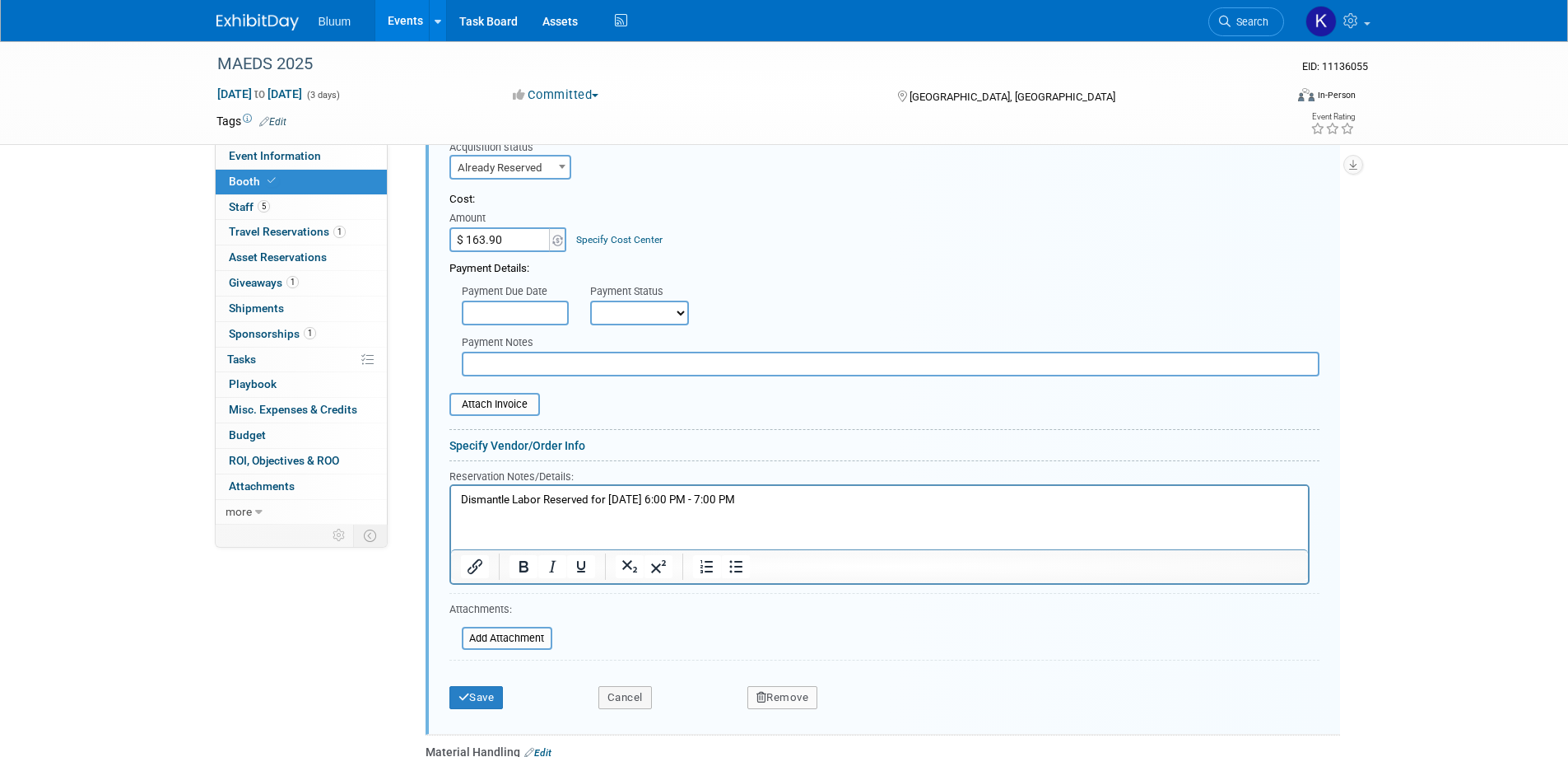
scroll to position [1141, 0]
click at [656, 498] on p "Dismantle Labor Reserved for [DATE] 6:00 PM - 7:00 PM" at bounding box center [879, 499] width 838 height 16
click at [647, 495] on p "Dismantle Labor Reserved for [DATE] 6:00 PM - 7:00 PM" at bounding box center [879, 499] width 838 height 16
click at [489, 684] on button "Save" at bounding box center [476, 695] width 55 height 23
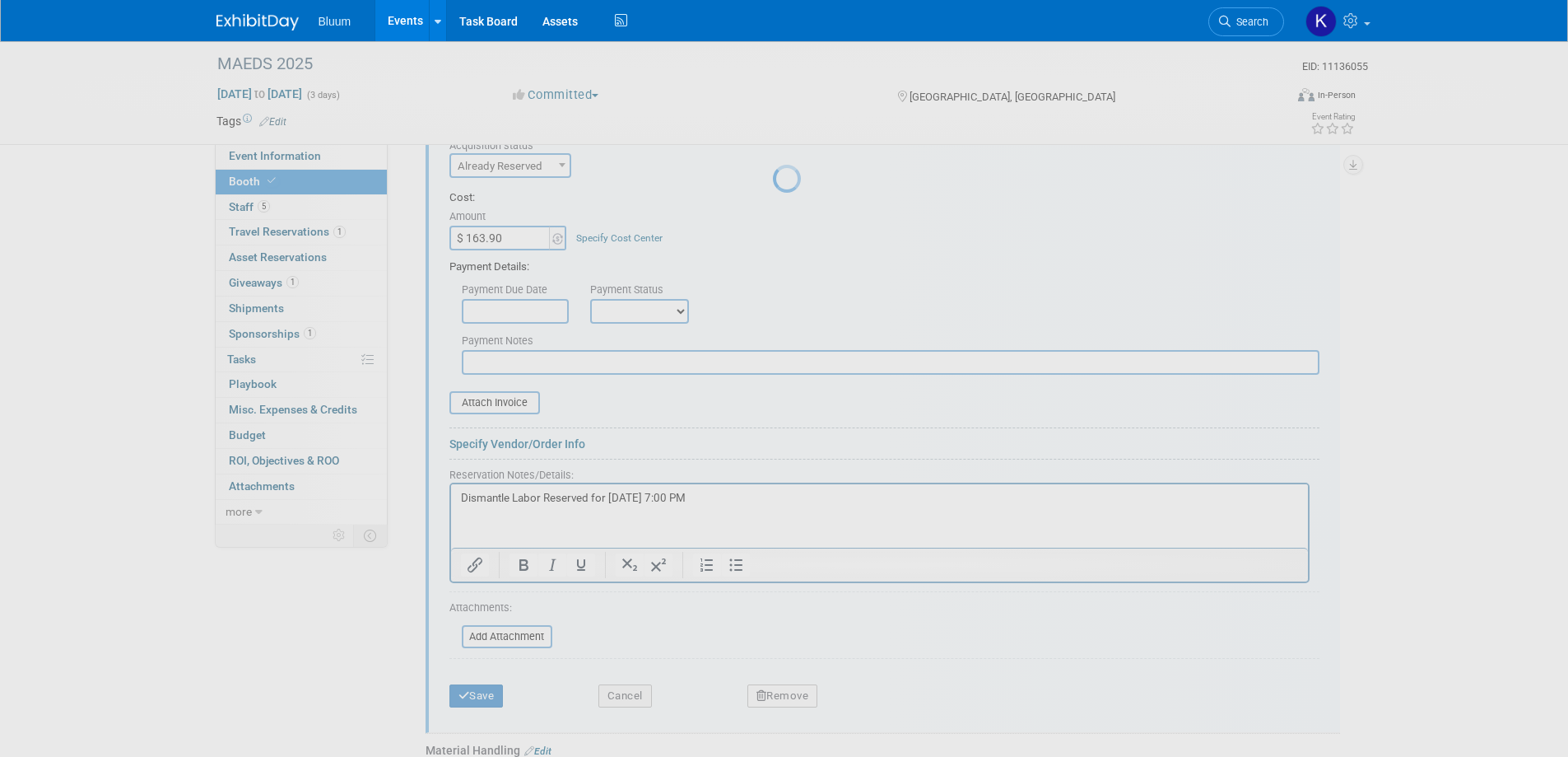
scroll to position [795, 0]
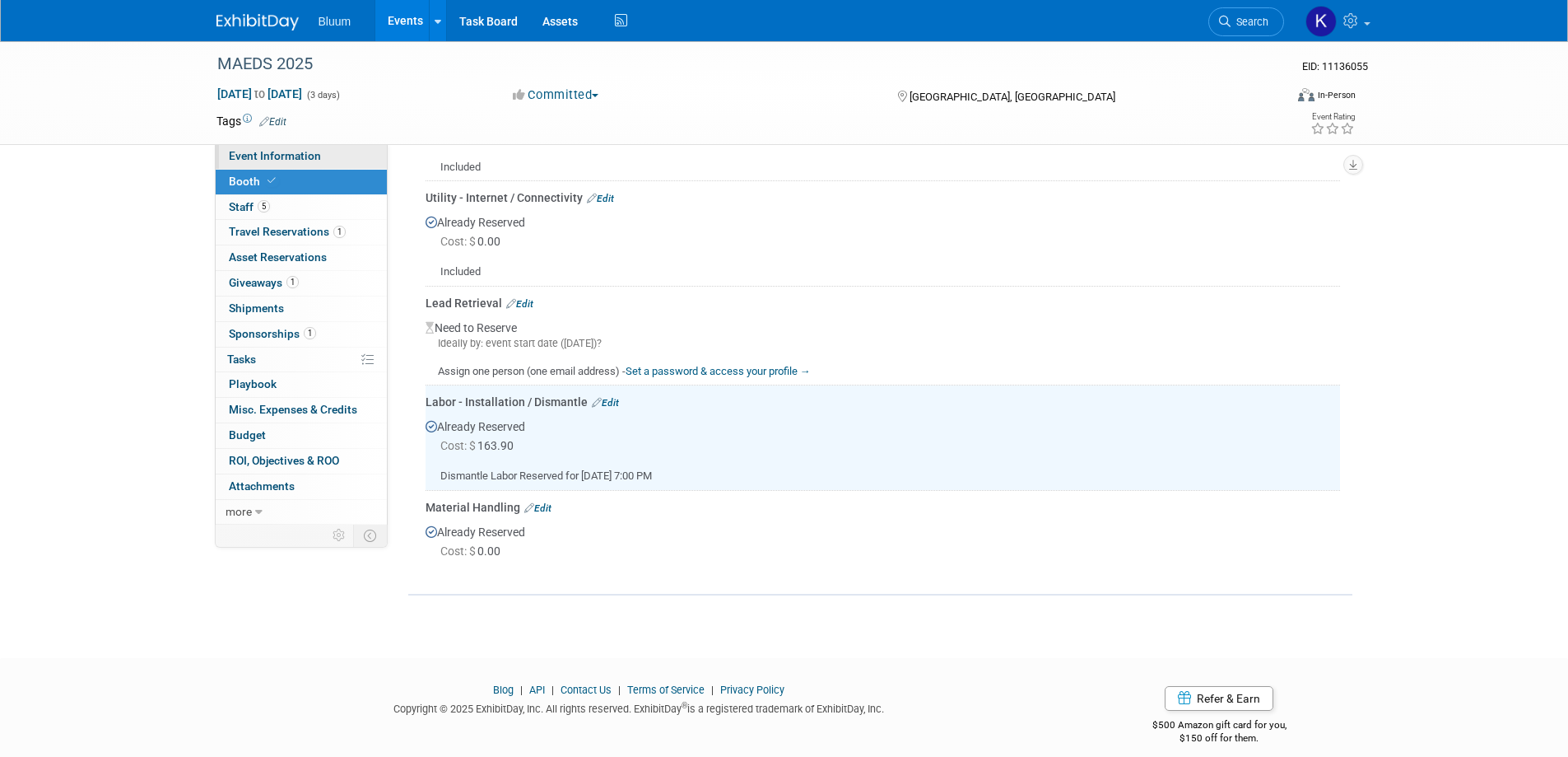
click at [300, 160] on span "Event Information" at bounding box center [275, 155] width 93 height 13
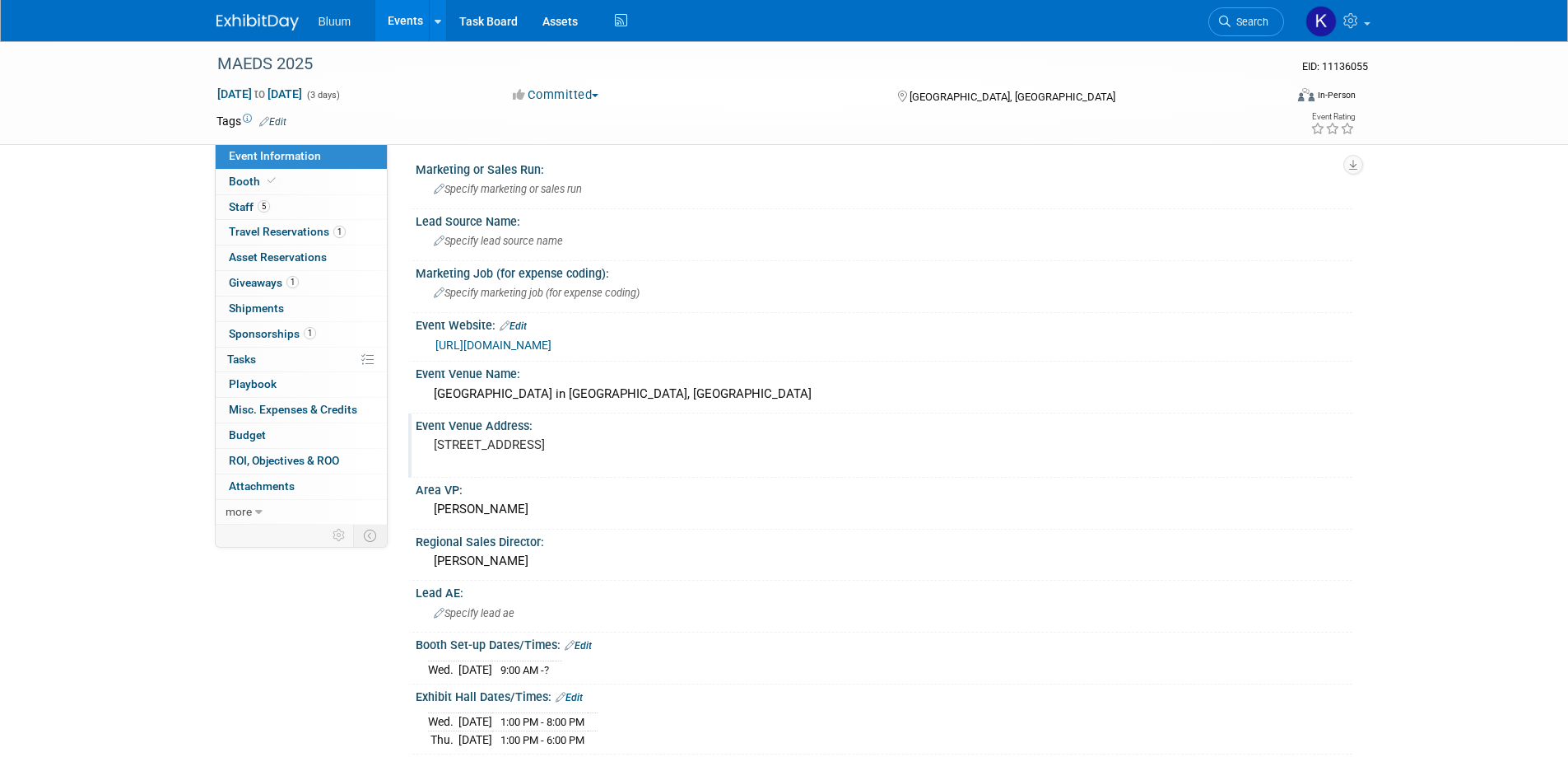
scroll to position [164, 0]
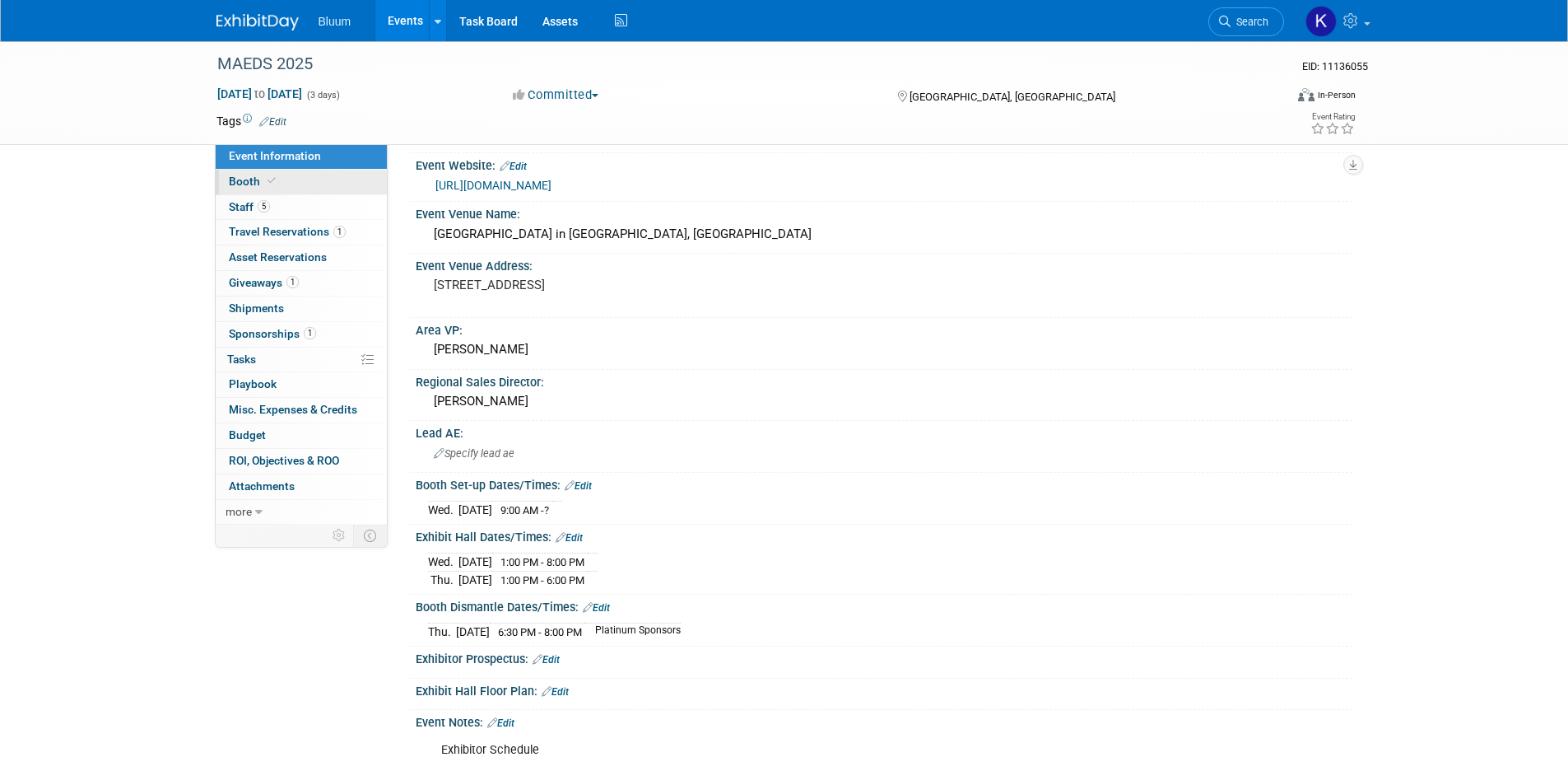
click at [246, 186] on span "Booth" at bounding box center [254, 180] width 50 height 13
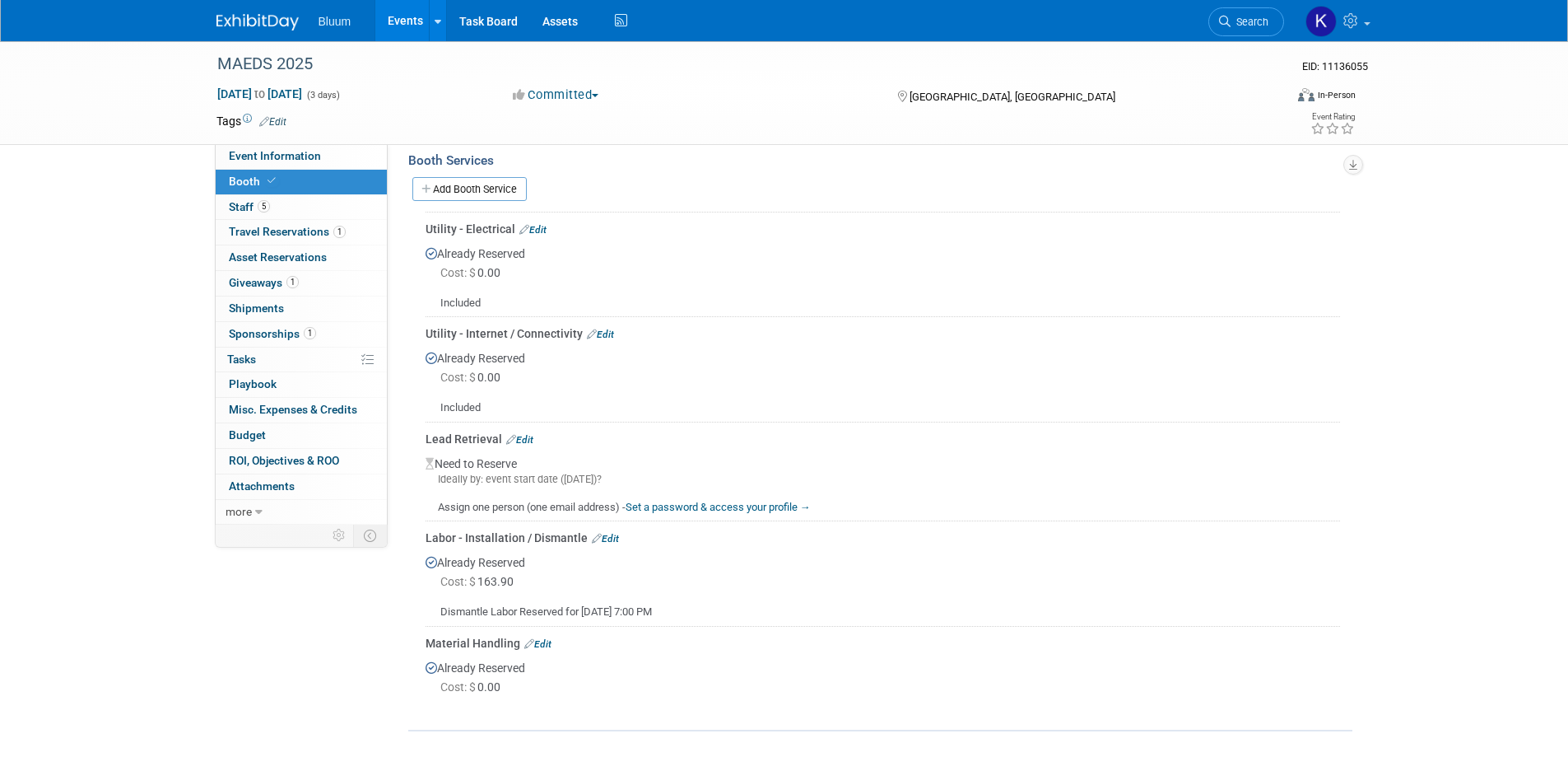
scroll to position [741, 0]
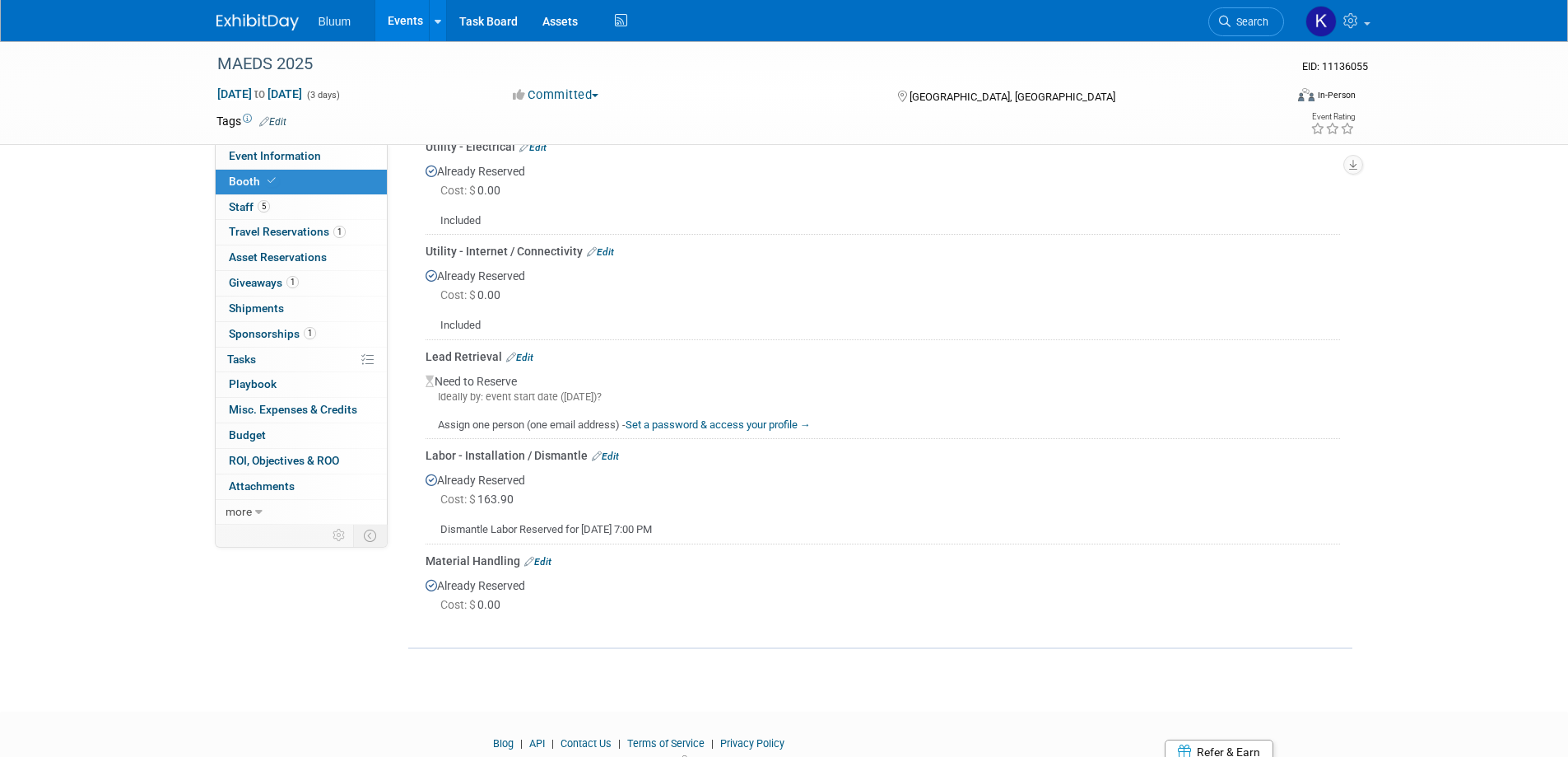
drag, startPoint x: 1468, startPoint y: 220, endPoint x: 1467, endPoint y: 211, distance: 9.1
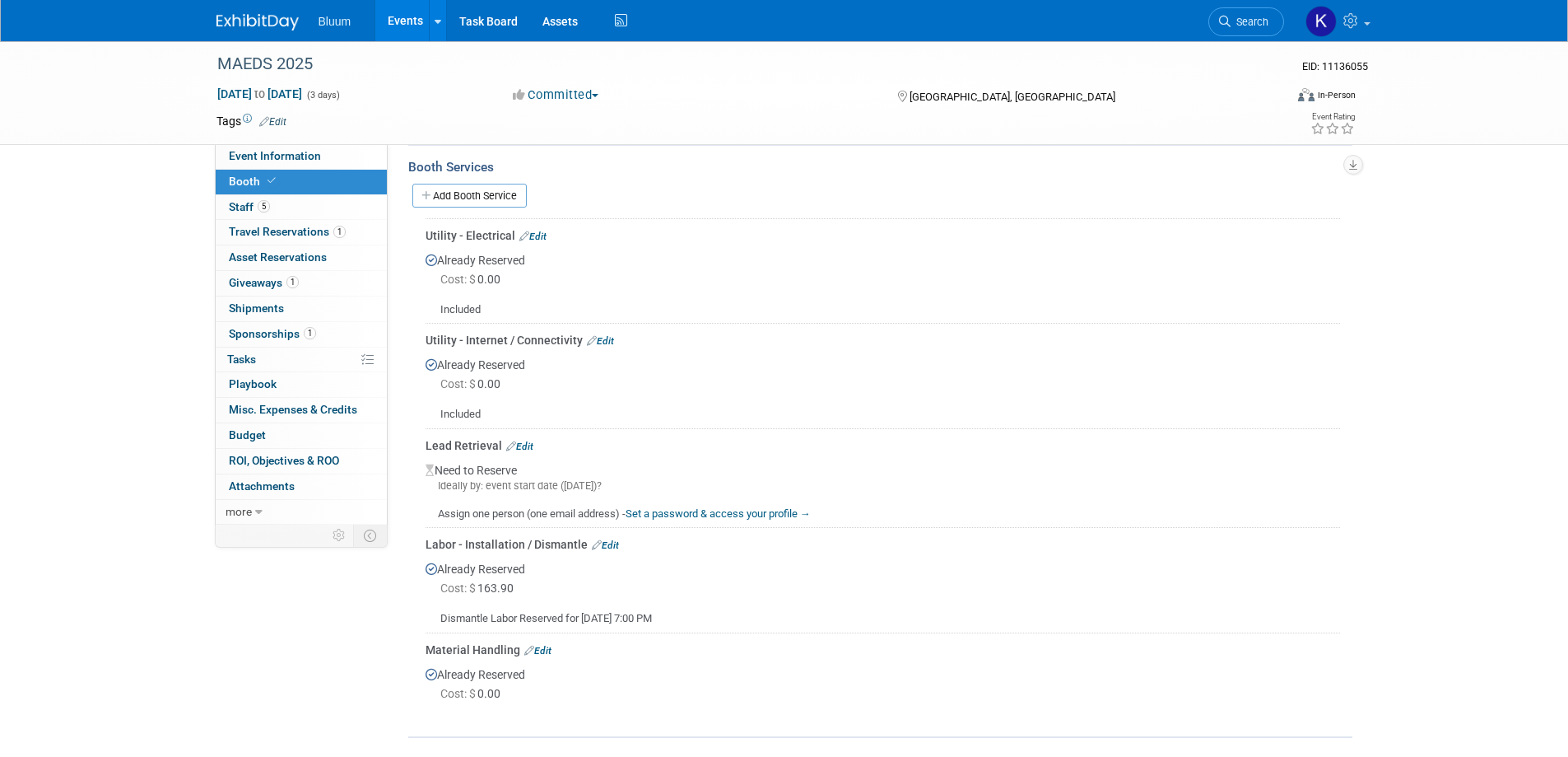
scroll to position [658, 0]
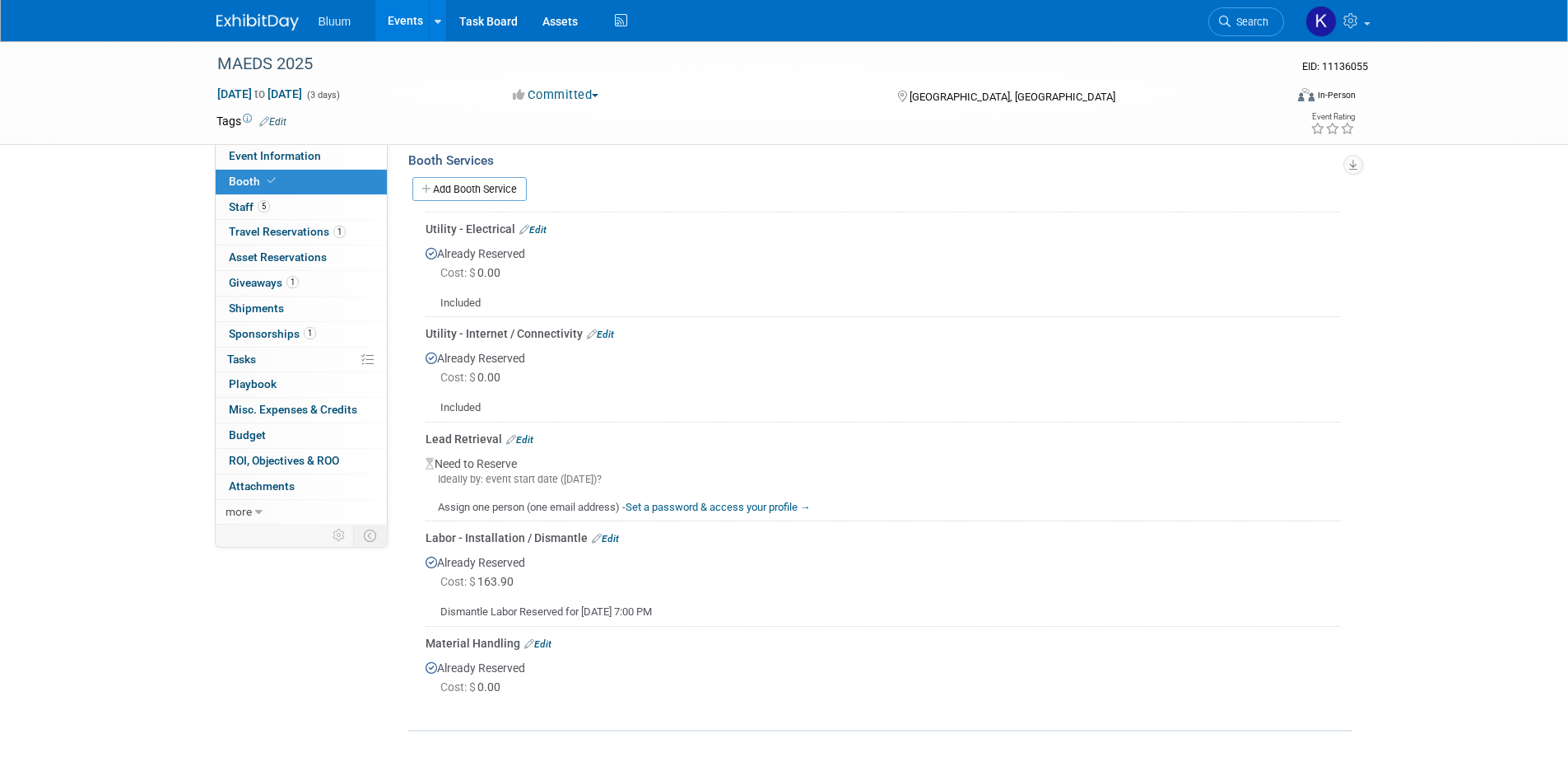
click at [731, 501] on link "Set a password & access your profile →" at bounding box center [718, 507] width 185 height 12
click at [530, 434] on link "Edit" at bounding box center [519, 440] width 27 height 12
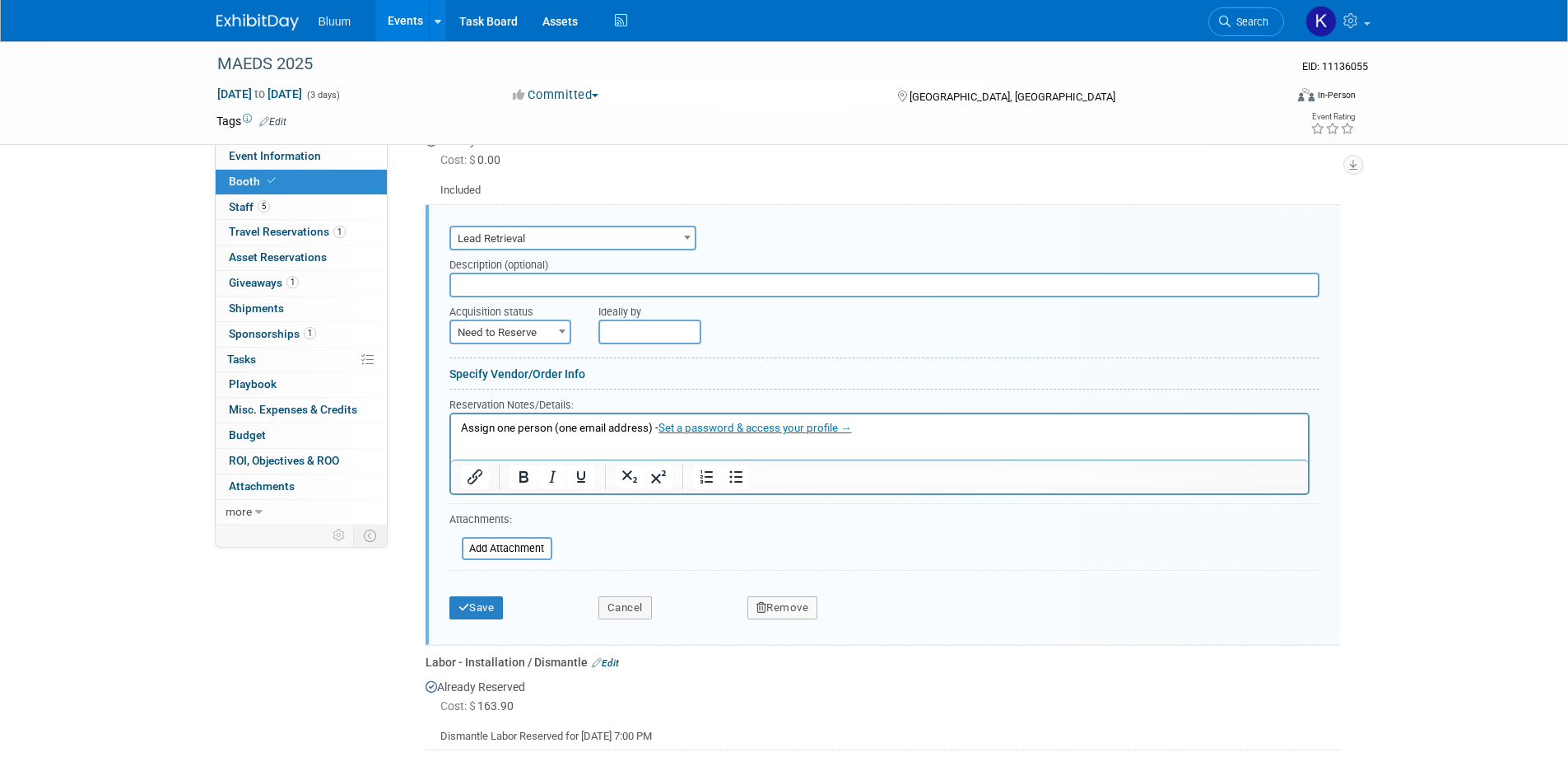
scroll to position [877, 0]
click at [874, 428] on p "Assign one person (one email address) - Set a password & access your profile →" at bounding box center [879, 427] width 838 height 16
click at [460, 427] on p "Assign one person (one email address) - Set a password & access your profile →﻿" at bounding box center [879, 427] width 838 height 16
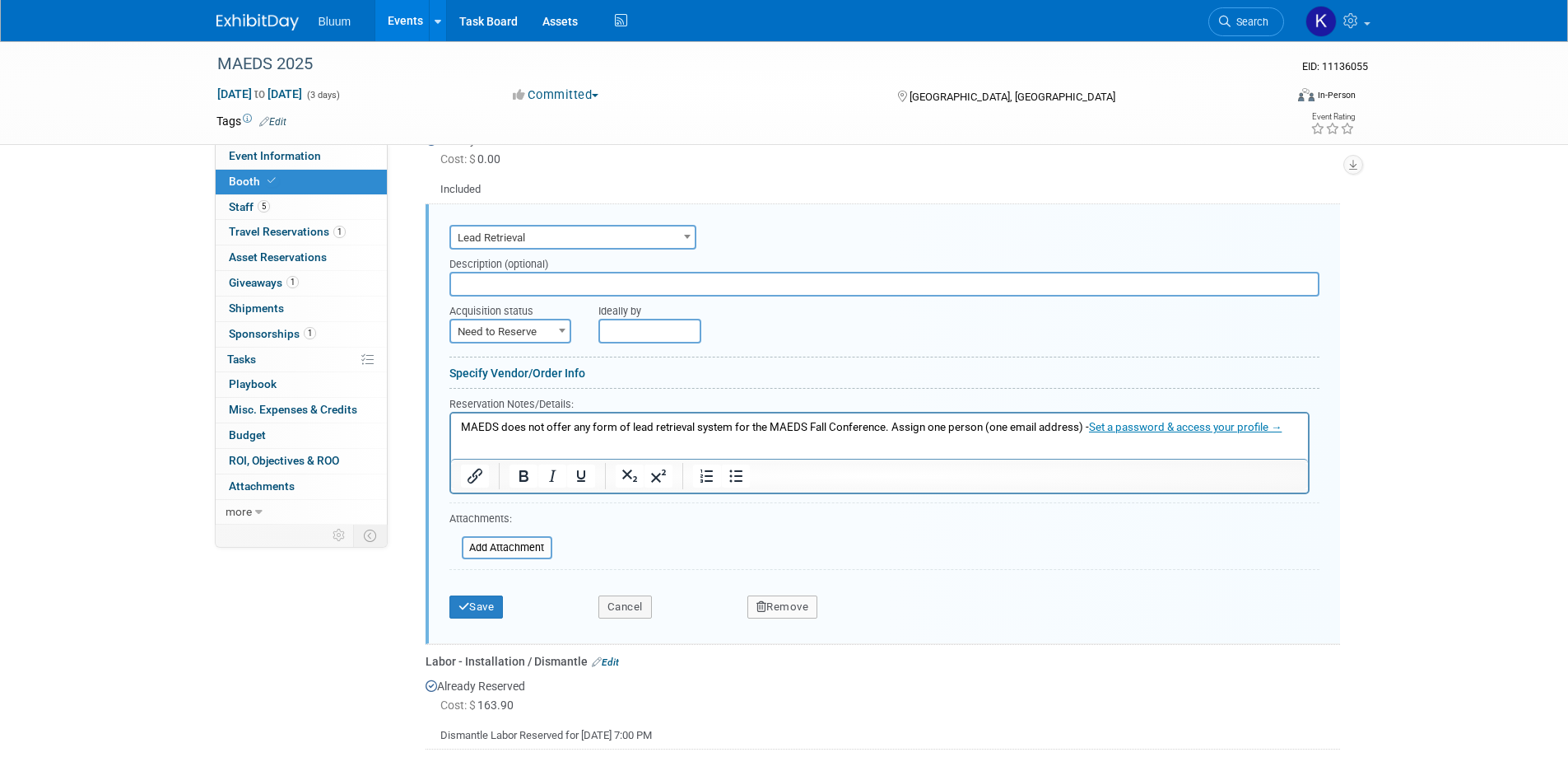
click at [894, 427] on p "MAEDS does not offer any form of lead retrieval system for the MAEDS Fall Confe…" at bounding box center [879, 427] width 838 height 16
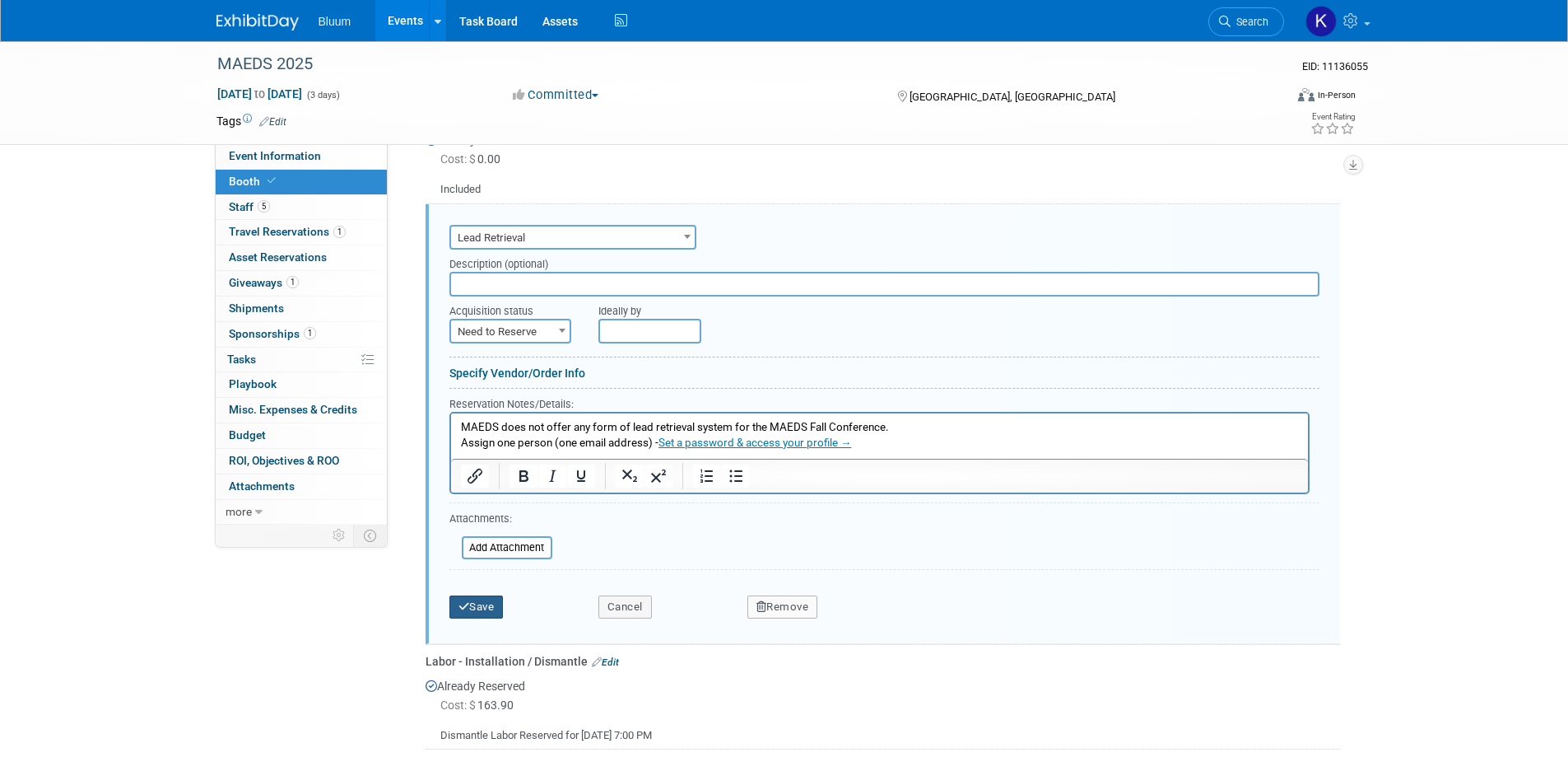
click at [475, 597] on button "Save" at bounding box center [476, 607] width 55 height 23
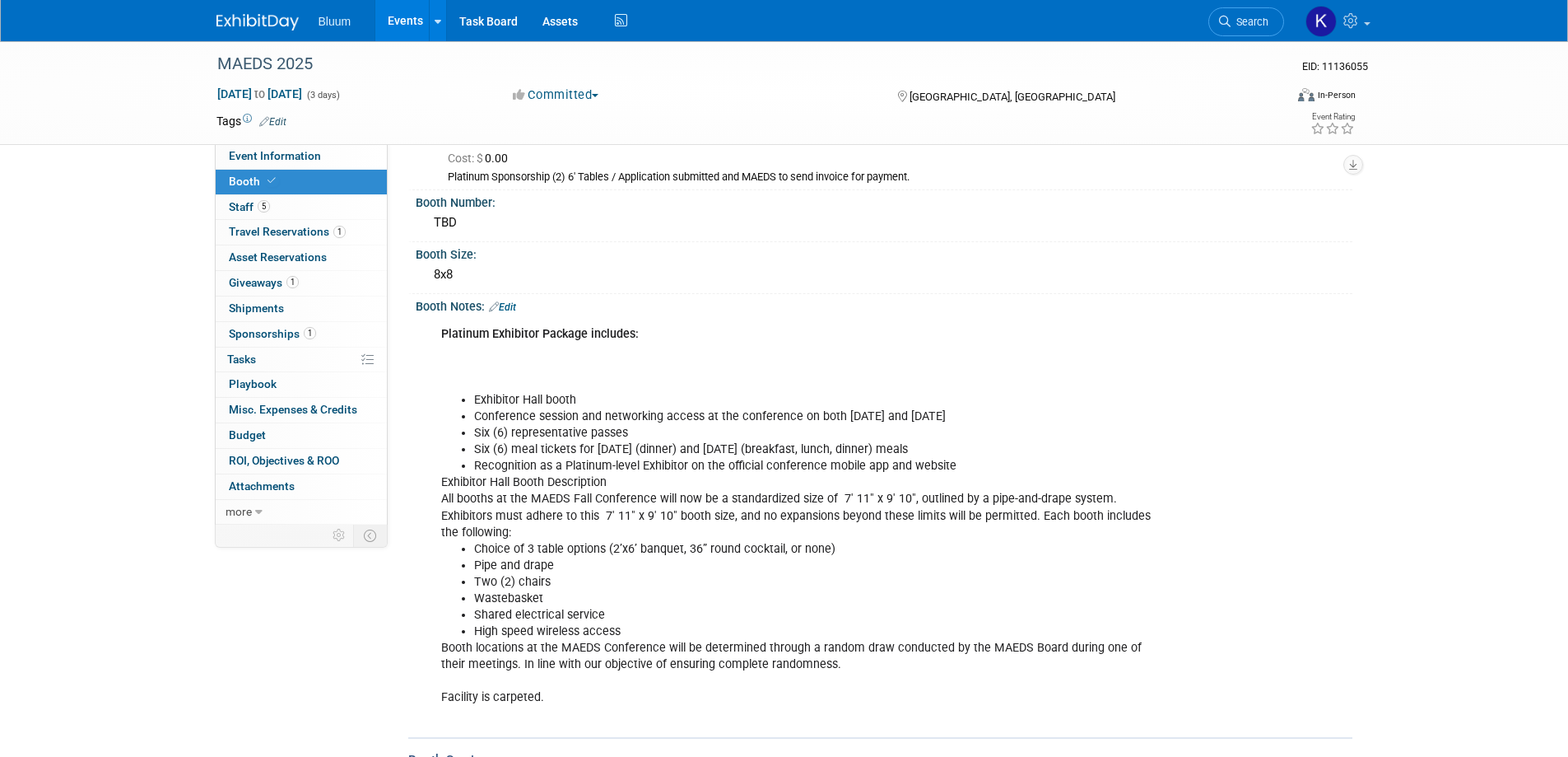
scroll to position [0, 0]
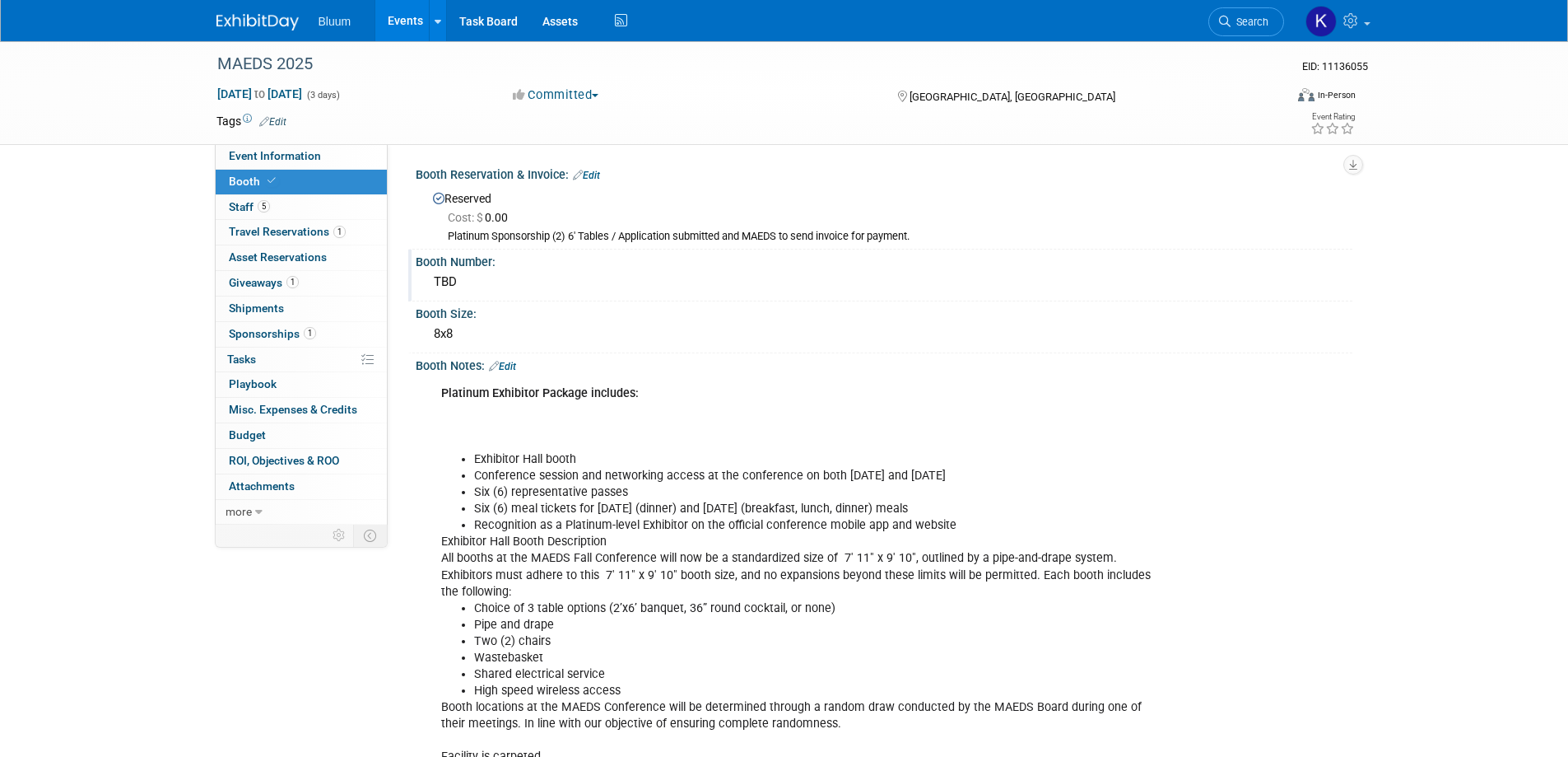
click at [461, 283] on div "TBD" at bounding box center [885, 282] width 913 height 26
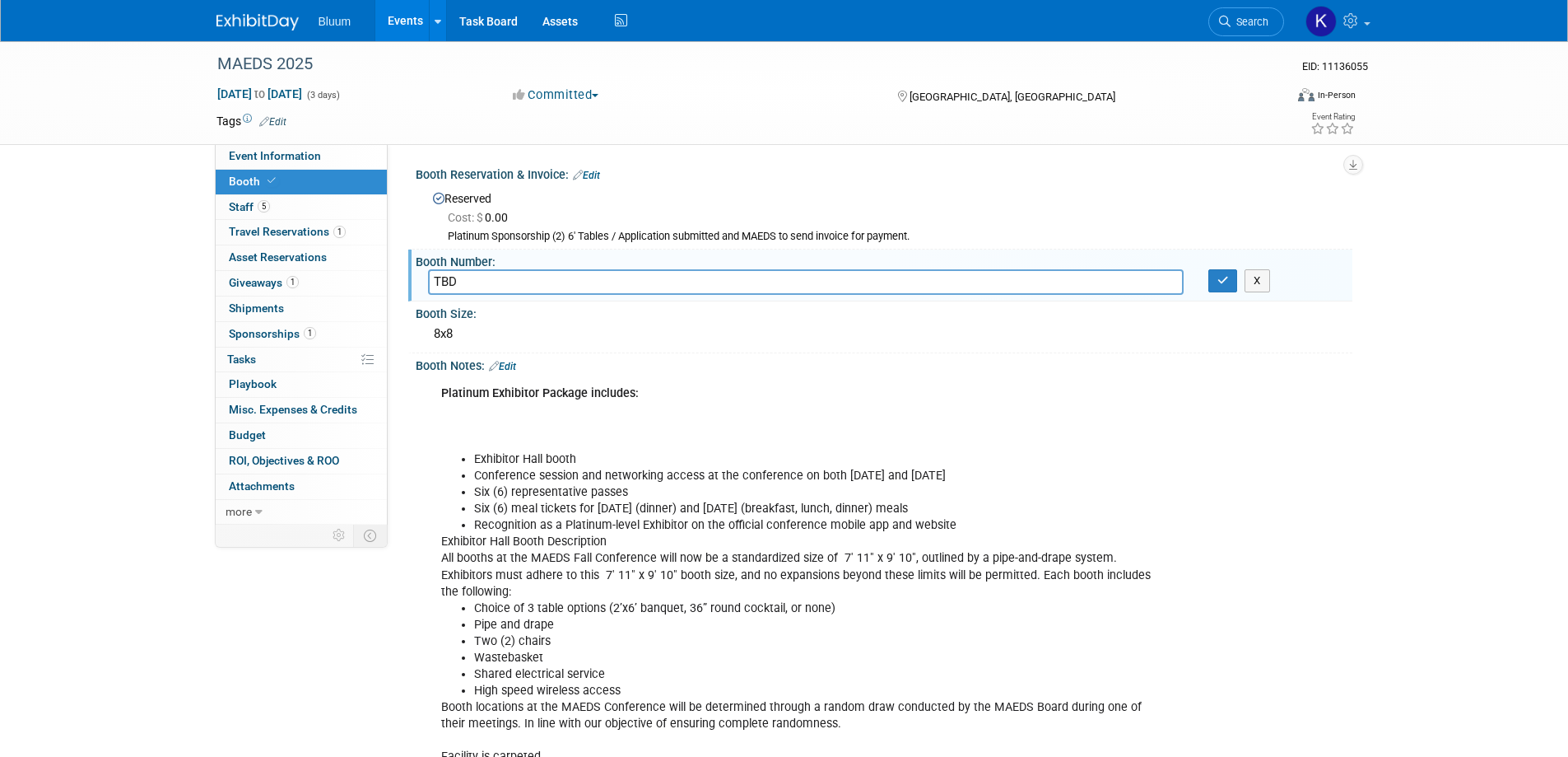
drag, startPoint x: 462, startPoint y: 278, endPoint x: 412, endPoint y: 282, distance: 50.2
click at [412, 282] on div "Booth Number: [PERSON_NAME] X" at bounding box center [881, 275] width 944 height 52
type input "P13"
click at [1212, 278] on button "button" at bounding box center [1223, 280] width 30 height 23
